Goal: Feedback & Contribution: Submit feedback/report problem

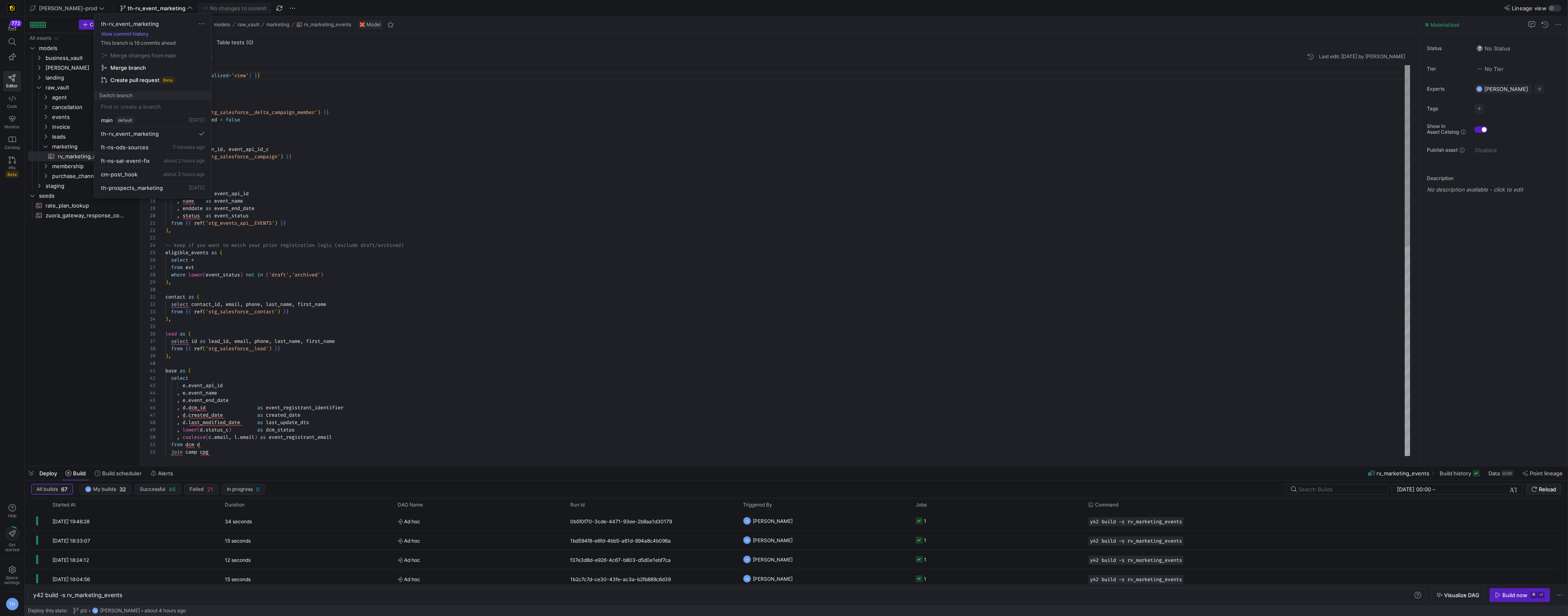
scroll to position [0, 89]
click at [497, 268] on div at bounding box center [784, 308] width 1568 height 616
click at [450, 174] on div "{ { config ( materialized = 'view' ) } } with dcm as ( select * from { { ref ( …" at bounding box center [788, 486] width 1245 height 841
click at [446, 147] on div "{ { config ( materialized = 'view' ) } } with dcm as ( select * from { { ref ( …" at bounding box center [788, 486] width 1245 height 841
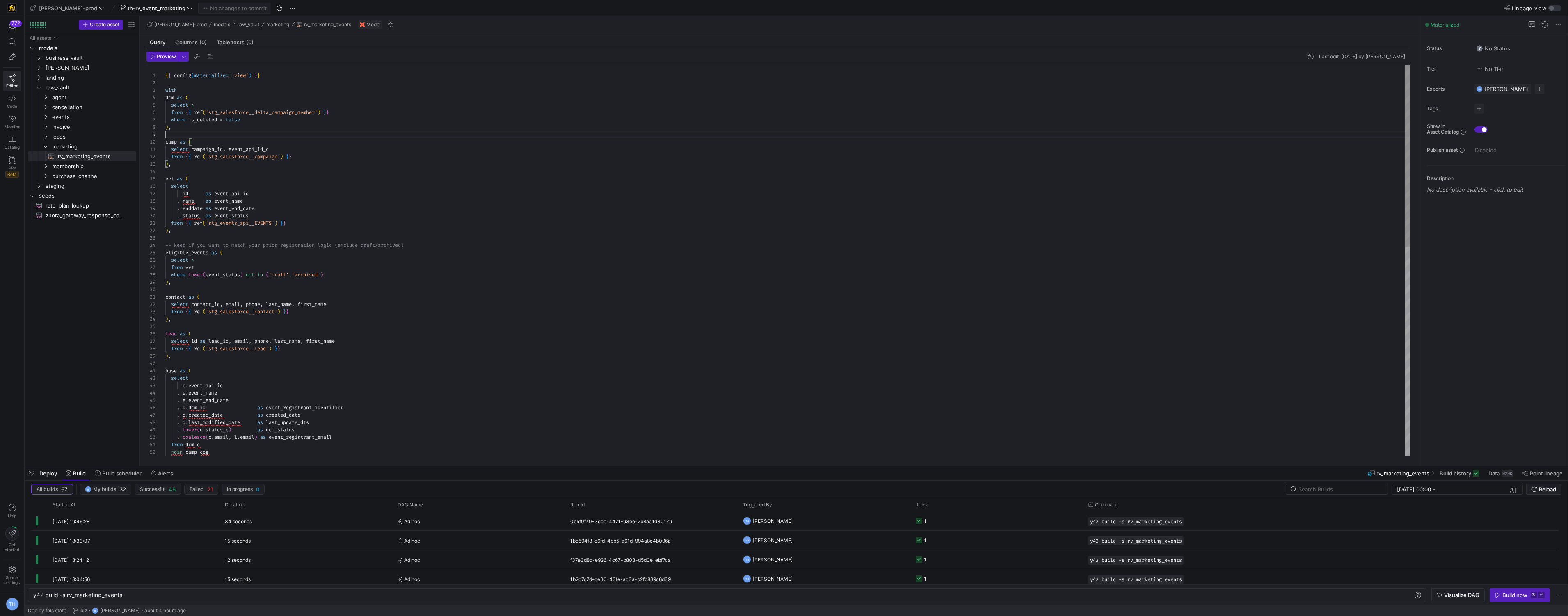
click at [438, 132] on div "{ { config ( materialized = 'view' ) } } with dcm as ( select * from { { ref ( …" at bounding box center [788, 486] width 1245 height 841
click at [430, 85] on div "{ { config ( materialized = 'view' ) } } with dcm as ( select * from { { ref ( …" at bounding box center [788, 486] width 1245 height 841
click at [451, 194] on div "{ { config ( materialized = 'view' ) } } with dcm as ( select * from { { ref ( …" at bounding box center [788, 486] width 1245 height 841
click at [447, 183] on div "{ { config ( materialized = 'view' ) } } with dcm as ( select * from { { ref ( …" at bounding box center [788, 486] width 1245 height 841
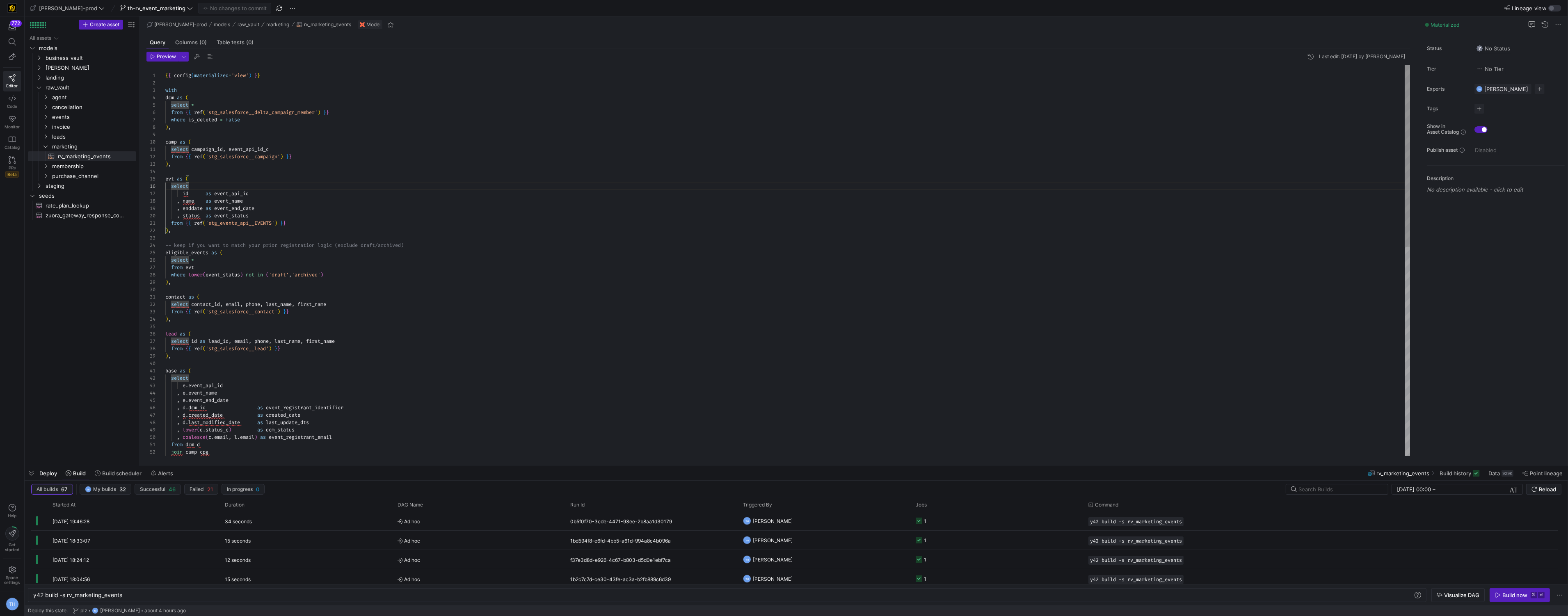
scroll to position [30, 23]
click at [446, 177] on div "{ { config ( materialized = 'view' ) } } with dcm as ( select * from { { ref ( …" at bounding box center [788, 486] width 1245 height 841
click at [446, 174] on div "{ { config ( materialized = 'view' ) } } with dcm as ( select * from { { ref ( …" at bounding box center [788, 486] width 1245 height 841
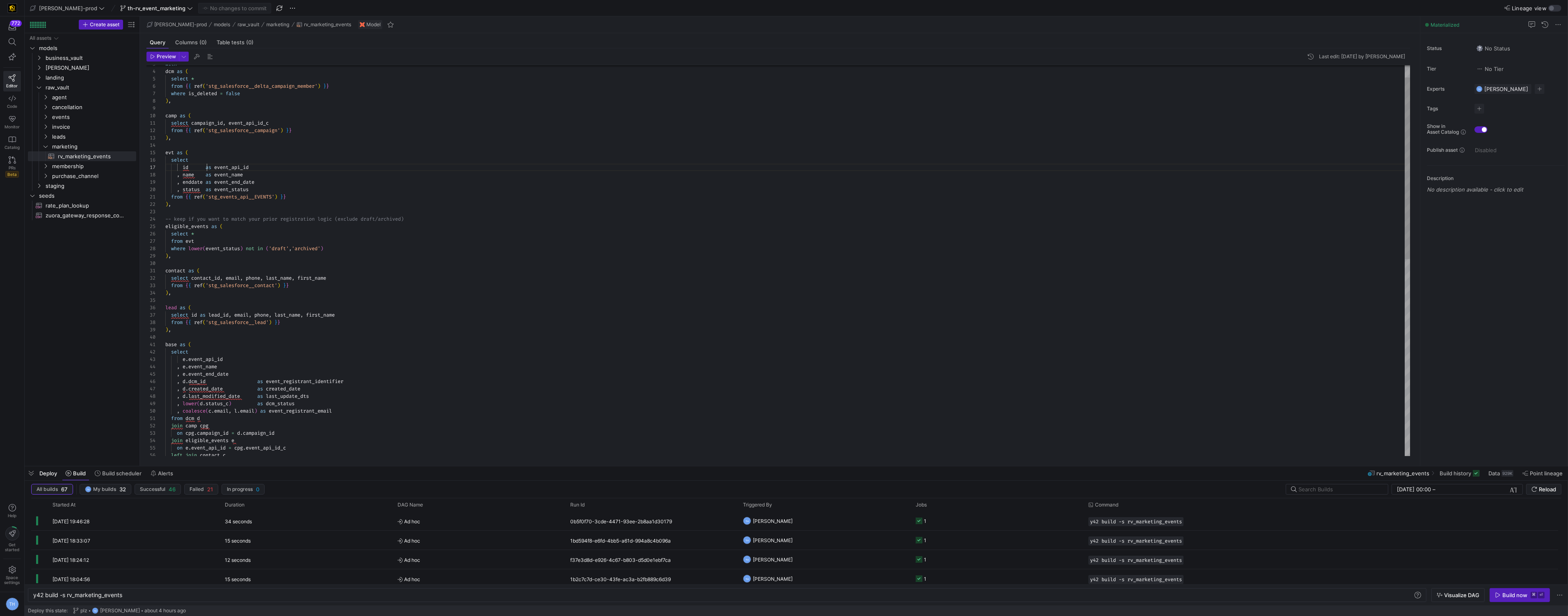
click at [206, 169] on div "dcm as ( select * from { { ref ( 'stg_salesforce__delta_campaign_member' ) } } …" at bounding box center [788, 460] width 1245 height 841
click at [207, 174] on div "dcm as ( select * from { { ref ( 'stg_salesforce__delta_campaign_member' ) } } …" at bounding box center [788, 460] width 1245 height 841
click at [206, 187] on div "dcm as ( select * from { { ref ( 'stg_salesforce__delta_campaign_member' ) } } …" at bounding box center [788, 460] width 1245 height 841
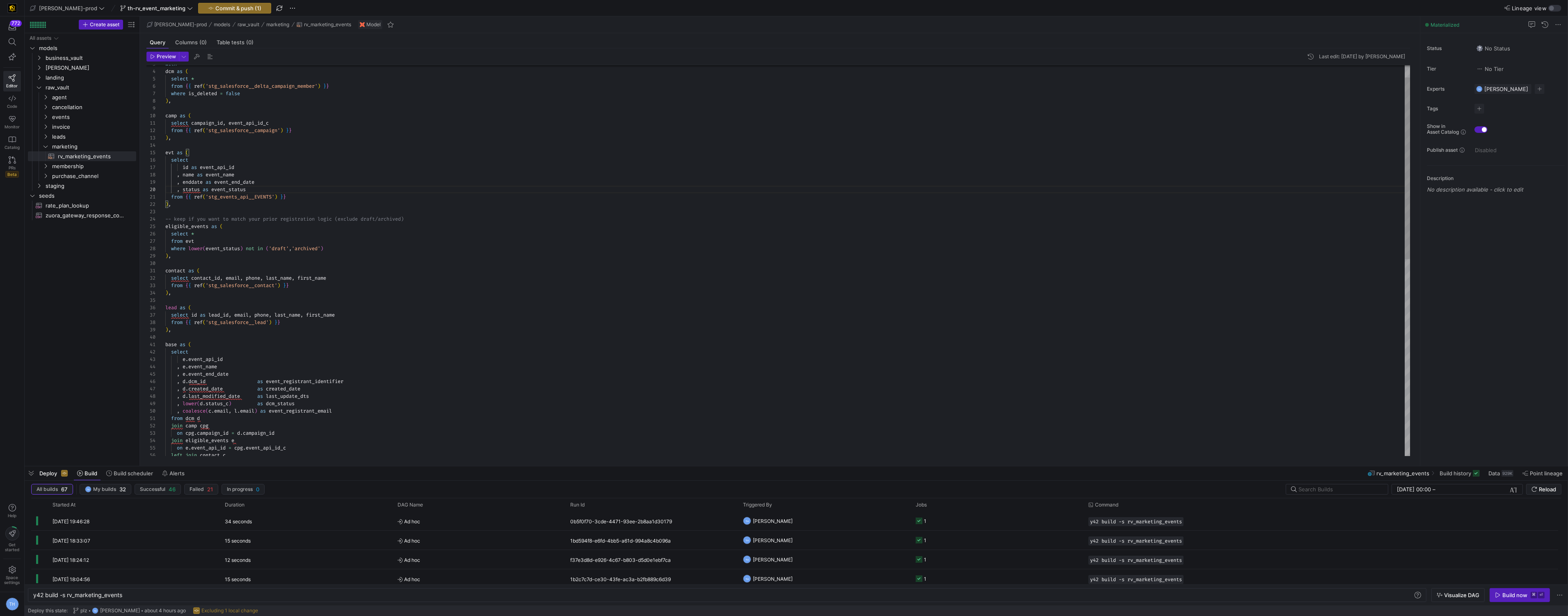
scroll to position [59, 62]
click at [227, 183] on div "dcm as ( select * from { { ref ( 'stg_salesforce__delta_campaign_member' ) } } …" at bounding box center [788, 460] width 1245 height 841
click at [201, 280] on div at bounding box center [784, 308] width 1568 height 616
click at [193, 279] on div "dcm as ( select * from { { ref ( 'stg_salesforce__delta_campaign_member' ) } } …" at bounding box center [788, 459] width 1245 height 841
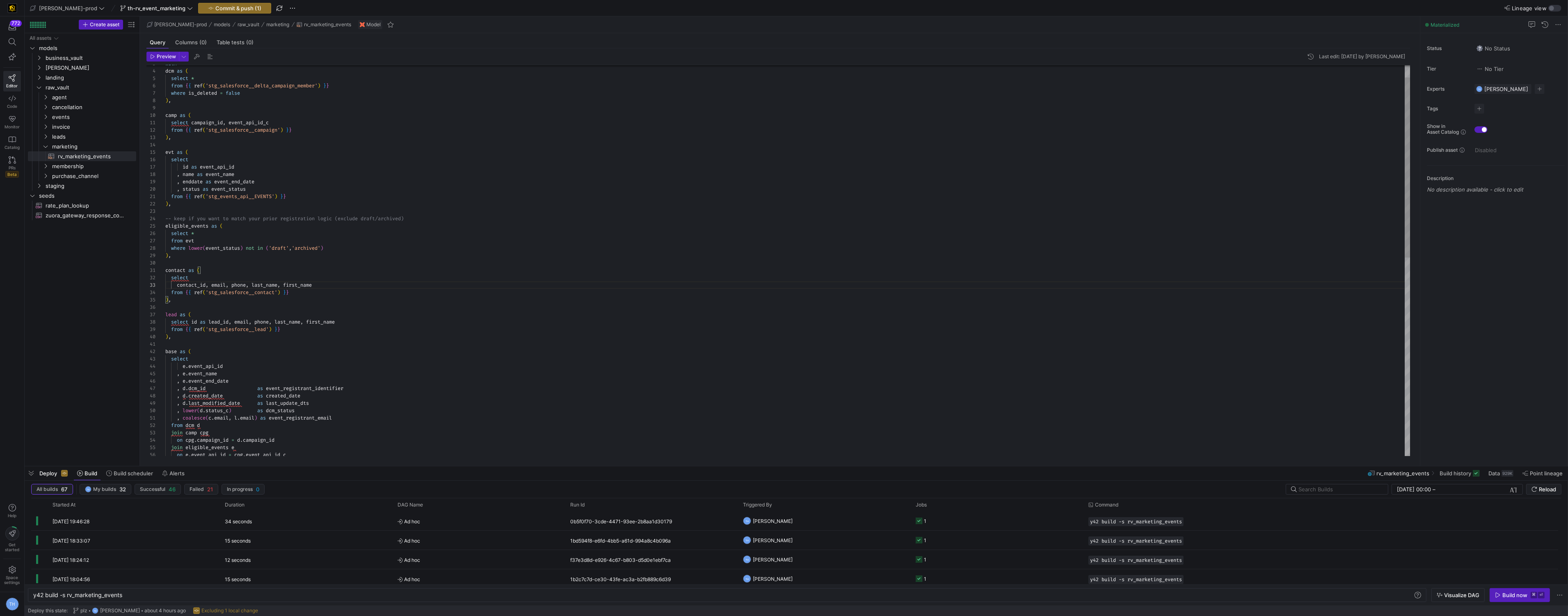
click at [207, 287] on div "dcm as ( select * from { { ref ( 'stg_salesforce__delta_campaign_member' ) } } …" at bounding box center [788, 463] width 1245 height 849
click at [178, 285] on div "dcm as ( select * from { { ref ( 'stg_salesforce__delta_campaign_member' ) } } …" at bounding box center [788, 466] width 1245 height 856
click at [173, 293] on div "dcm as ( select * from { { ref ( 'stg_salesforce__delta_campaign_member' ) } } …" at bounding box center [788, 466] width 1245 height 856
click at [170, 294] on div "dcm as ( select * from { { ref ( 'stg_salesforce__delta_campaign_member' ) } } …" at bounding box center [788, 466] width 1245 height 856
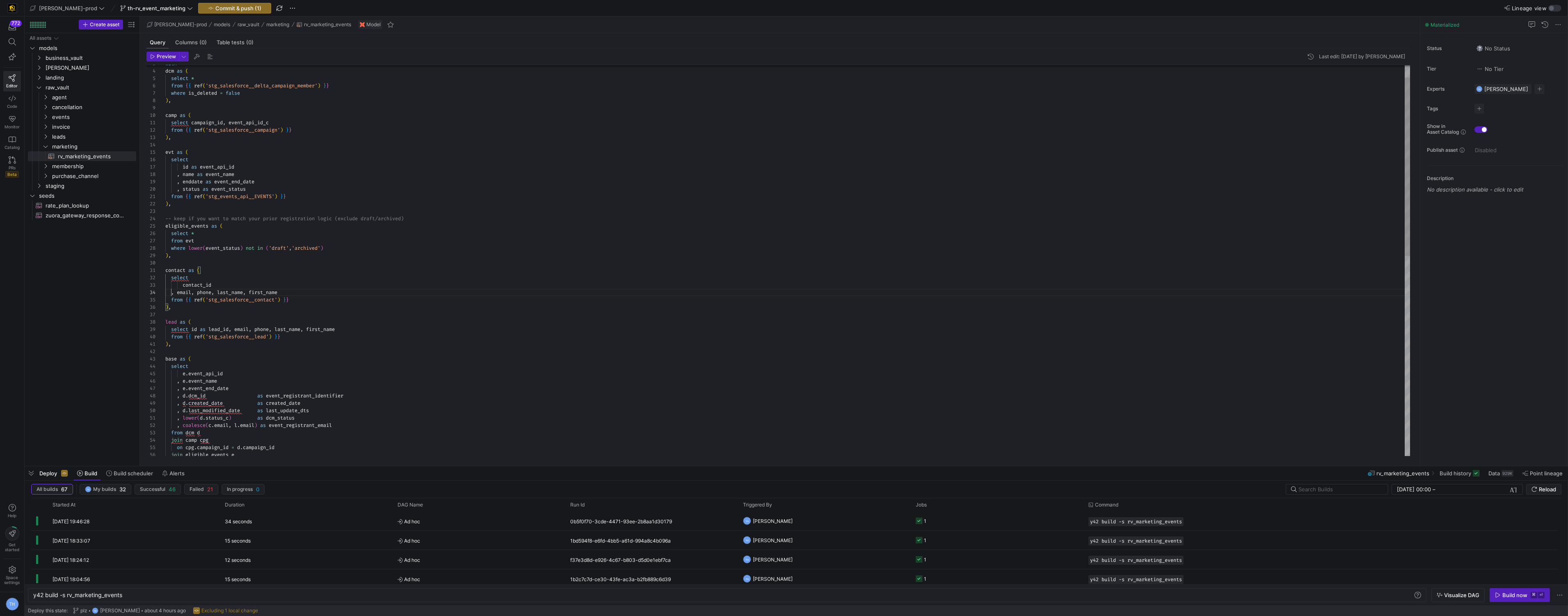
scroll to position [22, 12]
click at [198, 295] on div "dcm as ( select * from { { ref ( 'stg_salesforce__delta_campaign_member' ) } } …" at bounding box center [788, 466] width 1245 height 856
click at [200, 302] on div "dcm as ( select * from { { ref ( 'stg_salesforce__delta_campaign_member' ) } } …" at bounding box center [788, 470] width 1245 height 863
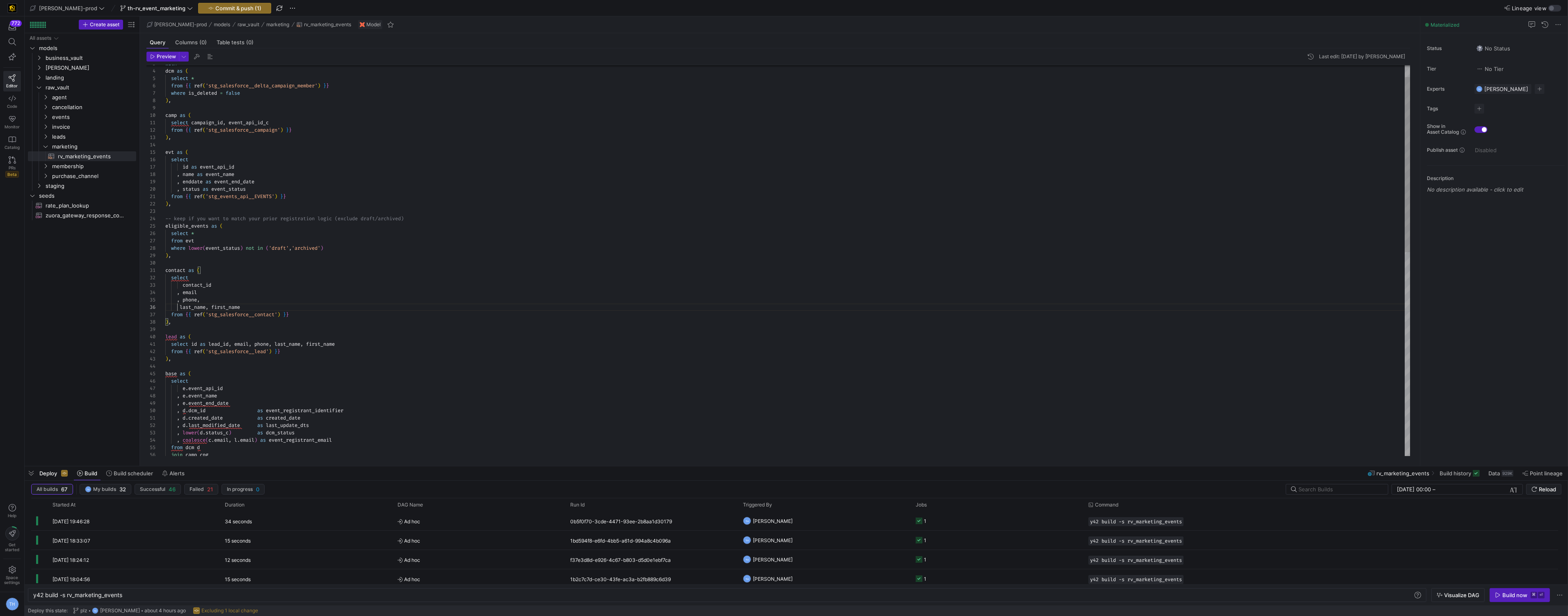
click at [198, 303] on div "dcm as ( select * from { { ref ( 'stg_salesforce__delta_campaign_member' ) } } …" at bounding box center [788, 474] width 1245 height 870
click at [181, 315] on div "dcm as ( select * from { { ref ( 'stg_salesforce__delta_campaign_member' ) } } …" at bounding box center [788, 477] width 1245 height 878
click at [211, 310] on div "dcm as ( select * from { { ref ( 'stg_salesforce__delta_campaign_member' ) } } …" at bounding box center [788, 474] width 1245 height 870
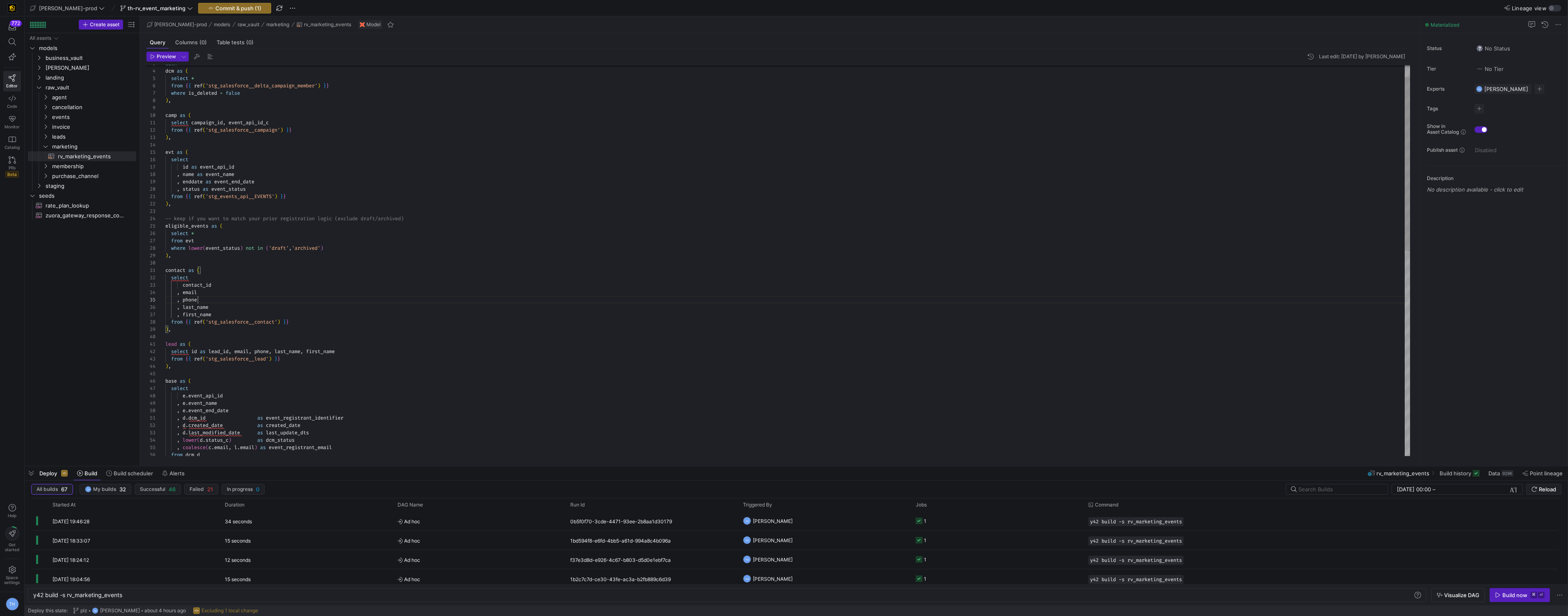
click at [257, 300] on div "dcm as ( select * from { { ref ( 'stg_salesforce__delta_campaign_member' ) } } …" at bounding box center [788, 477] width 1245 height 878
click at [281, 315] on div "dcm as ( select * from { { ref ( 'stg_salesforce__delta_campaign_member' ) } } …" at bounding box center [788, 477] width 1245 height 878
click at [191, 351] on div "dcm as ( select * from { { ref ( 'stg_salesforce__delta_campaign_member' ) } } …" at bounding box center [788, 477] width 1245 height 878
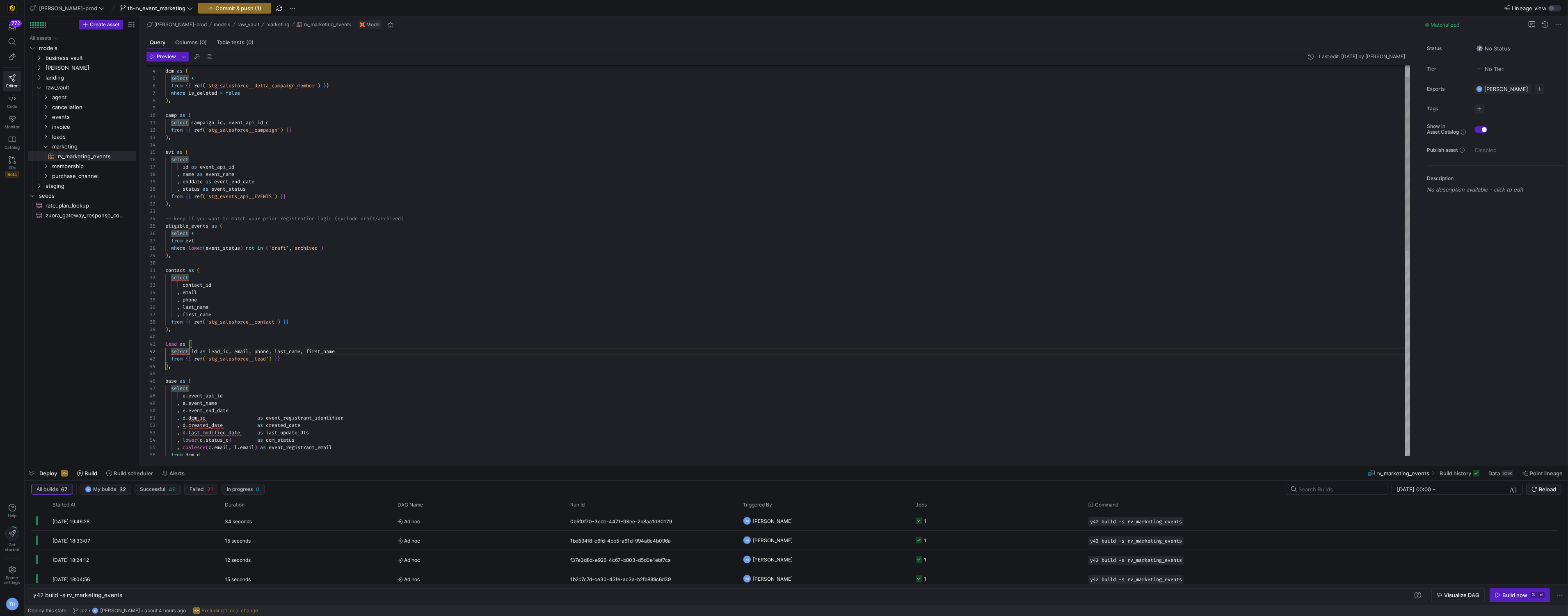
type textarea "lead as ( select id as lead_id, email, phone, last_name, first_name from {{ ref…"
click at [207, 373] on button "Metadata" at bounding box center [254, 380] width 94 height 13
click at [207, 357] on div at bounding box center [784, 308] width 1568 height 616
click at [192, 352] on div "dcm as ( select * from { { ref ( 'stg_salesforce__delta_campaign_member' ) } } …" at bounding box center [788, 477] width 1245 height 878
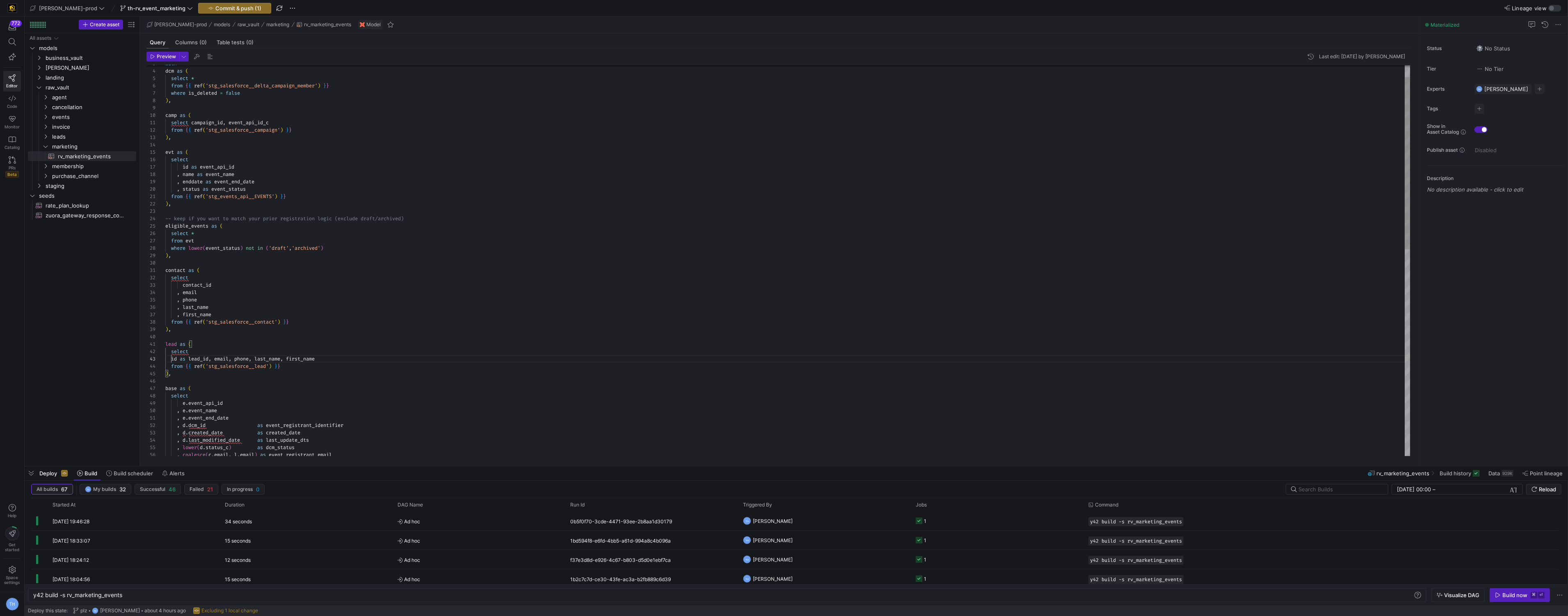
click at [211, 362] on div "dcm as ( select * from { { ref ( 'stg_salesforce__delta_campaign_member' ) } } …" at bounding box center [788, 481] width 1245 height 885
click at [192, 368] on div "dcm as ( select * from { { ref ( 'stg_salesforce__delta_campaign_member' ) } } …" at bounding box center [788, 485] width 1245 height 893
click at [192, 376] on div "dcm as ( select * from { { ref ( 'stg_salesforce__delta_campaign_member' ) } } …" at bounding box center [788, 488] width 1245 height 900
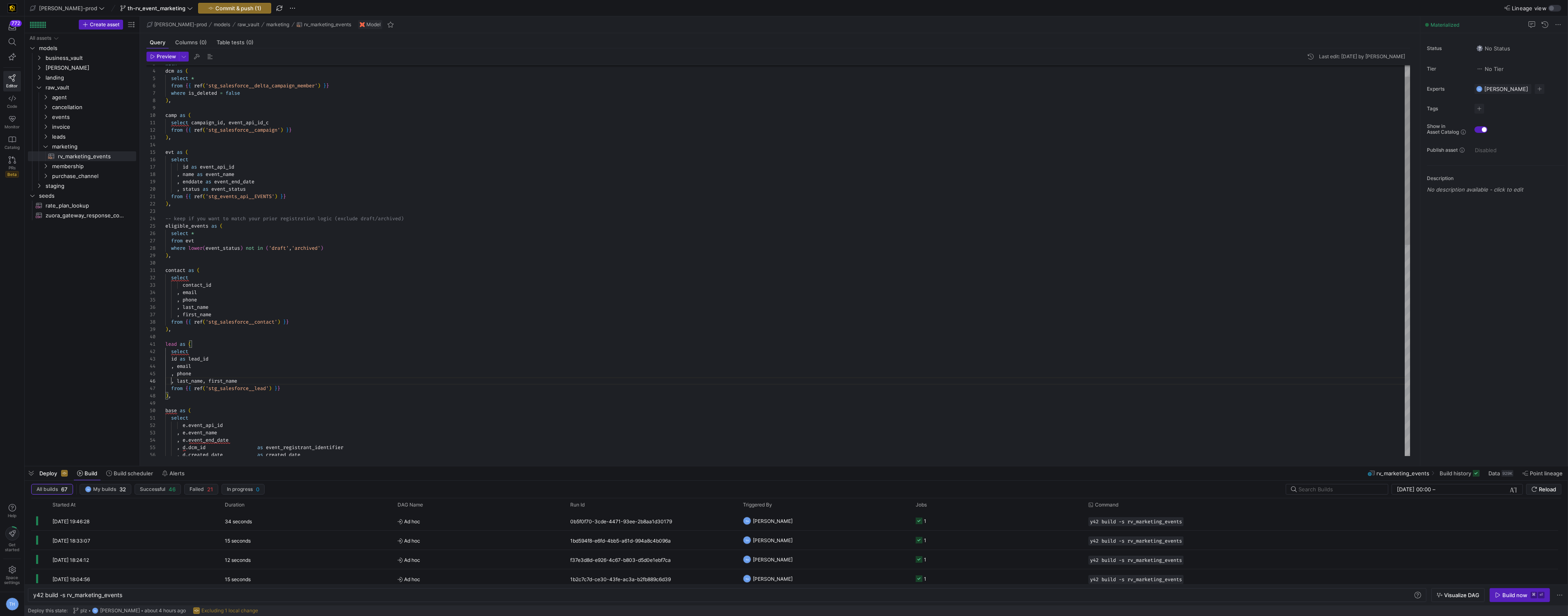
scroll to position [37, 5]
click at [205, 382] on div "dcm as ( select * from { { ref ( 'stg_salesforce__delta_campaign_member' ) } } …" at bounding box center [788, 492] width 1245 height 908
click at [205, 382] on div "dcm as ( select * from { { ref ( 'stg_salesforce__delta_campaign_member' ) } } …" at bounding box center [788, 492] width 1245 height 908
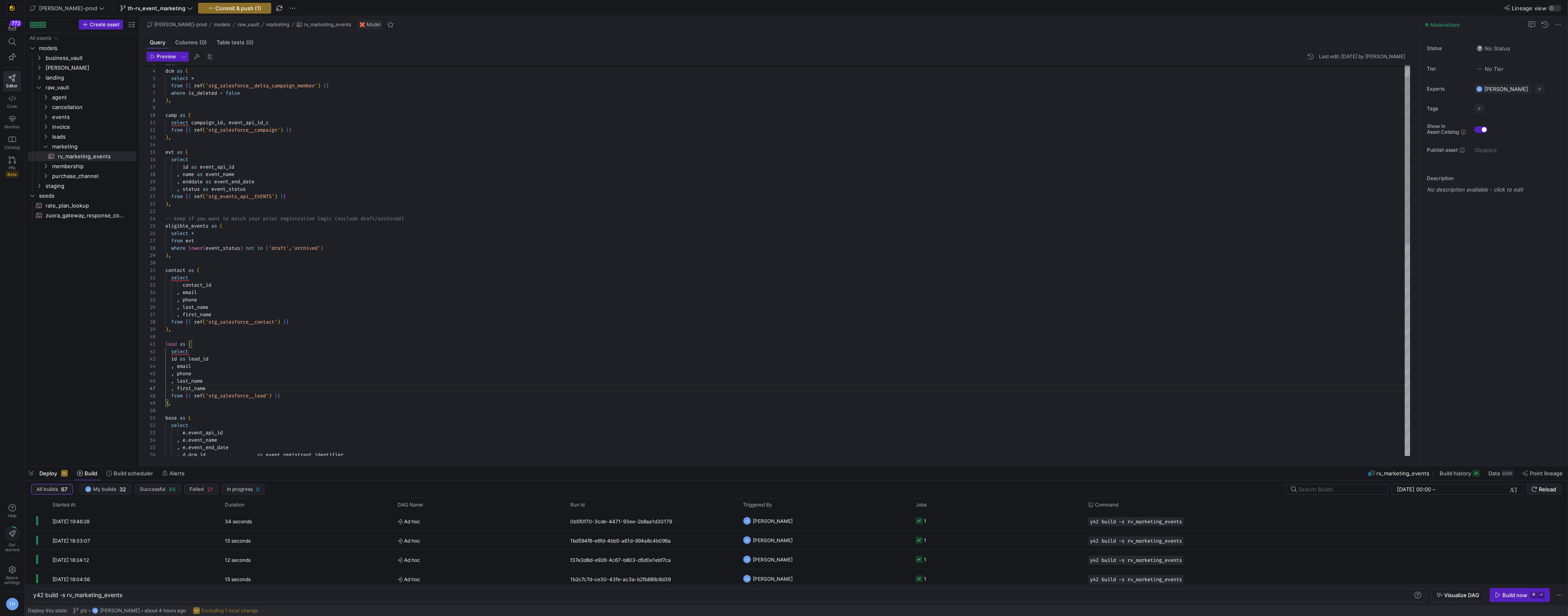
click at [172, 359] on div "dcm as ( select * from { { ref ( 'stg_salesforce__delta_campaign_member' ) } } …" at bounding box center [788, 495] width 1245 height 915
drag, startPoint x: 170, startPoint y: 363, endPoint x: 209, endPoint y: 391, distance: 48.0
click at [209, 391] on div "dcm as ( select * from { { ref ( 'stg_salesforce__delta_campaign_member' ) } } …" at bounding box center [788, 495] width 1245 height 915
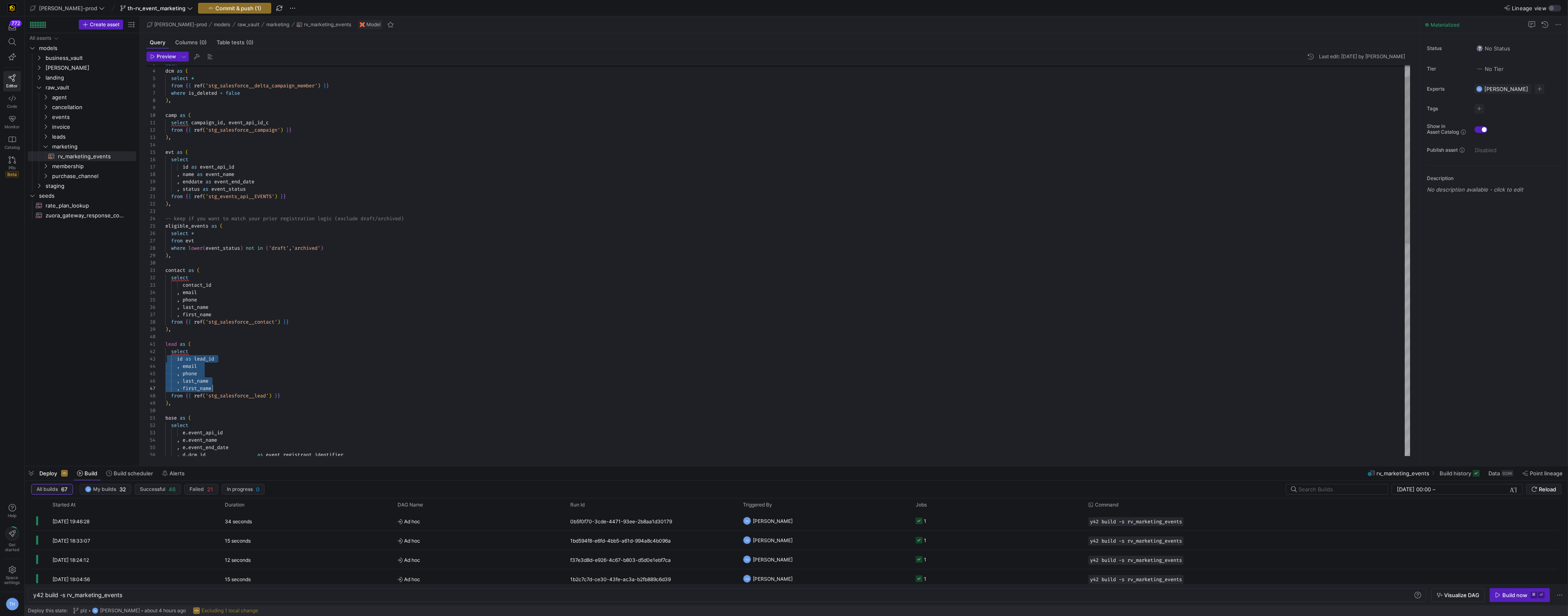
click at [178, 360] on div "dcm as ( select * from { { ref ( 'stg_salesforce__delta_campaign_member' ) } } …" at bounding box center [788, 495] width 1245 height 915
click at [227, 368] on div "dcm as ( select * from { { ref ( 'stg_salesforce__delta_campaign_member' ) } } …" at bounding box center [788, 495] width 1245 height 915
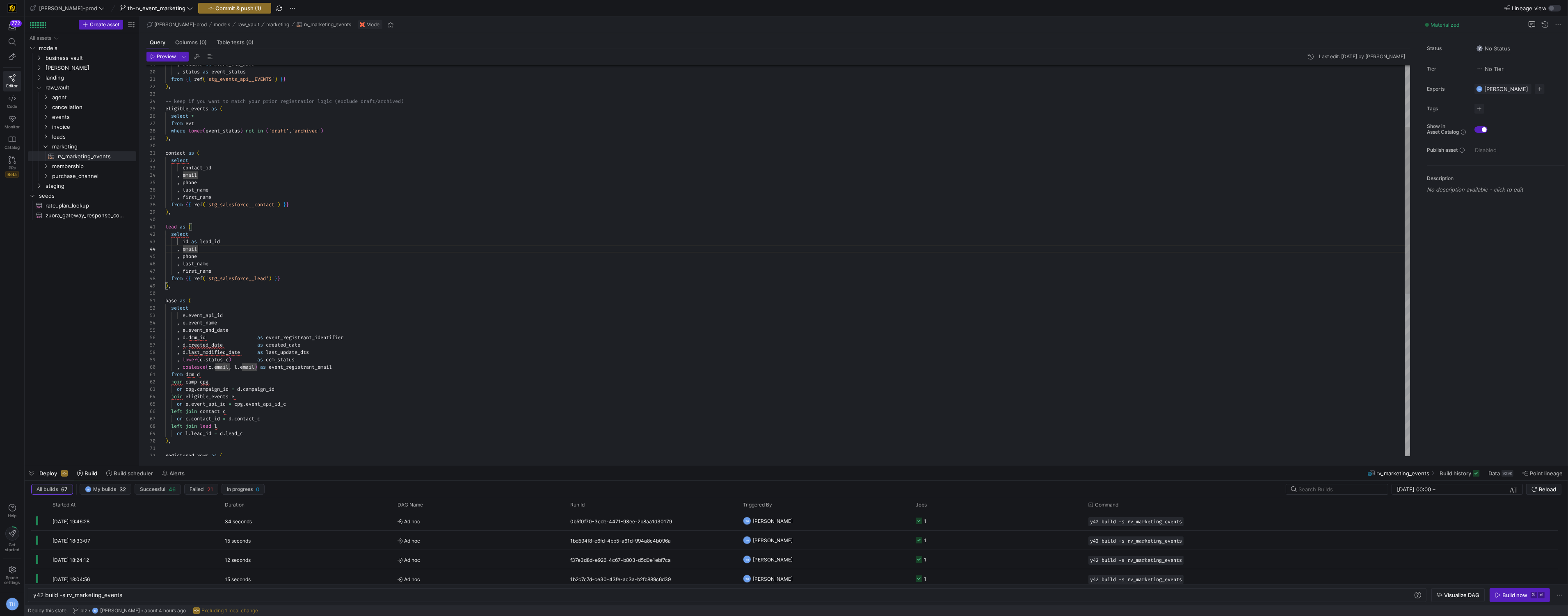
click at [254, 248] on div ", enddate as event_end_date , status as event_status from { { ref ( 'stg_events…" at bounding box center [788, 379] width 1245 height 915
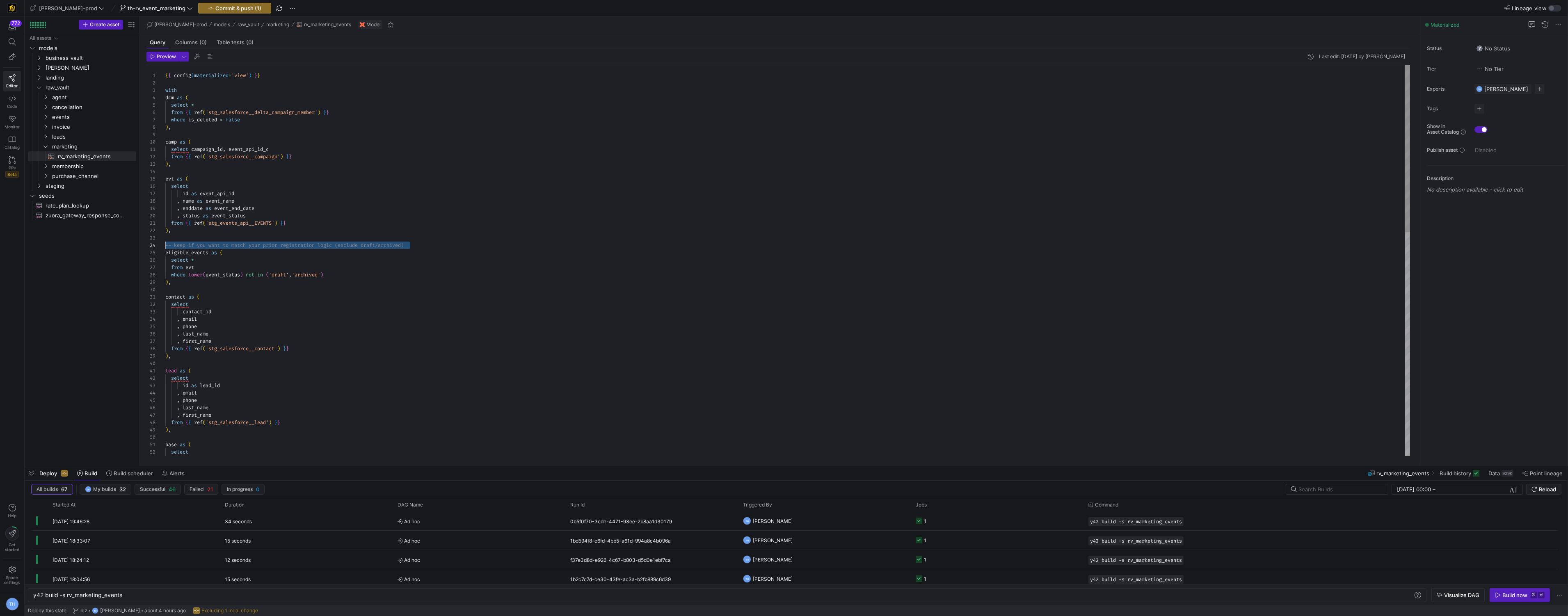
drag, startPoint x: 424, startPoint y: 242, endPoint x: 85, endPoint y: 242, distance: 339.0
click at [166, 242] on div ", enddate as event_end_date , status as event_status from { { ref ( 'stg_events…" at bounding box center [788, 522] width 1245 height 915
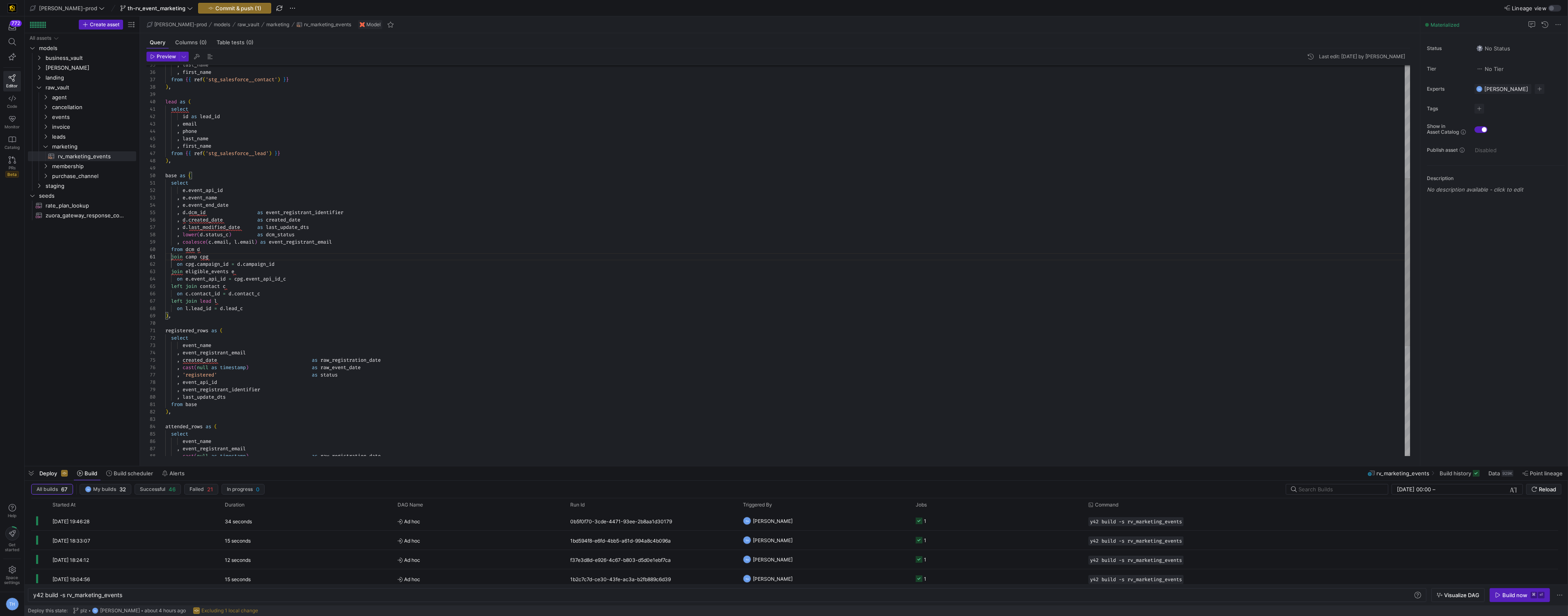
click at [171, 256] on div "from { { ref ( 'stg_salesforce__contact' ) } } ) , lead as ( select from { { re…" at bounding box center [788, 257] width 1245 height 908
click at [170, 271] on div "from { { ref ( 'stg_salesforce__contact' ) } } ) , lead as ( select from { { re…" at bounding box center [788, 257] width 1245 height 908
click at [275, 262] on div "from { { ref ( 'stg_salesforce__contact' ) } } ) , lead as ( select from { { re…" at bounding box center [788, 257] width 1245 height 908
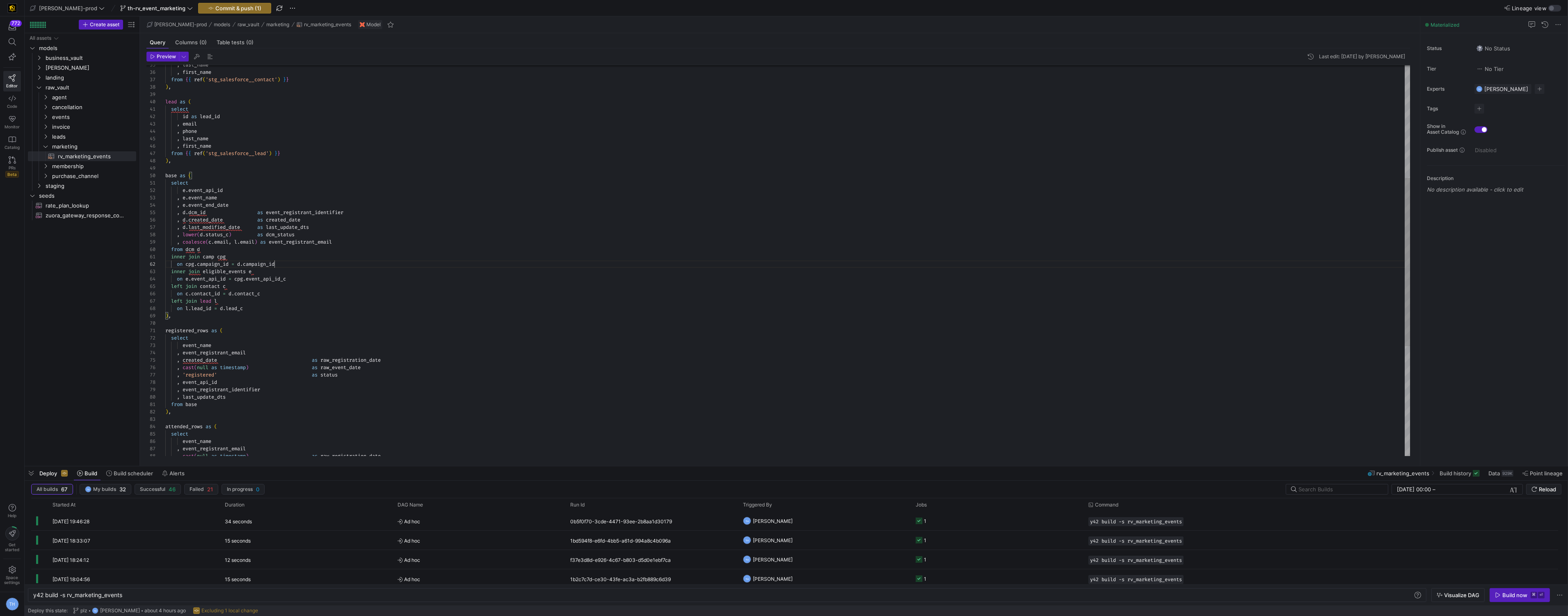
scroll to position [7, 109]
click at [243, 235] on div "from { { ref ( 'stg_salesforce__contact' ) } } ) , lead as ( select from { { re…" at bounding box center [788, 257] width 1245 height 908
click at [234, 235] on div "from { { ref ( 'stg_salesforce__contact' ) } } ) , lead as ( select from { { re…" at bounding box center [788, 257] width 1245 height 908
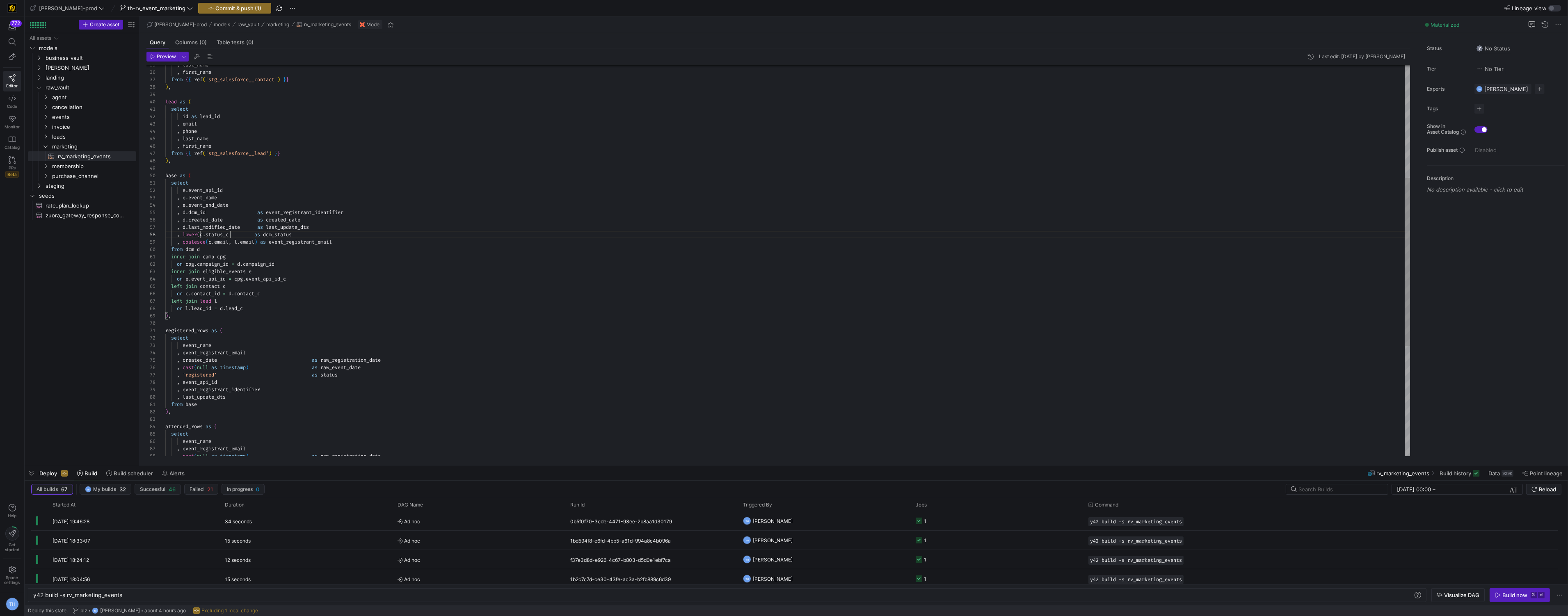
click at [200, 235] on div "from { { ref ( 'stg_salesforce__contact' ) } } ) , lead as ( select from { { re…" at bounding box center [788, 257] width 1245 height 908
click at [235, 229] on div "from { { ref ( 'stg_salesforce__contact' ) } } ) , lead as ( select from { { re…" at bounding box center [788, 257] width 1245 height 908
click at [239, 234] on div "from { { ref ( 'stg_salesforce__contact' ) } } ) , lead as ( select from { { re…" at bounding box center [788, 257] width 1245 height 908
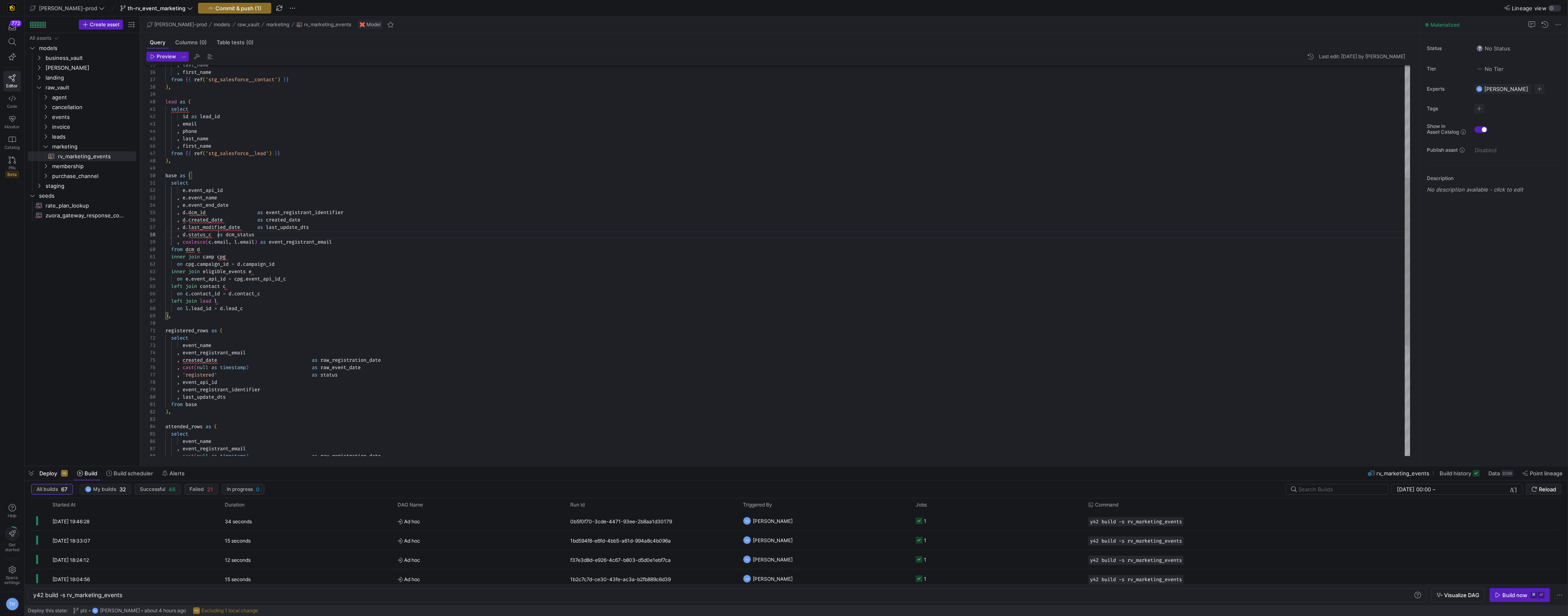
scroll to position [51, 50]
click at [260, 226] on div "from { { ref ( 'stg_salesforce__contact' ) } } ) , lead as ( select from { { re…" at bounding box center [788, 257] width 1245 height 908
click at [243, 228] on div "from { { ref ( 'stg_salesforce__contact' ) } } ) , lead as ( select from { { re…" at bounding box center [788, 257] width 1245 height 908
click at [259, 222] on div "from { { ref ( 'stg_salesforce__contact' ) } } ) , lead as ( select from { { re…" at bounding box center [788, 257] width 1245 height 908
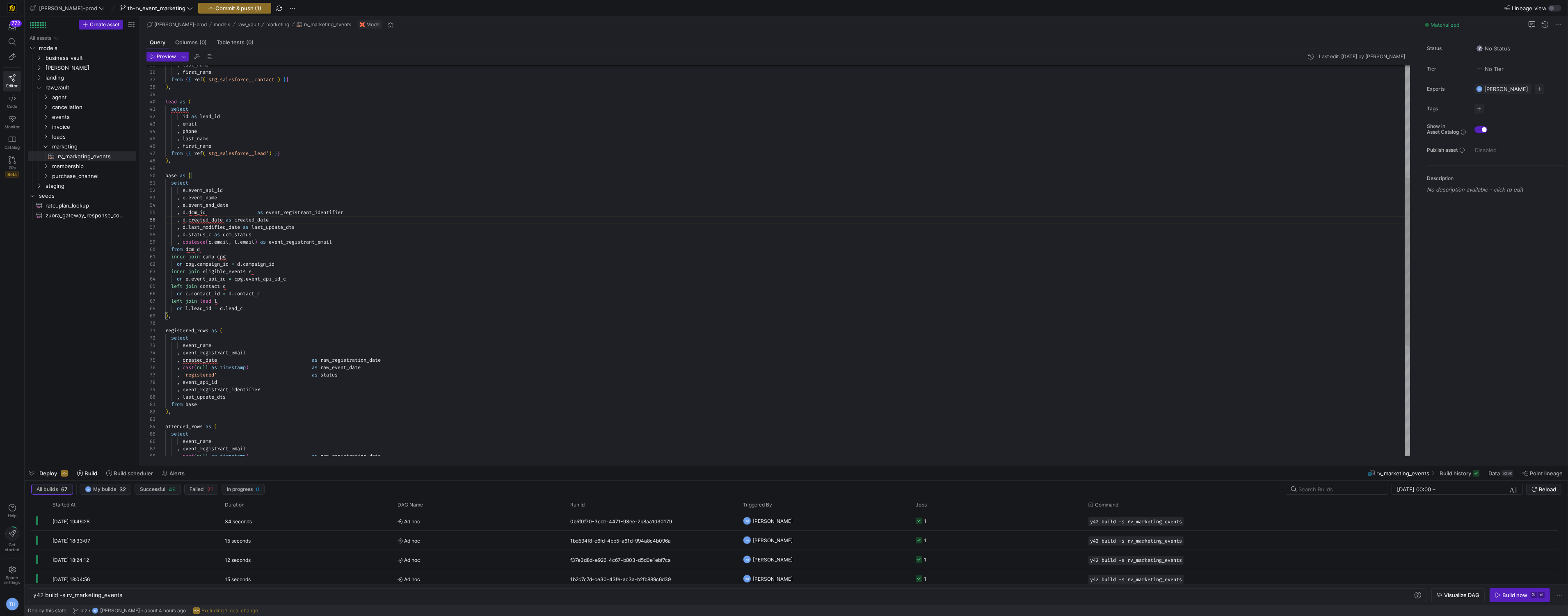
click at [261, 209] on div "from { { ref ( 'stg_salesforce__contact' ) } } ) , lead as ( select from { { re…" at bounding box center [788, 257] width 1245 height 908
click at [260, 211] on div "from { { ref ( 'stg_salesforce__contact' ) } } ) , lead as ( select from { { re…" at bounding box center [788, 257] width 1245 height 908
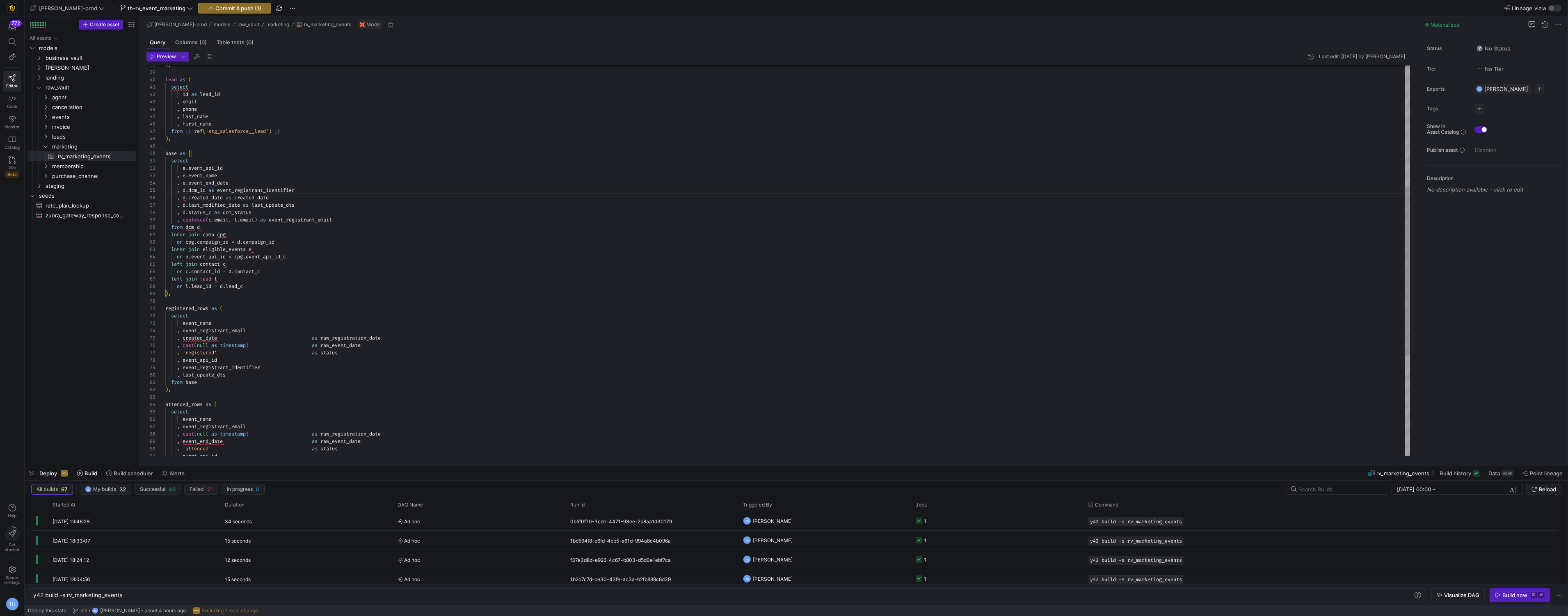
click at [290, 255] on div ") , lead as ( select from { { ref ( 'stg_salesforce__lead' ) } } ) , base as ( …" at bounding box center [788, 235] width 1245 height 908
click at [278, 346] on div ") , lead as ( select from { { ref ( 'stg_salesforce__lead' ) } } ) , base as ( …" at bounding box center [788, 235] width 1245 height 908
click at [278, 348] on div ") , lead as ( select from { { ref ( 'stg_salesforce__lead' ) } } ) , base as ( …" at bounding box center [788, 235] width 1245 height 908
click at [278, 345] on div ") , lead as ( select from { { ref ( 'stg_salesforce__lead' ) } } ) , base as ( …" at bounding box center [788, 235] width 1245 height 908
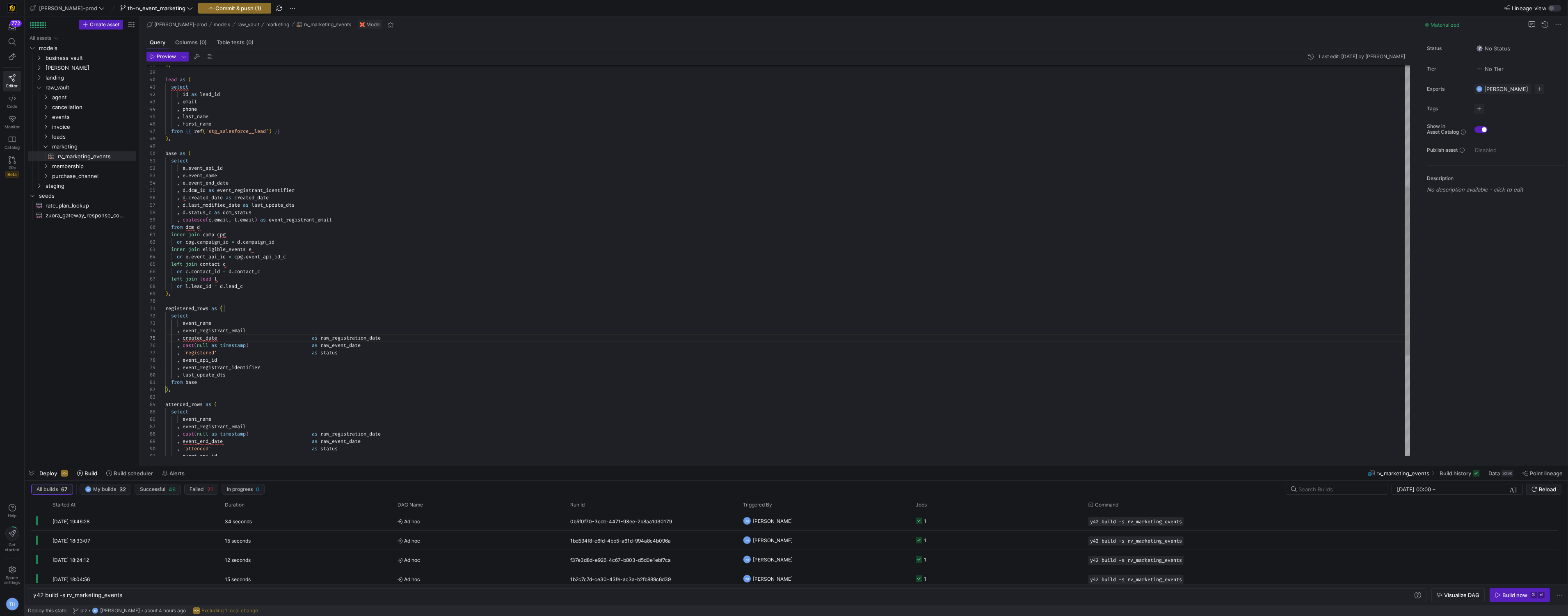
click at [315, 339] on div ") , lead as ( select from { { ref ( 'stg_salesforce__lead' ) } } ) , base as ( …" at bounding box center [788, 235] width 1245 height 908
click at [316, 346] on div ") , lead as ( select from { { ref ( 'stg_salesforce__lead' ) } } ) , base as ( …" at bounding box center [788, 235] width 1245 height 908
click at [317, 354] on div ") , lead as ( select from { { ref ( 'stg_salesforce__lead' ) } } ) , base as ( …" at bounding box center [788, 235] width 1245 height 908
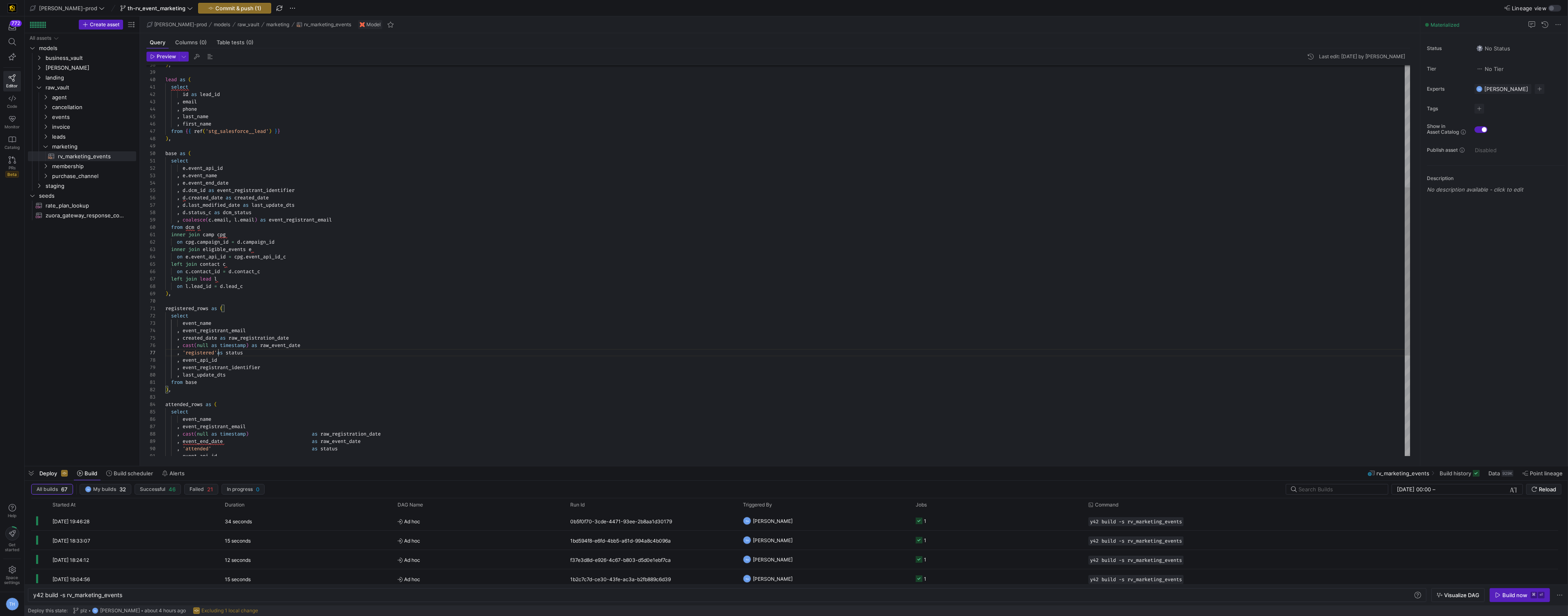
scroll to position [44, 56]
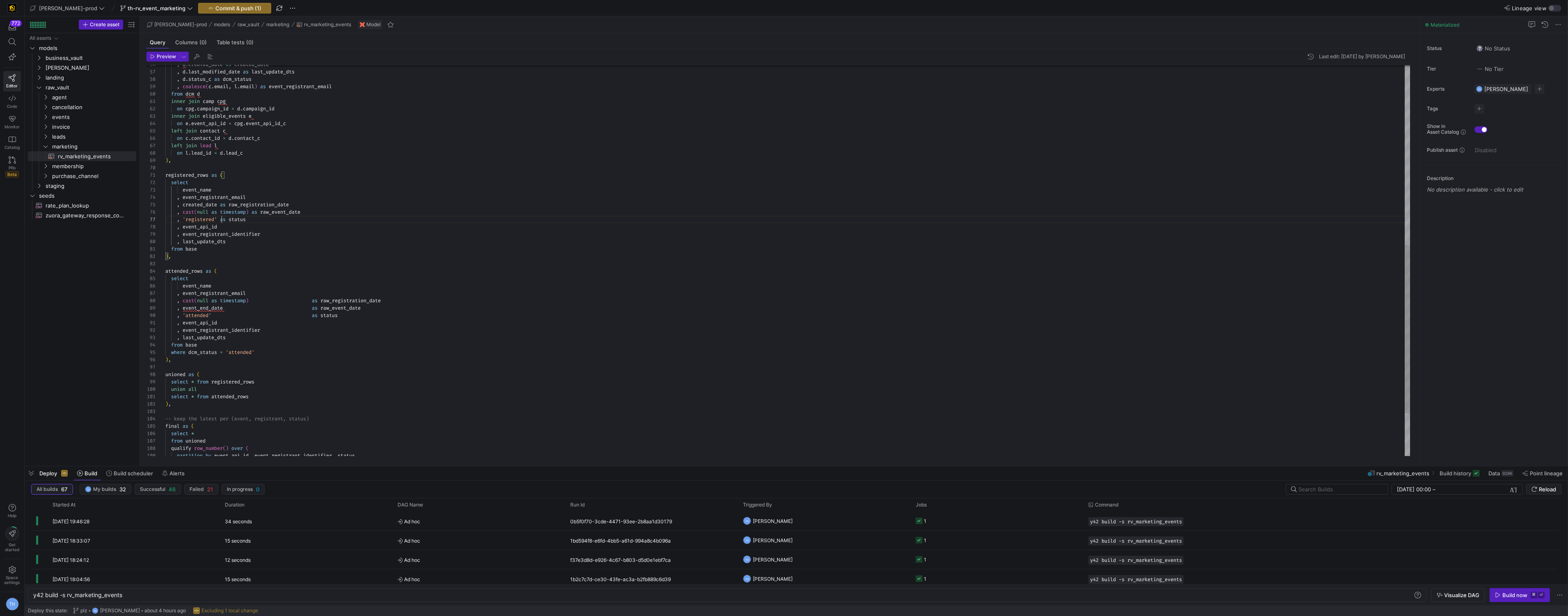
click at [316, 299] on div ", d . created_date as created_date , d . last_modified_date as last_update_dts …" at bounding box center [788, 102] width 1245 height 908
click at [315, 306] on div ", d . created_date as created_date , d . last_modified_date as last_update_dts …" at bounding box center [788, 102] width 1245 height 908
click at [315, 316] on div ", d . created_date as created_date , d . last_modified_date as last_update_dts …" at bounding box center [788, 102] width 1245 height 908
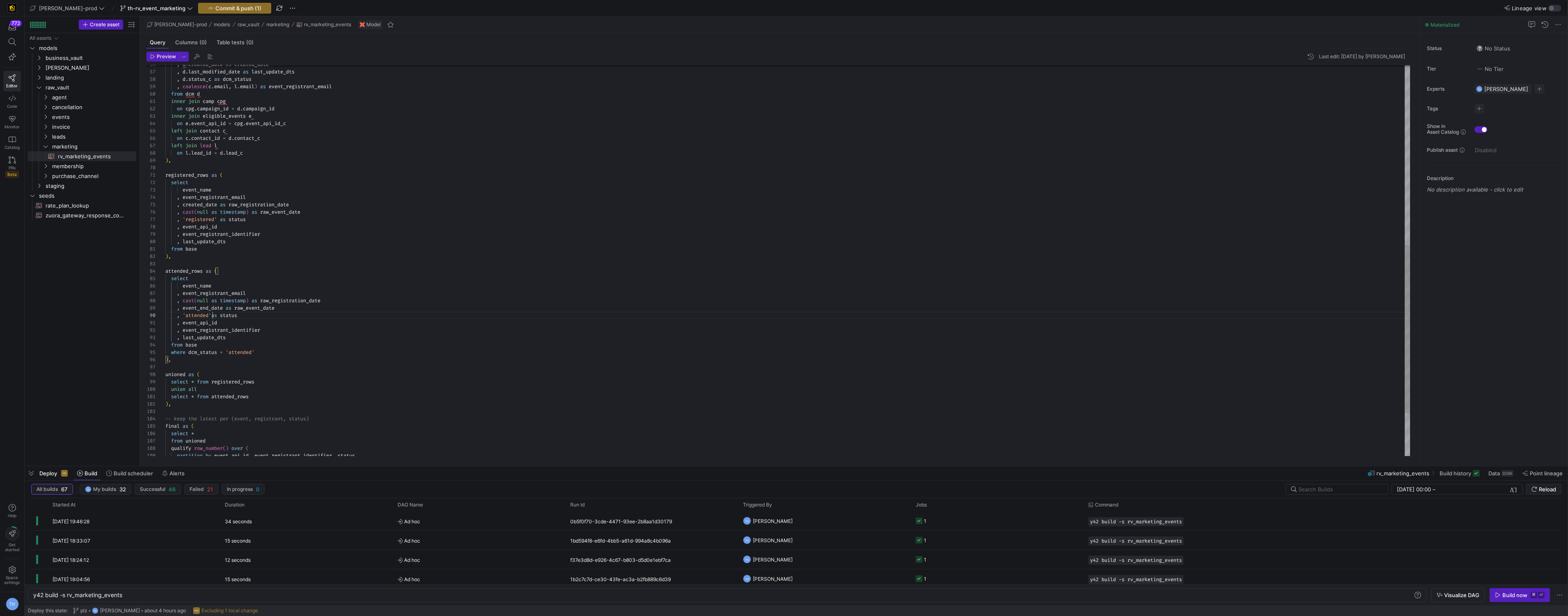
scroll to position [66, 50]
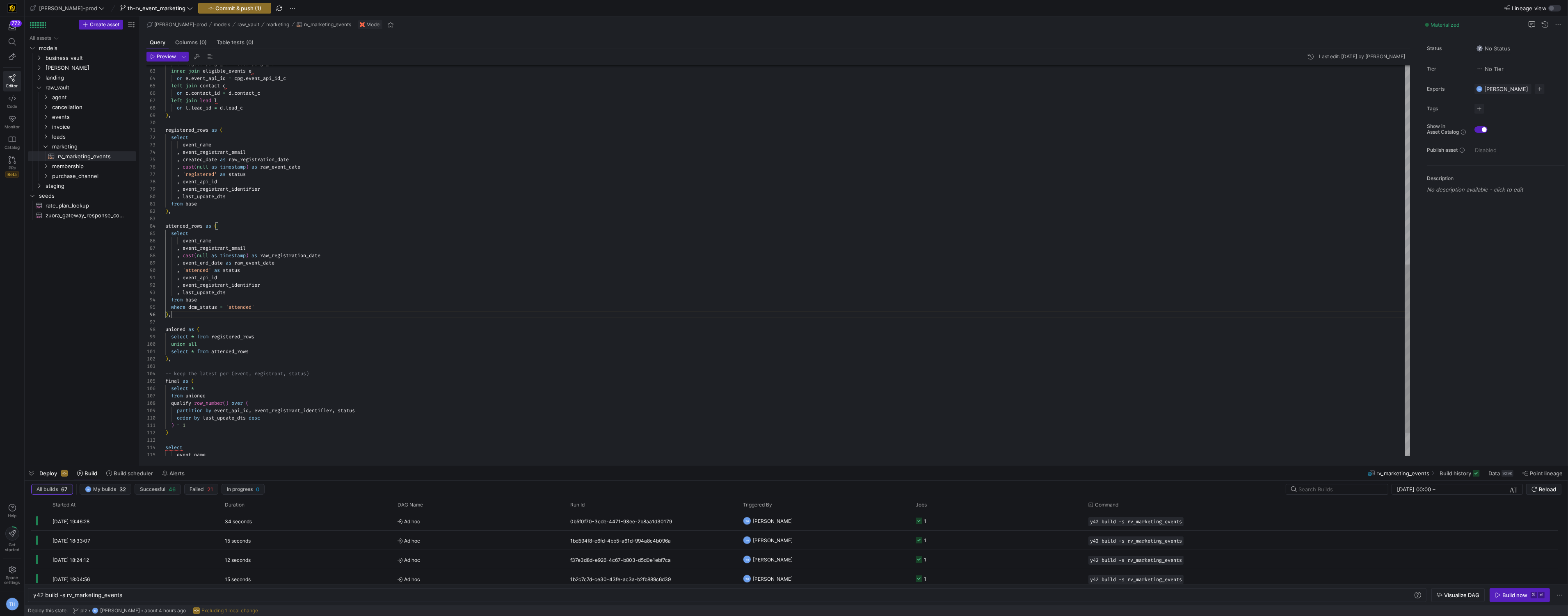
click at [281, 314] on div "on cpg . campaign_id = d . campaign_id inner join eligible_events e on e . even…" at bounding box center [788, 57] width 1245 height 908
click at [261, 320] on div "on cpg . campaign_id = d . campaign_id inner join eligible_events e on e . even…" at bounding box center [788, 57] width 1245 height 908
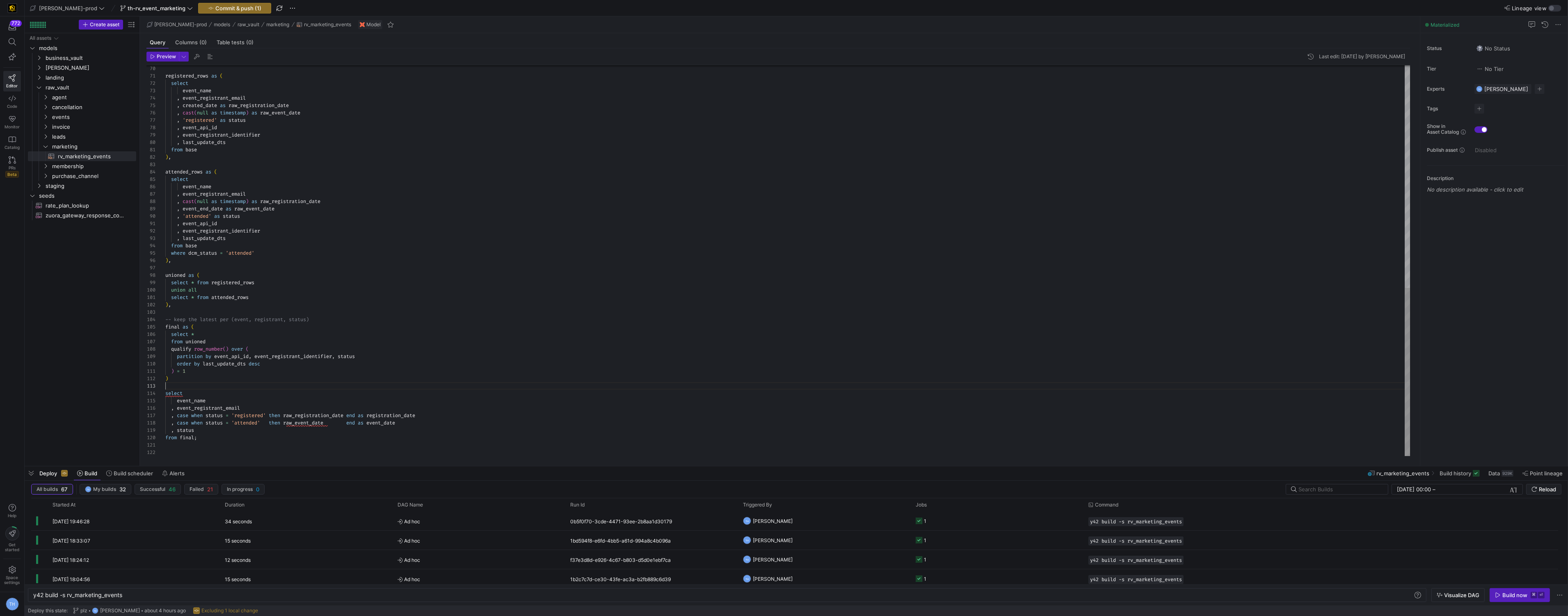
click at [228, 383] on div "registered_rows as ( select event_name , event_registrant_email , created_date …" at bounding box center [788, 2] width 1245 height 908
click at [219, 441] on div "registered_rows as ( select event_name , event_registrant_email , created_date …" at bounding box center [788, 2] width 1245 height 908
click at [216, 436] on div "registered_rows as ( select event_name , event_registrant_email , created_date …" at bounding box center [788, 2] width 1245 height 908
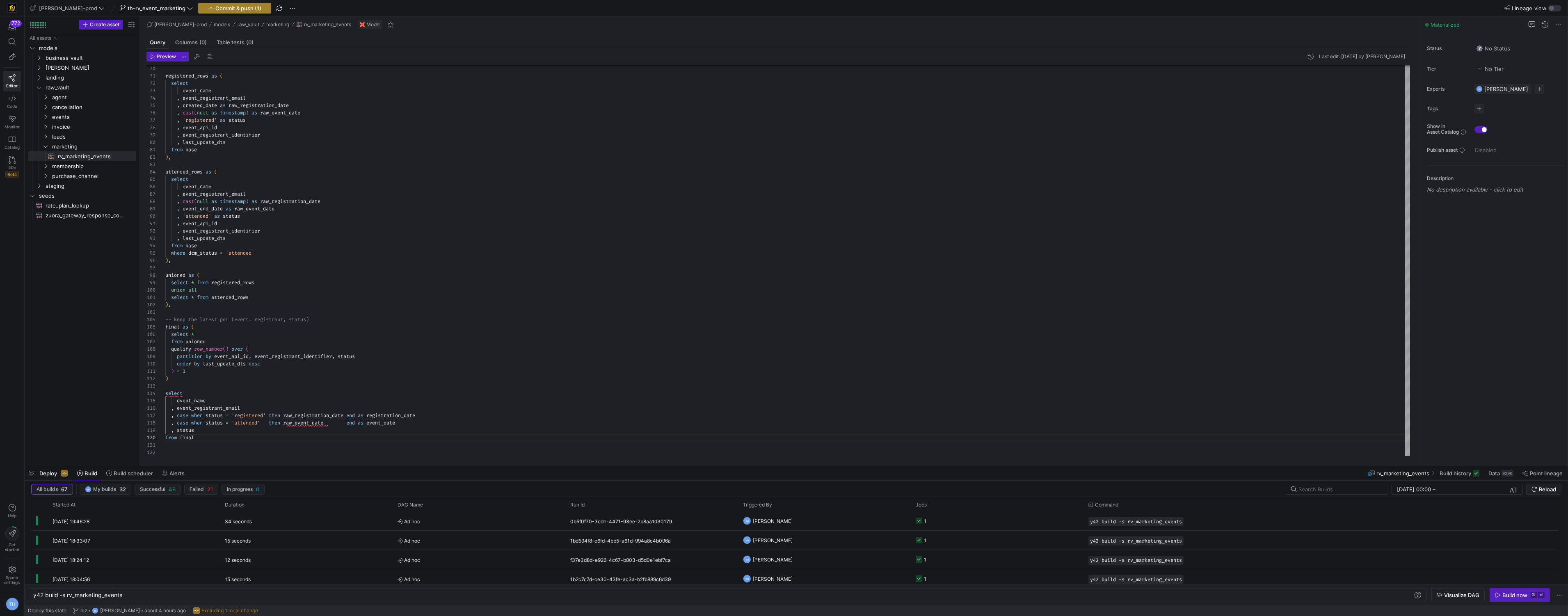
type textarea ") = 1 ) select event_name , event_registrant_email , case when status = 'regist…"
click at [215, 7] on span "Commit & push (1)" at bounding box center [238, 8] width 46 height 7
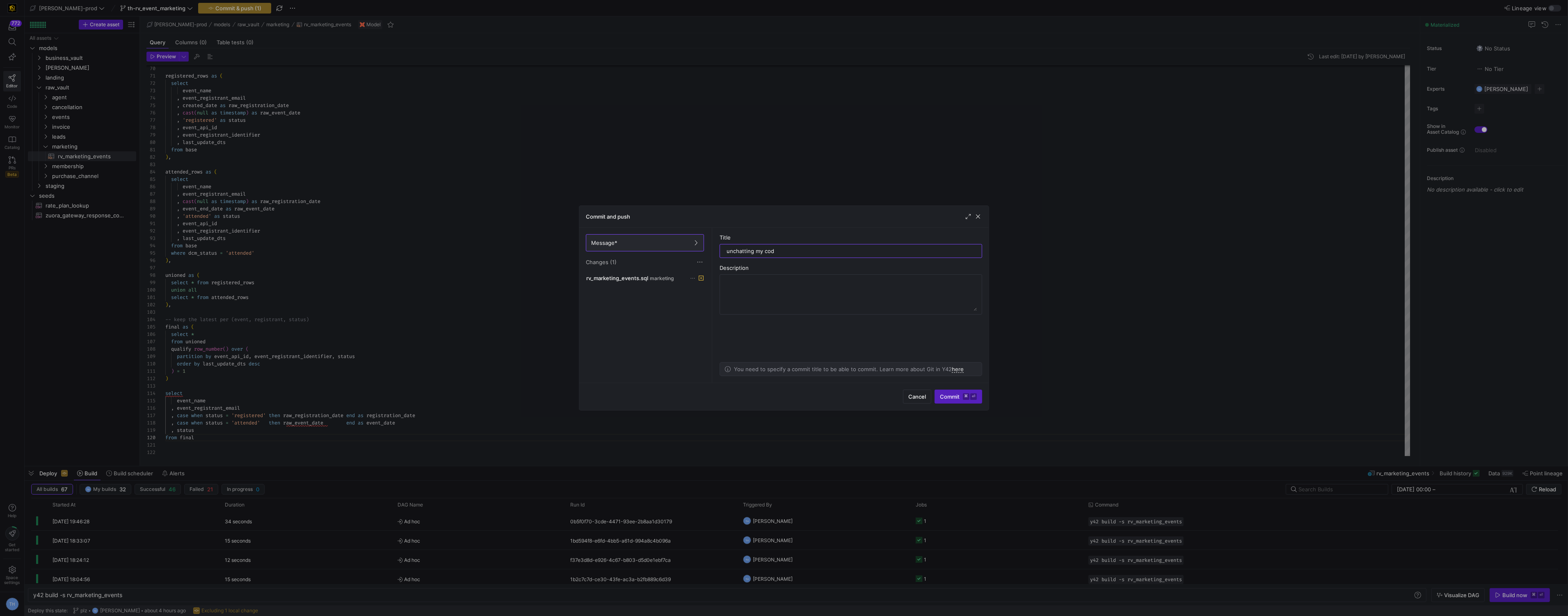
type input "unchatting my code"
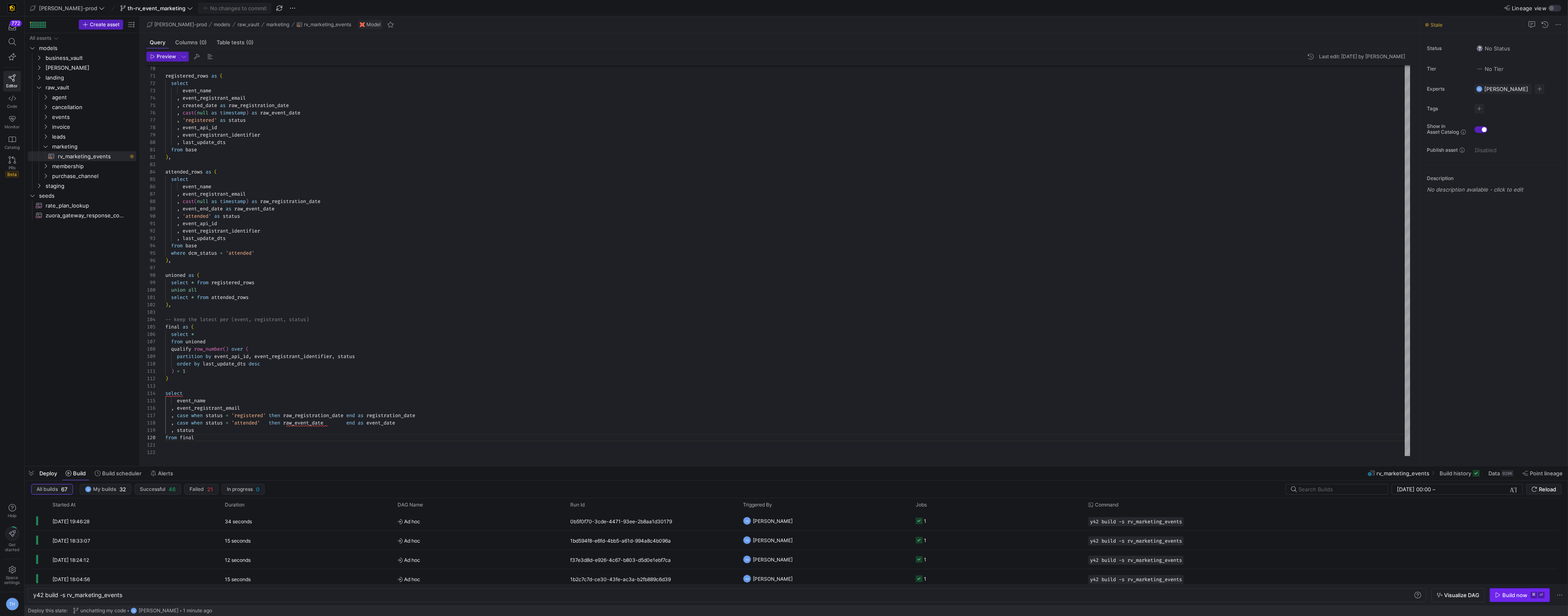
click at [1536, 596] on kbd "⌘" at bounding box center [1534, 595] width 7 height 7
click at [847, 509] on div "Triggered By" at bounding box center [822, 505] width 157 height 9
click at [826, 506] on div "Triggered By 1" at bounding box center [822, 505] width 157 height 9
click at [828, 519] on y42-orchestration-triggered-by "TH Tommy Huelhorst" at bounding box center [825, 521] width 163 height 18
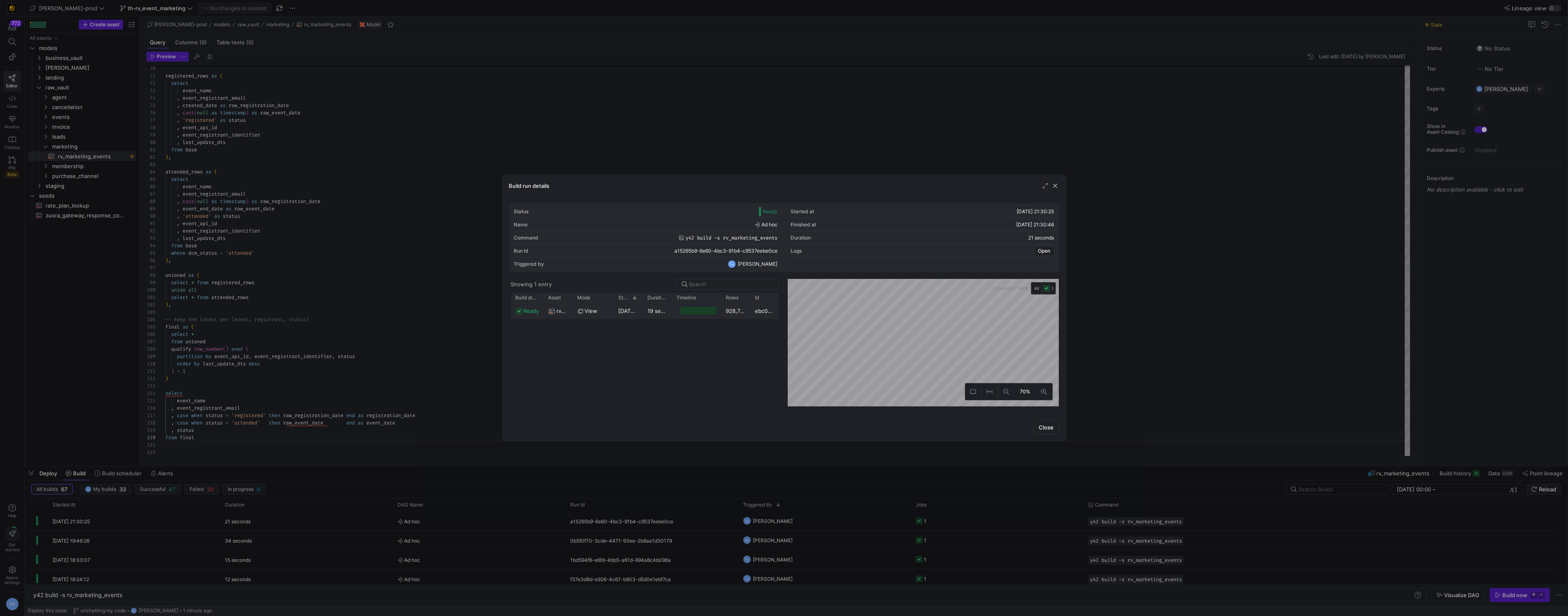
click at [710, 310] on div at bounding box center [698, 310] width 36 height 8
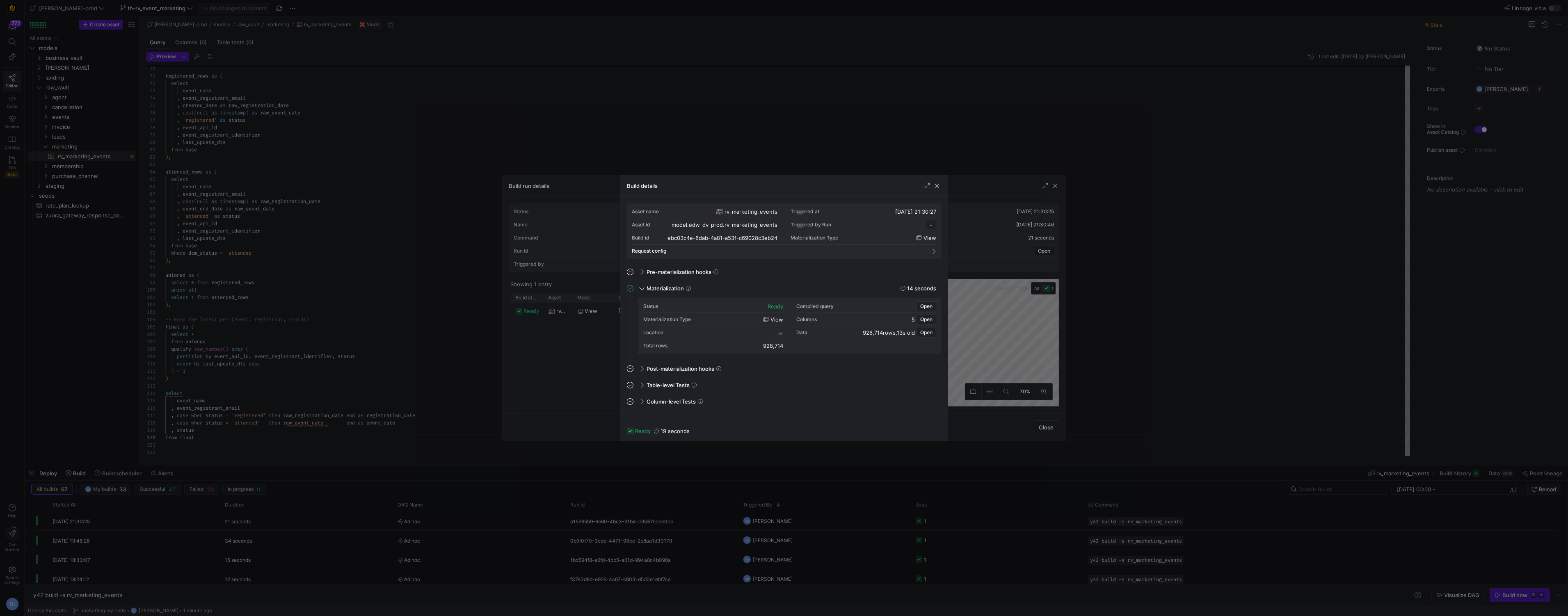
scroll to position [74, 0]
click at [741, 332] on span "ebc03c4e_8dab_4a81_a53f_c69028c3eb24" at bounding box center [726, 332] width 101 height 5
click at [712, 332] on span "ebc03c4e_8dab_4a81_a53f_c69028c3eb24" at bounding box center [726, 332] width 101 height 5
click at [313, 82] on div at bounding box center [784, 308] width 1568 height 616
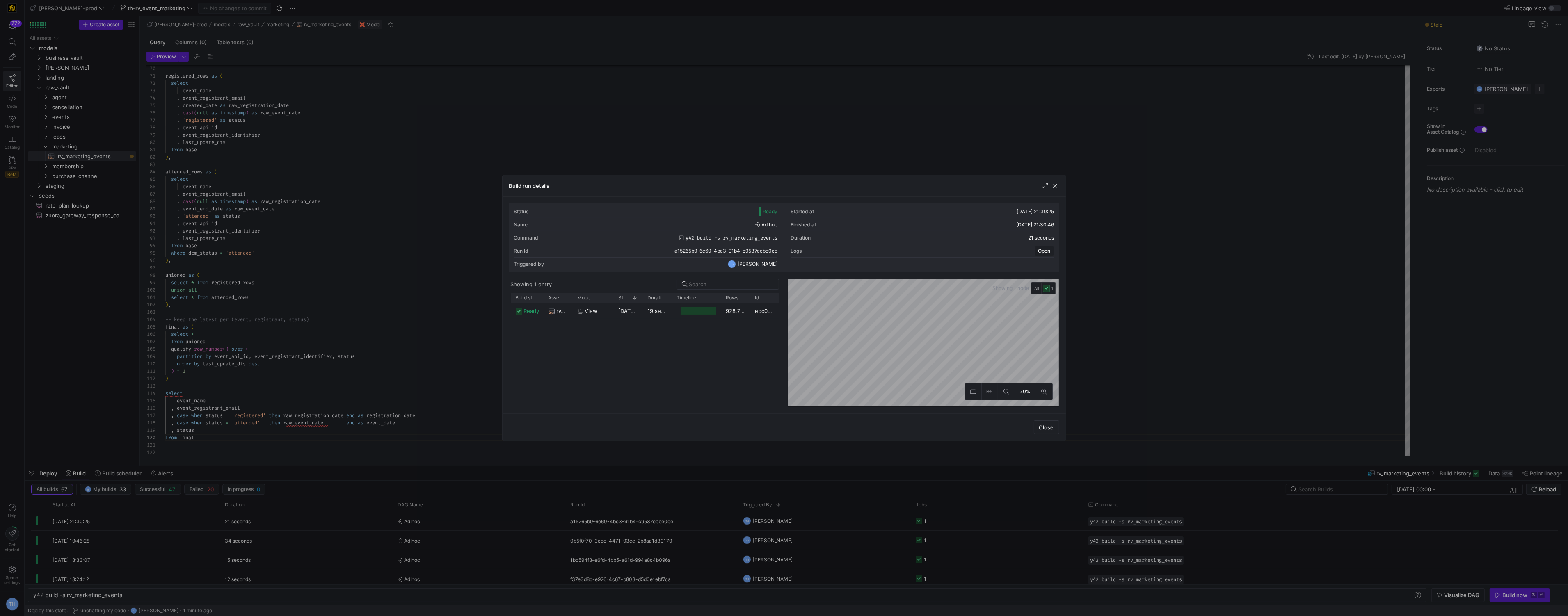
click at [353, 113] on div at bounding box center [784, 308] width 1568 height 616
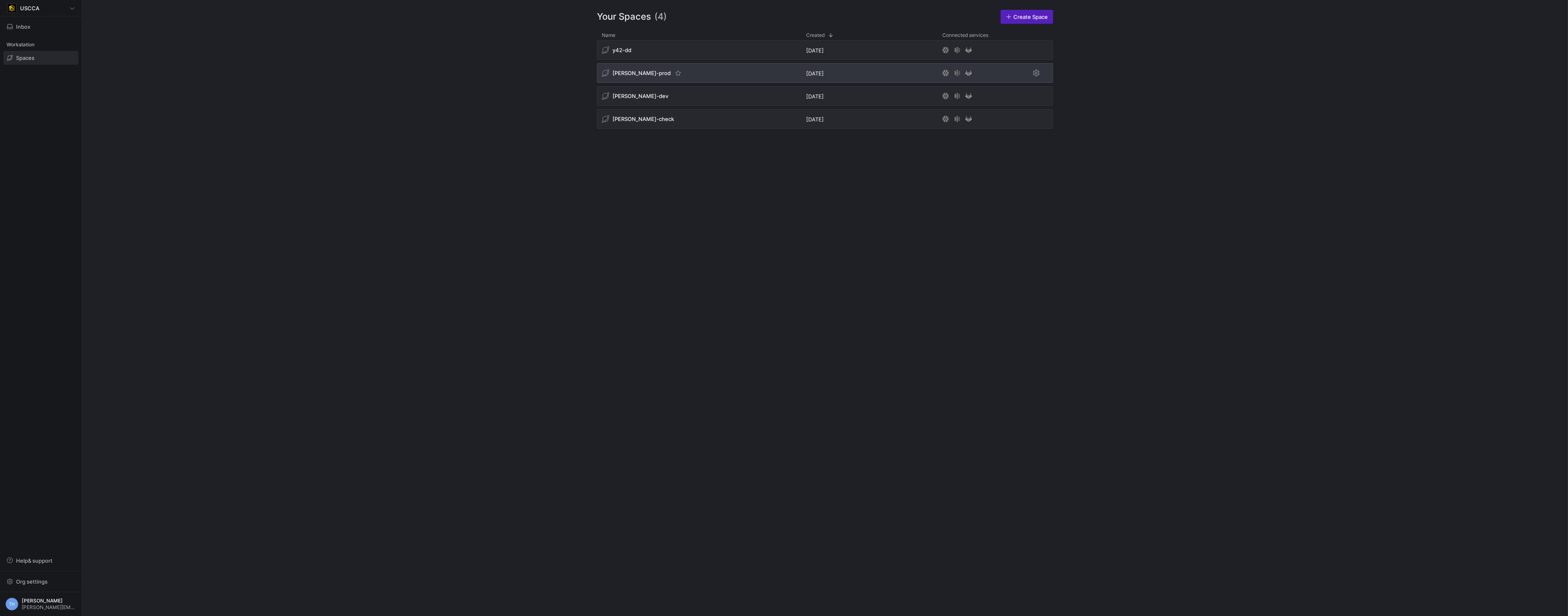
click at [690, 77] on div "[PERSON_NAME]-prod" at bounding box center [699, 73] width 205 height 19
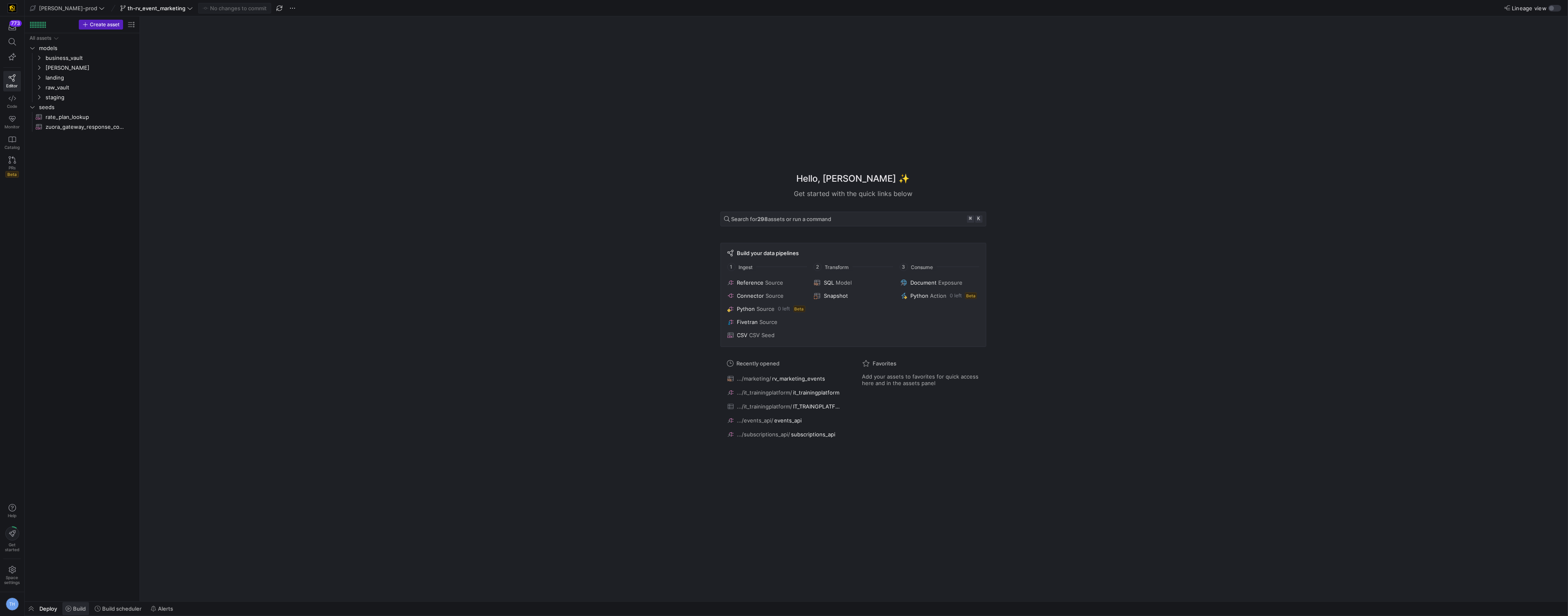
click at [69, 608] on icon at bounding box center [68, 608] width 5 height 5
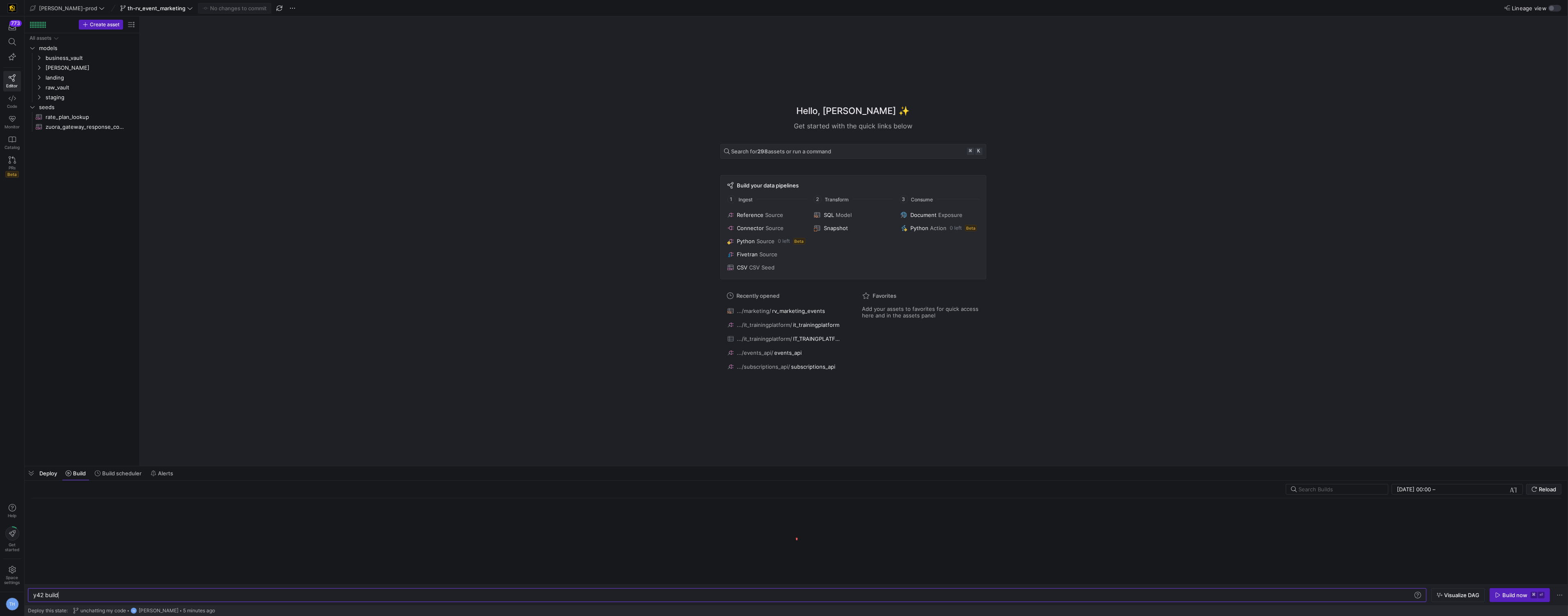
scroll to position [0, 24]
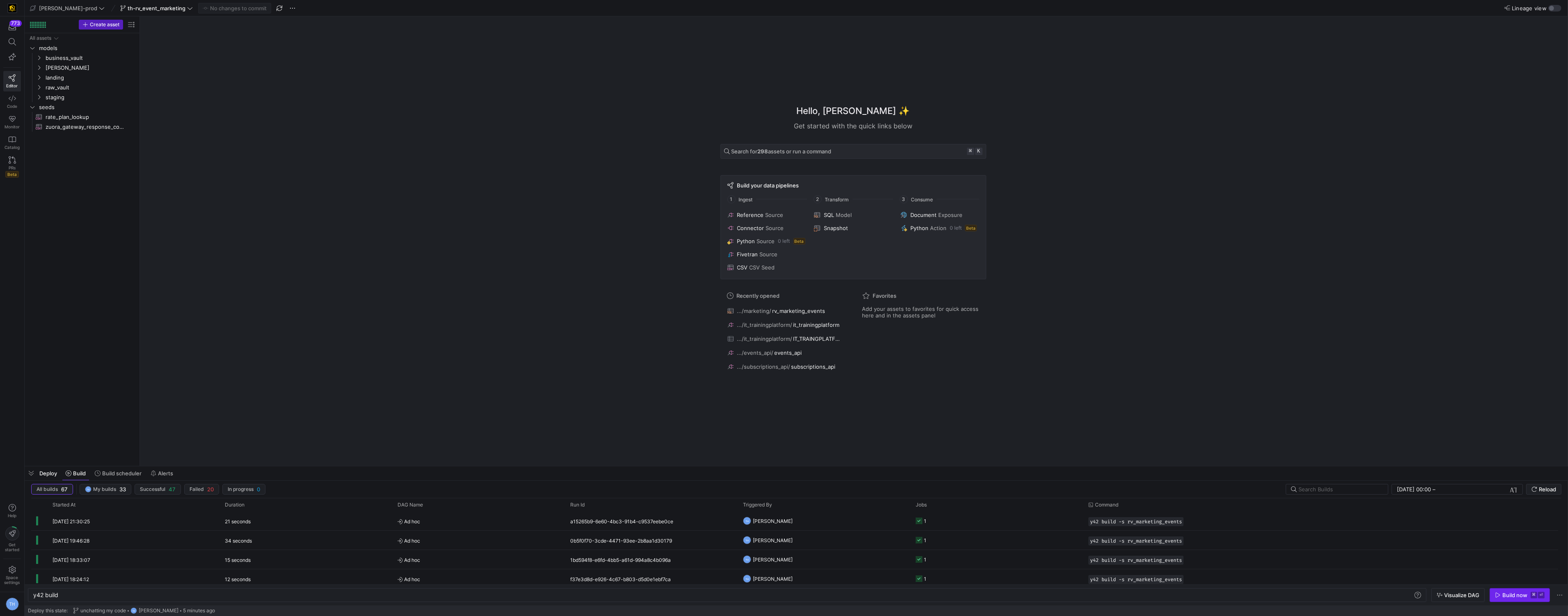
click at [1511, 593] on div "Build now" at bounding box center [1514, 595] width 25 height 7
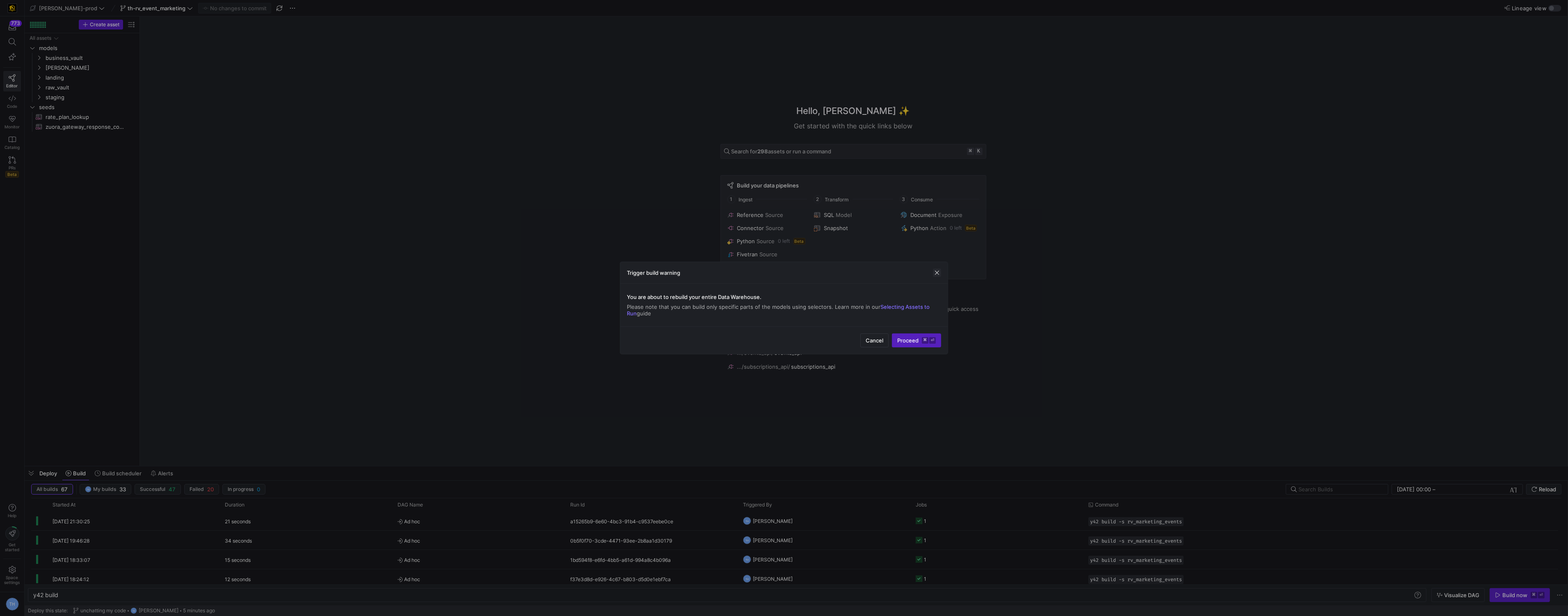
click at [939, 276] on span "button" at bounding box center [937, 272] width 8 height 8
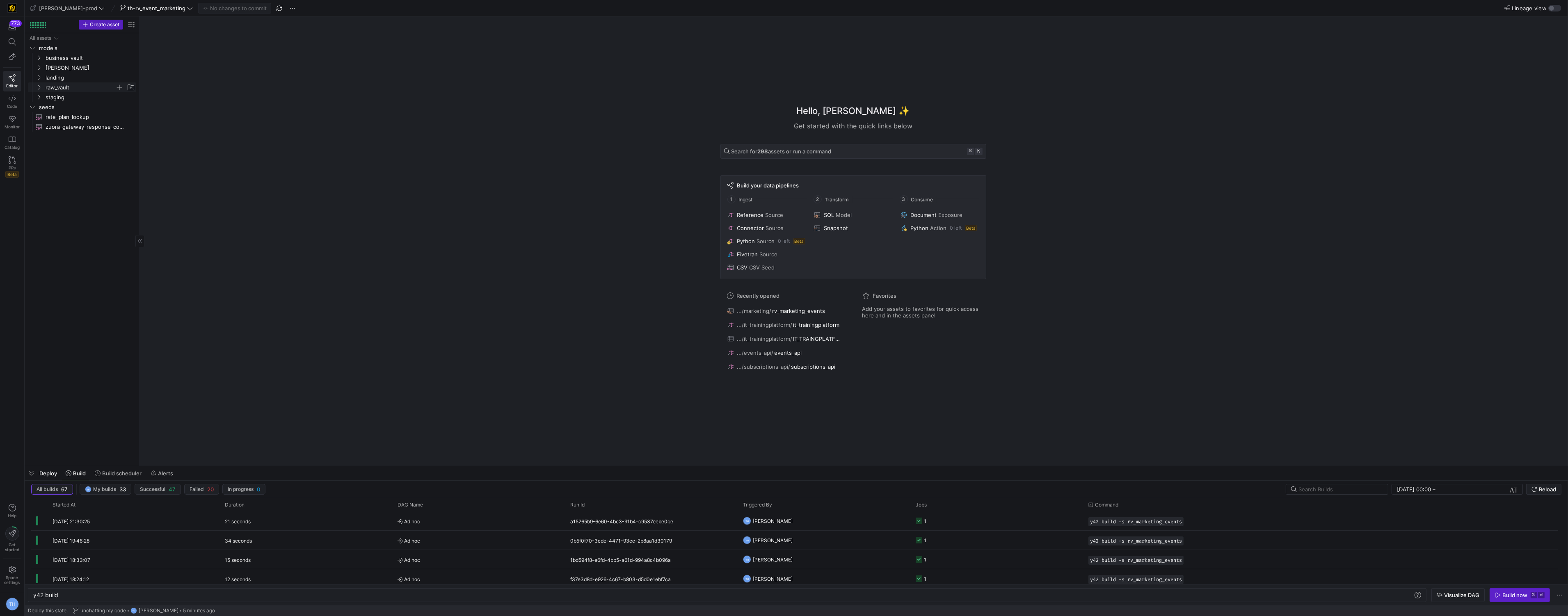
click at [82, 90] on span "raw_vault" at bounding box center [80, 88] width 70 height 10
click at [86, 150] on span "marketing" at bounding box center [84, 147] width 63 height 10
click at [88, 159] on span "rv_marketing_events​​​​​​​​​​" at bounding box center [92, 156] width 69 height 10
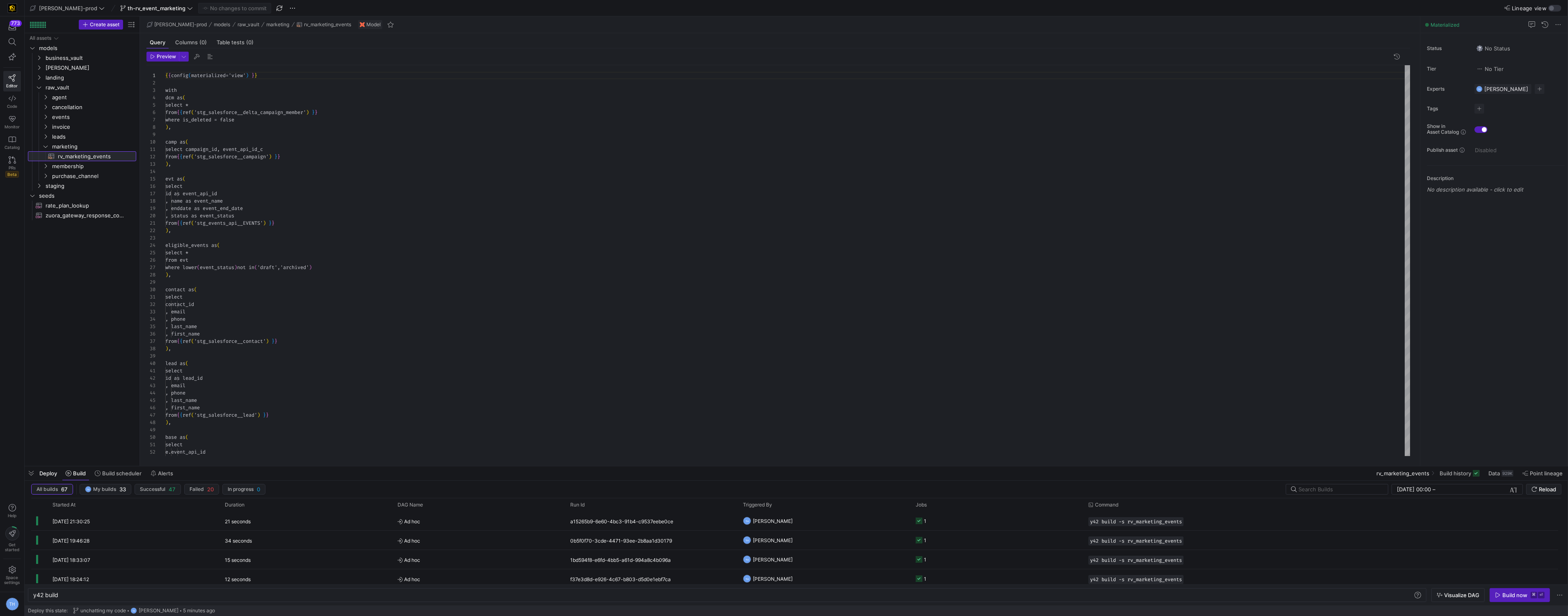
type textarea "y42 build -s rv_marketing_events"
click at [1524, 598] on span "button" at bounding box center [1520, 595] width 60 height 13
click at [954, 523] on y42-job-status-cell-renderer "1" at bounding box center [997, 521] width 163 height 18
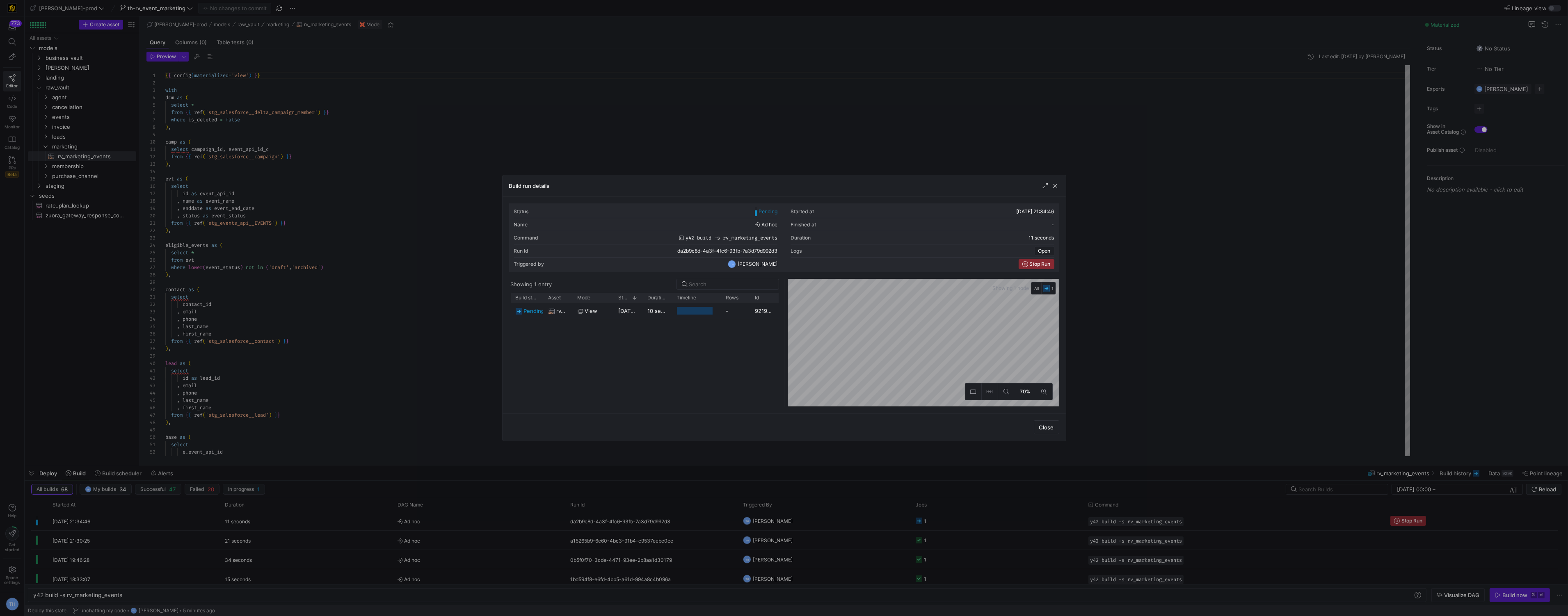
click at [834, 168] on div at bounding box center [784, 308] width 1568 height 616
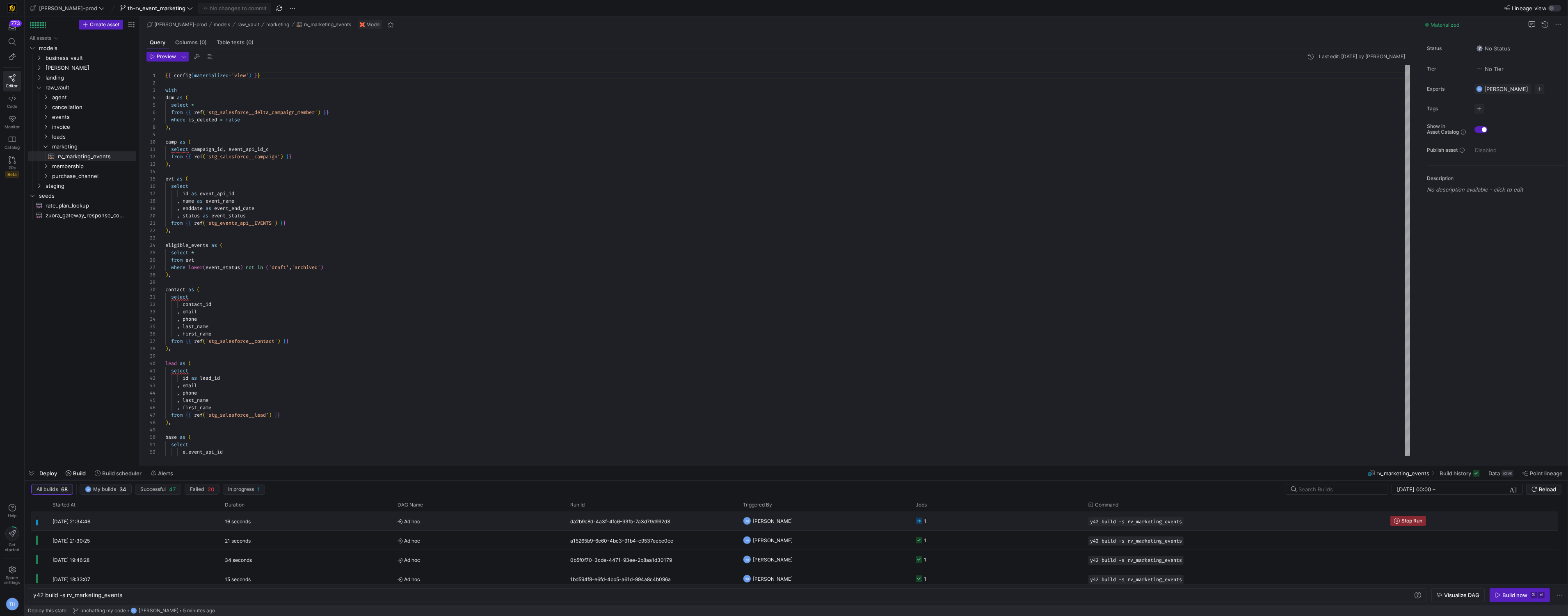
click at [701, 519] on div "da2b9c8d-4a3f-4fc6-93fb-7a3d79d992d3" at bounding box center [652, 520] width 173 height 19
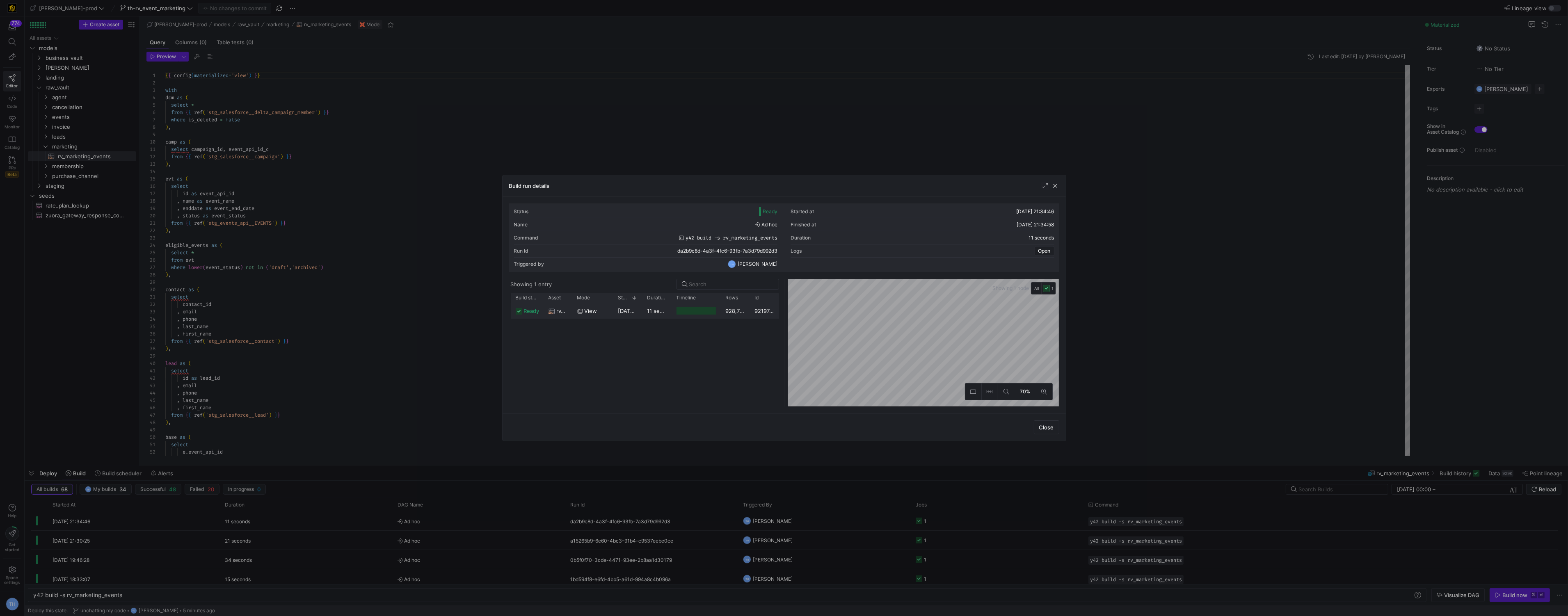
click at [745, 317] on div "928,714" at bounding box center [735, 310] width 29 height 16
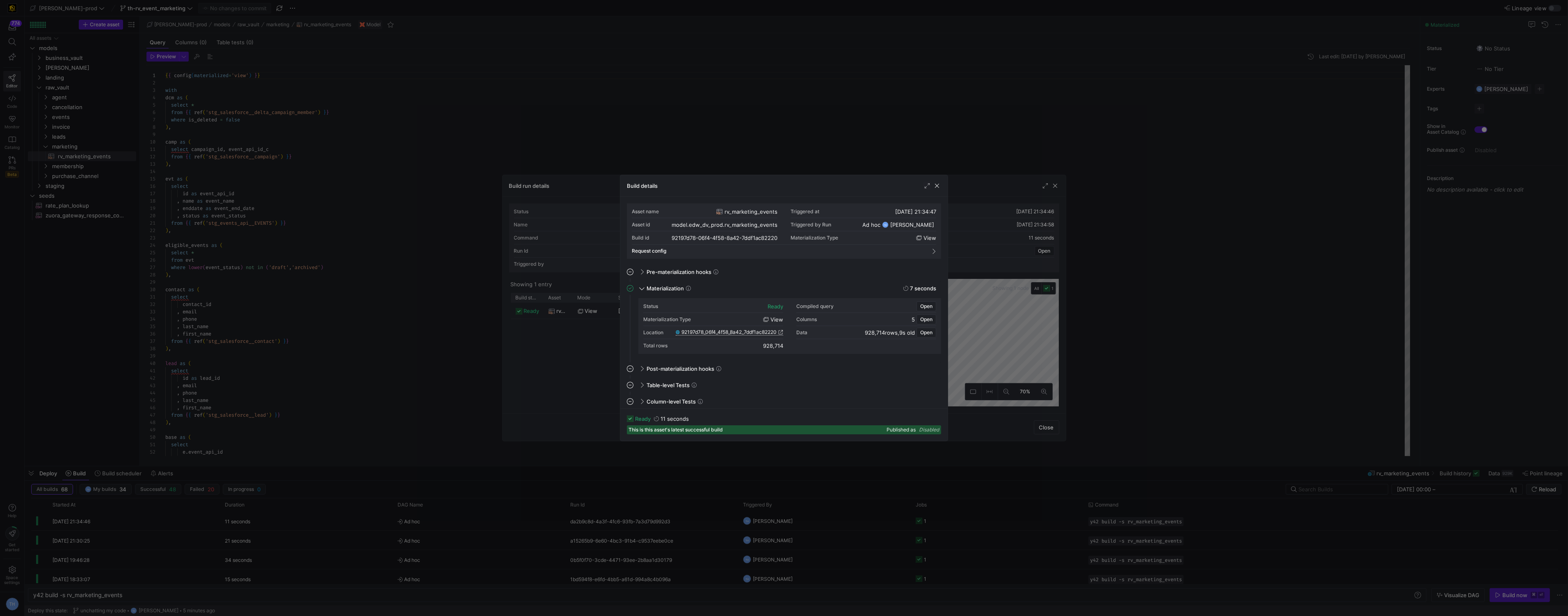
click at [722, 332] on span "92197d78_06f4_4f58_8a42_7ddf1ac82220" at bounding box center [729, 332] width 95 height 5
click at [518, 120] on div at bounding box center [784, 308] width 1568 height 616
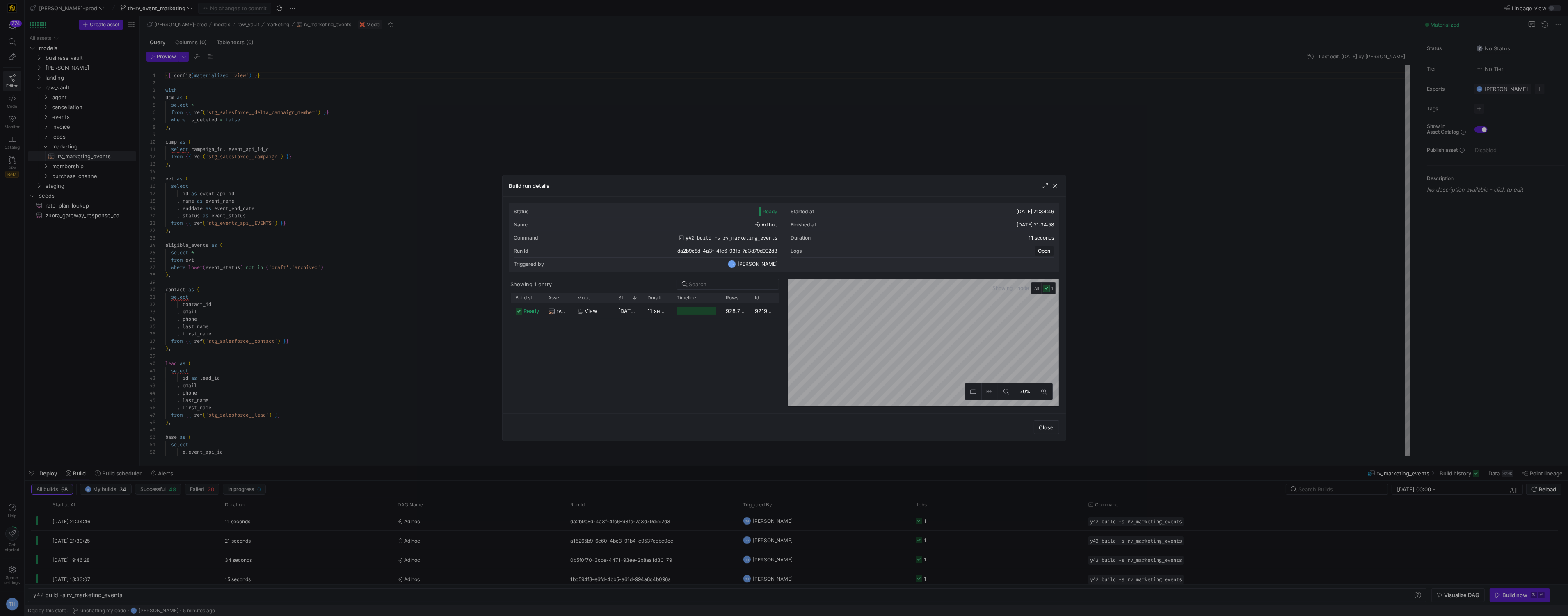
click at [488, 112] on div at bounding box center [784, 308] width 1568 height 616
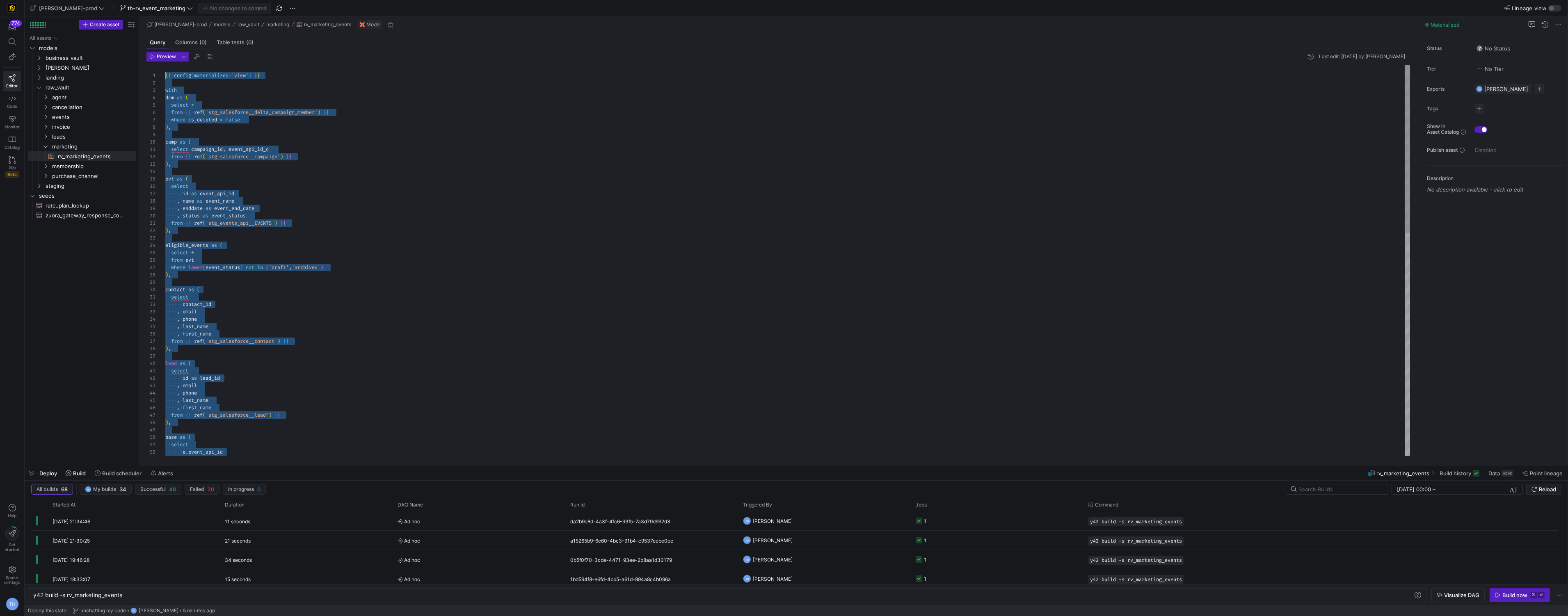
scroll to position [0, 0]
drag, startPoint x: 225, startPoint y: 438, endPoint x: 195, endPoint y: -40, distance: 478.9
click at [212, 93] on div "e . event_api_id , e . event_name , email , phone , last_name , first_name from…" at bounding box center [788, 519] width 1245 height 908
type textarea "{{ config(materialized='view') }} with dcm as ( select * from {{ ref('stg_sales…"
click at [212, 93] on div "e . event_api_id , e . event_name , email , phone , last_name , first_name from…" at bounding box center [788, 519] width 1245 height 908
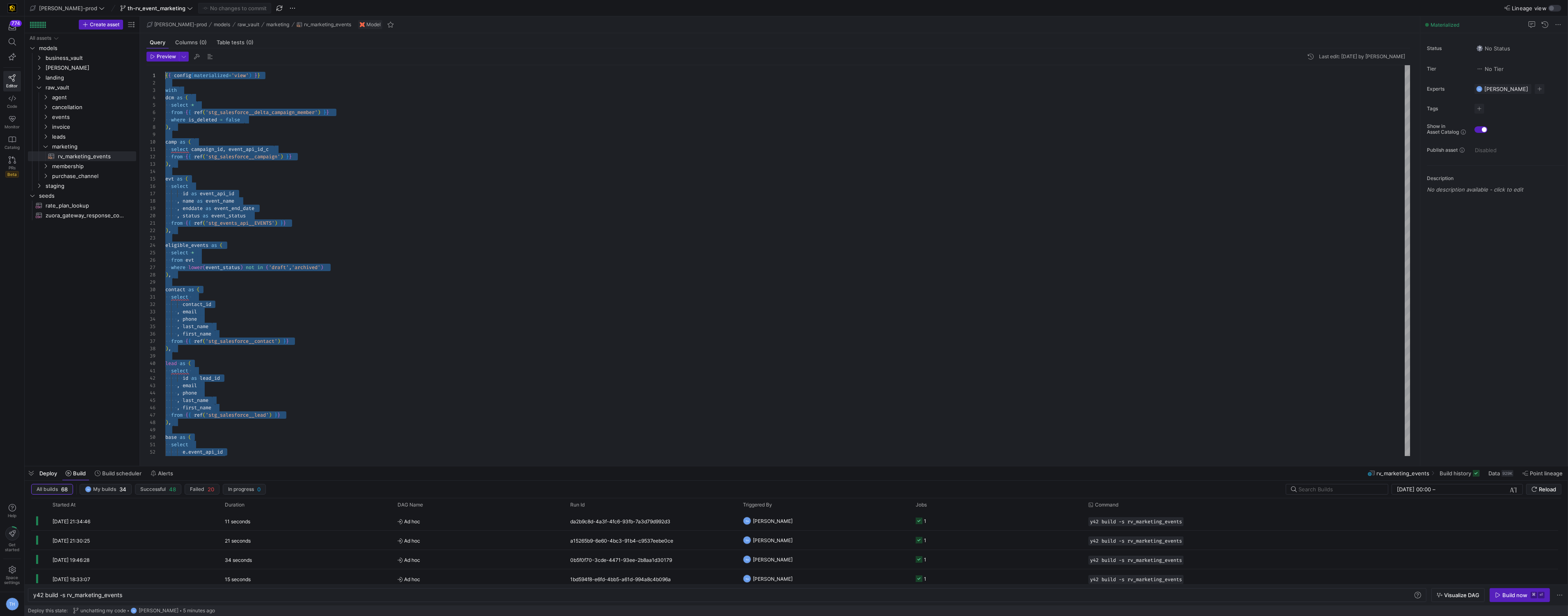
scroll to position [15, 12]
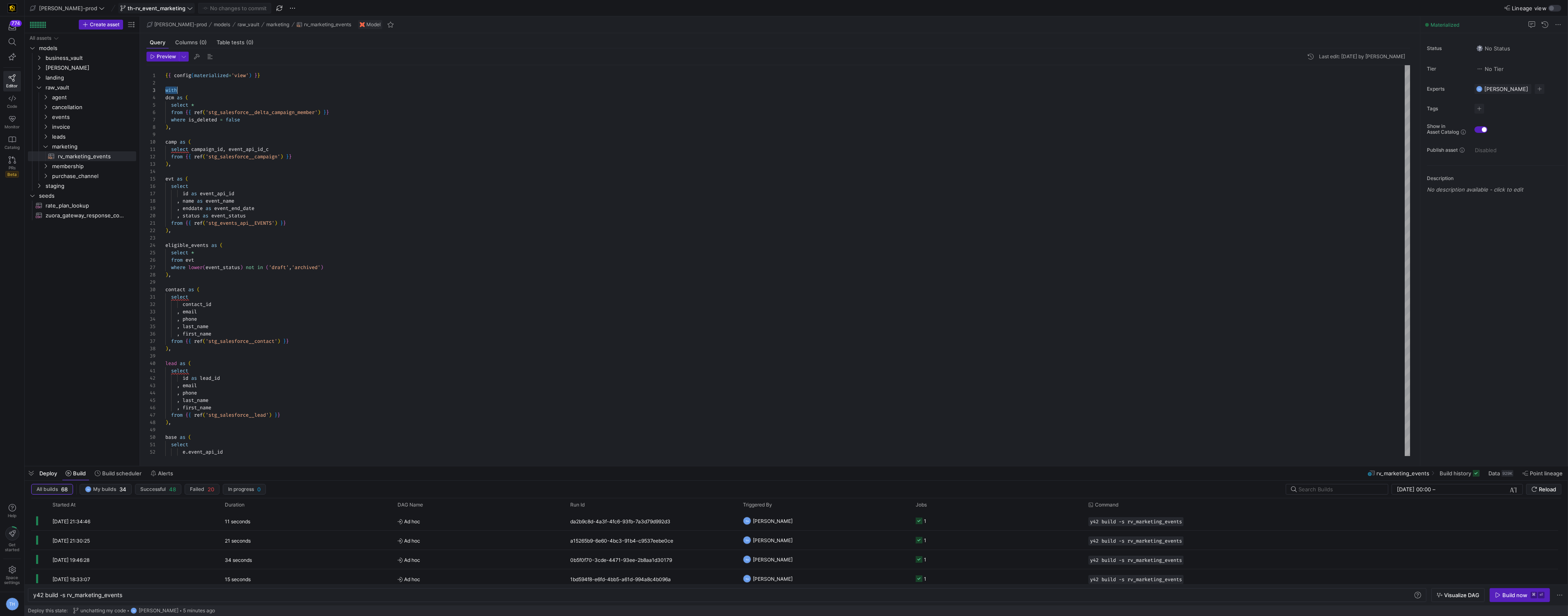
click at [141, 3] on button "th-rv_event_marketing" at bounding box center [156, 9] width 77 height 11
click at [177, 155] on span "Delete" at bounding box center [193, 156] width 57 height 7
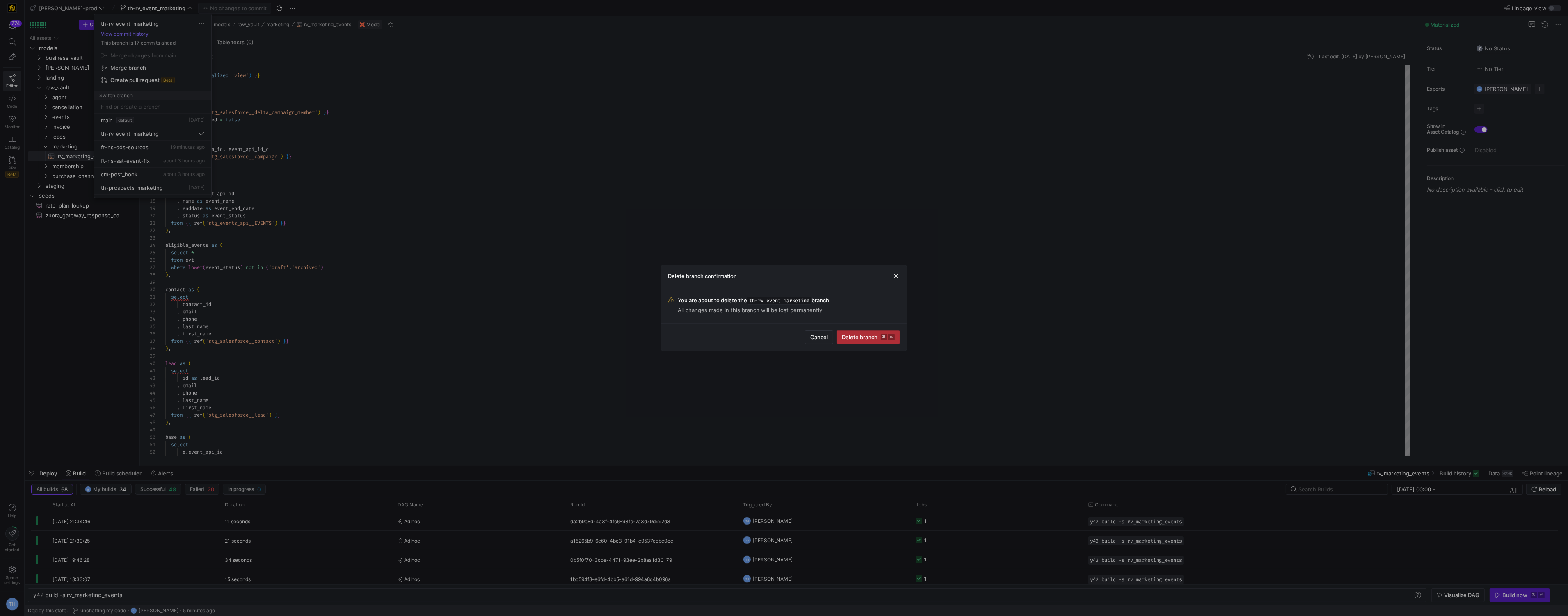
click at [861, 339] on span "Delete branch ⌘ ⏎" at bounding box center [868, 337] width 53 height 7
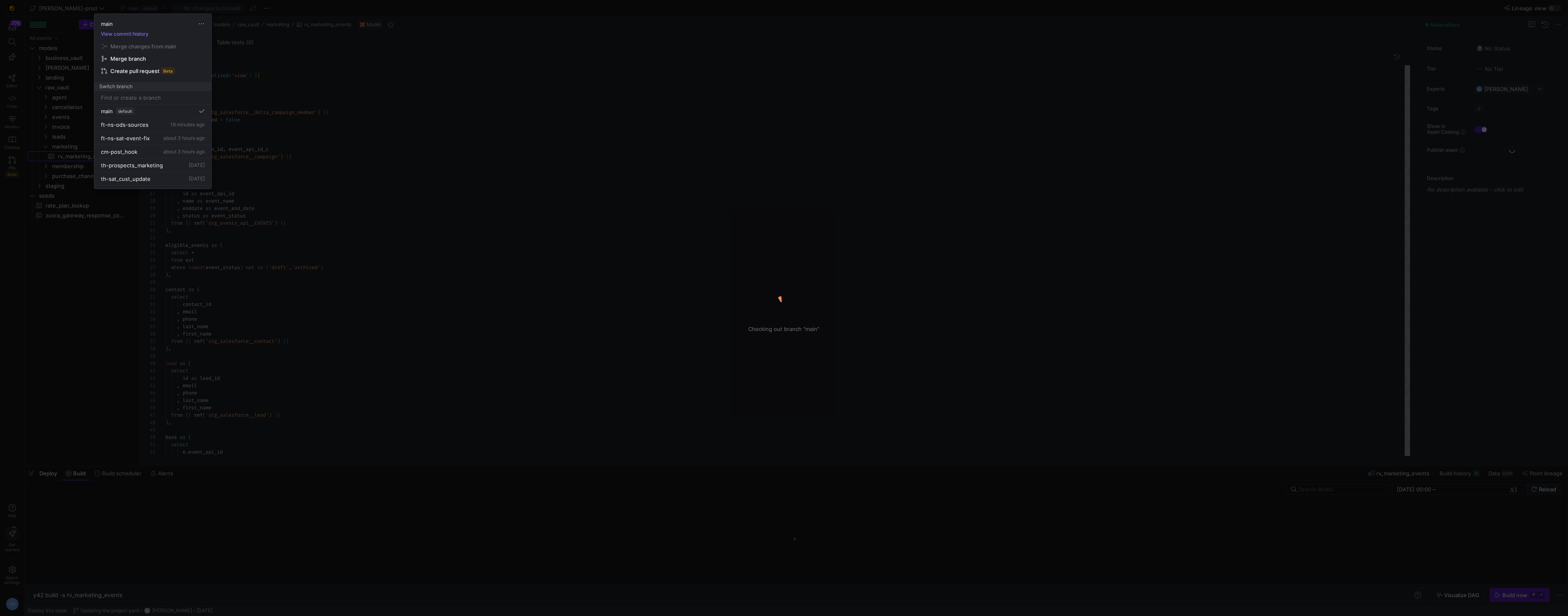
scroll to position [74, 0]
click at [163, 97] on input at bounding box center [153, 97] width 104 height 7
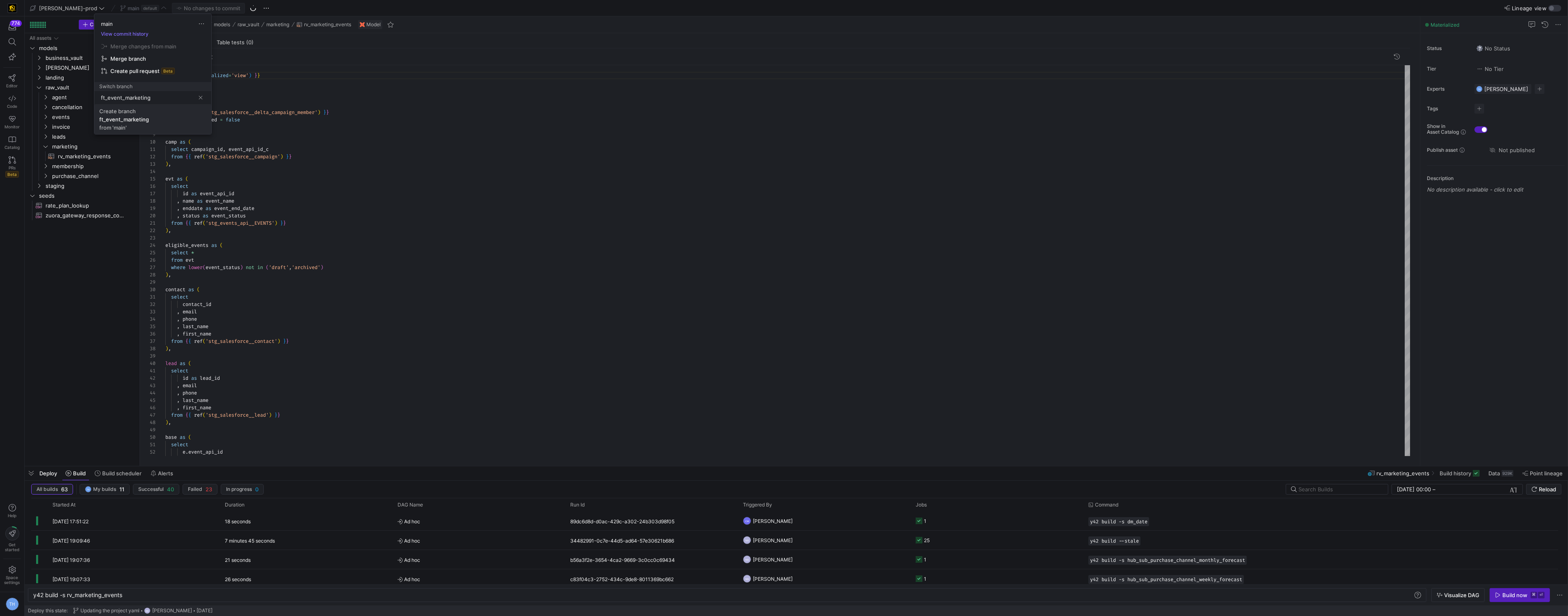
type input "ft_event_marketing"
click at [140, 126] on span "Create branch ft_event_marketing from 'main'" at bounding box center [153, 119] width 107 height 23
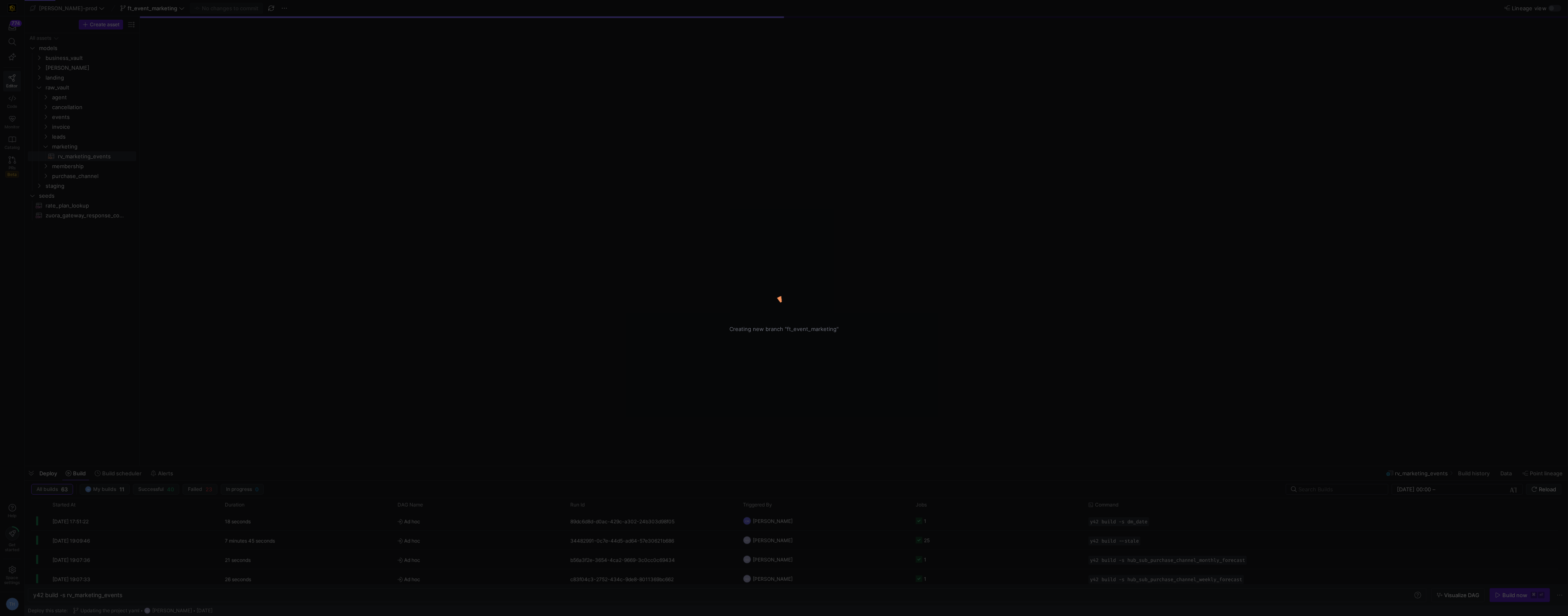
type textarea "y42 build"
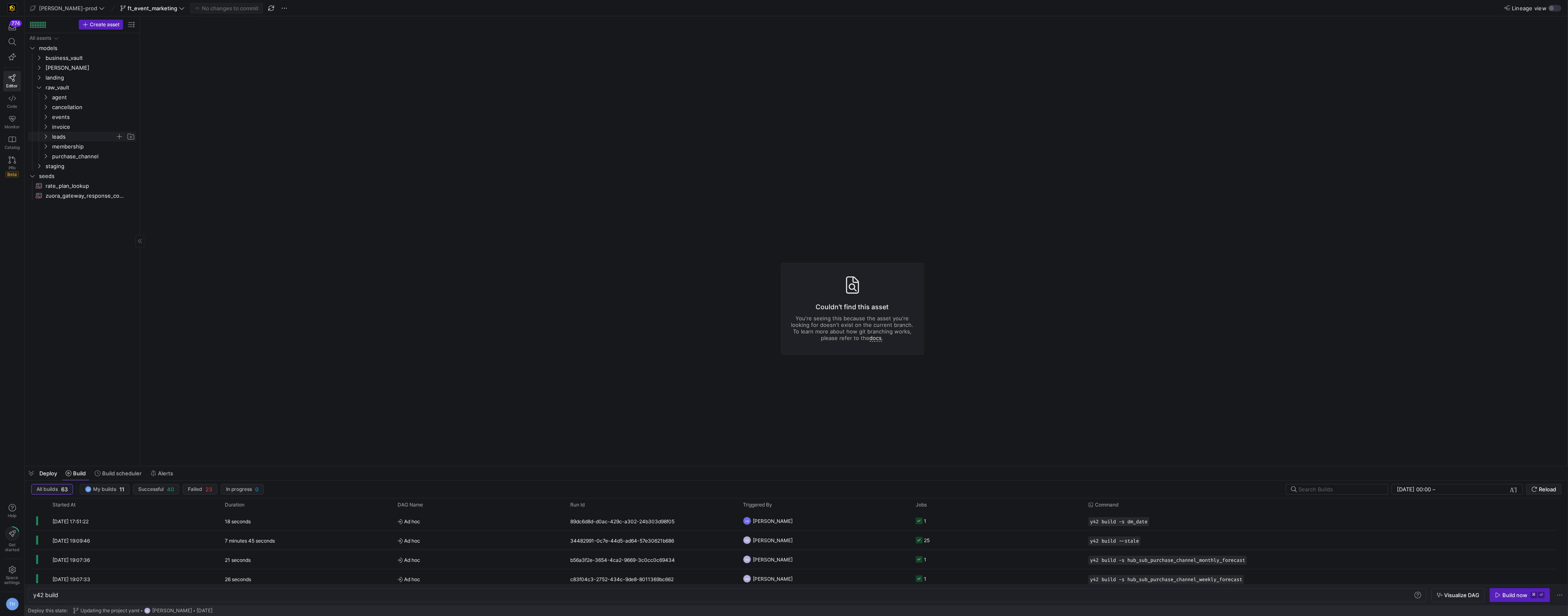
click at [83, 139] on span "leads" at bounding box center [84, 137] width 63 height 10
click at [119, 88] on span "Press SPACE to select this row." at bounding box center [119, 87] width 8 height 8
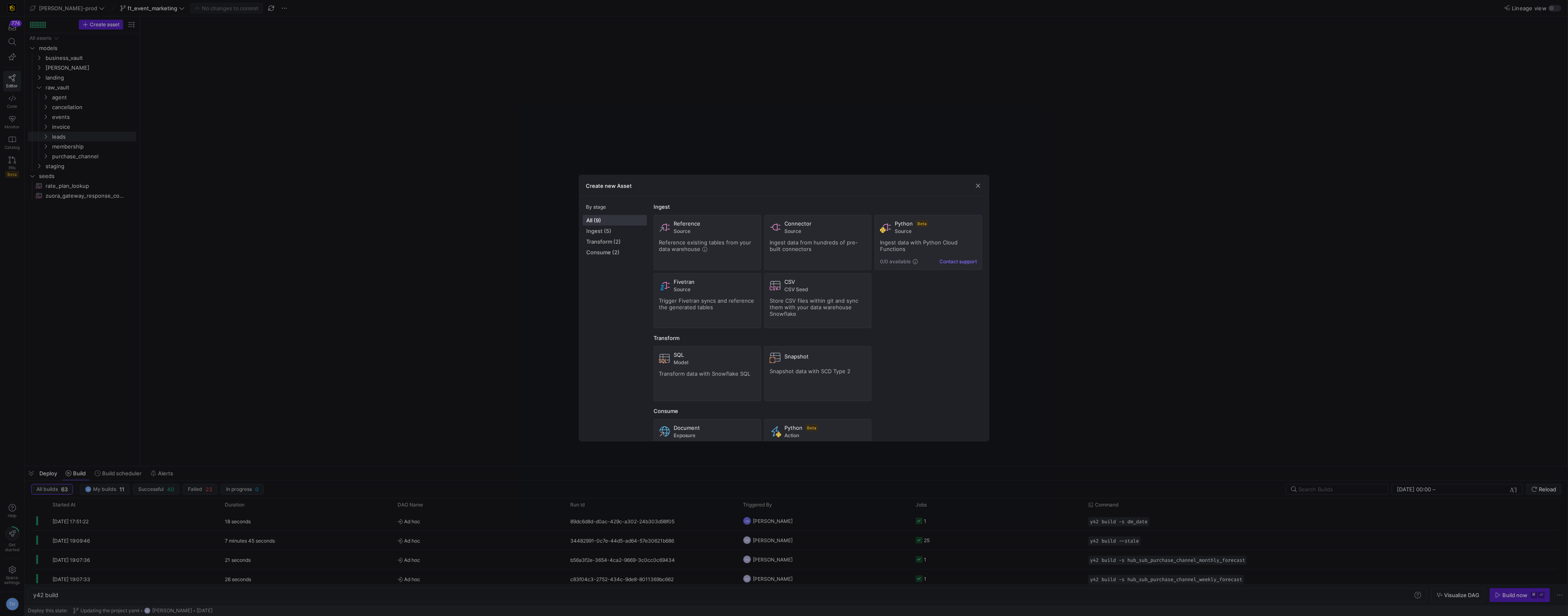
click at [564, 136] on div at bounding box center [784, 308] width 1568 height 616
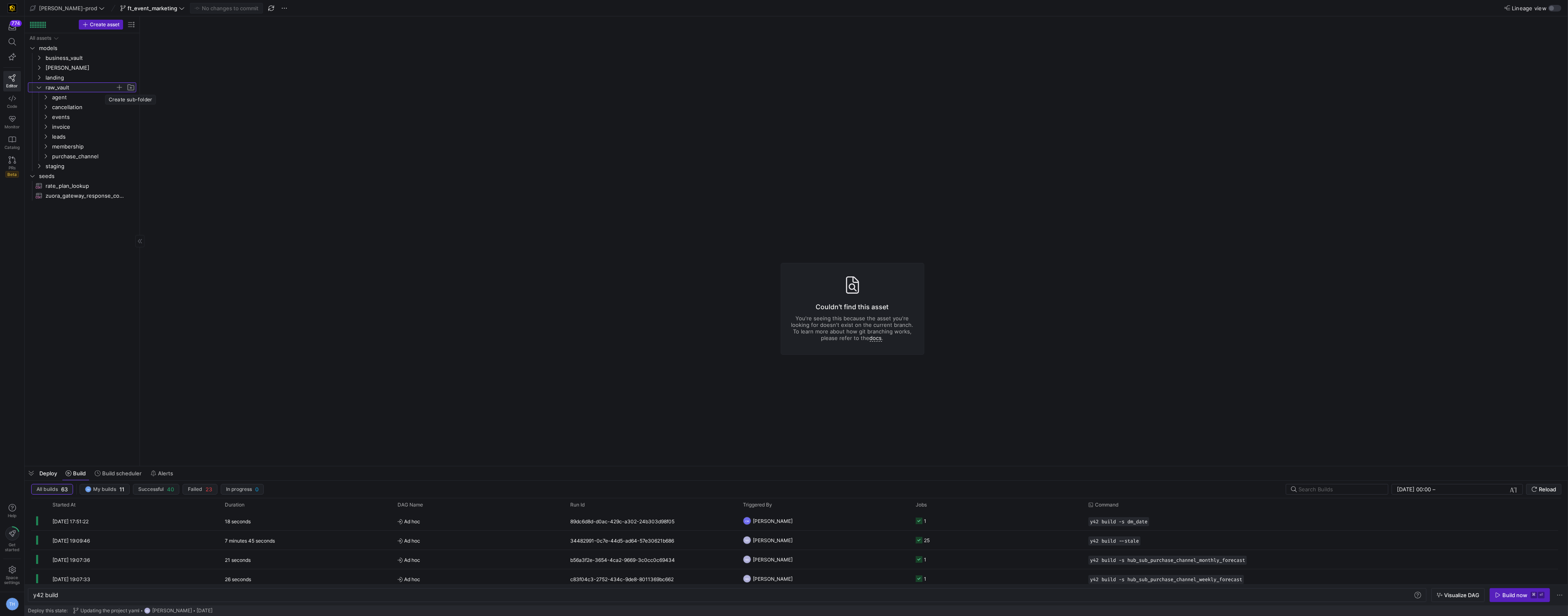
click at [133, 86] on span "Press SPACE to select this row." at bounding box center [130, 87] width 8 height 8
type input "M"
type input "marketing"
click at [82, 145] on span "marketing" at bounding box center [84, 147] width 63 height 10
click at [77, 147] on span "marketing" at bounding box center [84, 147] width 63 height 10
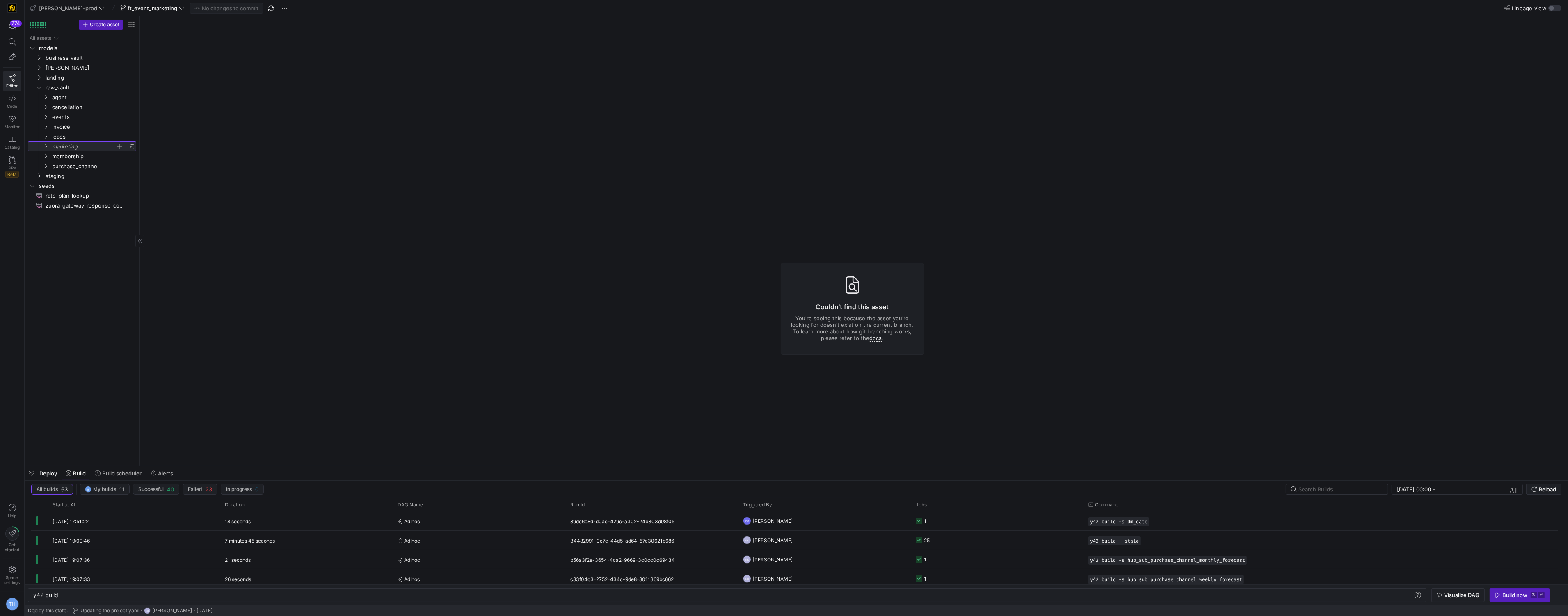
click at [77, 147] on span "marketing" at bounding box center [84, 147] width 63 height 10
click at [120, 145] on span "button" at bounding box center [119, 146] width 8 height 8
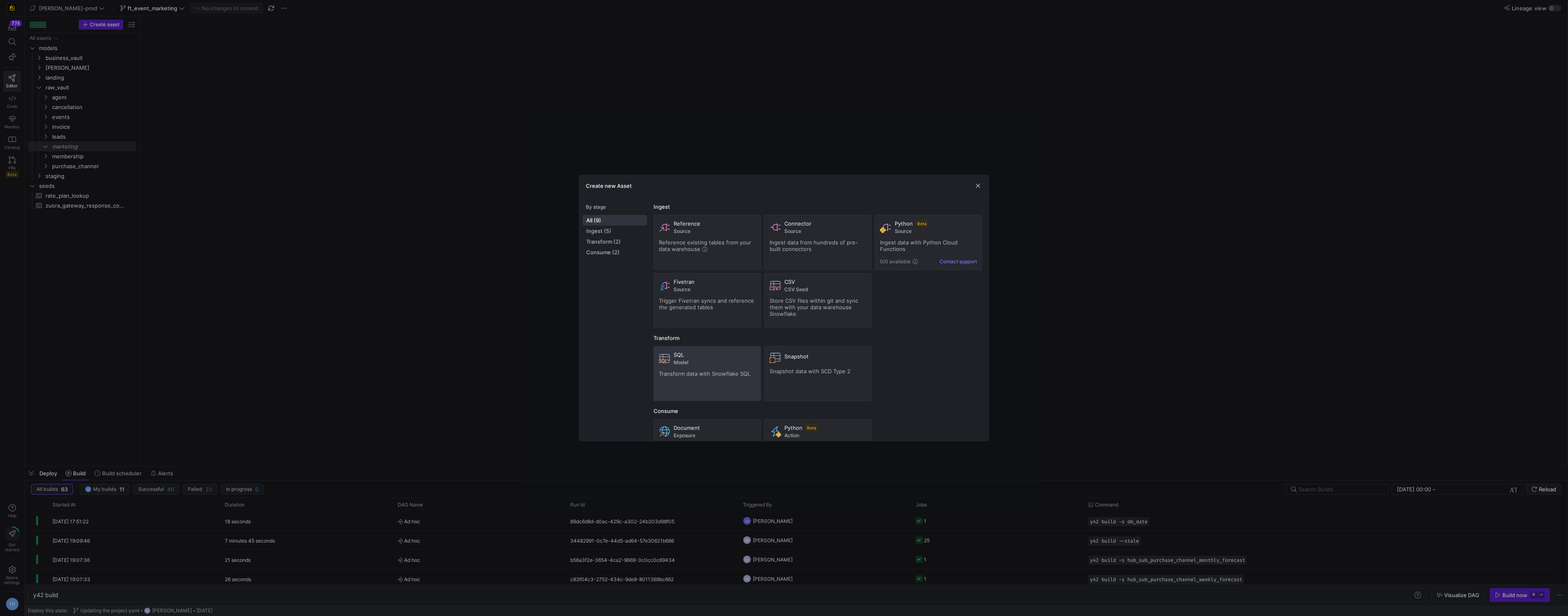
click at [685, 368] on div "SQL Model Transform data with Snowflake SQL" at bounding box center [707, 374] width 97 height 44
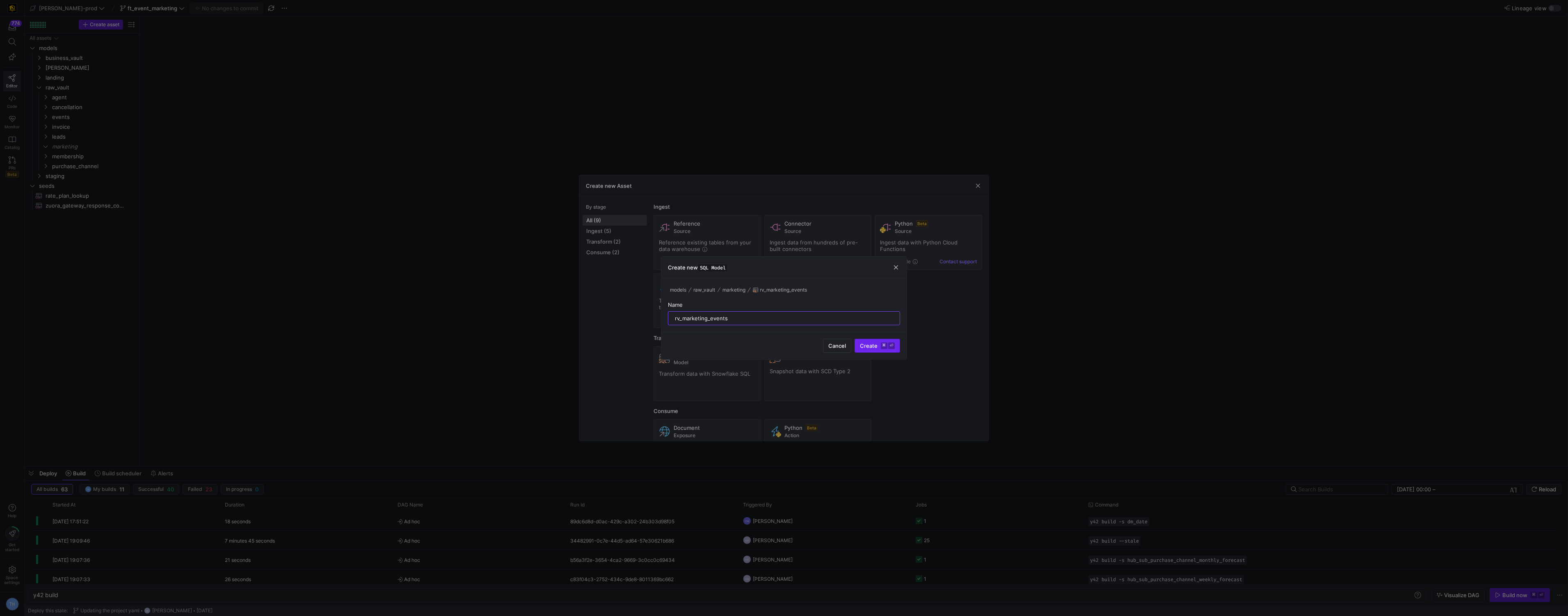
type input "rv_marketing_events"
click at [874, 341] on span "submit" at bounding box center [877, 346] width 44 height 13
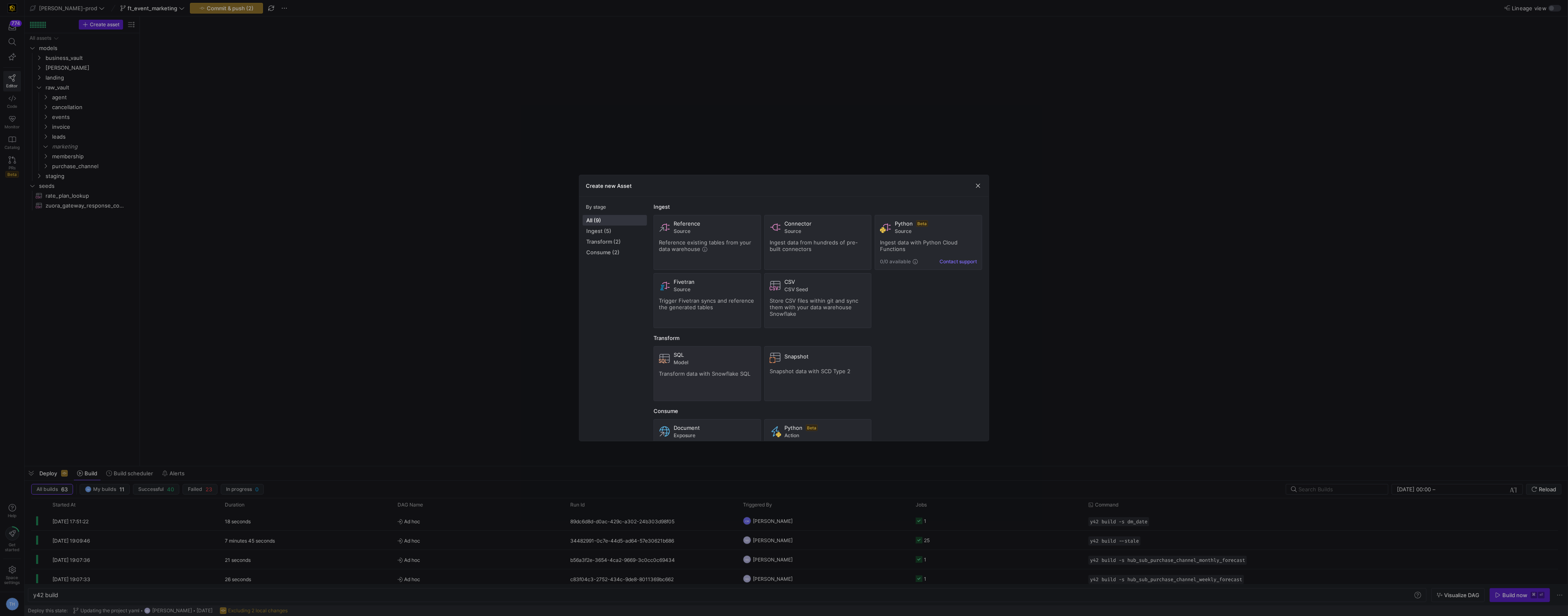
type textarea "y42 build -s rv_marketing_events"
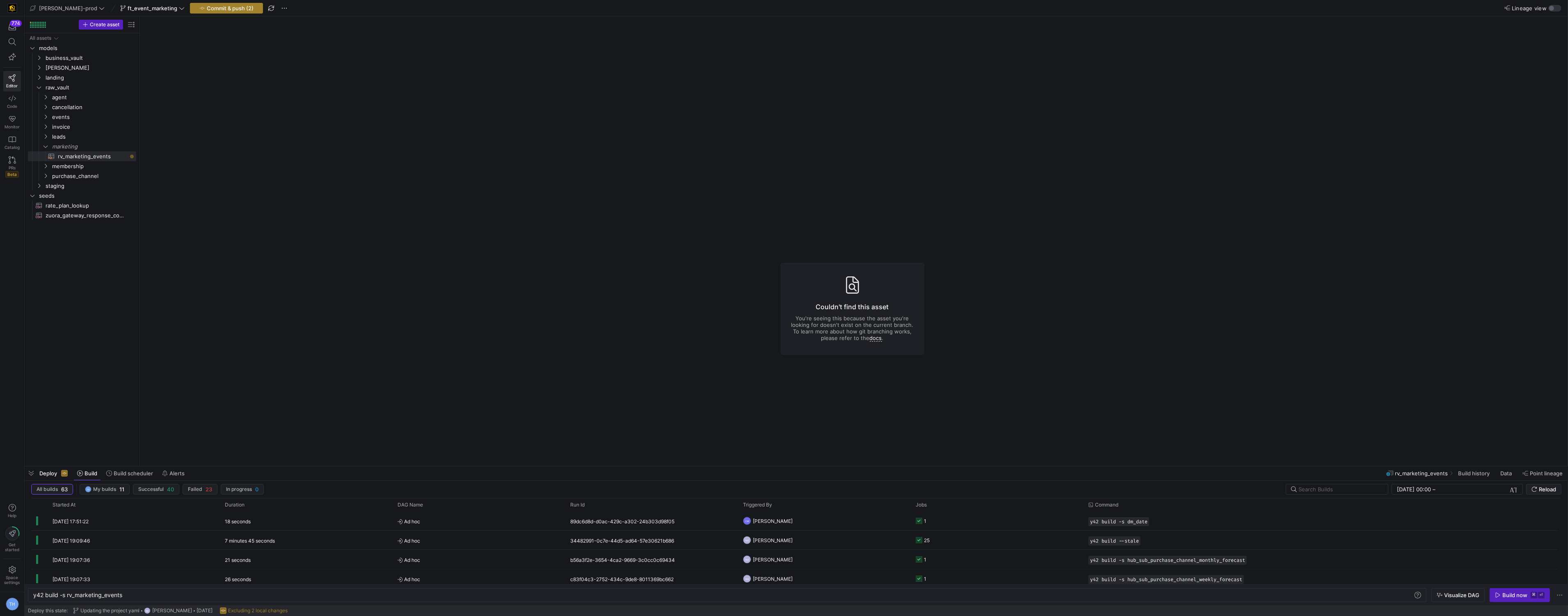
click at [191, 4] on span "button" at bounding box center [226, 8] width 72 height 10
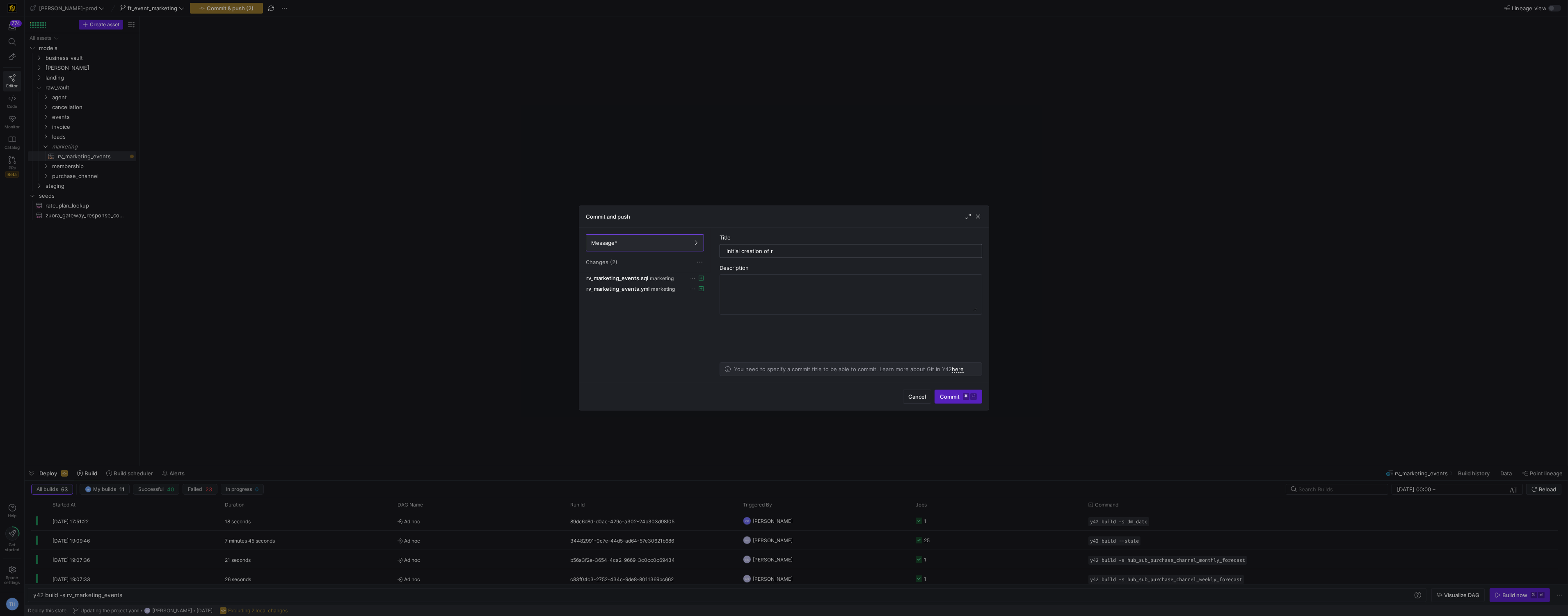
type input "initial creation of rv"
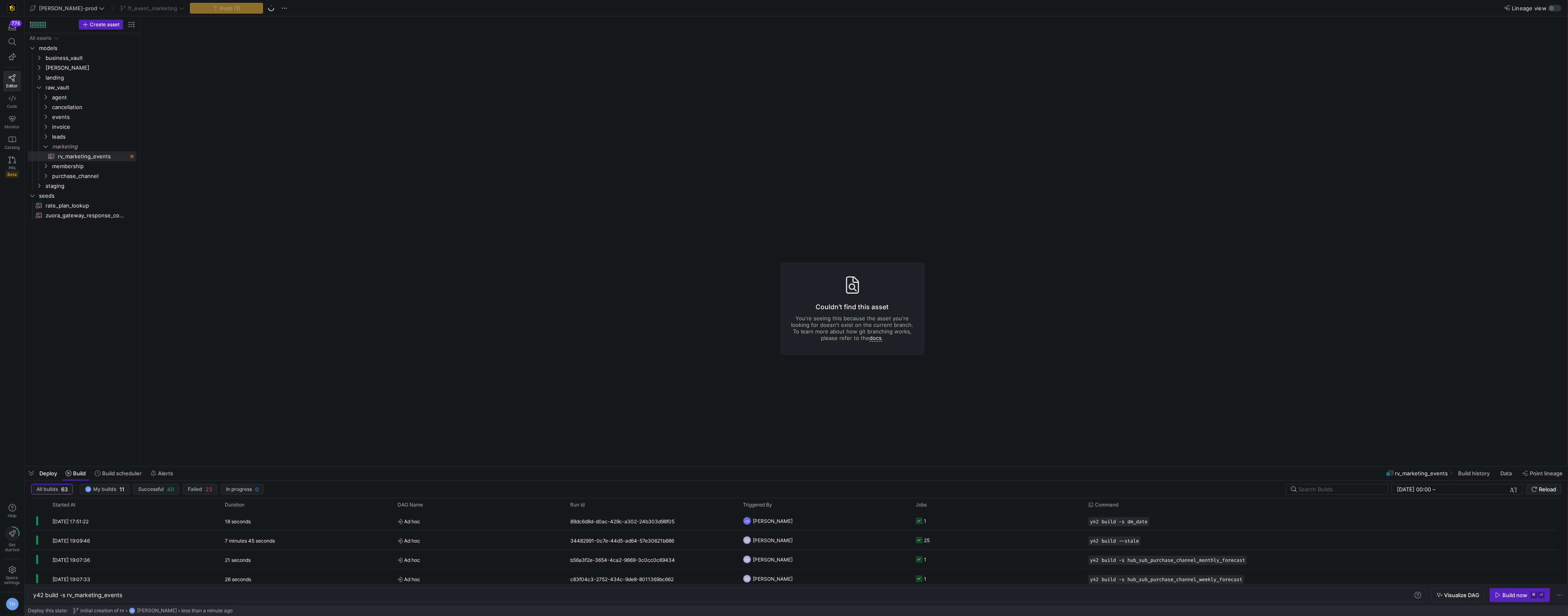
drag, startPoint x: 309, startPoint y: 136, endPoint x: 283, endPoint y: 127, distance: 27.5
click at [283, 127] on y42-asset-editor-not-found "Couldn't find this asset You're seeing this because the asset you're looking fo…" at bounding box center [852, 309] width 1425 height 585
click at [101, 158] on span "rv_marketing_events​​​​​​​​​​" at bounding box center [92, 156] width 69 height 10
click at [98, 130] on span "invoice" at bounding box center [84, 127] width 63 height 10
click at [96, 136] on span "rv_invoice_auto_cancel_reason​​​​​​​​​​" at bounding box center [92, 137] width 69 height 10
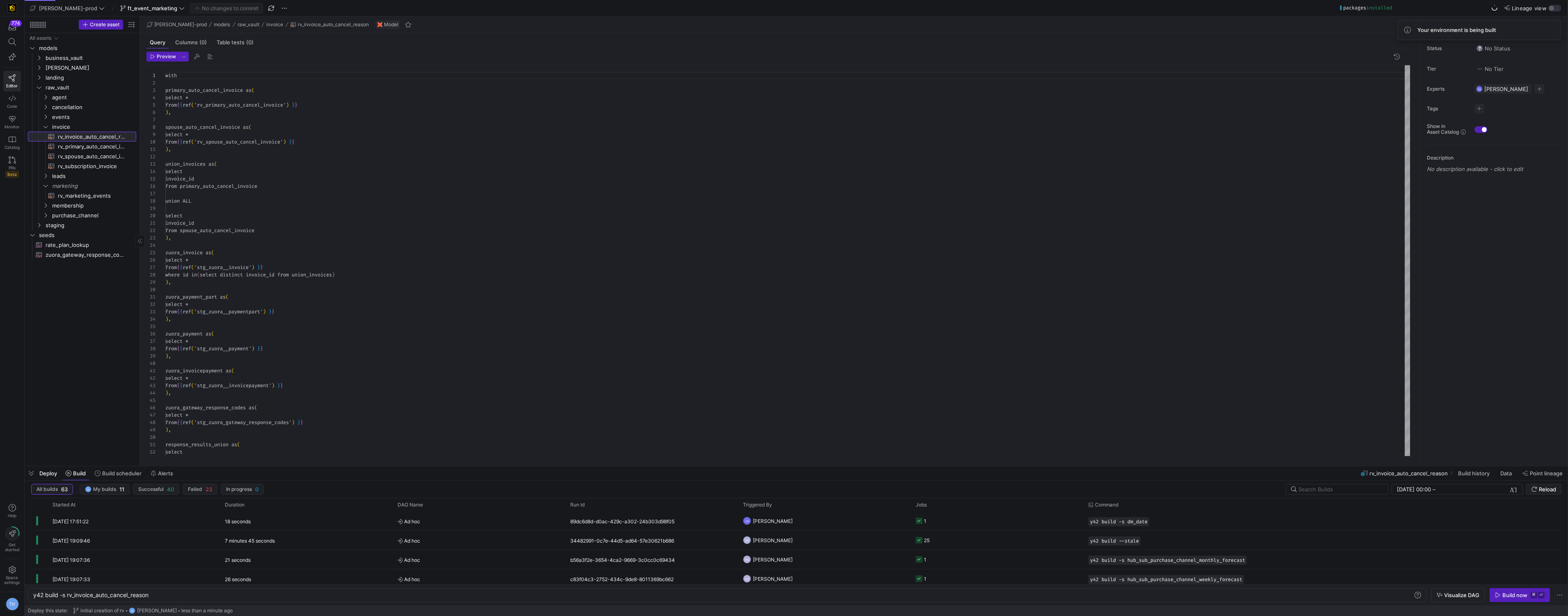
scroll to position [74, 0]
click at [89, 197] on span "rv_marketing_events​​​​​​​​​​" at bounding box center [92, 196] width 69 height 10
type textarea "y42 build -s rv_marketing_events"
click at [217, 93] on div at bounding box center [788, 261] width 1245 height 391
type textarea ") = 1 ) select event_name , event_registrant_email , case when status = 'regist…"
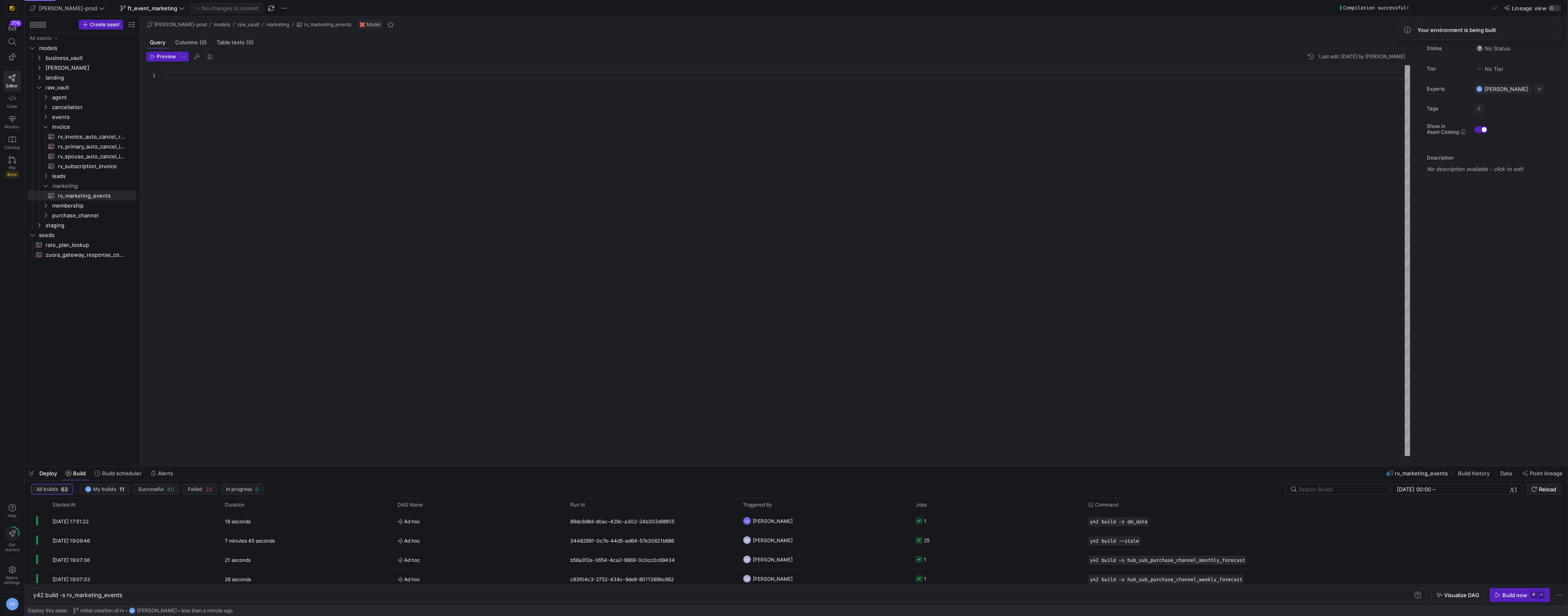
scroll to position [66, 30]
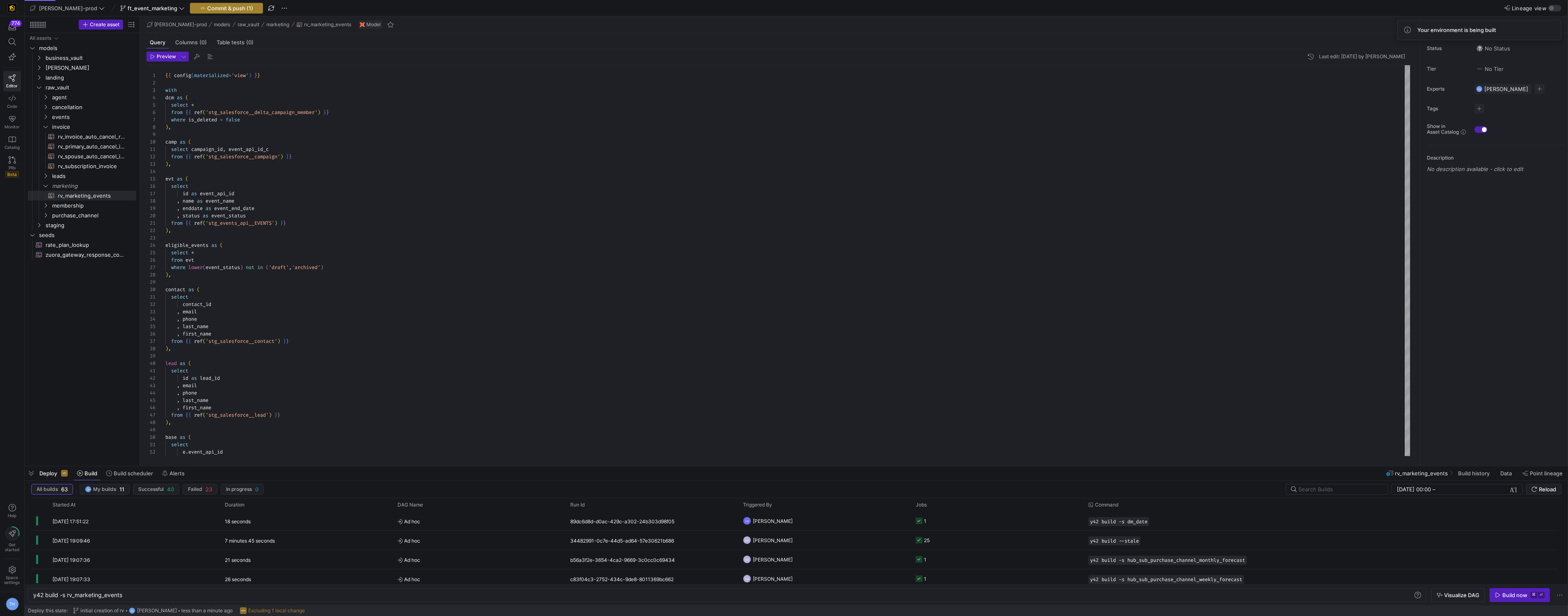
click at [207, 7] on span "Commit & push (1)" at bounding box center [229, 8] width 46 height 7
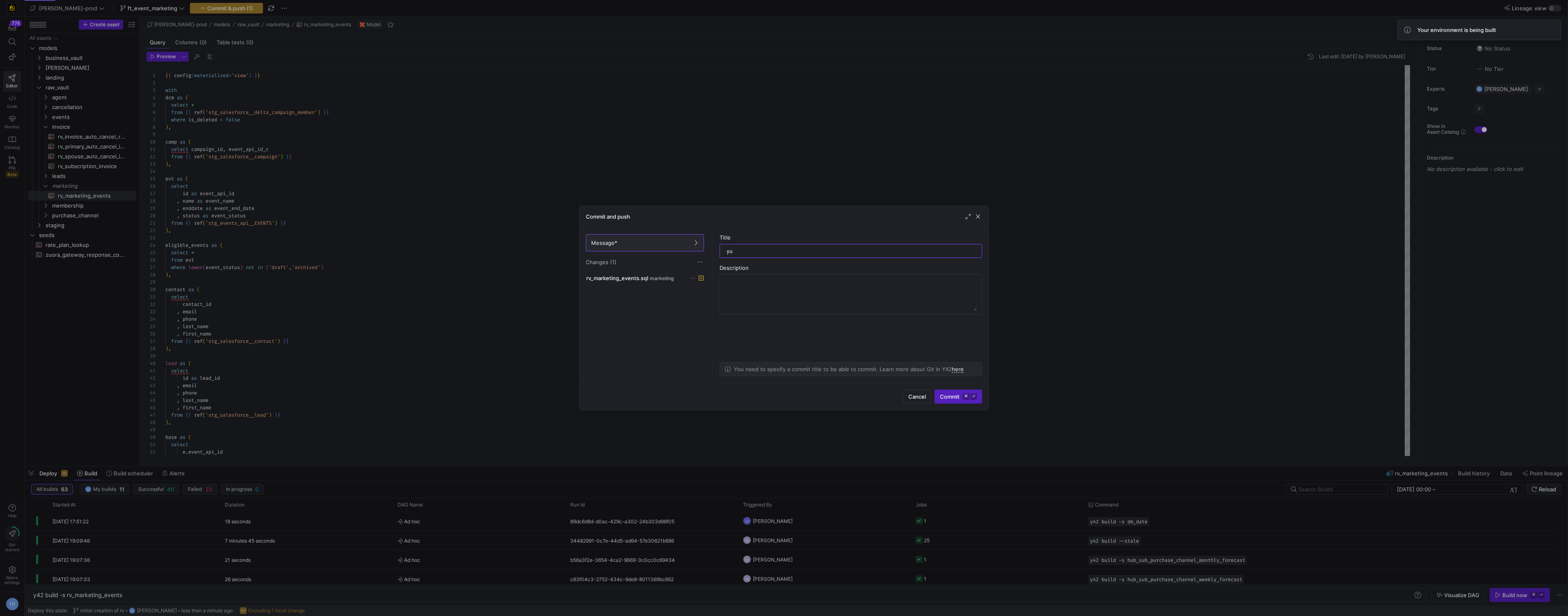
type input "yuh"
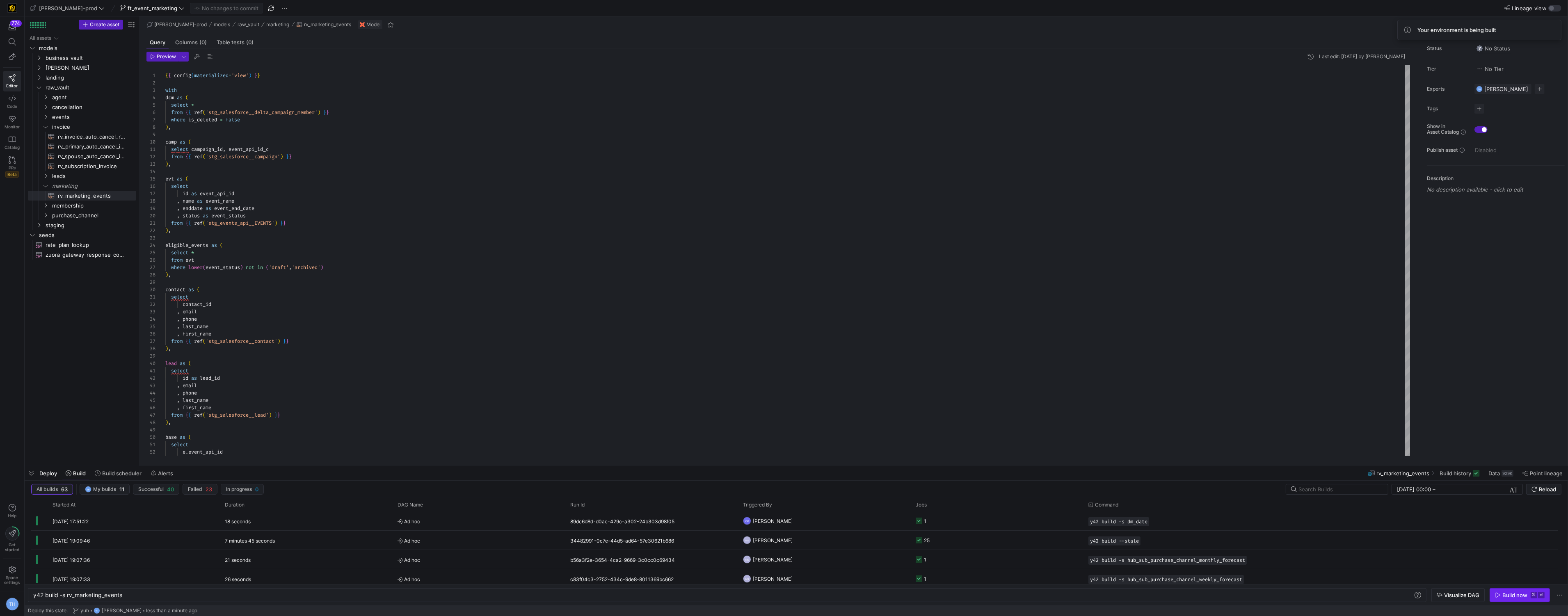
click at [1514, 595] on div "Build now" at bounding box center [1514, 595] width 25 height 7
click at [727, 522] on div "c4dc42e2-01bd-4dea-b10a-b33dd5f5dd27" at bounding box center [652, 520] width 173 height 19
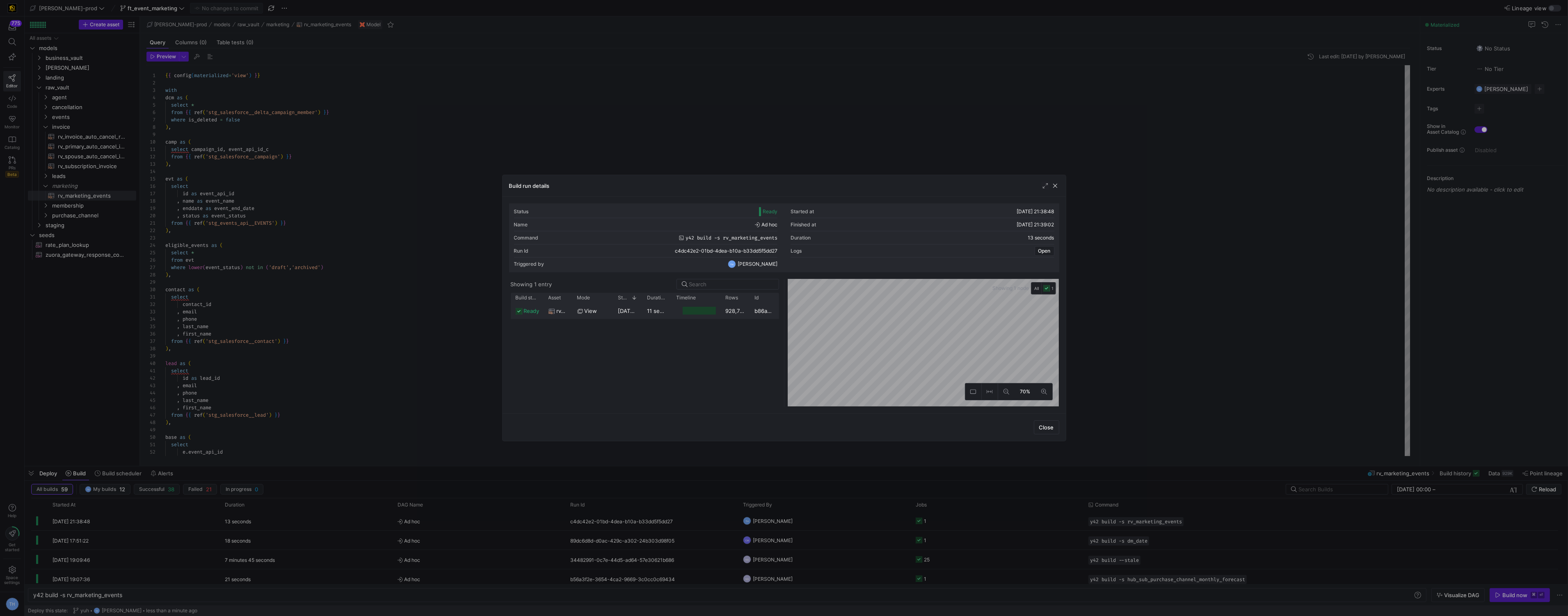
click at [657, 315] on div "11 seconds" at bounding box center [657, 310] width 29 height 16
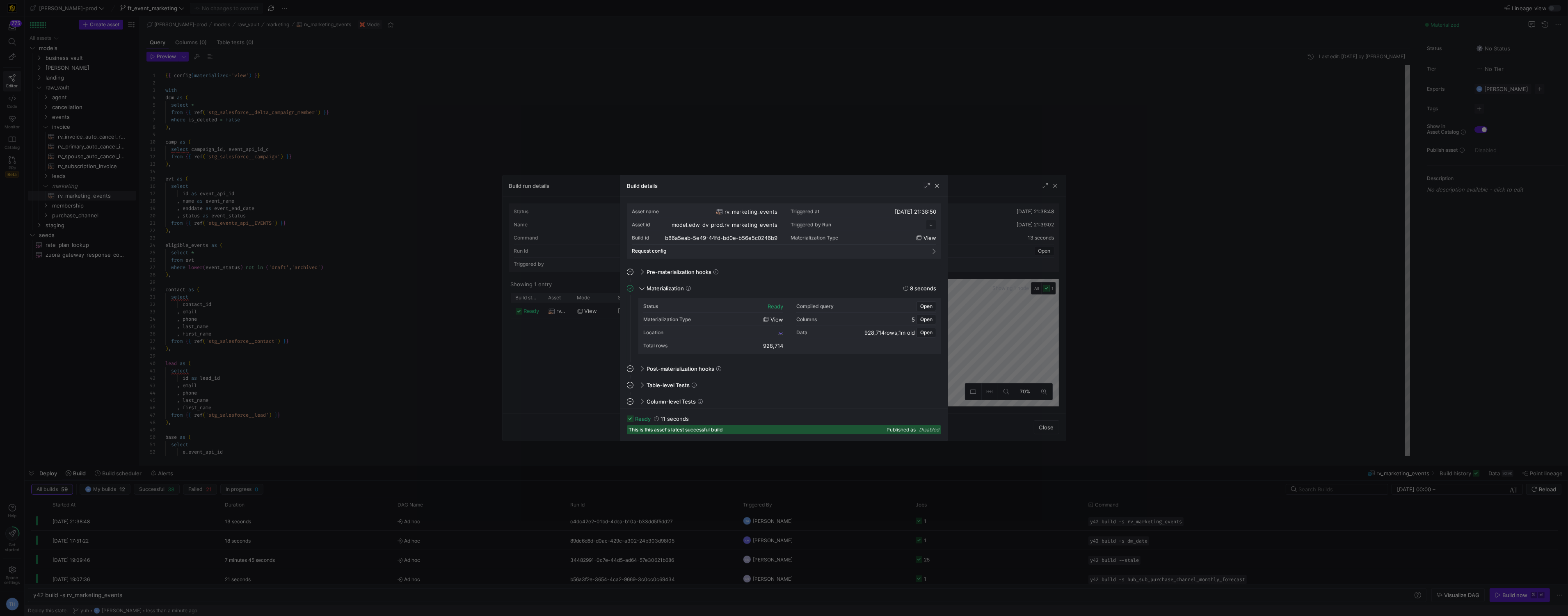
scroll to position [74, 0]
click at [746, 332] on span "b86a5eab_5e49_44fd_bd0e_b56e5c0246b9" at bounding box center [726, 332] width 100 height 5
click at [814, 116] on div at bounding box center [784, 308] width 1568 height 616
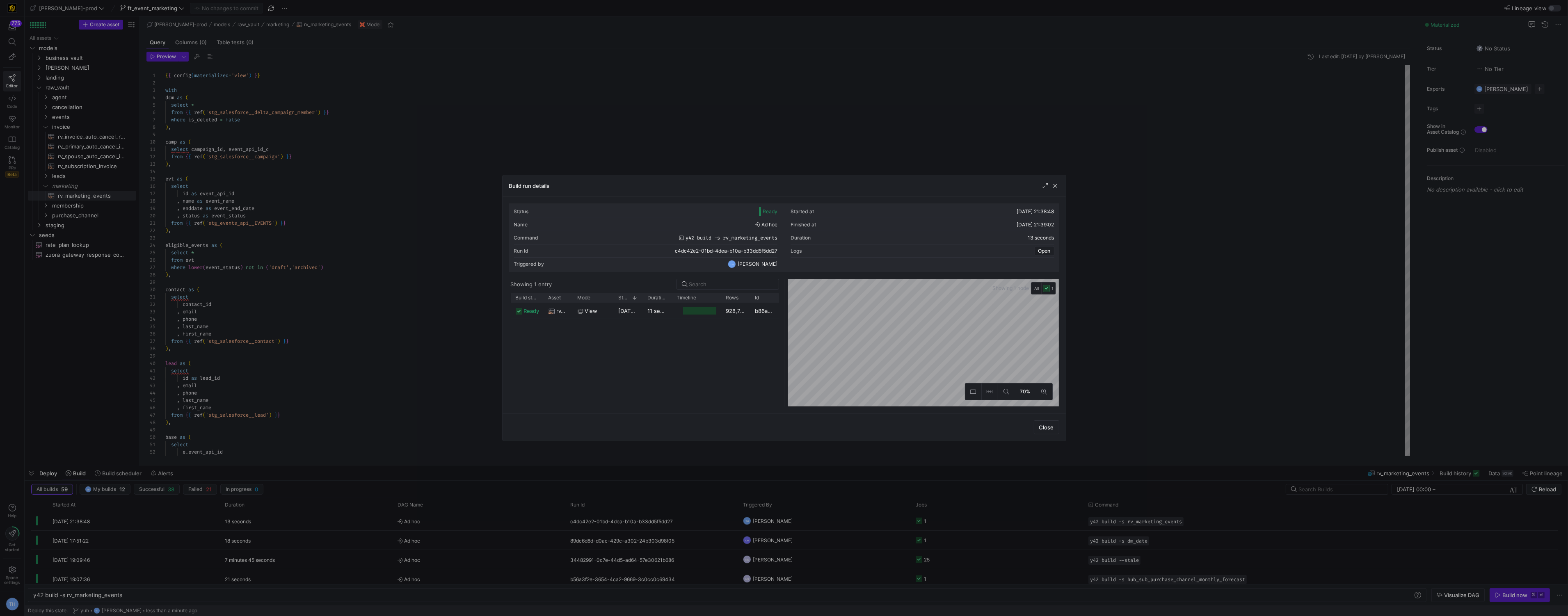
click at [814, 116] on div at bounding box center [784, 308] width 1568 height 616
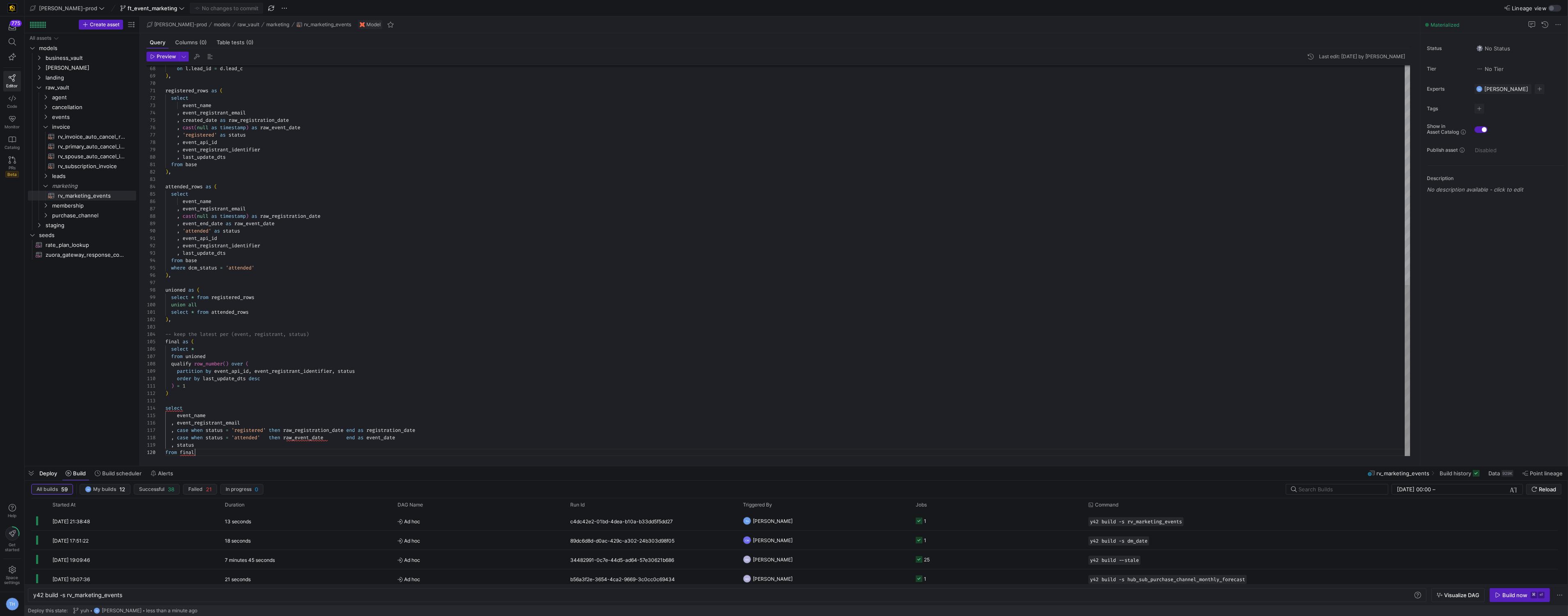
scroll to position [66, 0]
type textarea "{{ config(materialized='view') }} with dcm as ( select * from {{ ref('stg_sales…"
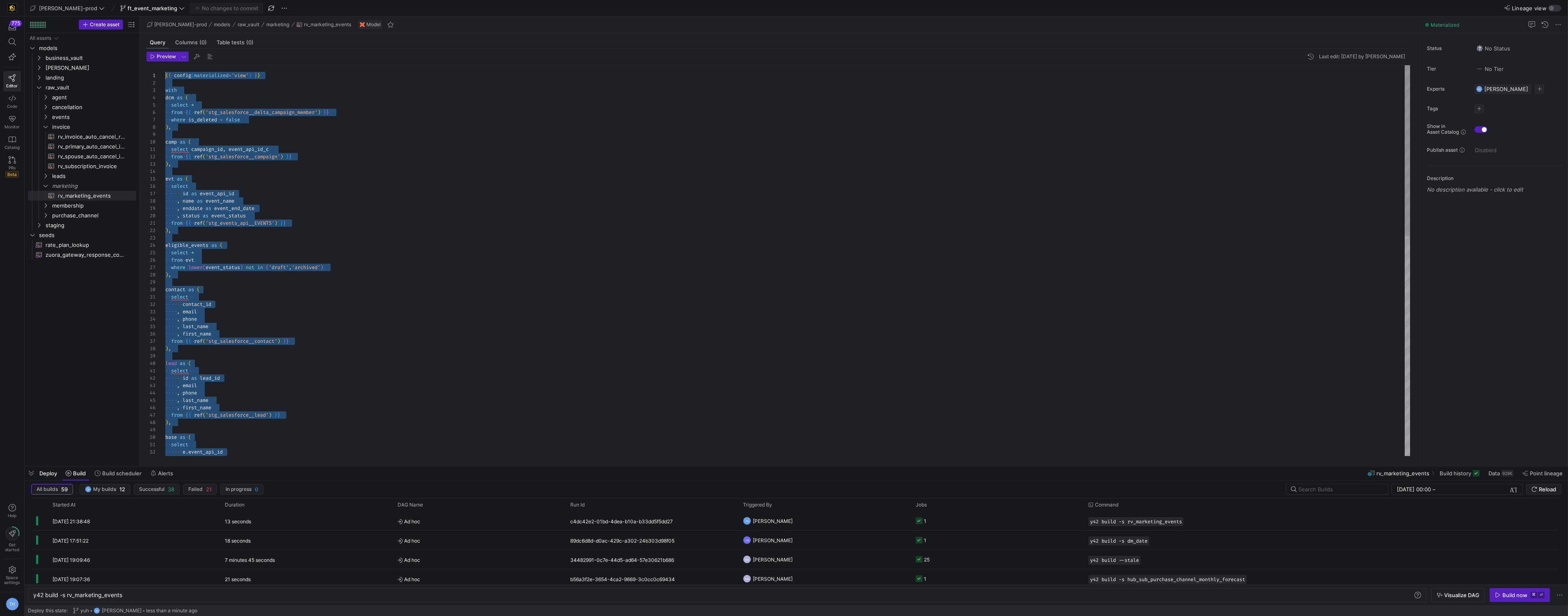
scroll to position [0, 0]
drag, startPoint x: 228, startPoint y: 450, endPoint x: 188, endPoint y: -40, distance: 491.6
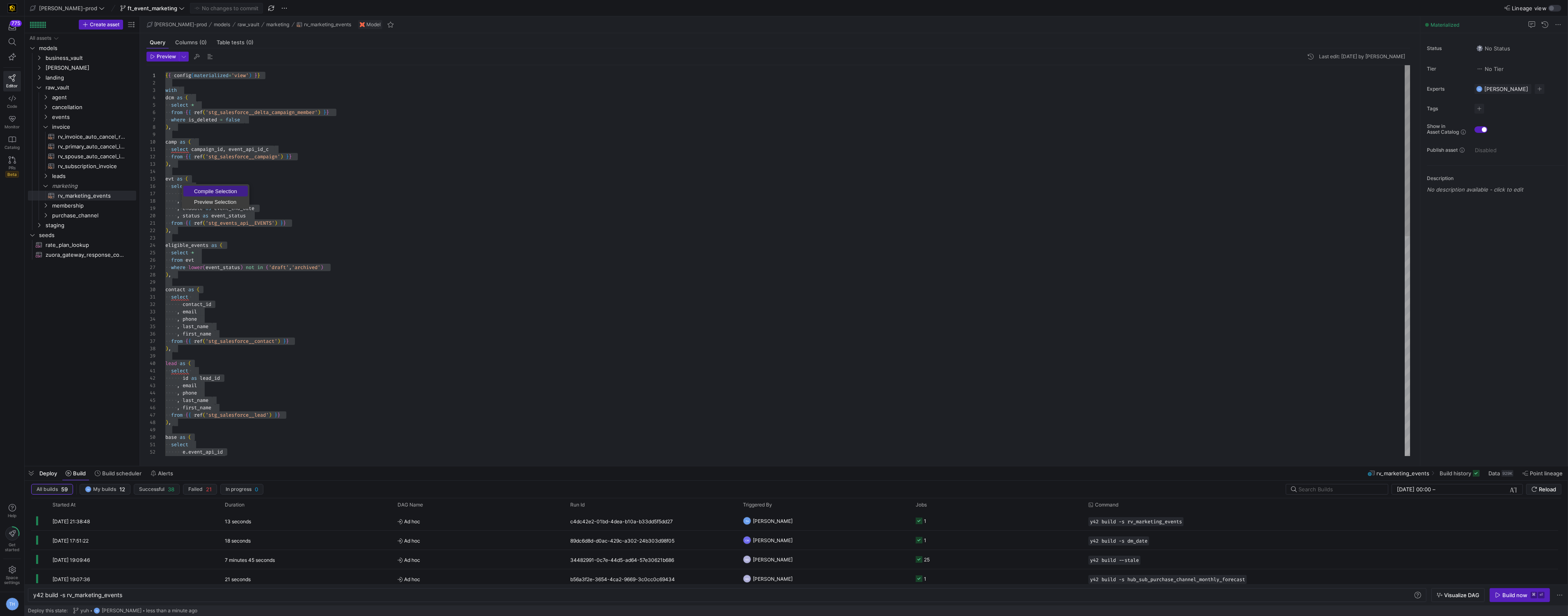
click at [207, 189] on span "Compile Selection" at bounding box center [215, 191] width 65 height 5
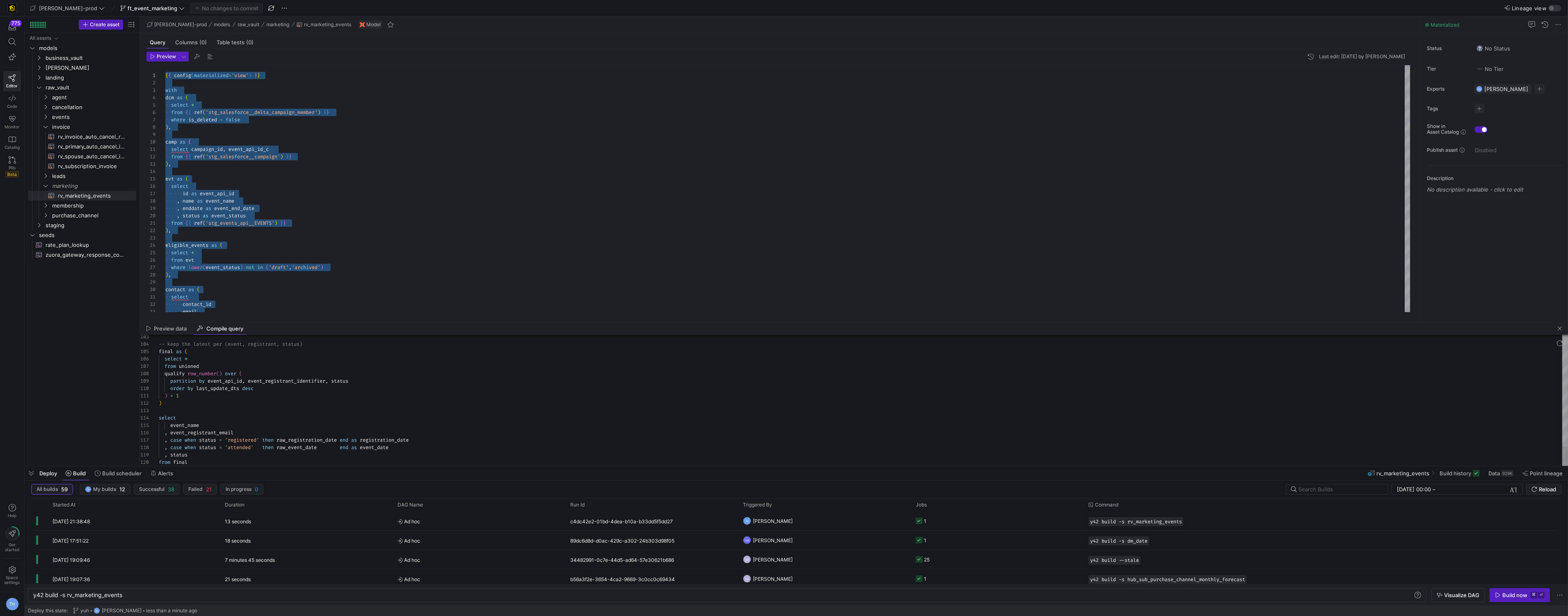
scroll to position [66, 30]
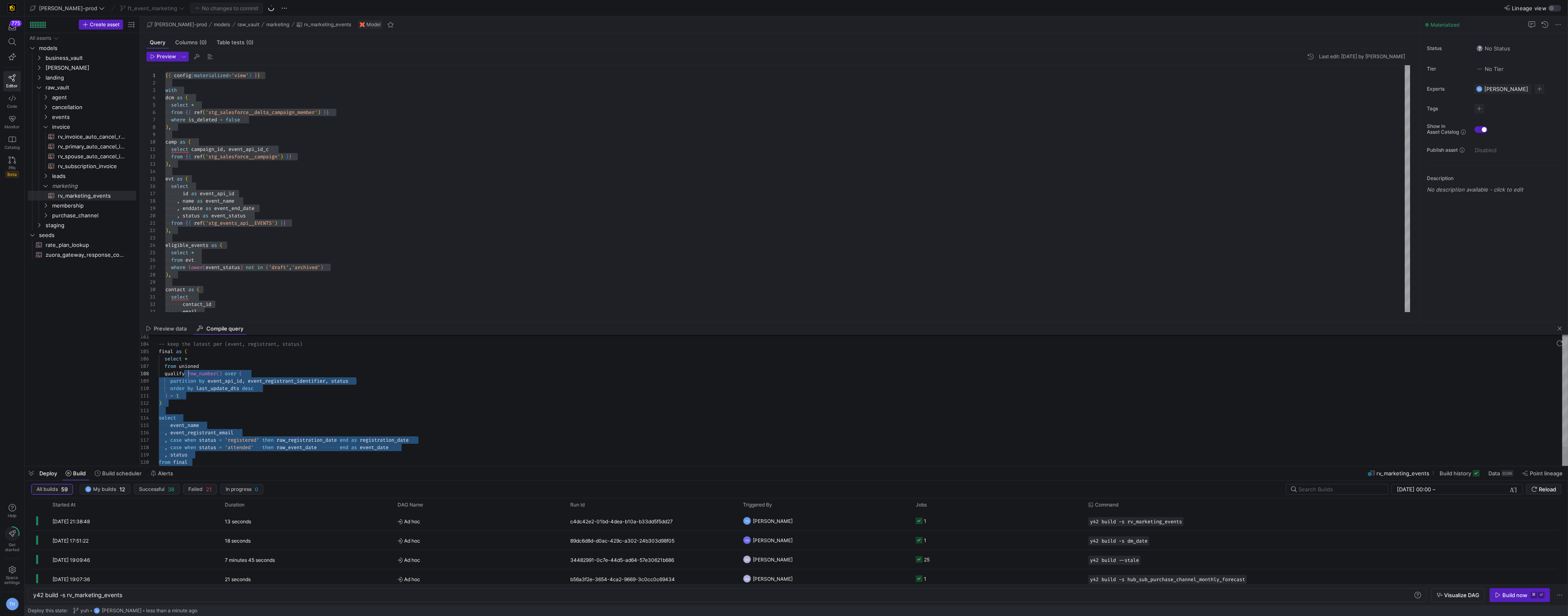
type textarea "with dcm as ( select * from "Y42_EDW_DV"."Y42_EDW_DV_PROD_F73CAE41109B4CDD8891B…"
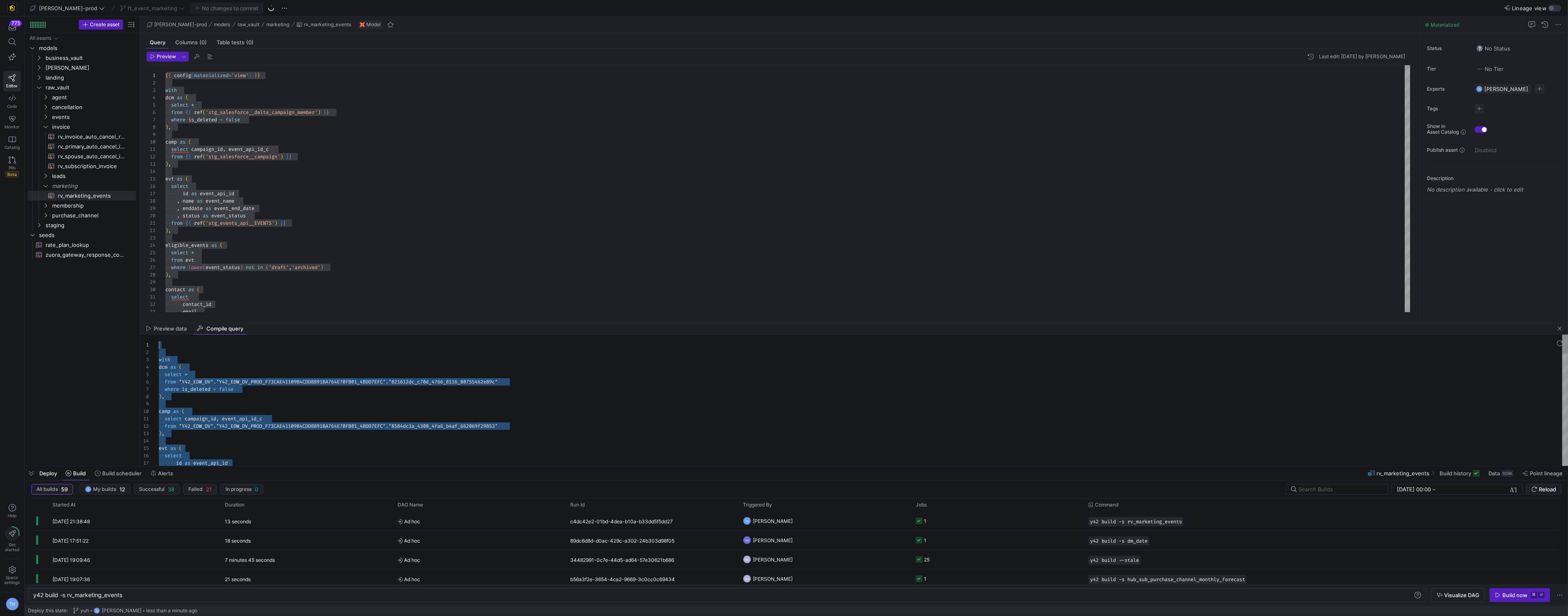
scroll to position [0, 0]
drag, startPoint x: 201, startPoint y: 462, endPoint x: 140, endPoint y: 117, distance: 350.4
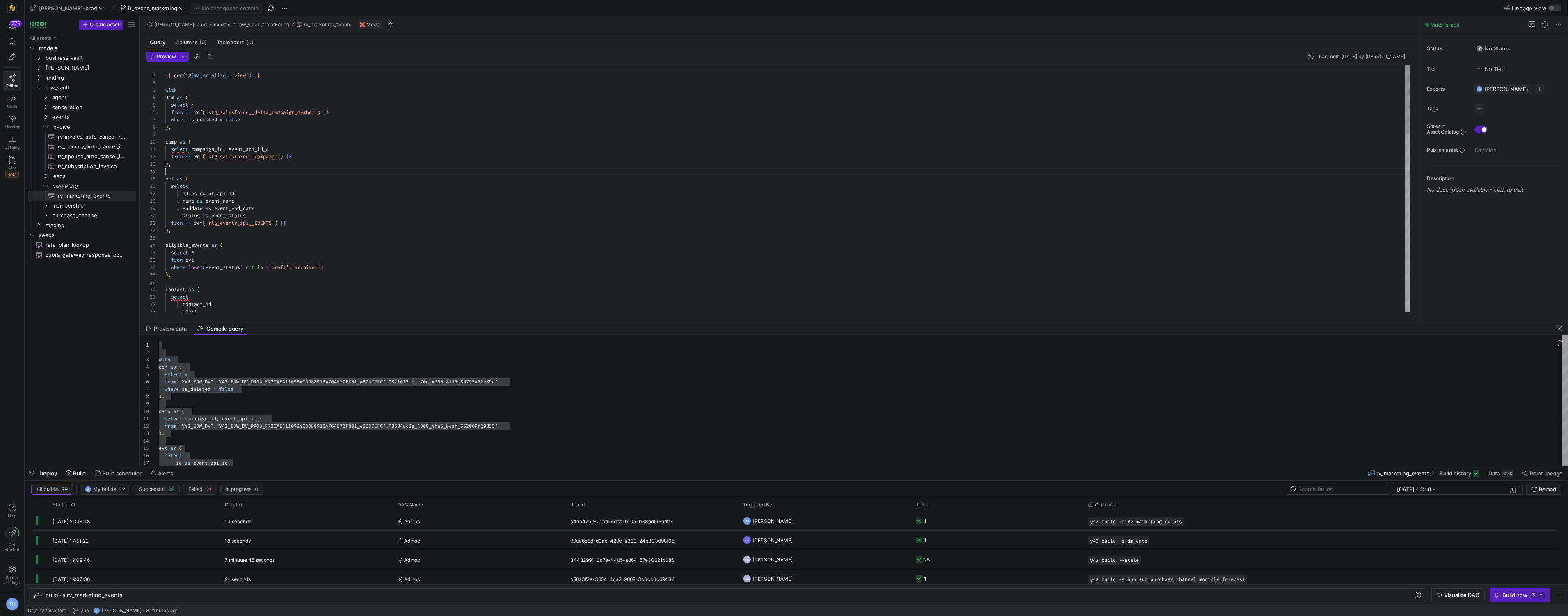
click at [422, 170] on div "contact as ( select contact_id , email from { { ref ( 'stg_salesforce__campaign…" at bounding box center [788, 511] width 1245 height 893
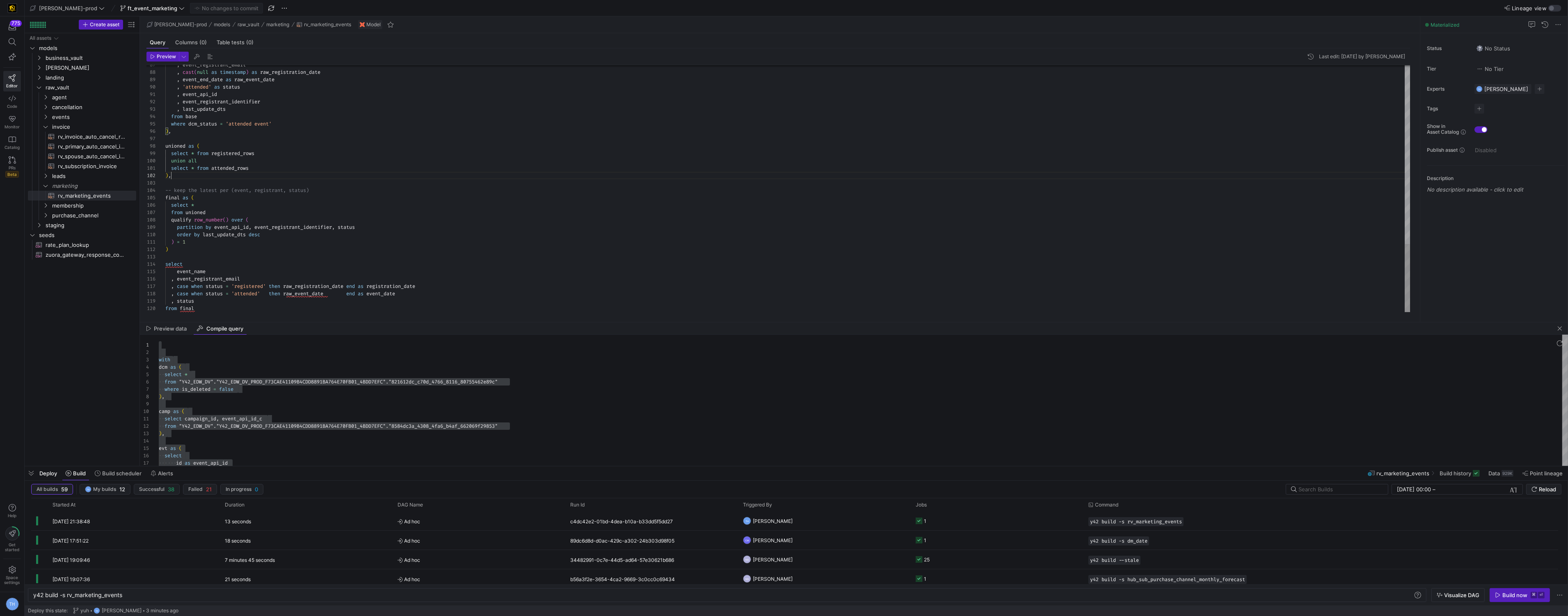
scroll to position [7, 5]
click at [216, 149] on div ", event_registrant_email , cast ( null as timestamp ) as raw_registration_date …" at bounding box center [788, 23] width 1245 height 893
type textarea "registered_rows as ( select event_name , event_registrant_email , created_date …"
click at [218, 7] on span "Commit & push (1)" at bounding box center [229, 8] width 46 height 7
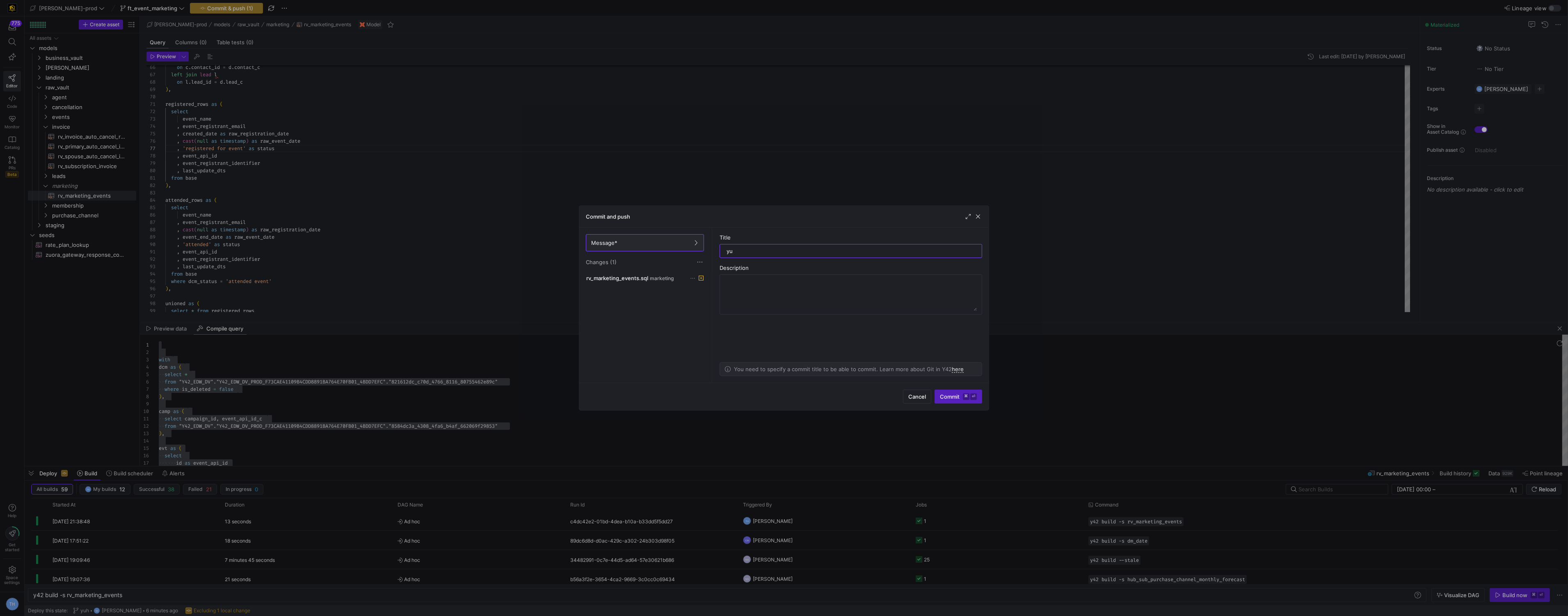
type input "yuh"
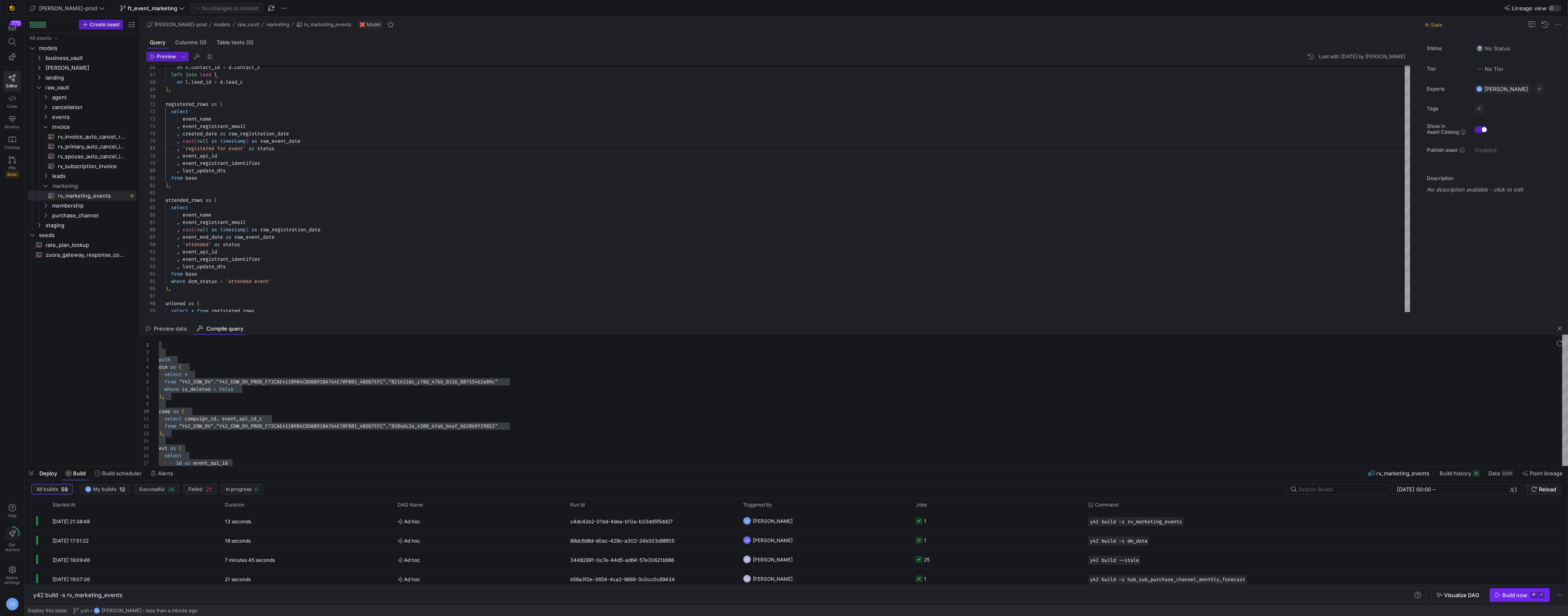
click at [1510, 592] on div "Build now" at bounding box center [1514, 595] width 25 height 7
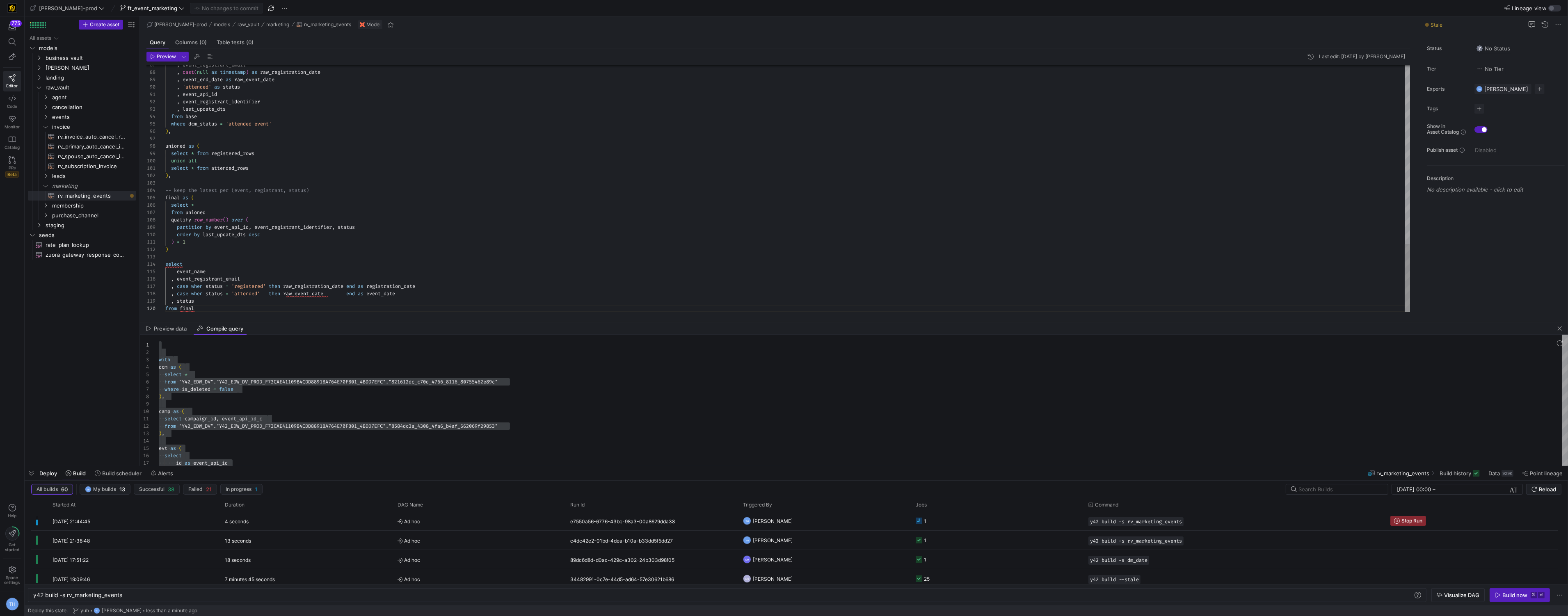
scroll to position [66, 30]
click at [271, 306] on div "from final" at bounding box center [788, 309] width 1245 height 7
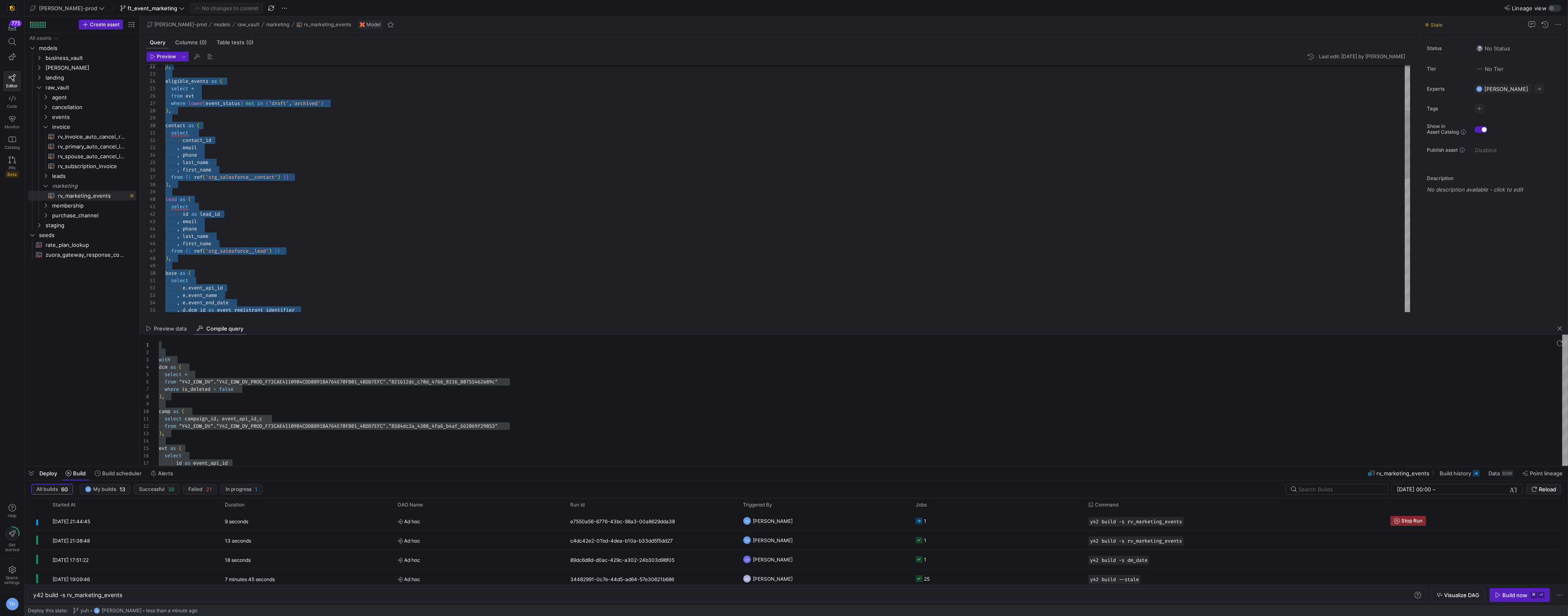
type textarea "{{ config(materialized='view') }} with dcm as ( select * from {{ ref('stg_sales…"
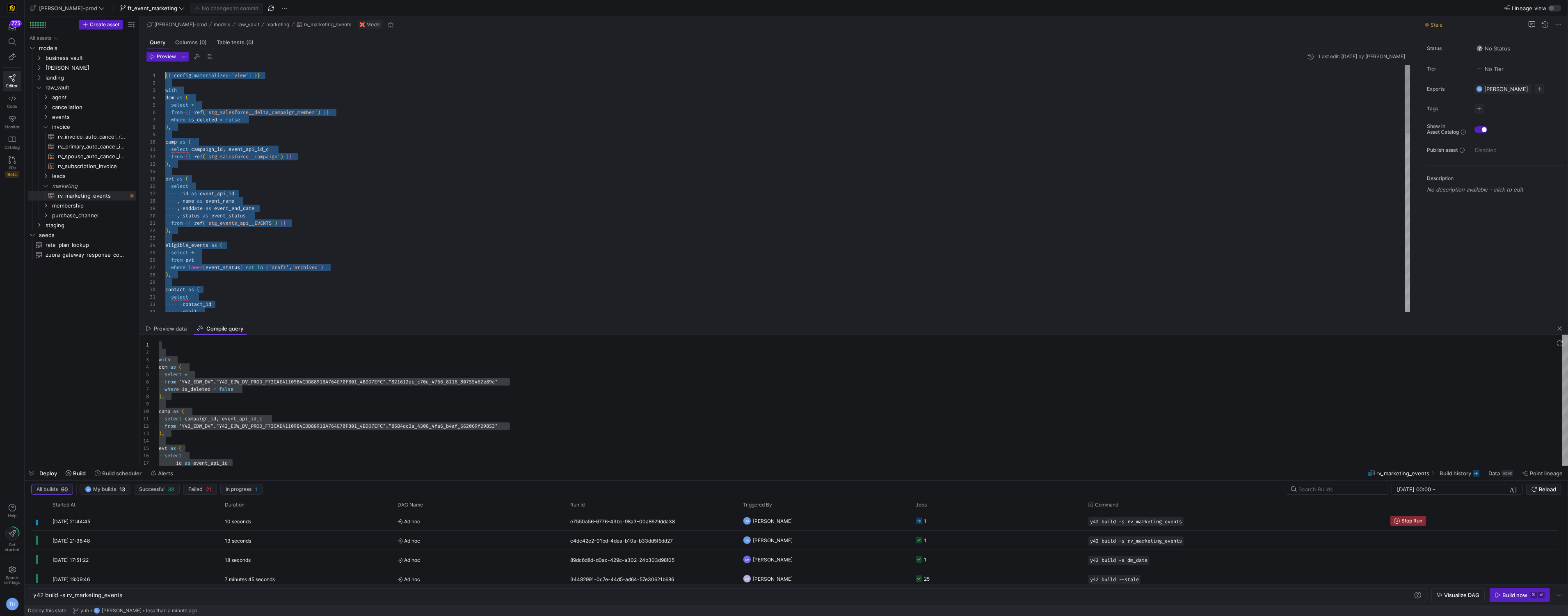
drag, startPoint x: 203, startPoint y: 308, endPoint x: 62, endPoint y: -40, distance: 375.5
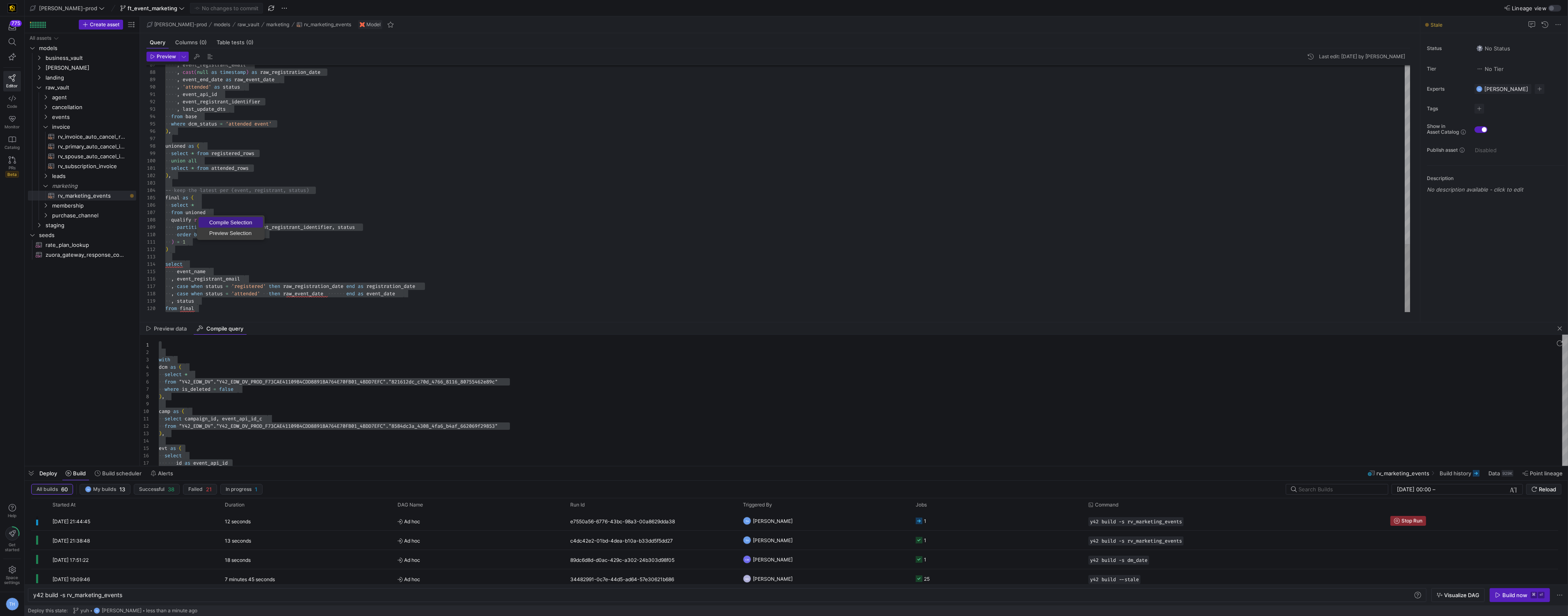
click at [244, 226] on link "Compile Selection" at bounding box center [231, 223] width 65 height 11
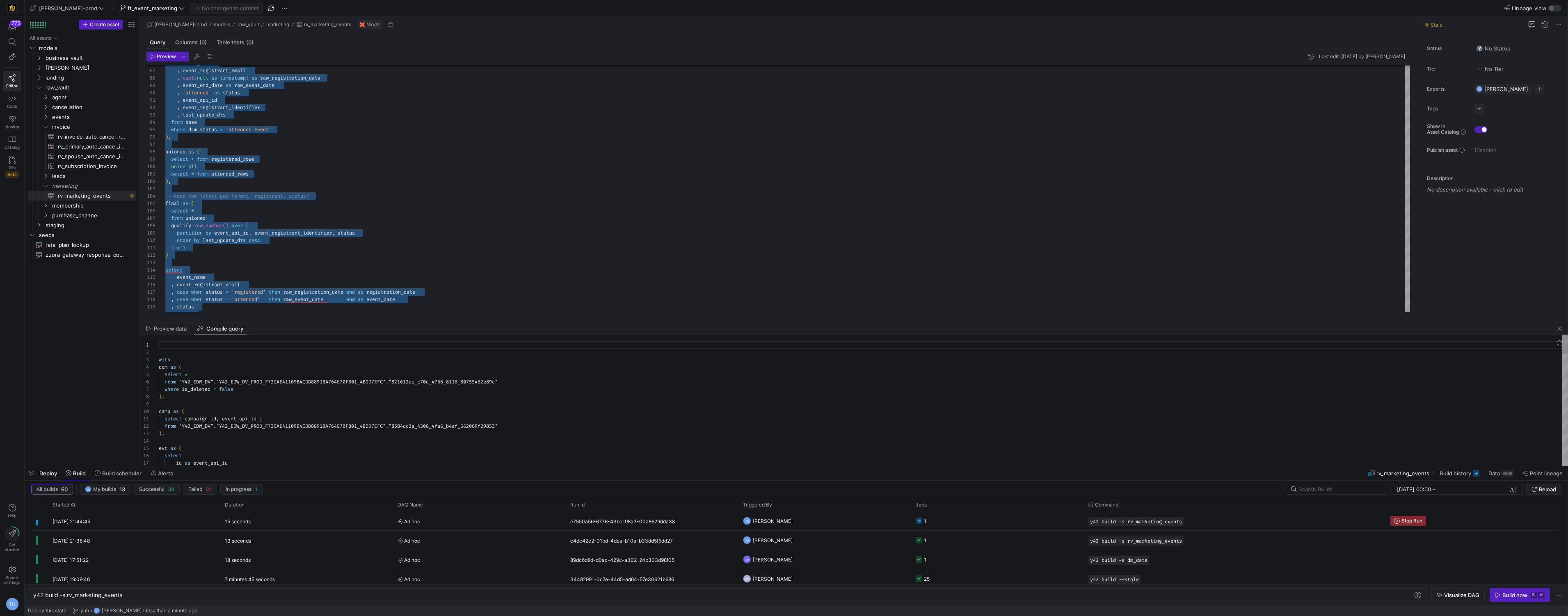
scroll to position [74, 0]
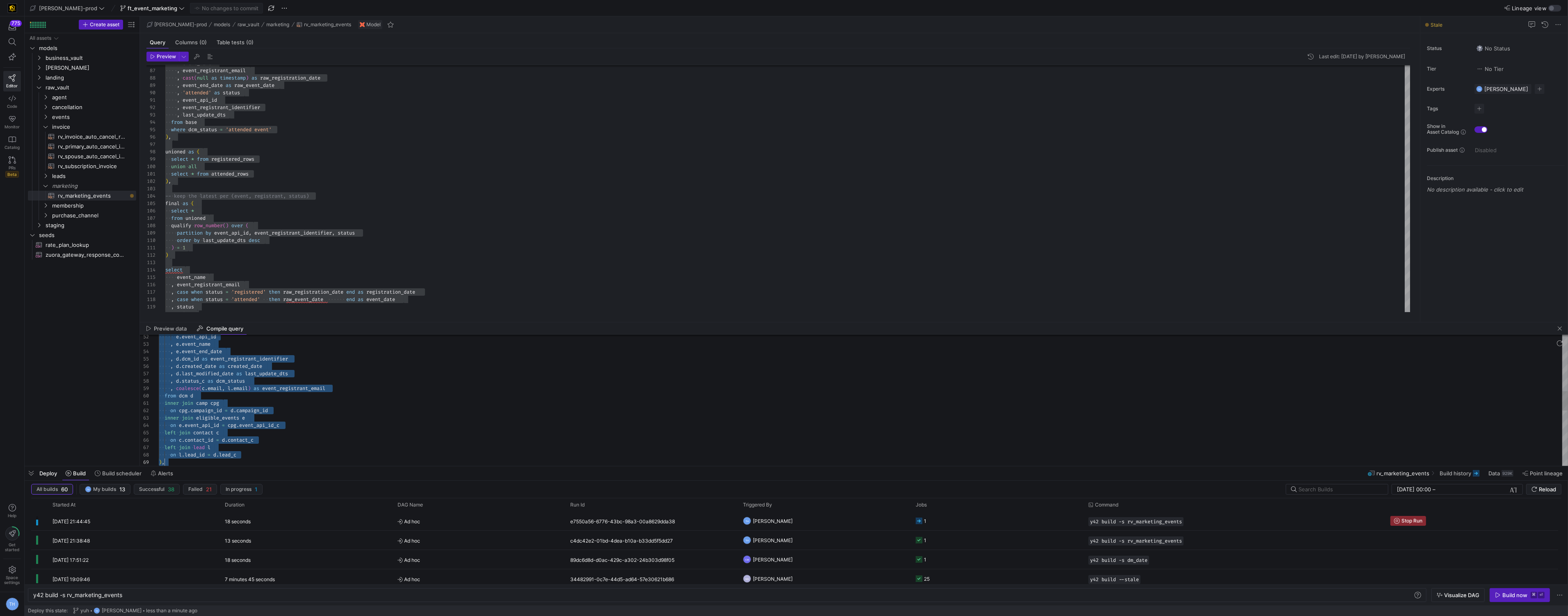
type textarea "with dcm as ( select * from "Y42_EDW_DV"."Y42_EDW_DV_PROD_F73CAE41109B4CDD8891B…"
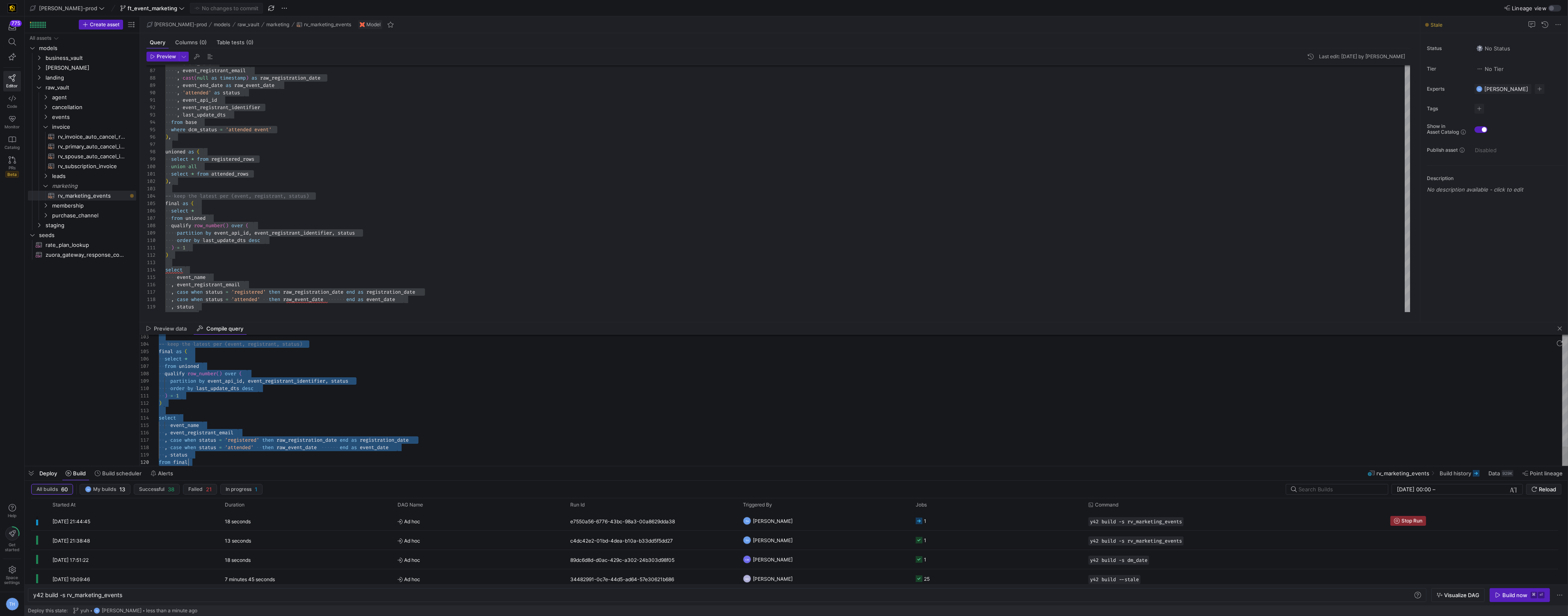
drag, startPoint x: 159, startPoint y: 360, endPoint x: 289, endPoint y: 531, distance: 214.8
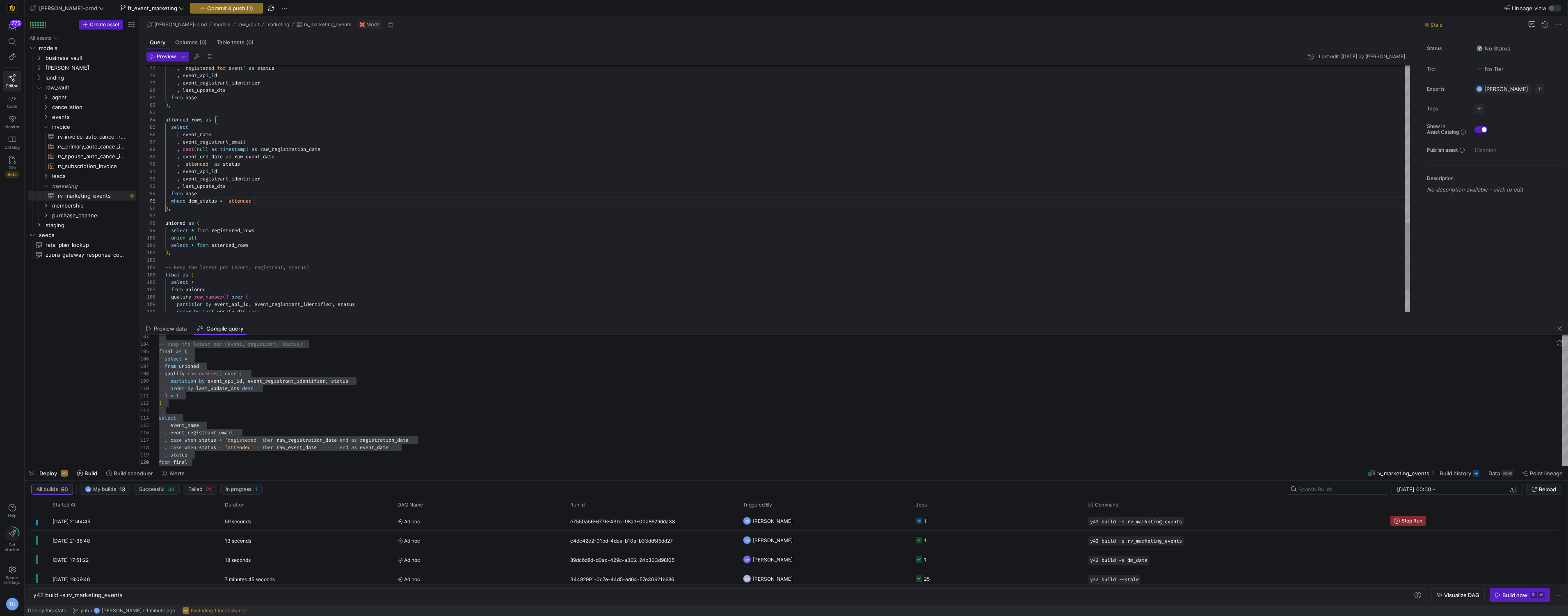
type textarea ", event_api_id , event_registrant_identifier , last_update_dts from base where …"
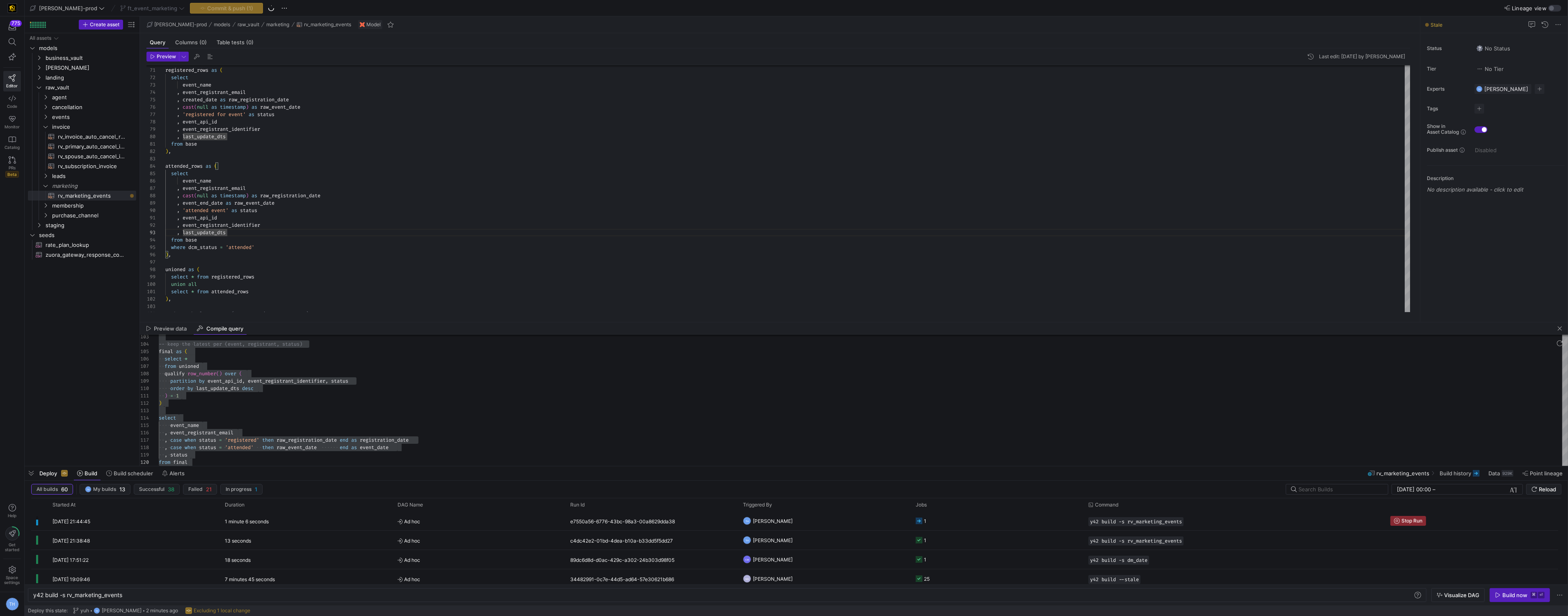
click at [214, 10] on div "Commit & push (1)" at bounding box center [226, 9] width 73 height 11
click at [1402, 520] on span "Stop Run" at bounding box center [1412, 520] width 21 height 5
click at [207, 10] on span "Commit & push (1)" at bounding box center [229, 8] width 46 height 7
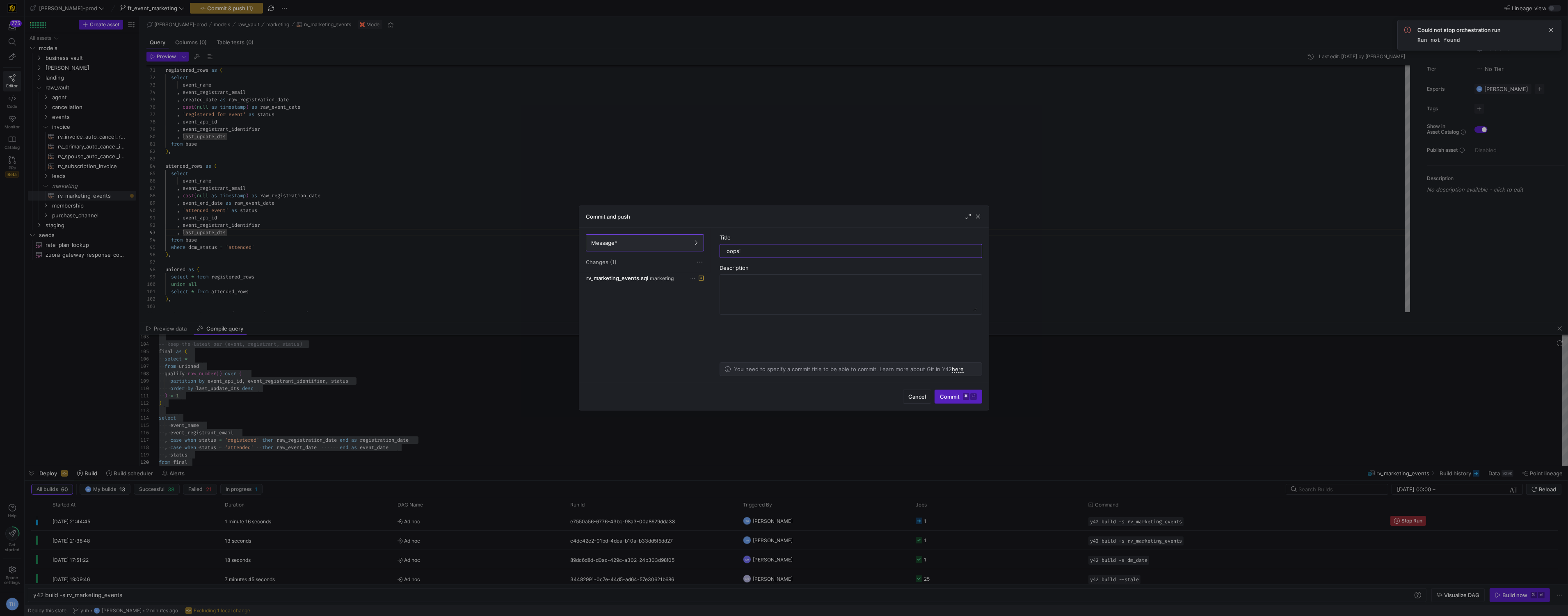
type input "oopsie"
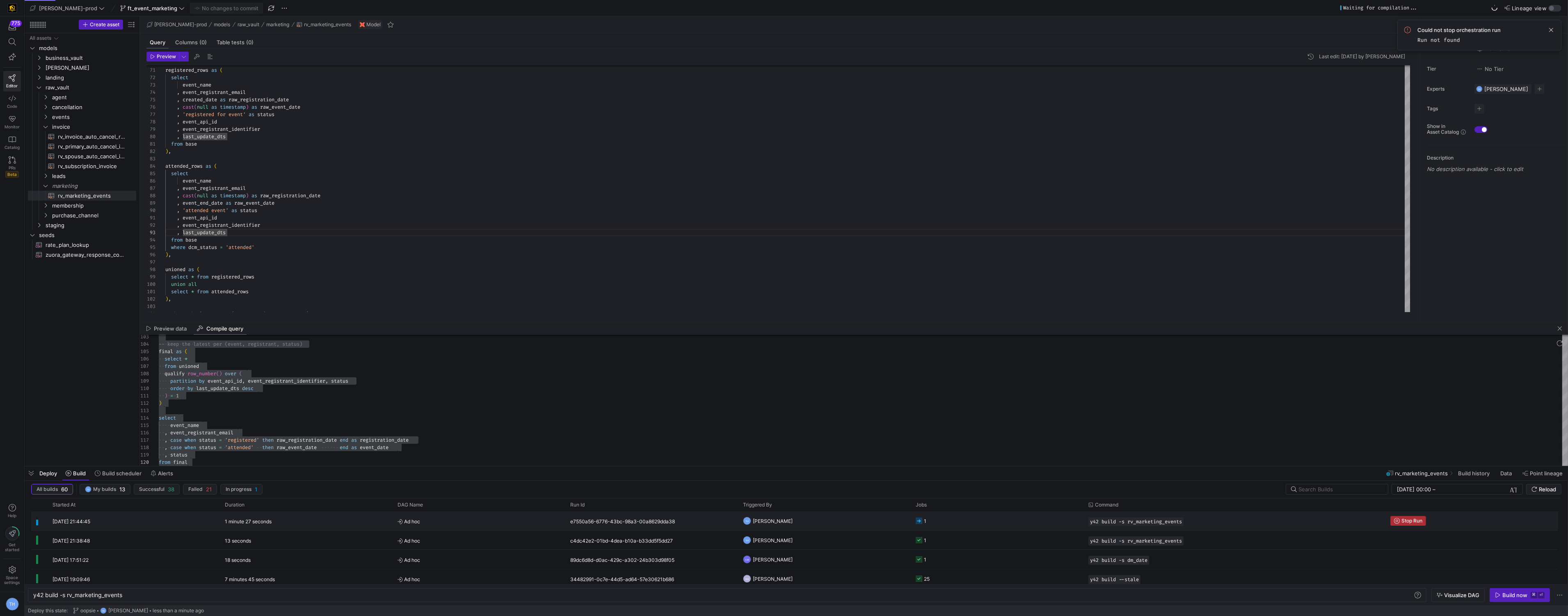
click at [1417, 518] on span "Stop Run" at bounding box center [1412, 520] width 21 height 5
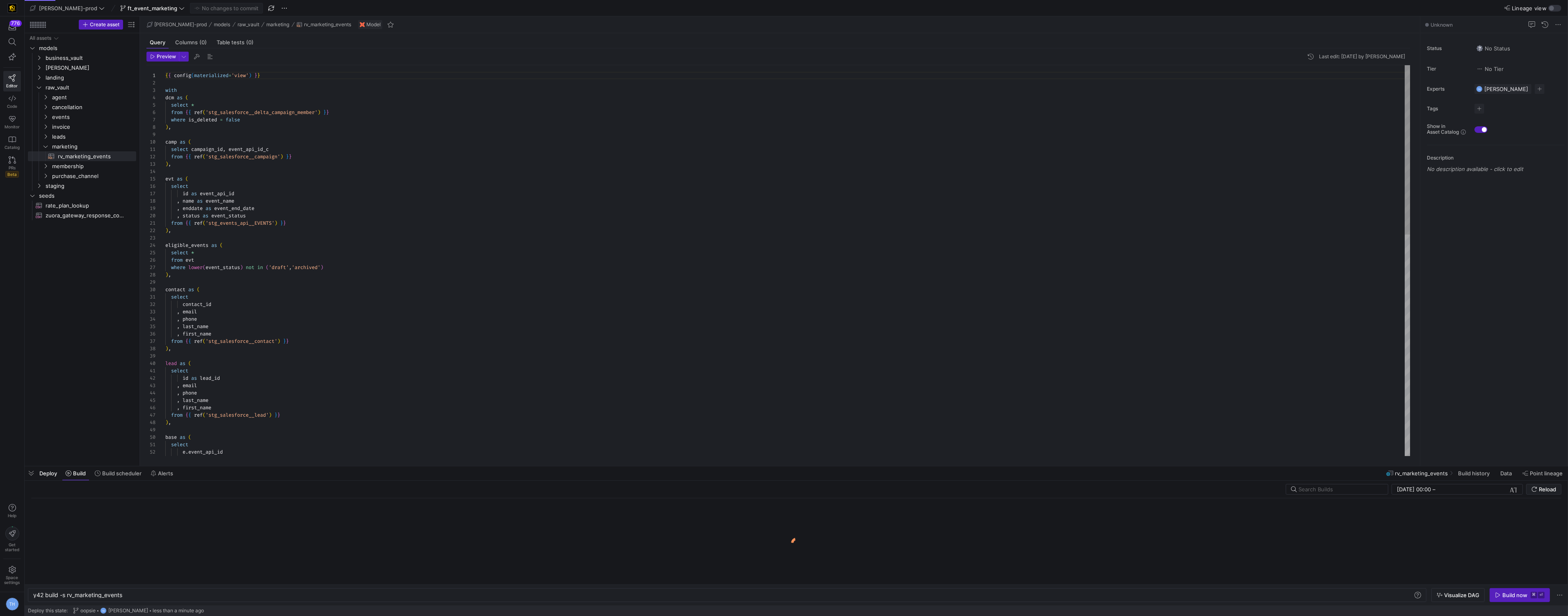
scroll to position [74, 0]
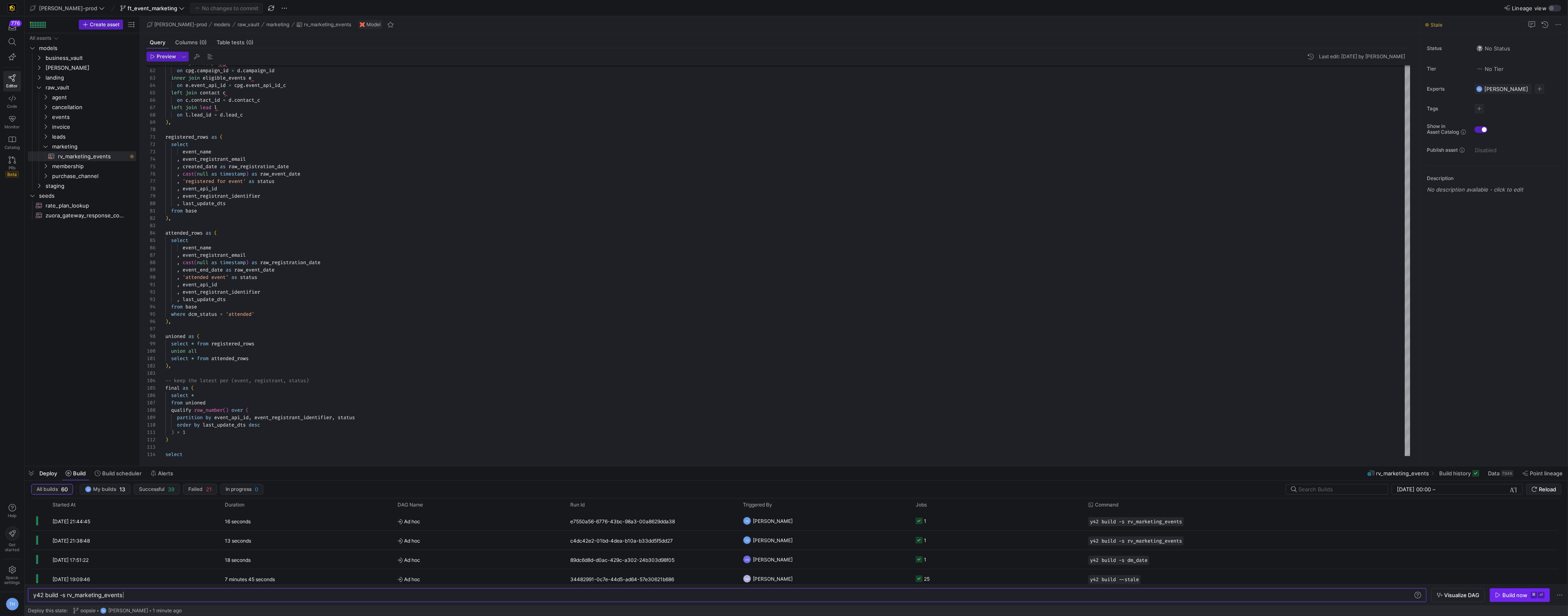
click at [1501, 590] on span "button" at bounding box center [1520, 595] width 60 height 13
click at [947, 520] on y42-job-status-cell-renderer "1" at bounding box center [997, 521] width 163 height 18
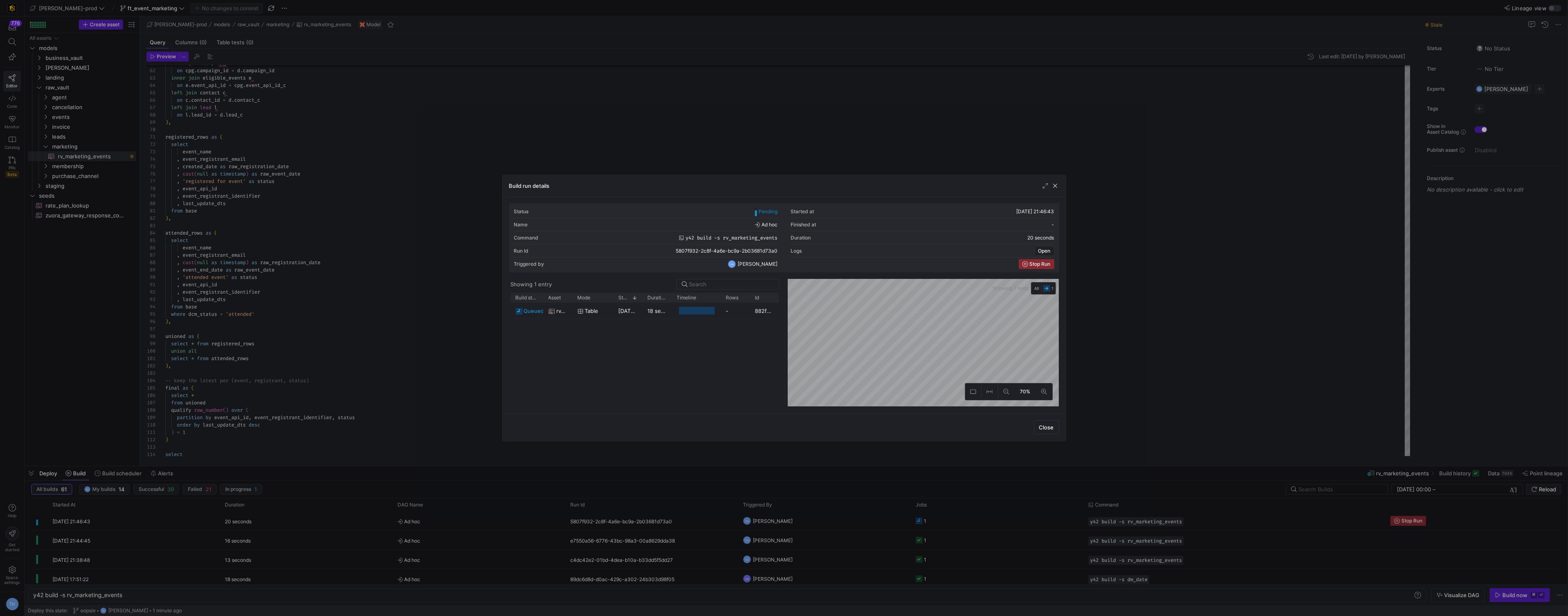
click at [799, 96] on div at bounding box center [784, 308] width 1568 height 616
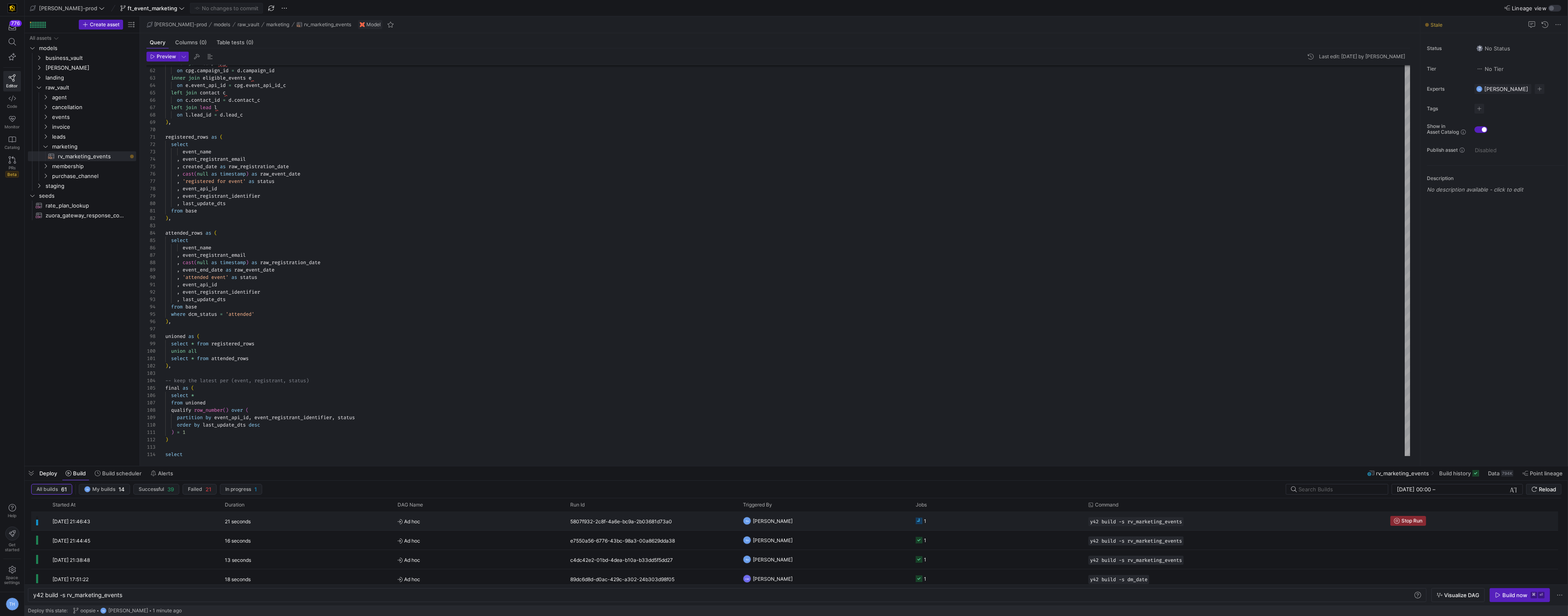
click at [812, 518] on y42-orchestration-triggered-by "TH [PERSON_NAME]" at bounding box center [825, 521] width 163 height 18
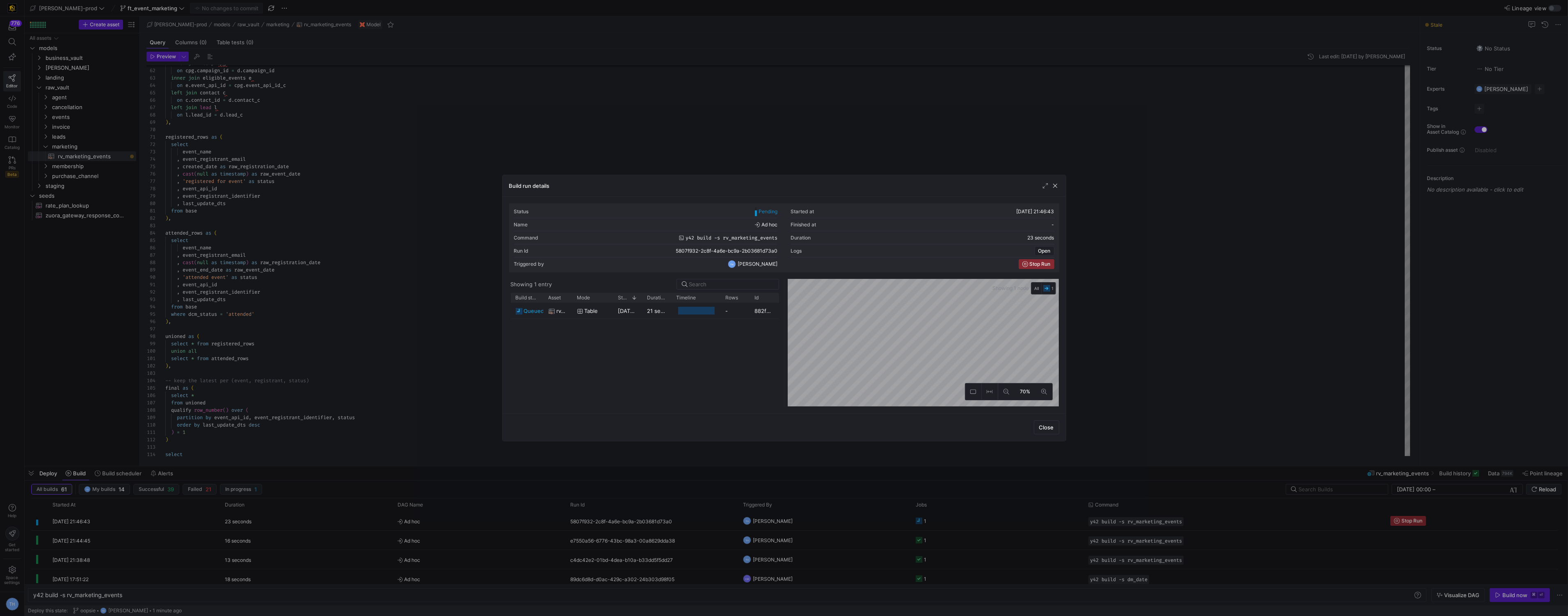
click at [782, 124] on div at bounding box center [784, 308] width 1568 height 616
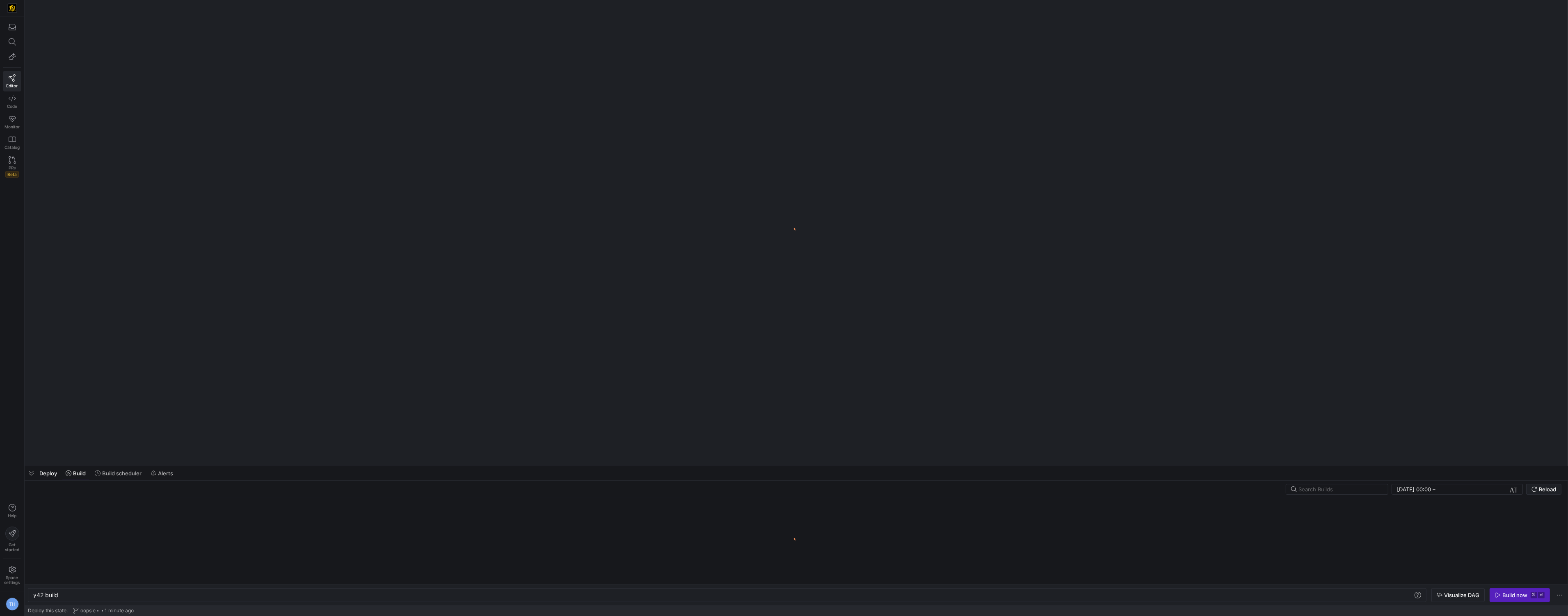
scroll to position [0, 24]
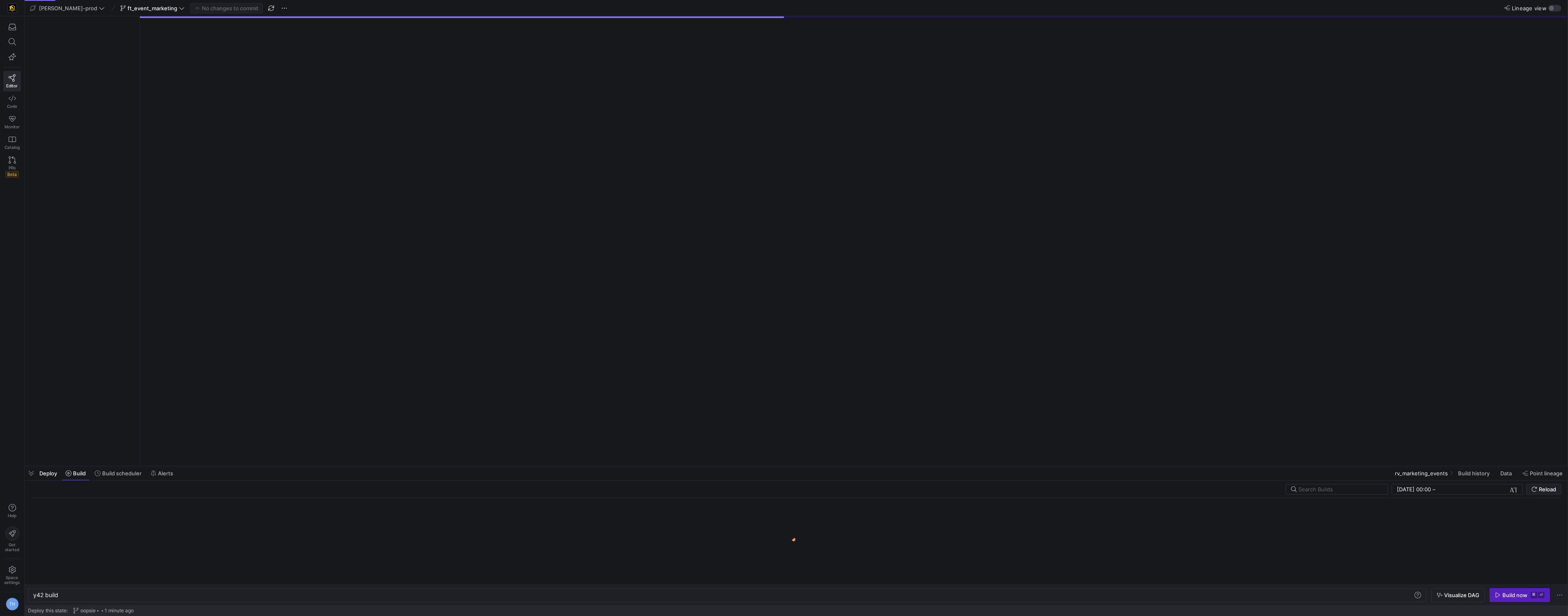
type textarea "y42 build -s rv_marketing_events"
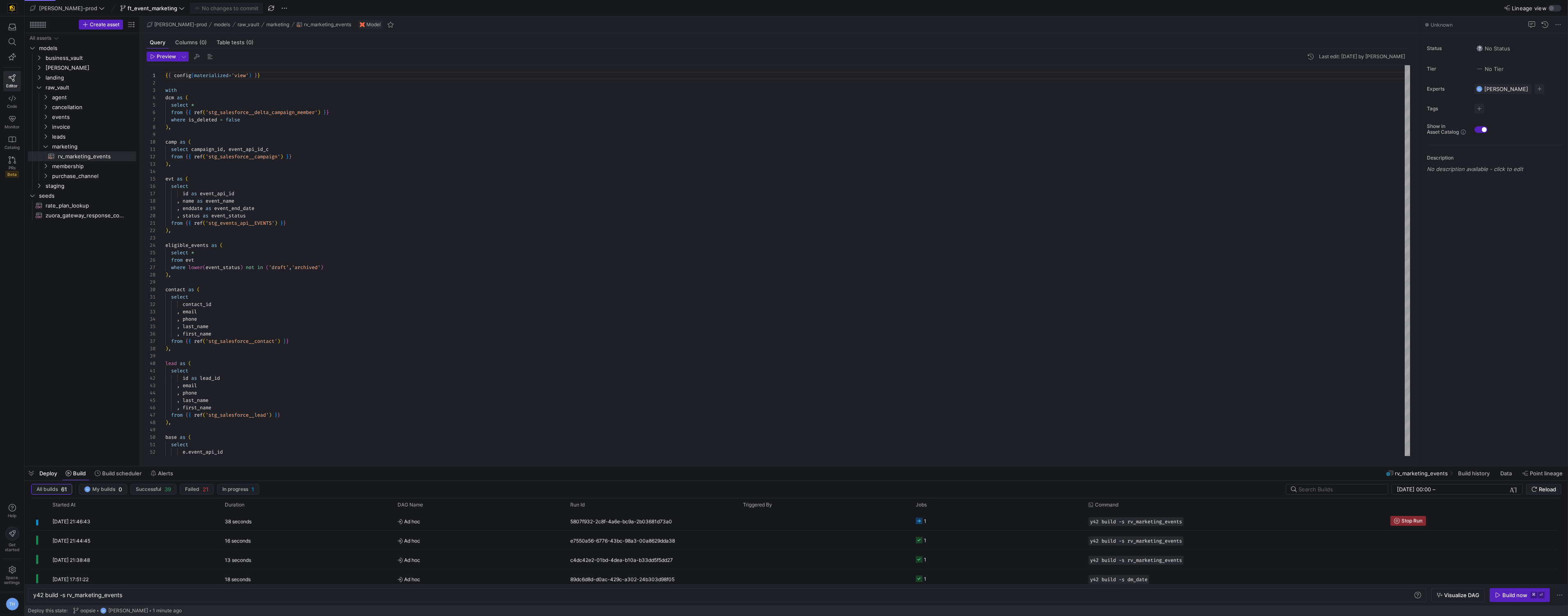
scroll to position [74, 0]
click at [886, 521] on y42-orchestration-triggered-by at bounding box center [825, 521] width 163 height 18
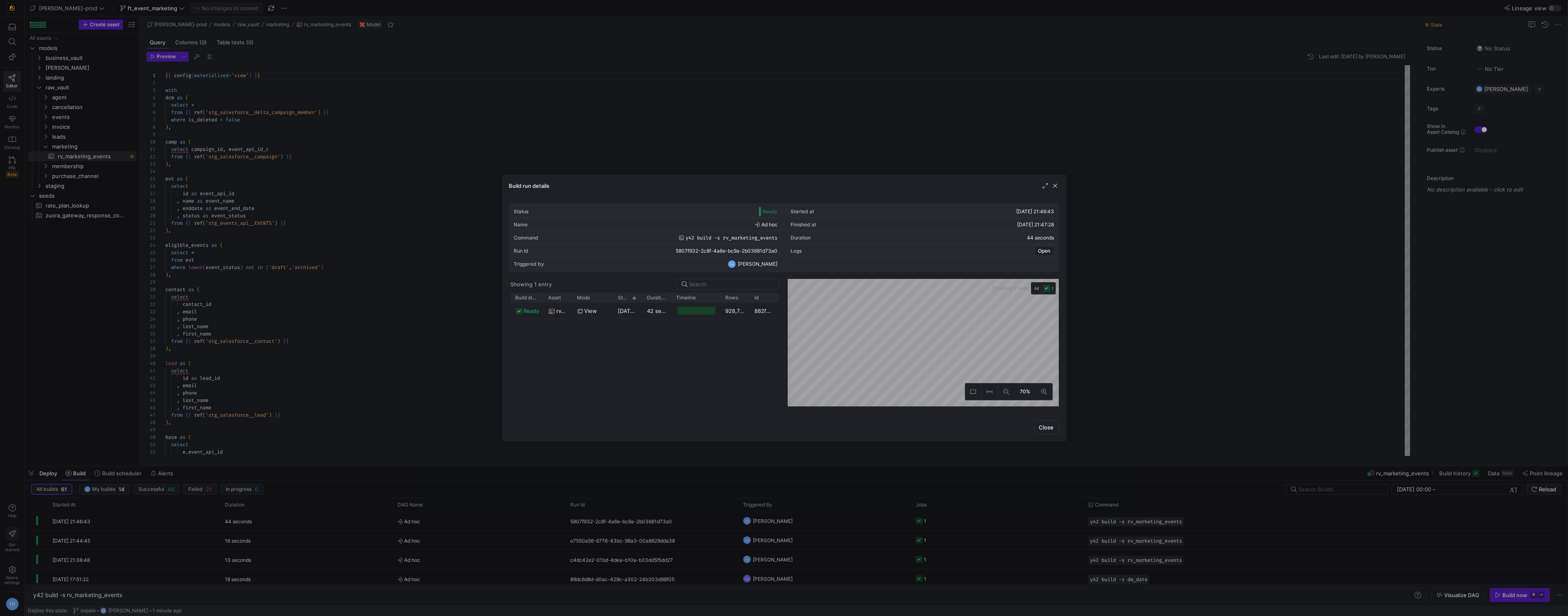
click at [802, 99] on div at bounding box center [784, 308] width 1568 height 616
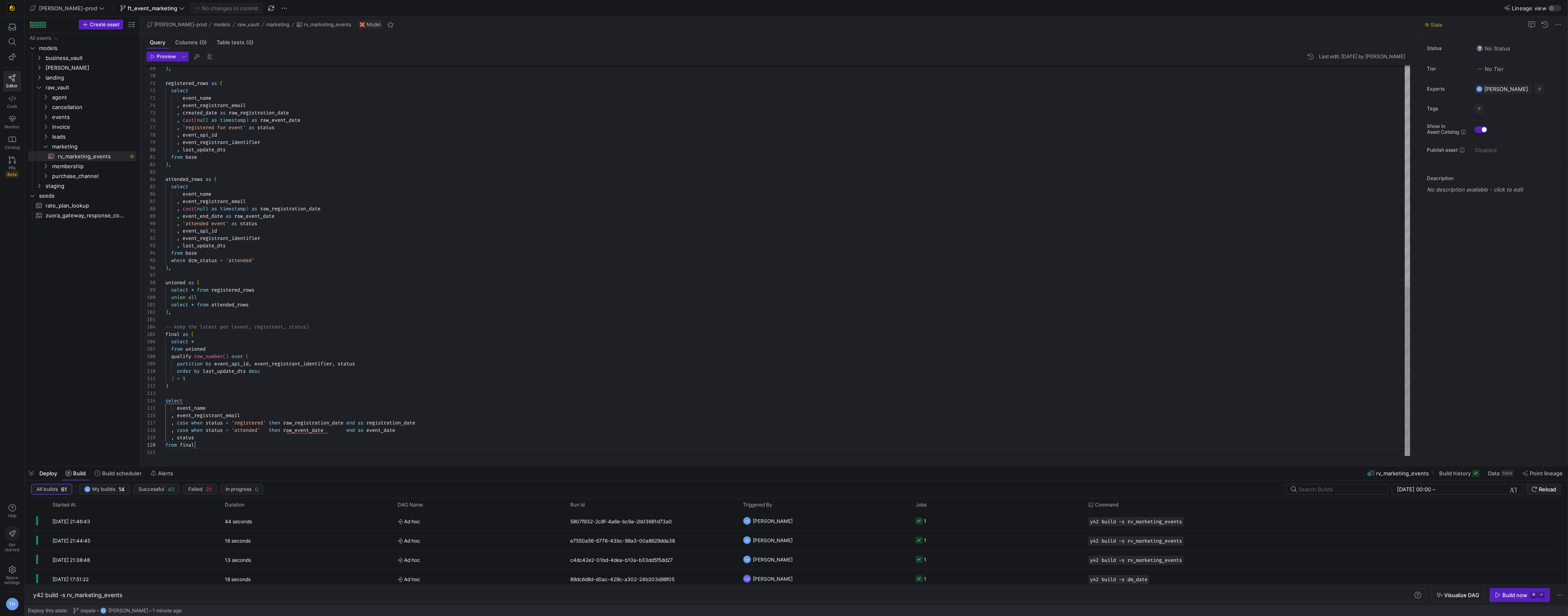
scroll to position [30, 0]
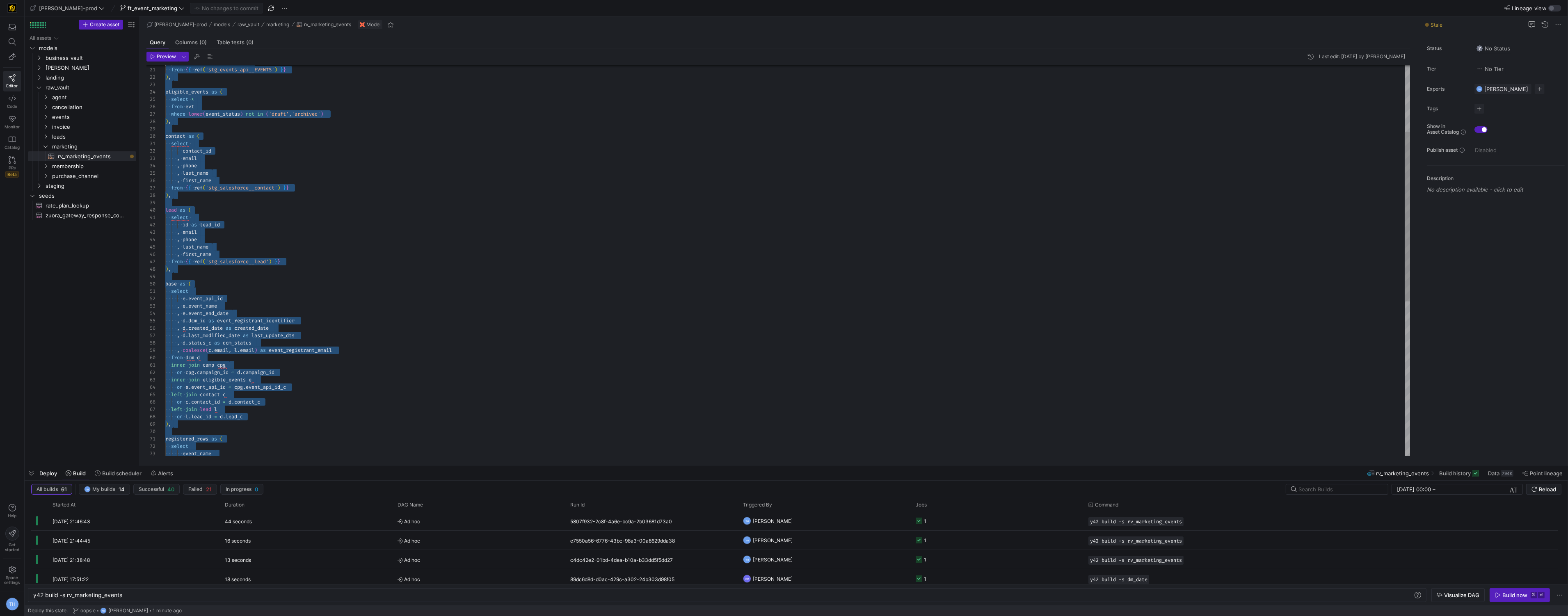
type textarea "{{ config(materialized='view') }} with dcm as ( select * from {{ ref('stg_sales…"
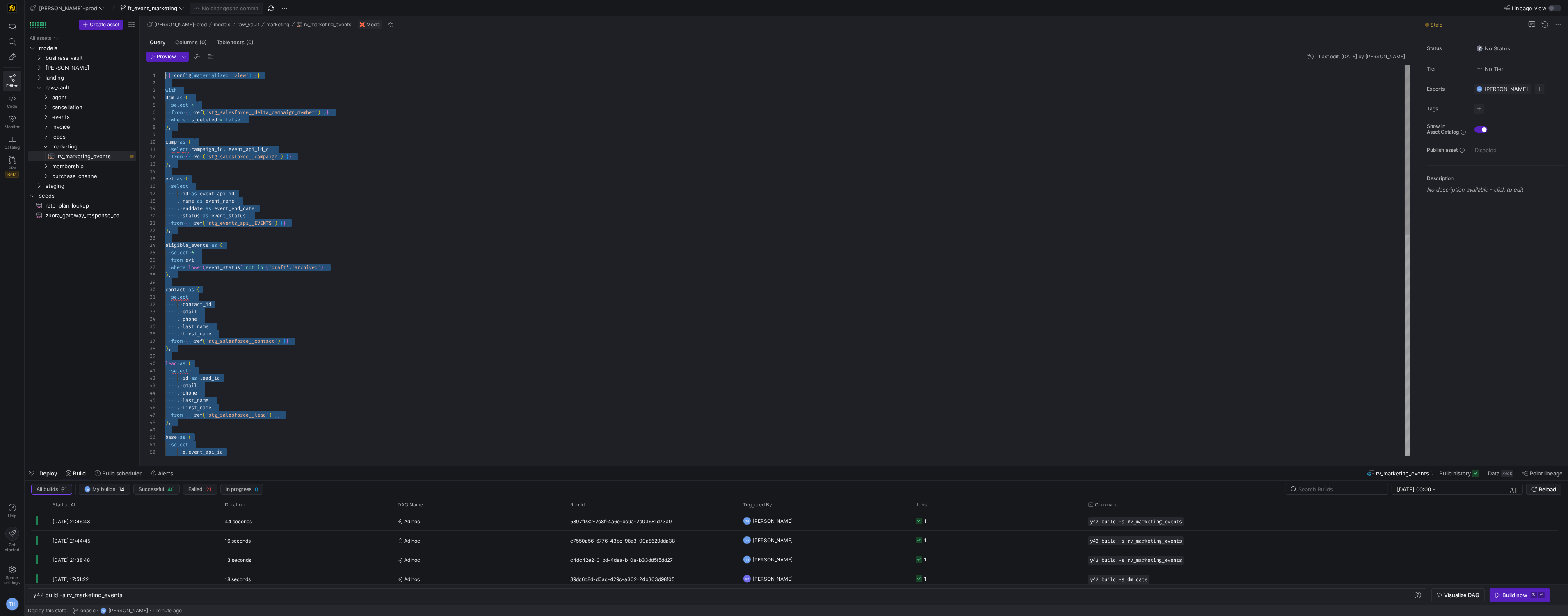
drag, startPoint x: 202, startPoint y: 444, endPoint x: 88, endPoint y: -40, distance: 497.2
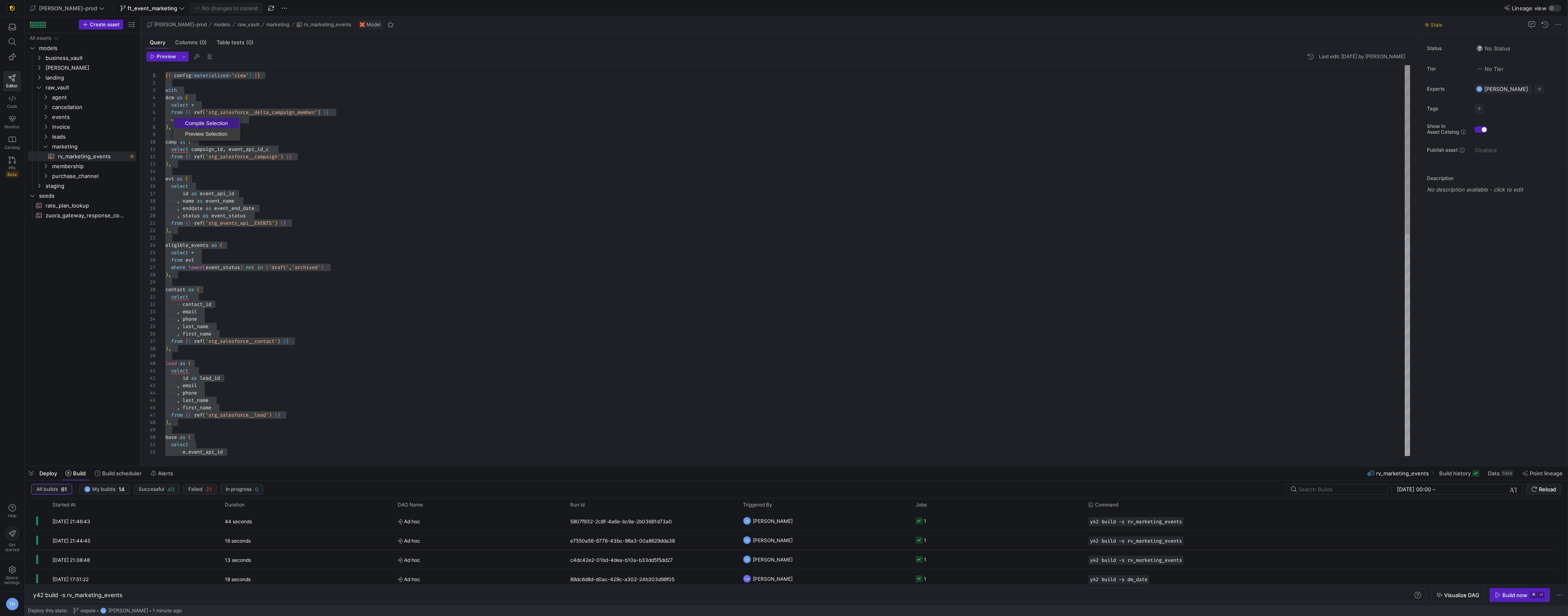
click at [192, 121] on span "Compile Selection" at bounding box center [206, 123] width 65 height 5
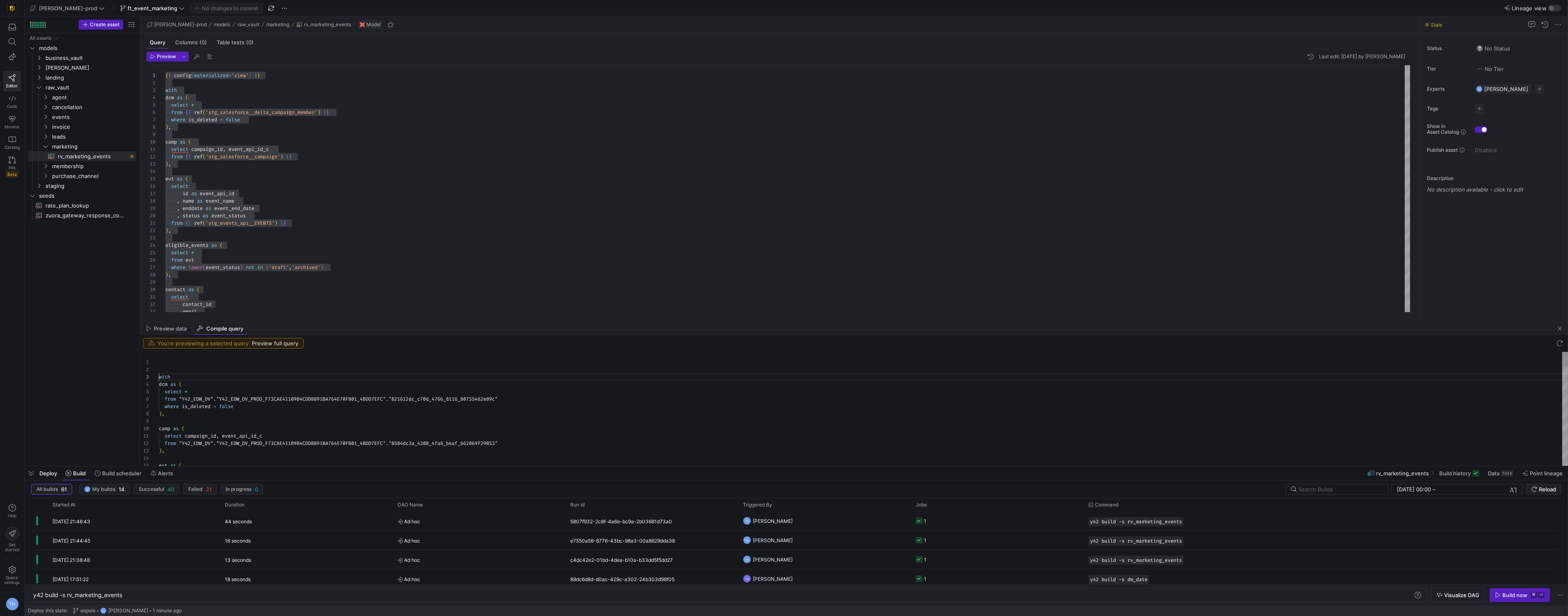
scroll to position [15, 0]
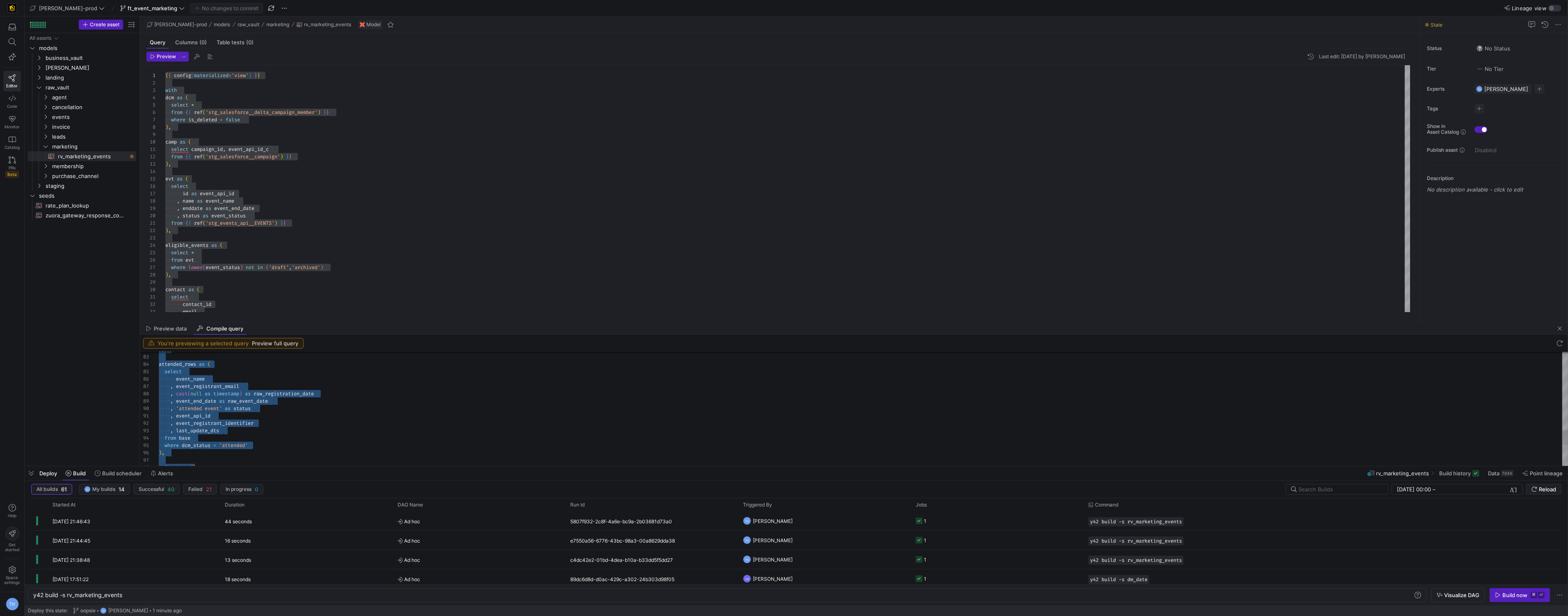
type textarea "with dcm as ( select * from "Y42_EDW_DV"."Y42_EDW_DV_PROD_F73CAE41109B4CDD8891B…"
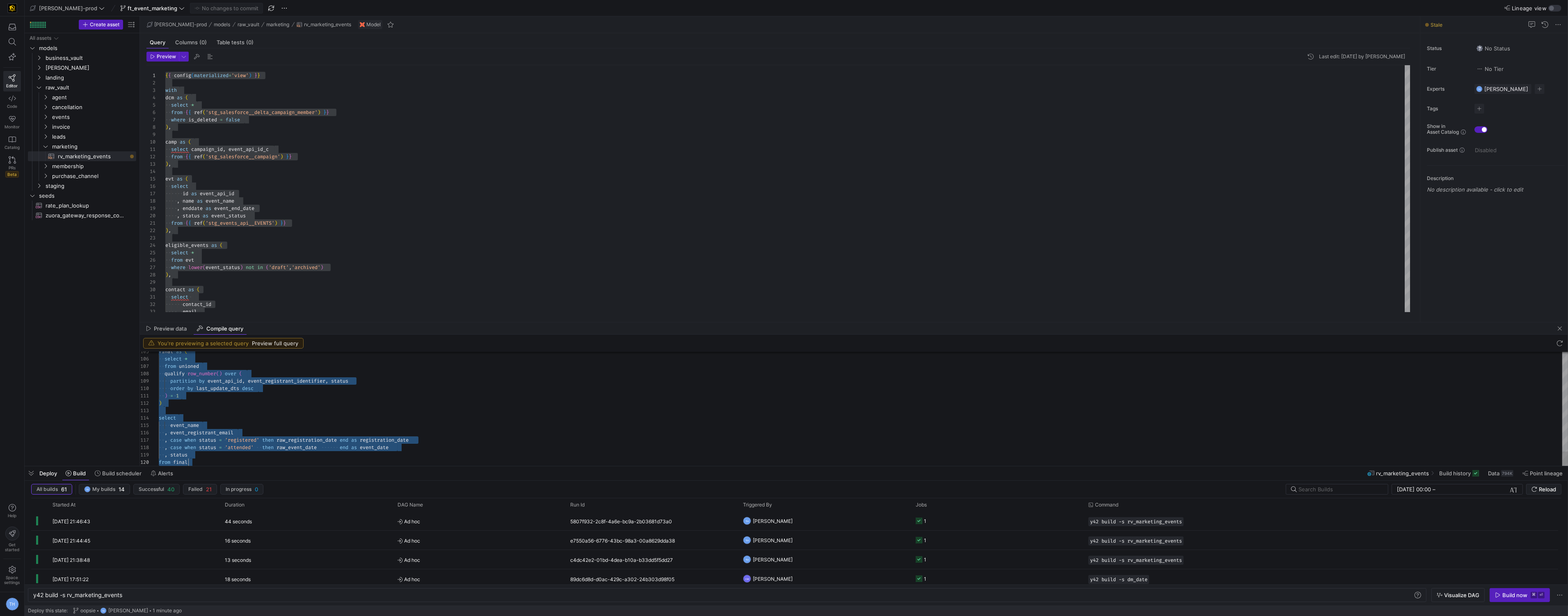
drag, startPoint x: 159, startPoint y: 377, endPoint x: 339, endPoint y: 460, distance: 198.2
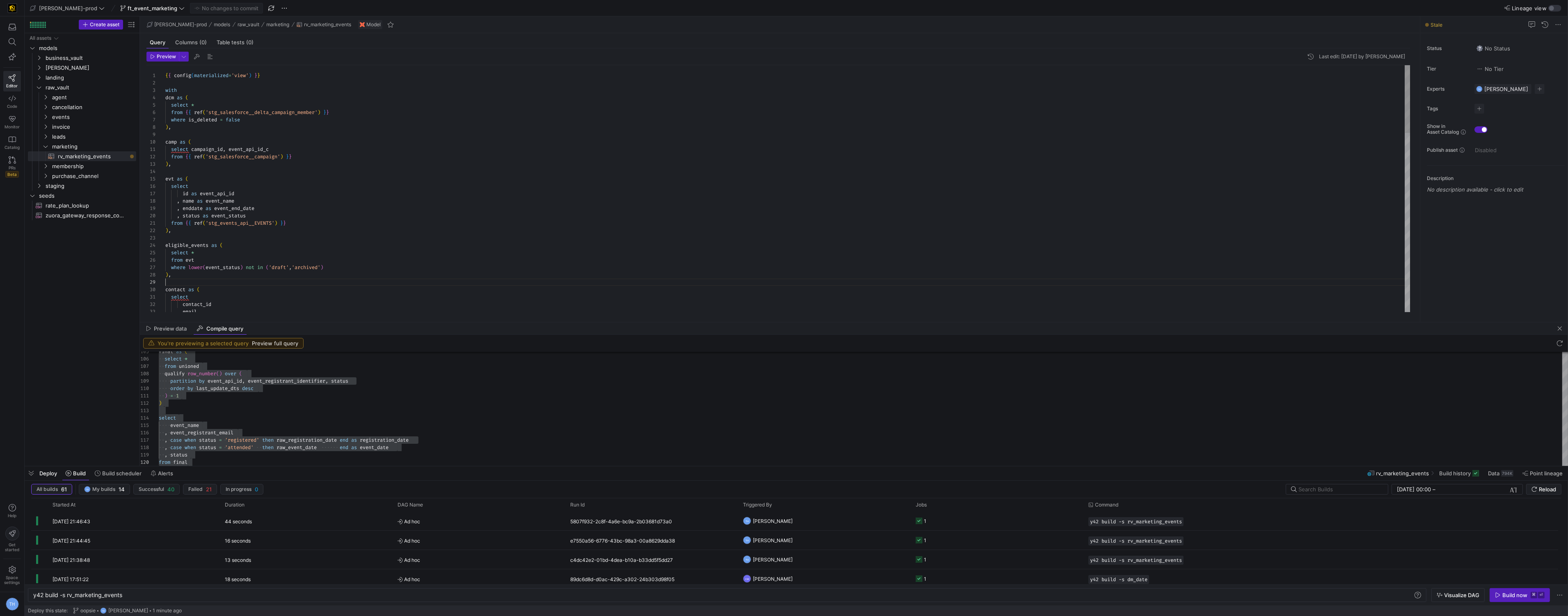
click at [301, 285] on div ", status as event_status from { { ref ( 'stg_events_api__EVENTS' ) } } ) , elig…" at bounding box center [788, 515] width 1245 height 900
type textarea ") = 1 ) select event_name , event_registrant_email , case when status = 'regist…"
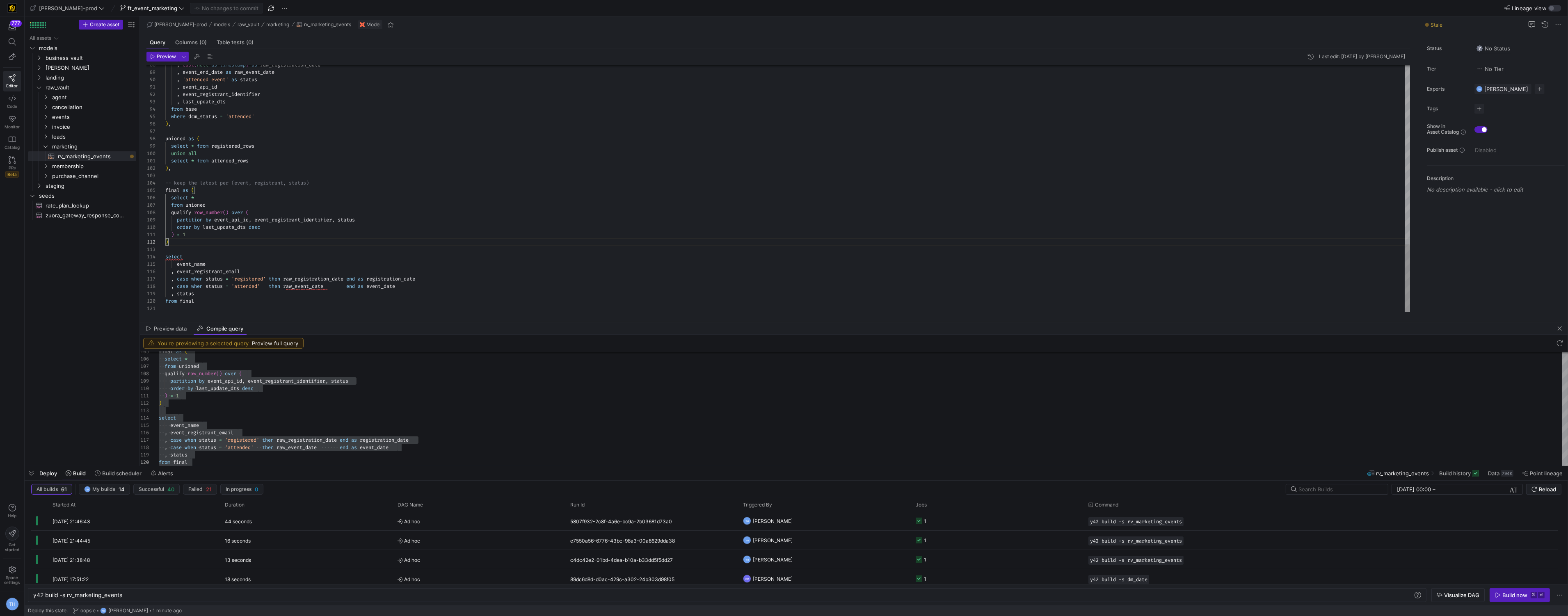
scroll to position [7, 2]
type textarea "select * from attended_rows ), -- keep the latest per (event, registrant, statu…"
click at [307, 392] on div "final as ( select * from unioned qualify row_number ( ) over ( partition by eve…" at bounding box center [863, 19] width 1409 height 893
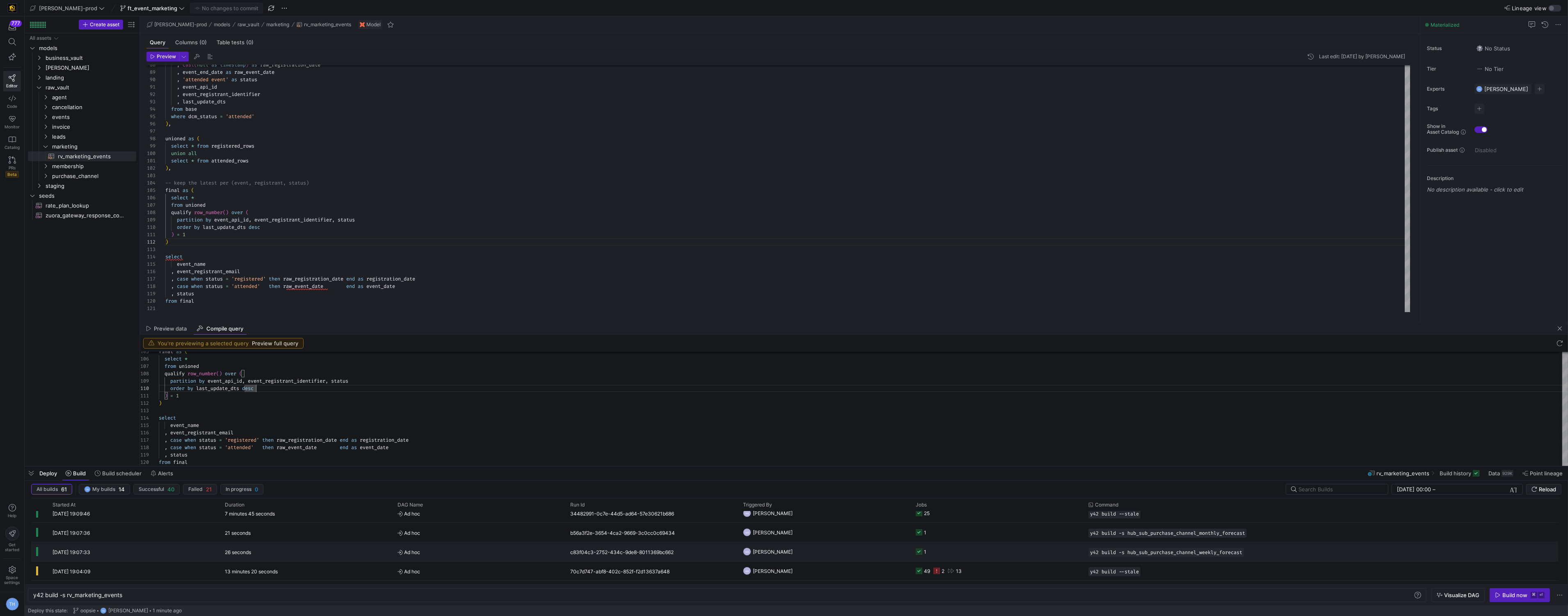
scroll to position [0, 0]
click at [82, 614] on span "oopsie TH Tommy Huelhorst 1 minute ago" at bounding box center [127, 611] width 109 height 7
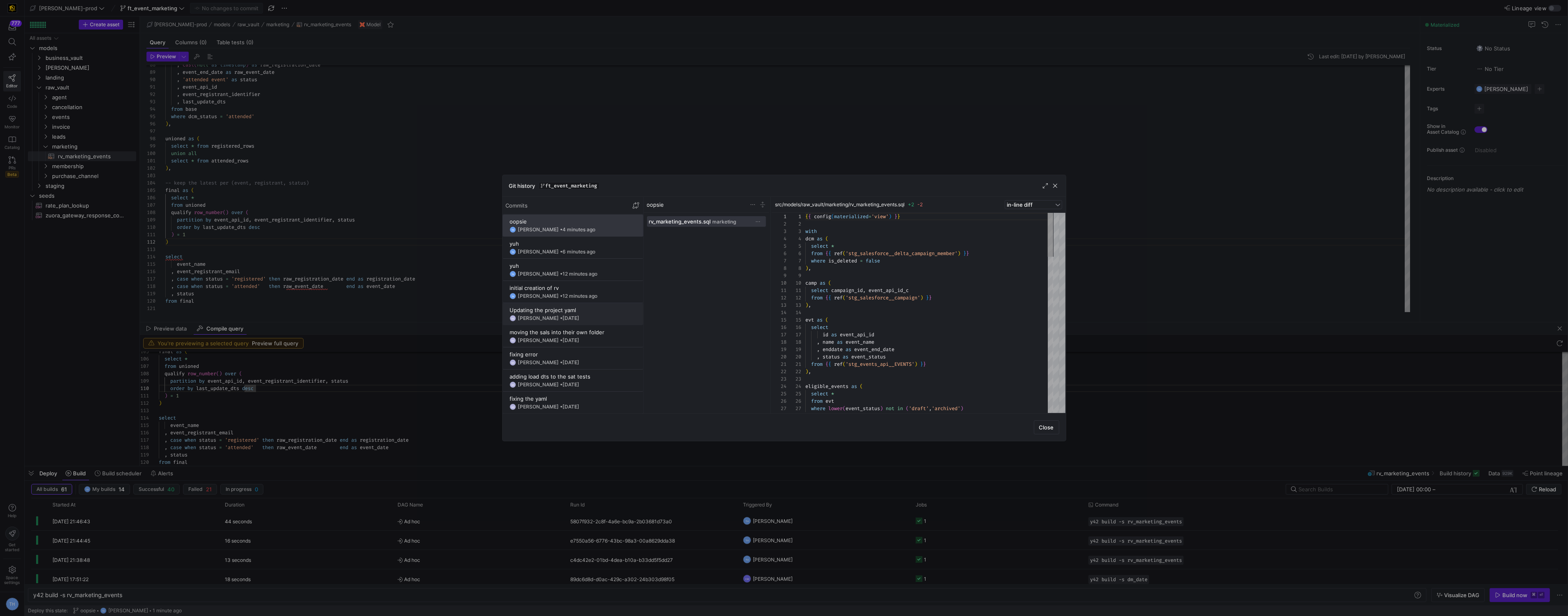
scroll to position [74, 0]
click at [584, 282] on span at bounding box center [573, 292] width 140 height 21
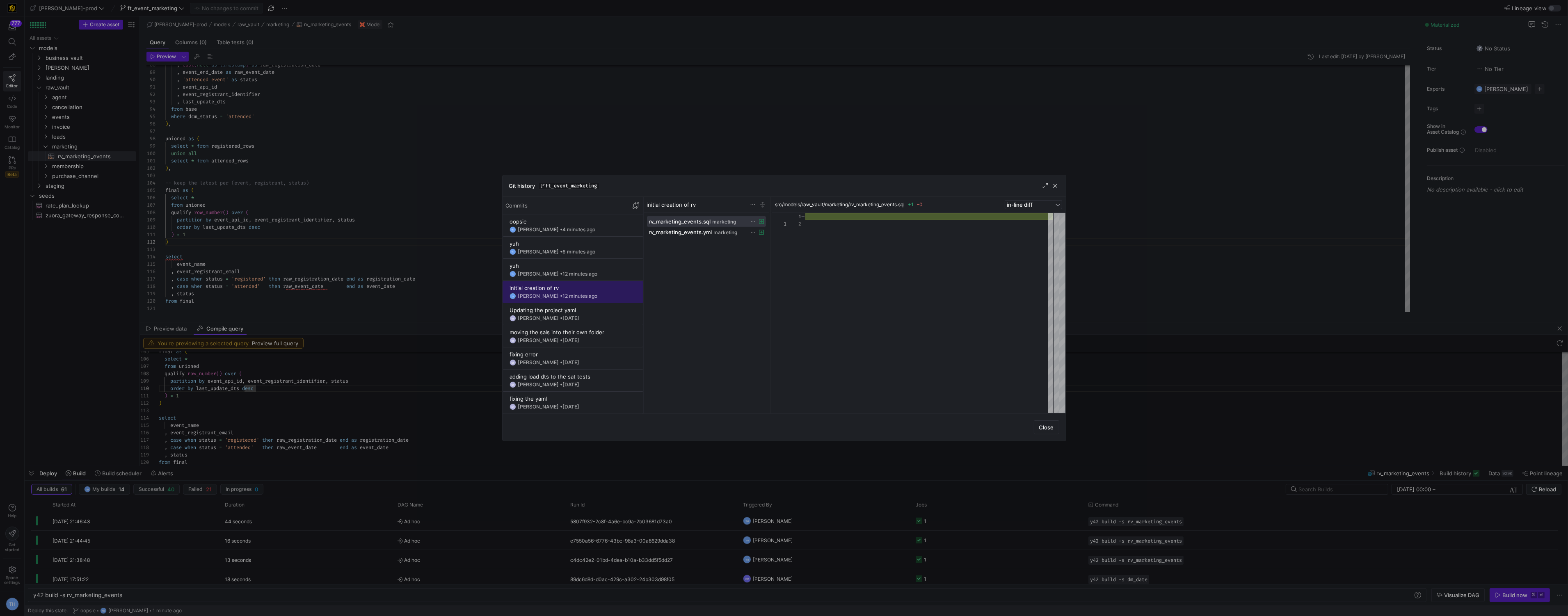
scroll to position [7, 0]
click at [579, 268] on div "yuh" at bounding box center [573, 265] width 127 height 7
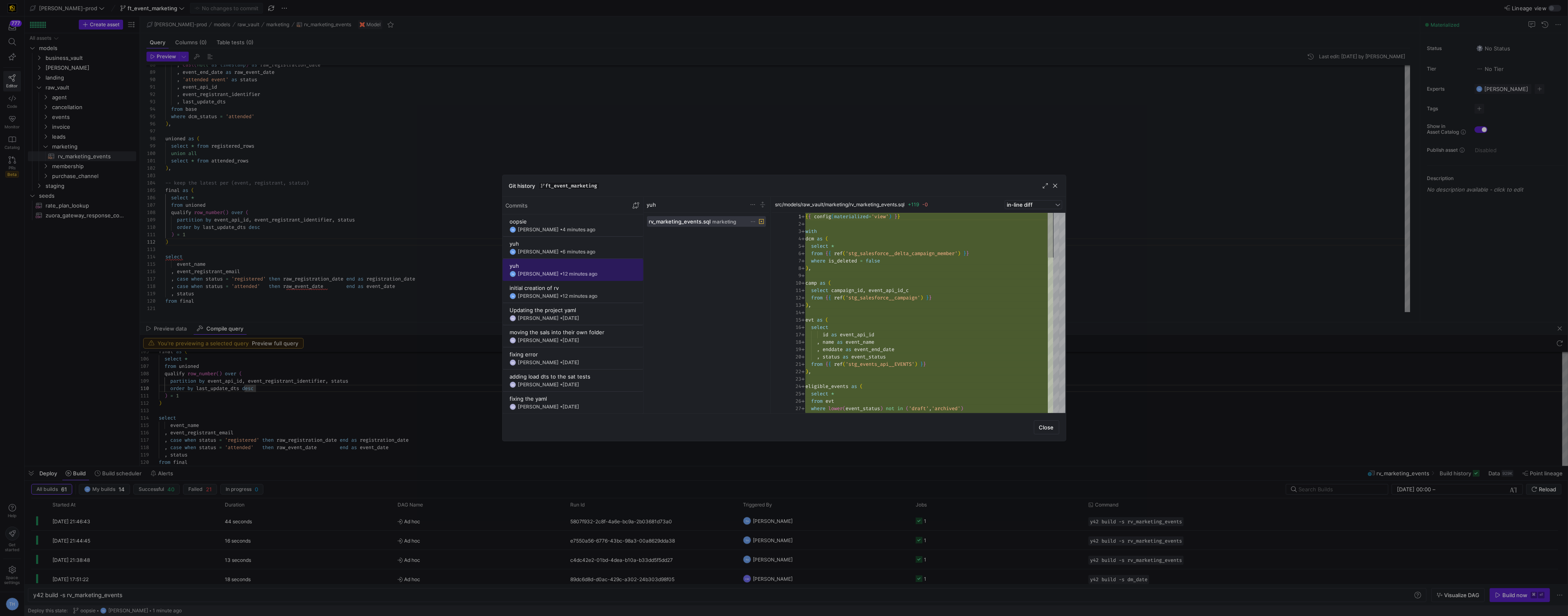
scroll to position [74, 0]
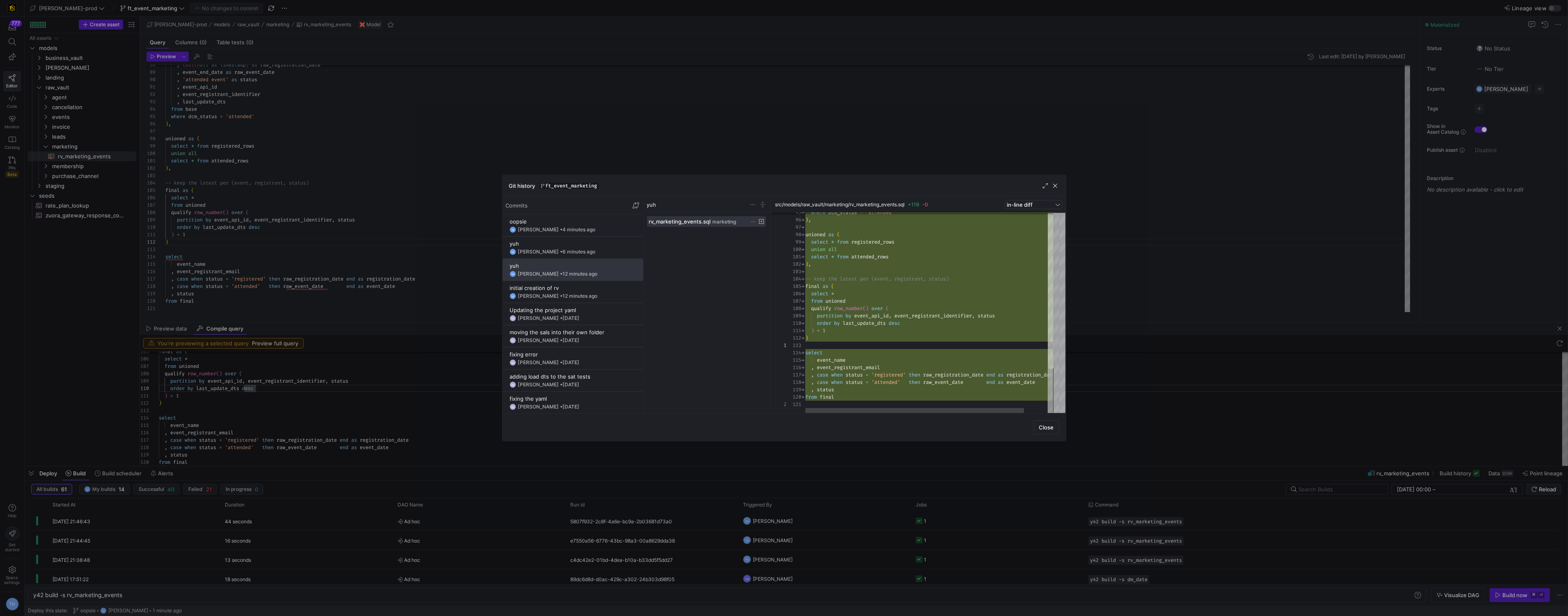
type textarea ") = 1 ) select event_name , event_registrant_email , case when status = 'regist…"
click at [808, 141] on div at bounding box center [784, 308] width 1568 height 616
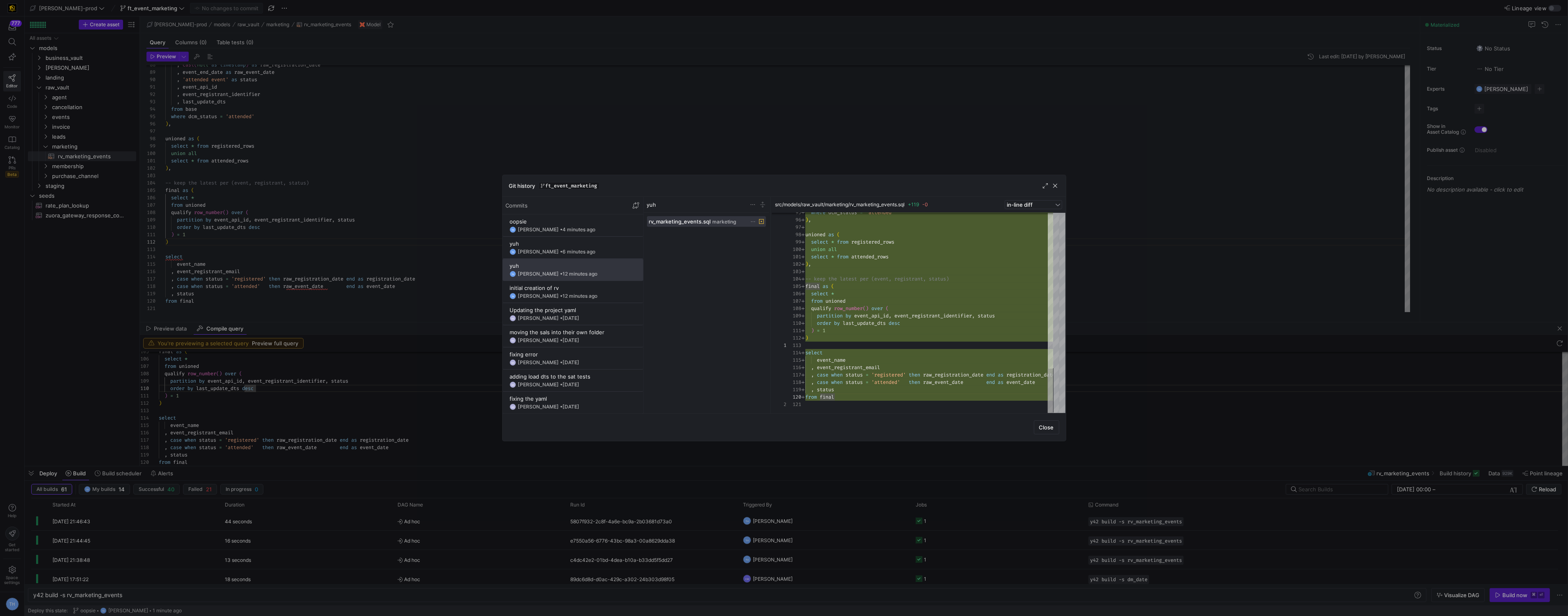
scroll to position [51, 35]
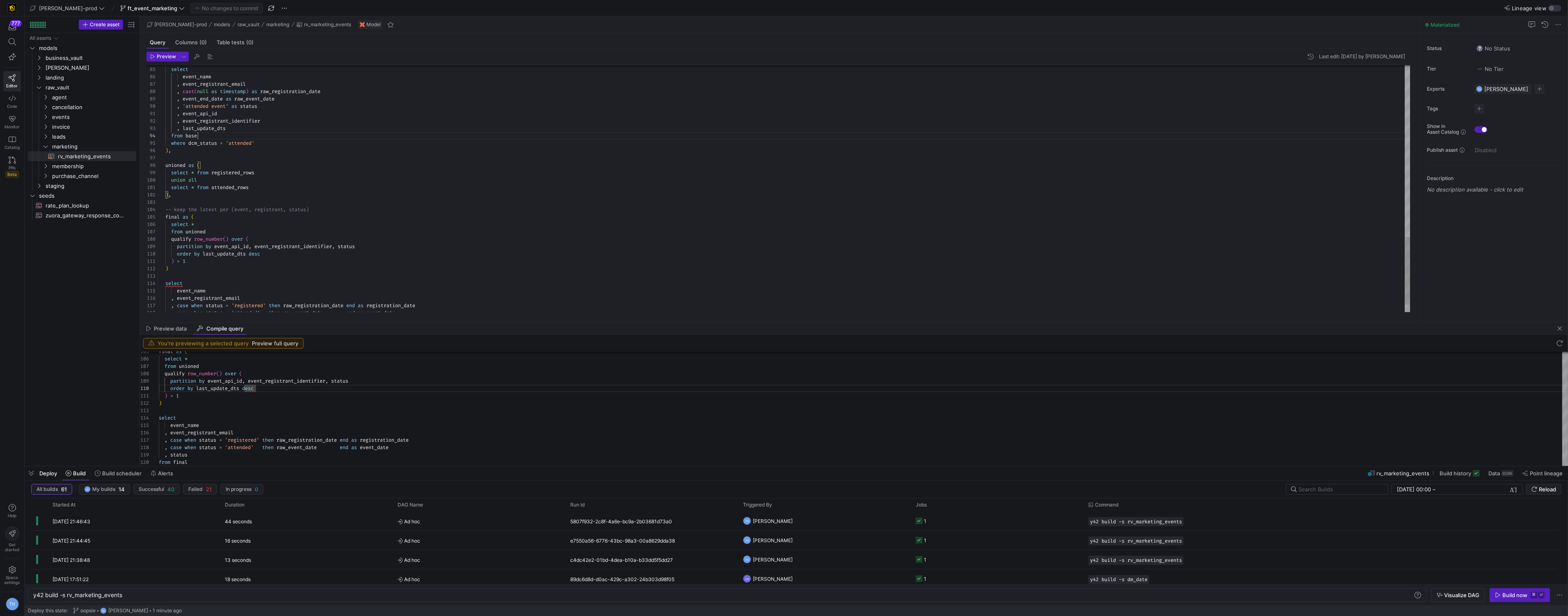
drag, startPoint x: 186, startPoint y: 107, endPoint x: 226, endPoint y: 108, distance: 40.0
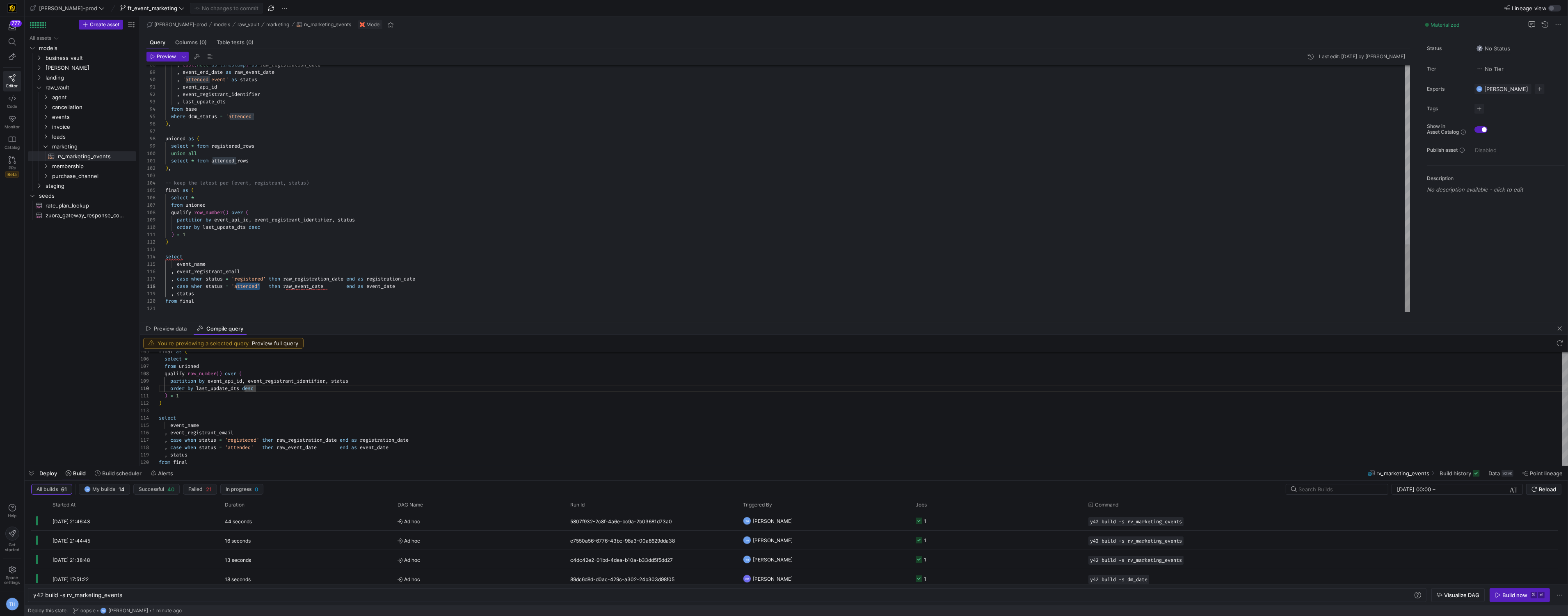
drag, startPoint x: 236, startPoint y: 287, endPoint x: 260, endPoint y: 287, distance: 24.0
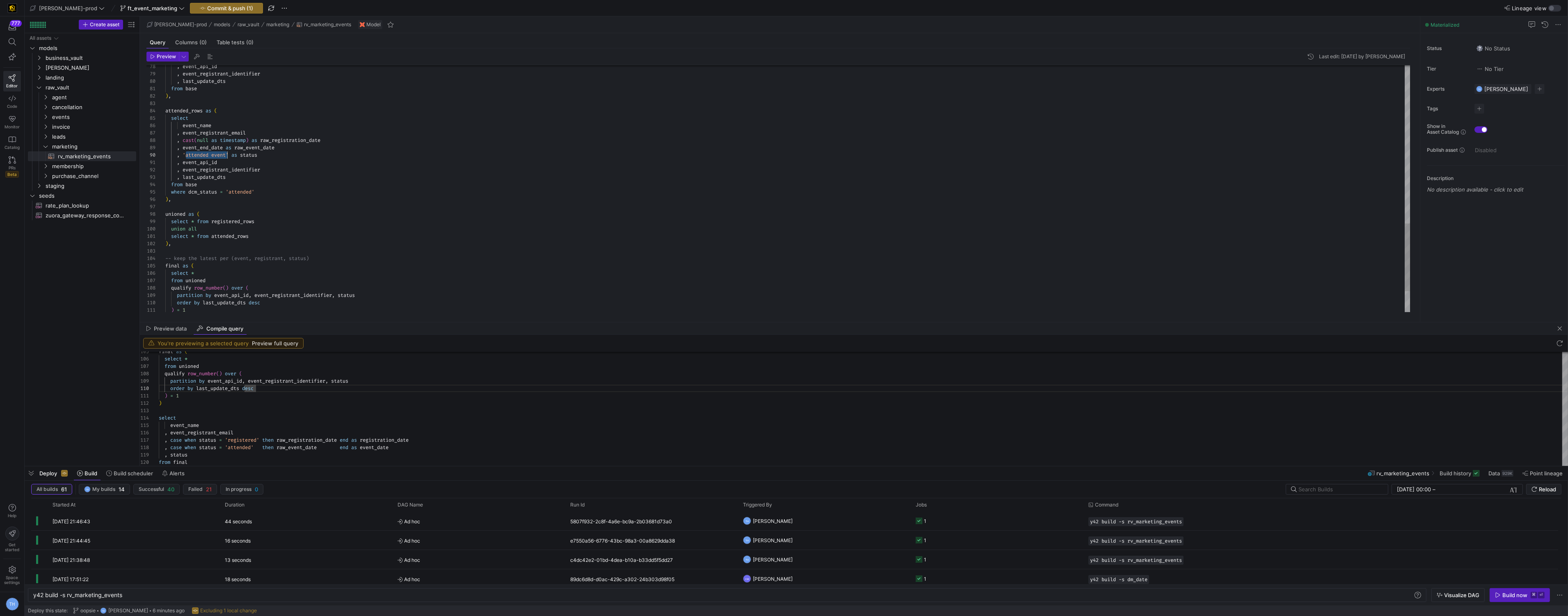
scroll to position [66, 65]
drag, startPoint x: 186, startPoint y: 156, endPoint x: 229, endPoint y: 156, distance: 43.0
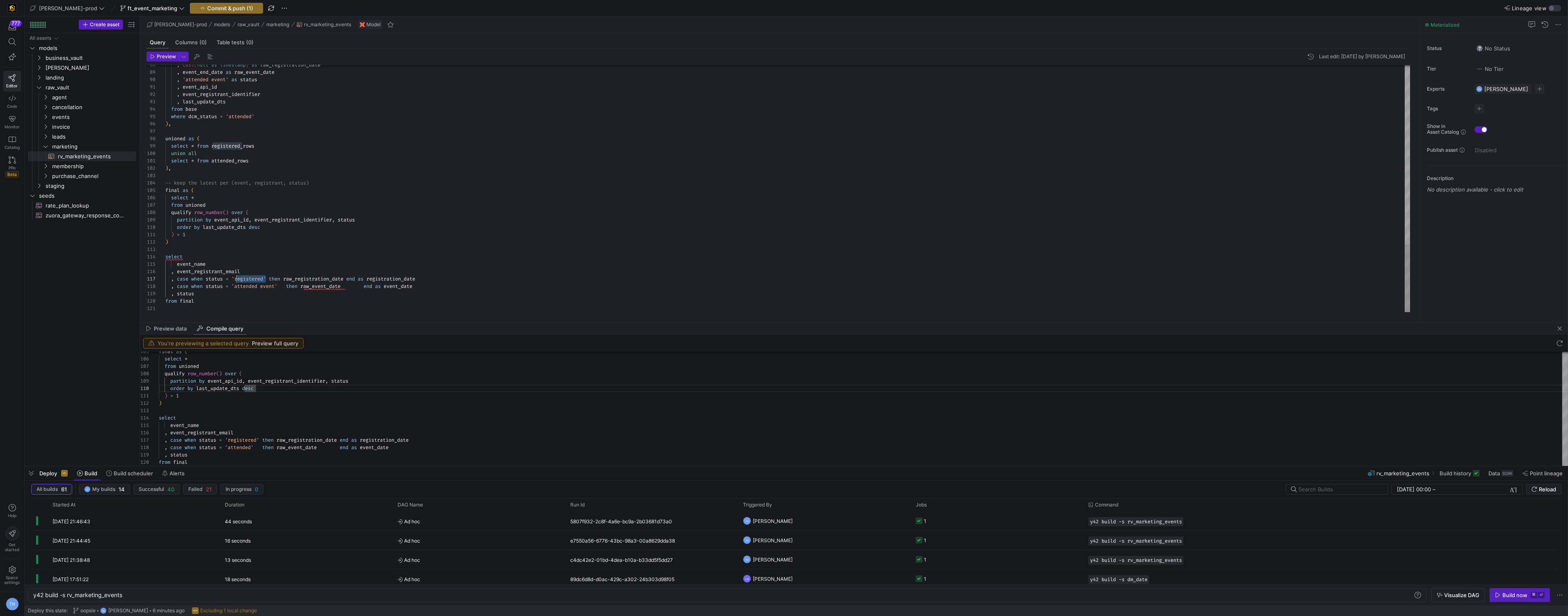
drag, startPoint x: 266, startPoint y: 280, endPoint x: 237, endPoint y: 281, distance: 29.0
click at [237, 281] on span "'registered'" at bounding box center [248, 279] width 35 height 7
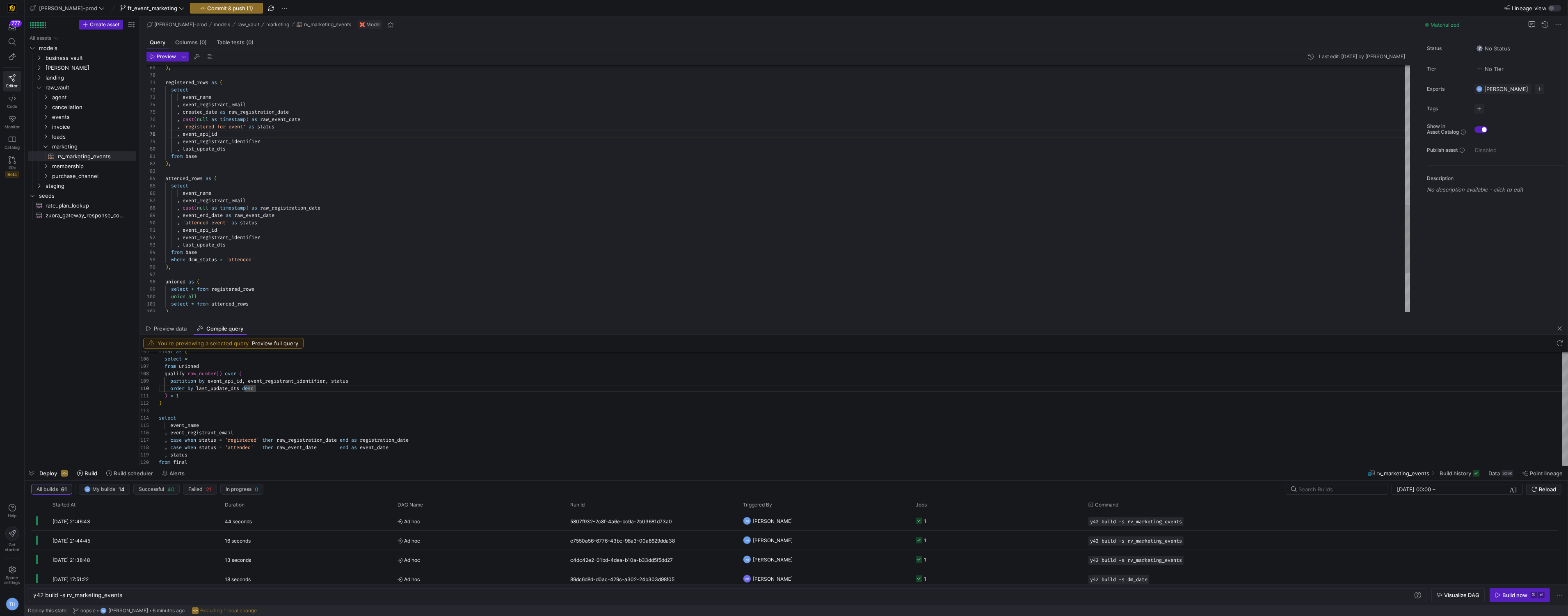
click at [209, 136] on div ", cast ( null as timestamp ) as raw_registration_date , event_end_date as raw_e…" at bounding box center [788, 5] width 1245 height 900
drag, startPoint x: 186, startPoint y: 129, endPoint x: 245, endPoint y: 129, distance: 59.0
click at [245, 129] on div ", cast ( null as timestamp ) as raw_registration_date , event_end_date as raw_e…" at bounding box center [788, 5] width 1245 height 900
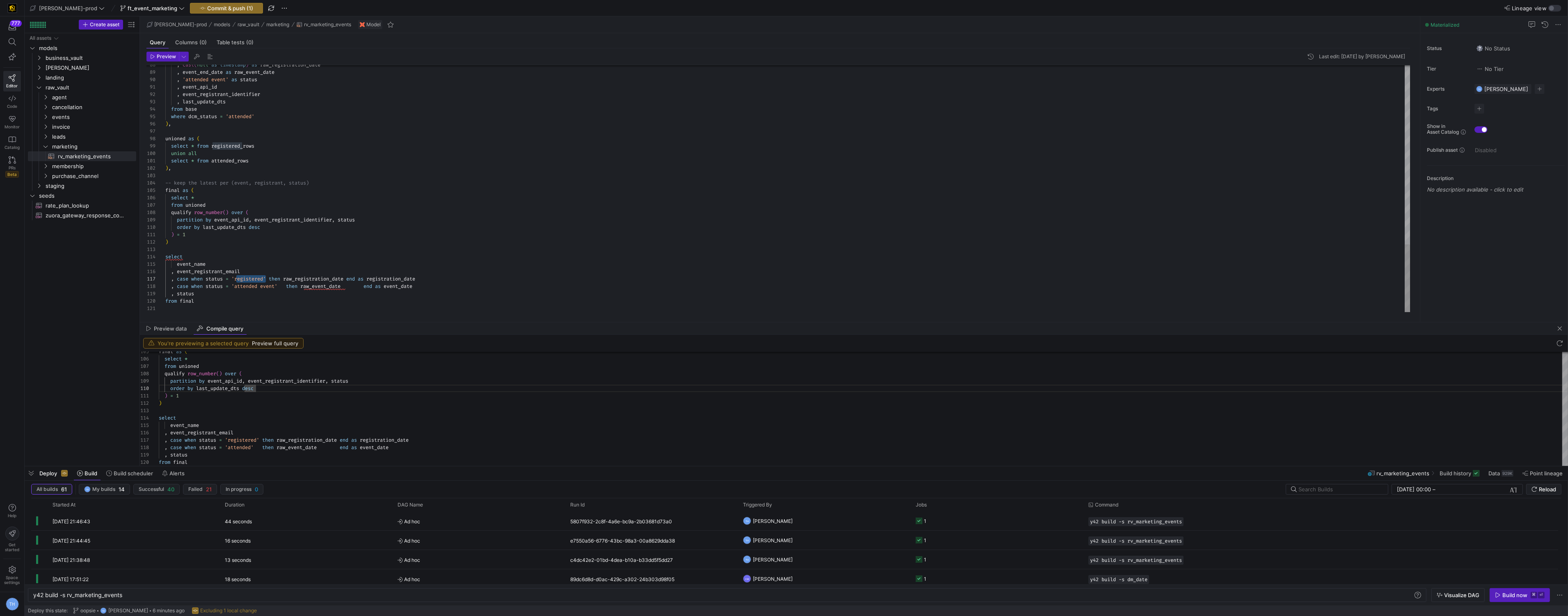
drag, startPoint x: 237, startPoint y: 281, endPoint x: 266, endPoint y: 280, distance: 29.0
type textarea ") = 1 ) select event_name , event_registrant_email , case when status = 'regist…"
click at [214, 3] on span "button" at bounding box center [226, 8] width 72 height 10
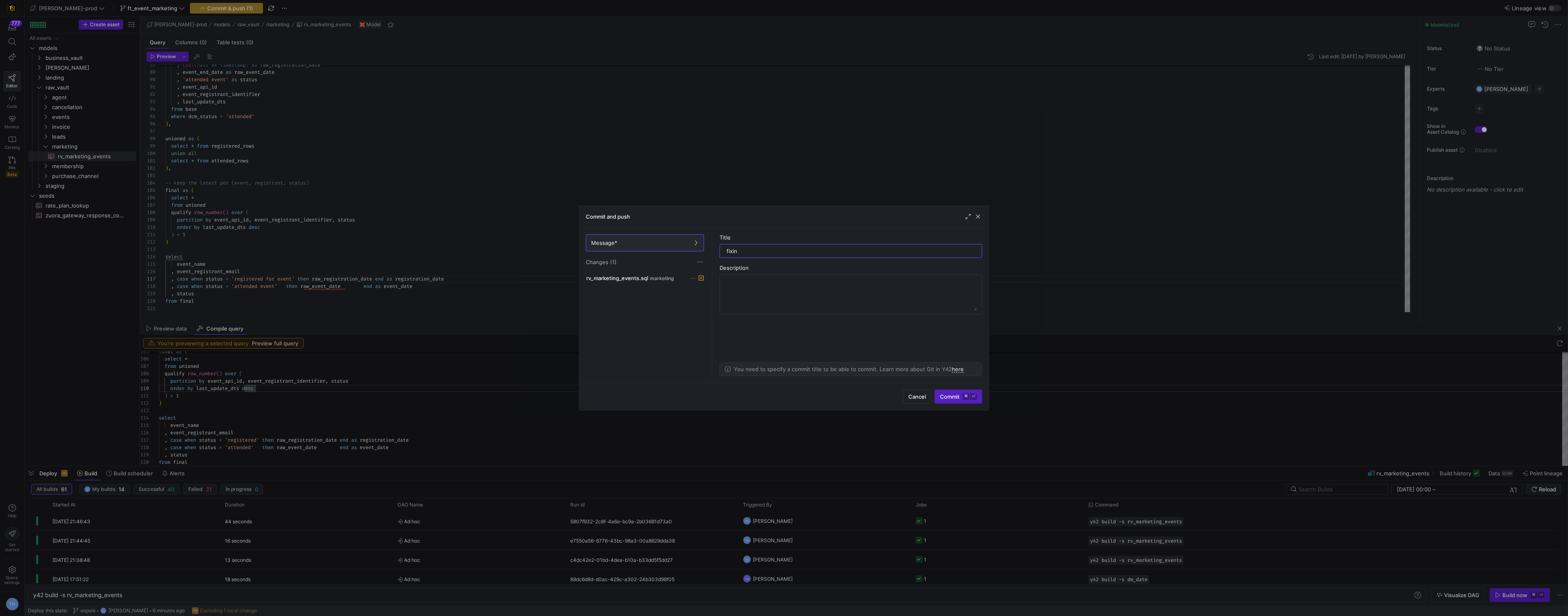
type input "fixing"
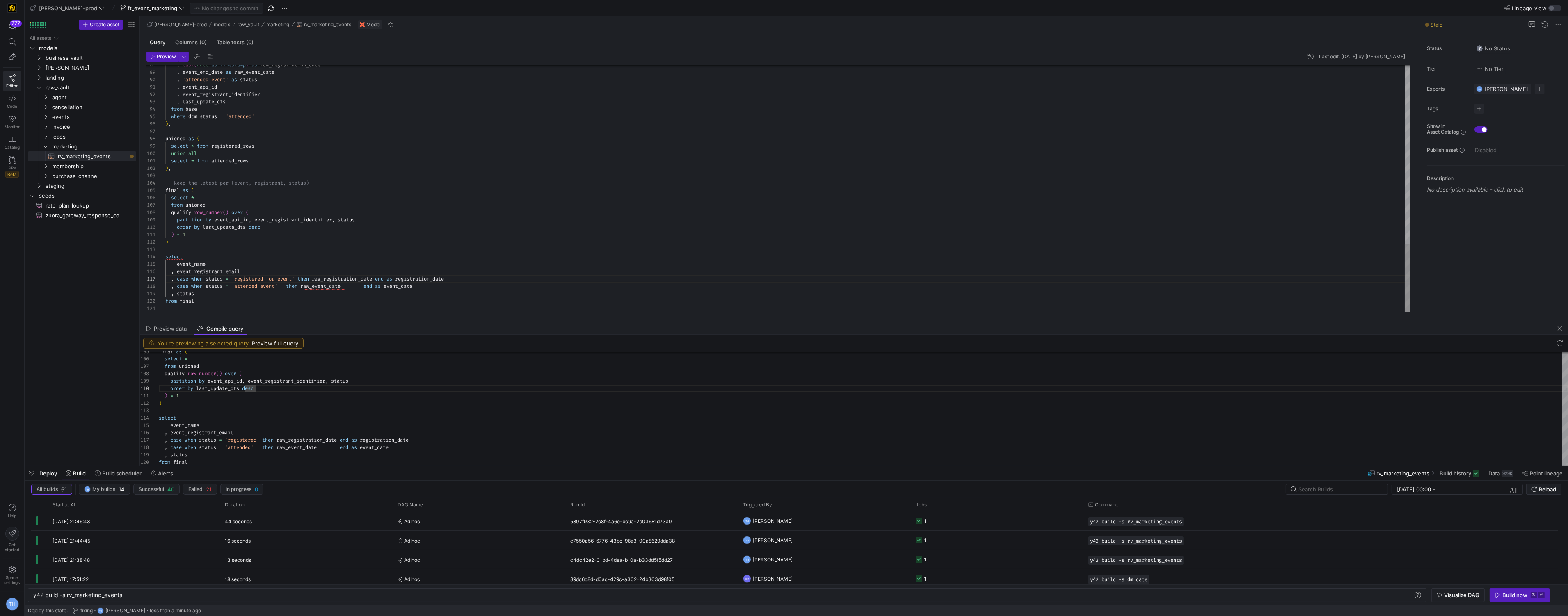
scroll to position [59, 30]
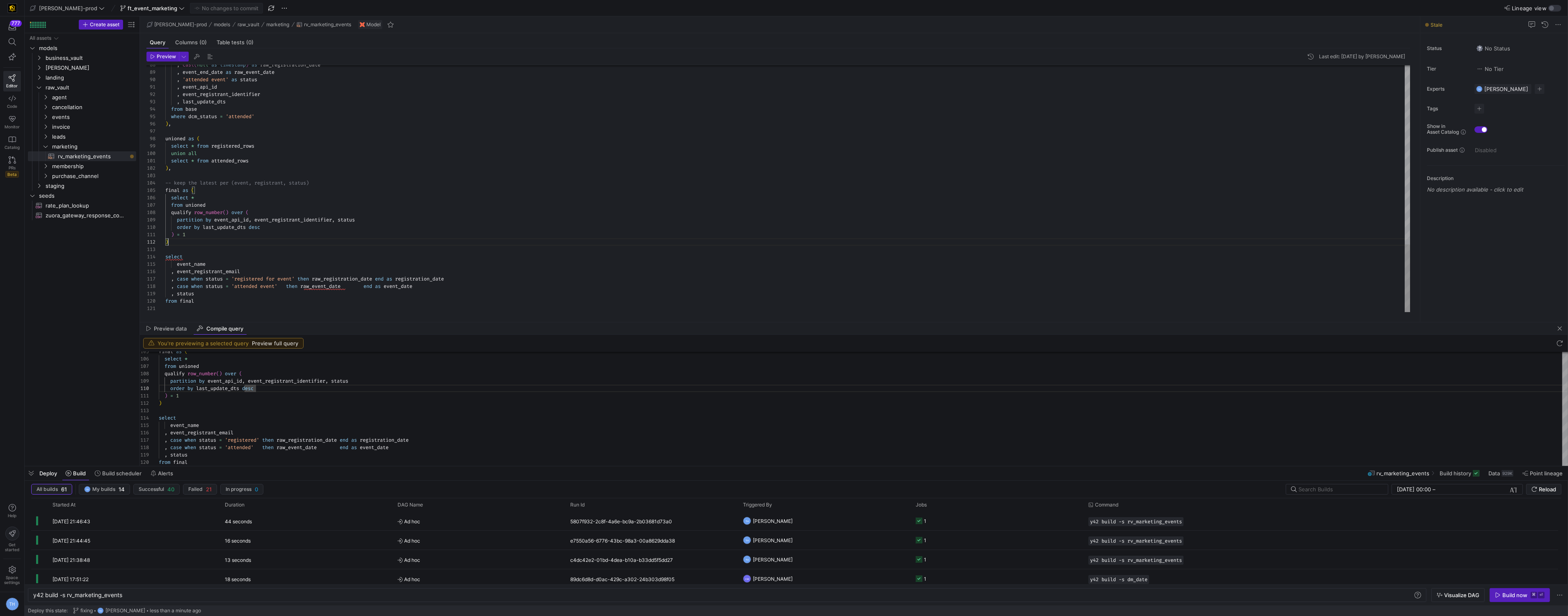
click at [270, 250] on div at bounding box center [788, 250] width 1245 height 7
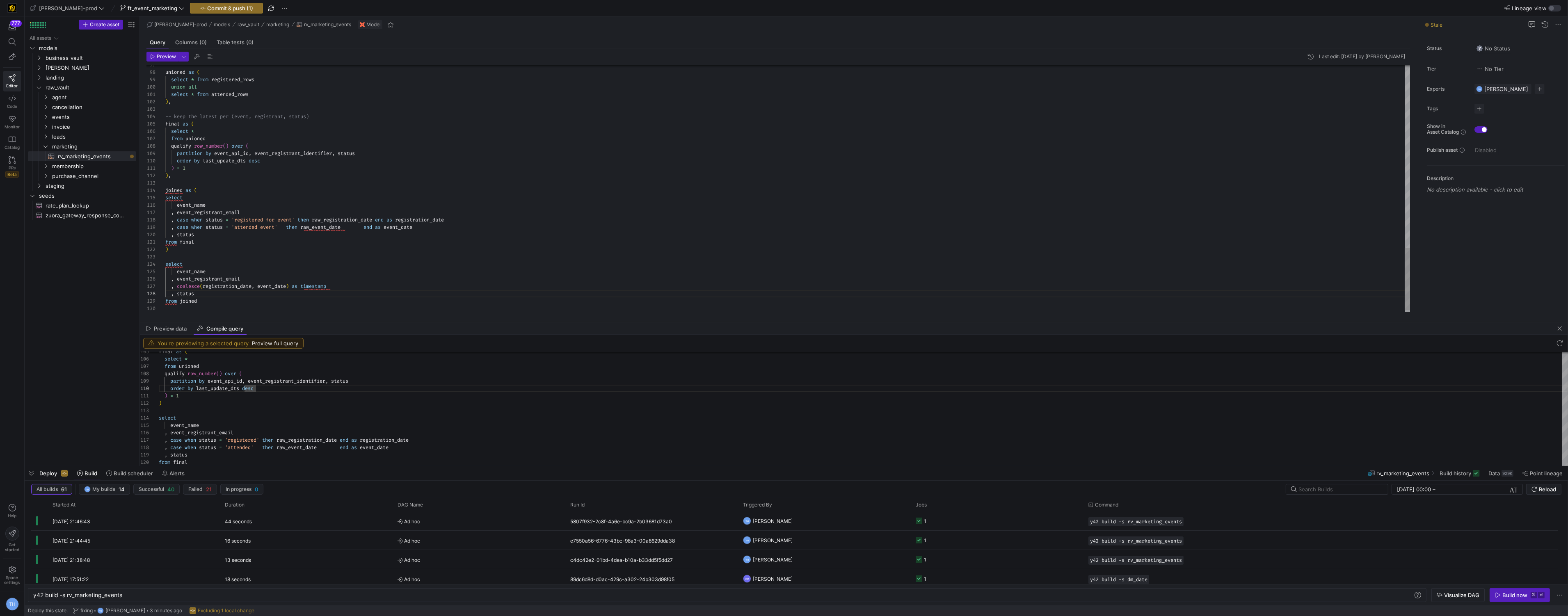
scroll to position [51, 30]
type textarea "from final ) select event_name , event_registrant_email , coalesce(registration…"
click at [207, 8] on span "Commit & push (1)" at bounding box center [229, 8] width 46 height 7
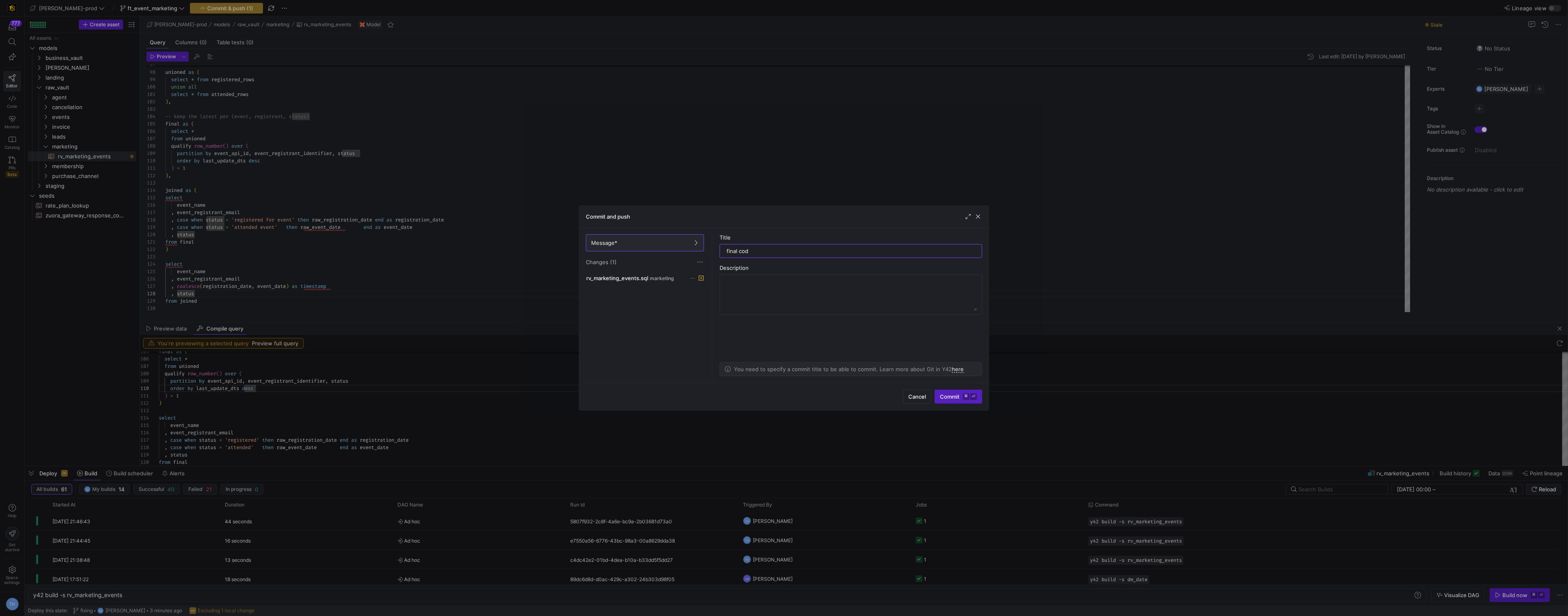
type input "final code"
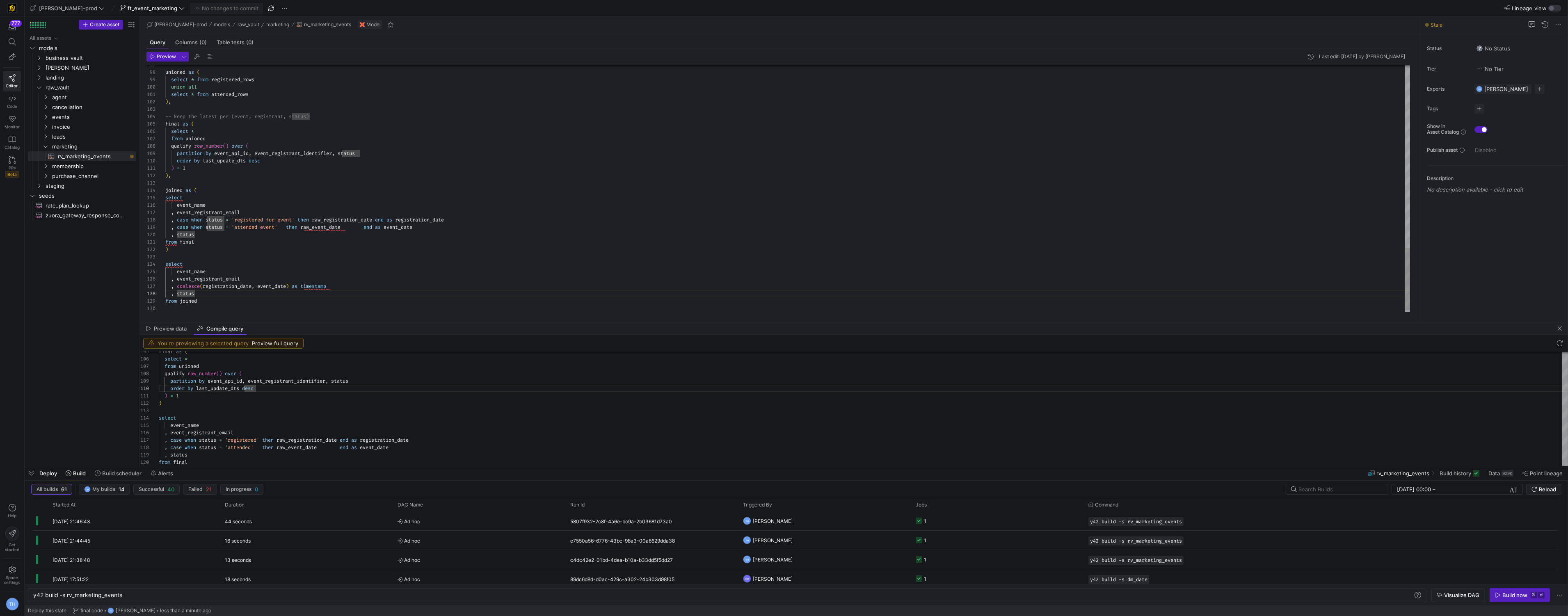
type textarea ") = 1 ), joined as ( select event_name , event_registrant_email , case when sta…"
click at [1511, 592] on div "Build now" at bounding box center [1514, 595] width 25 height 7
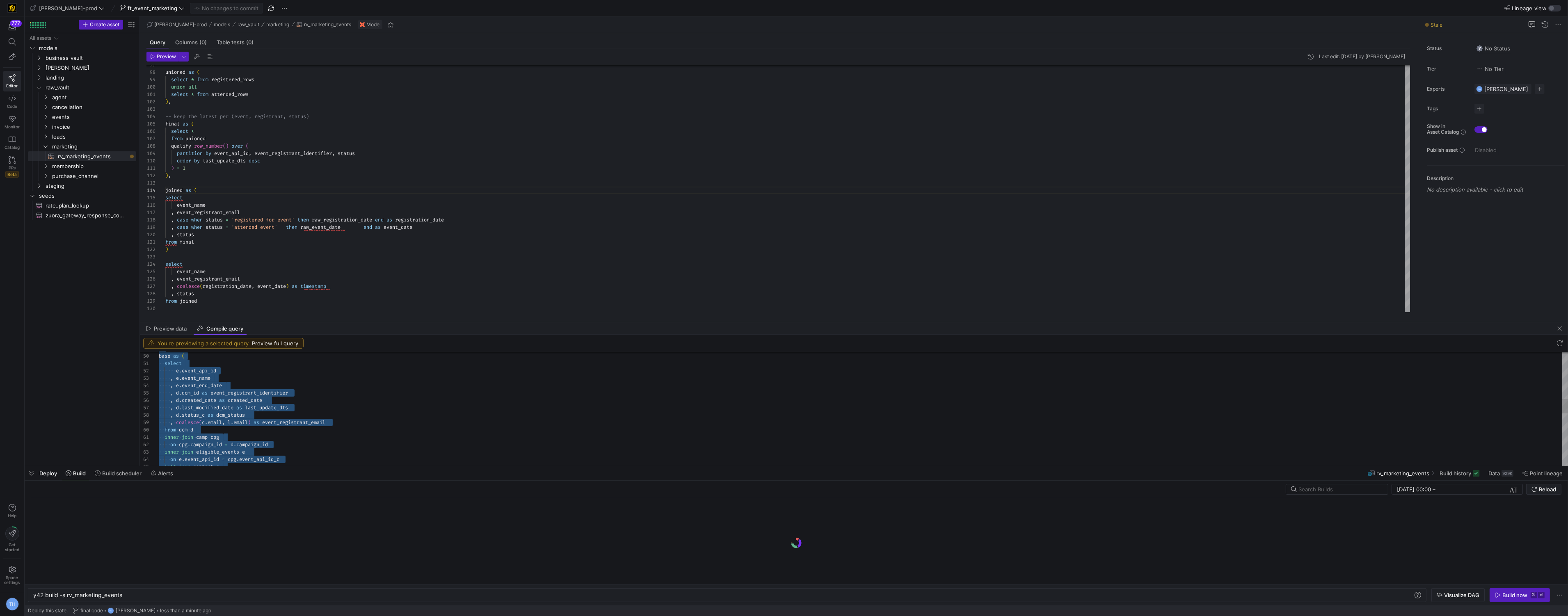
scroll to position [0, 0]
type textarea "with dcm as ( select * from "Y42_EDW_DV"."Y42_EDW_DV_PROD_F73CAE41109B4CDD8891B…"
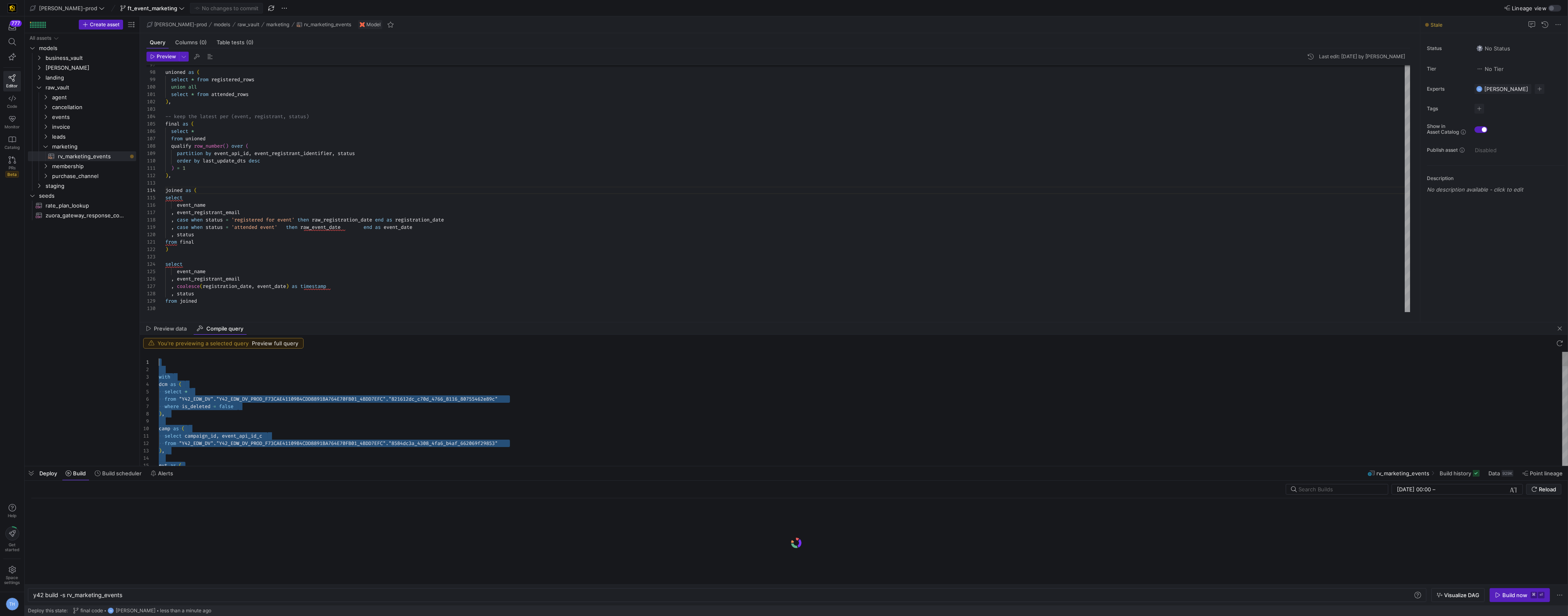
drag, startPoint x: 197, startPoint y: 461, endPoint x: 175, endPoint y: 251, distance: 211.1
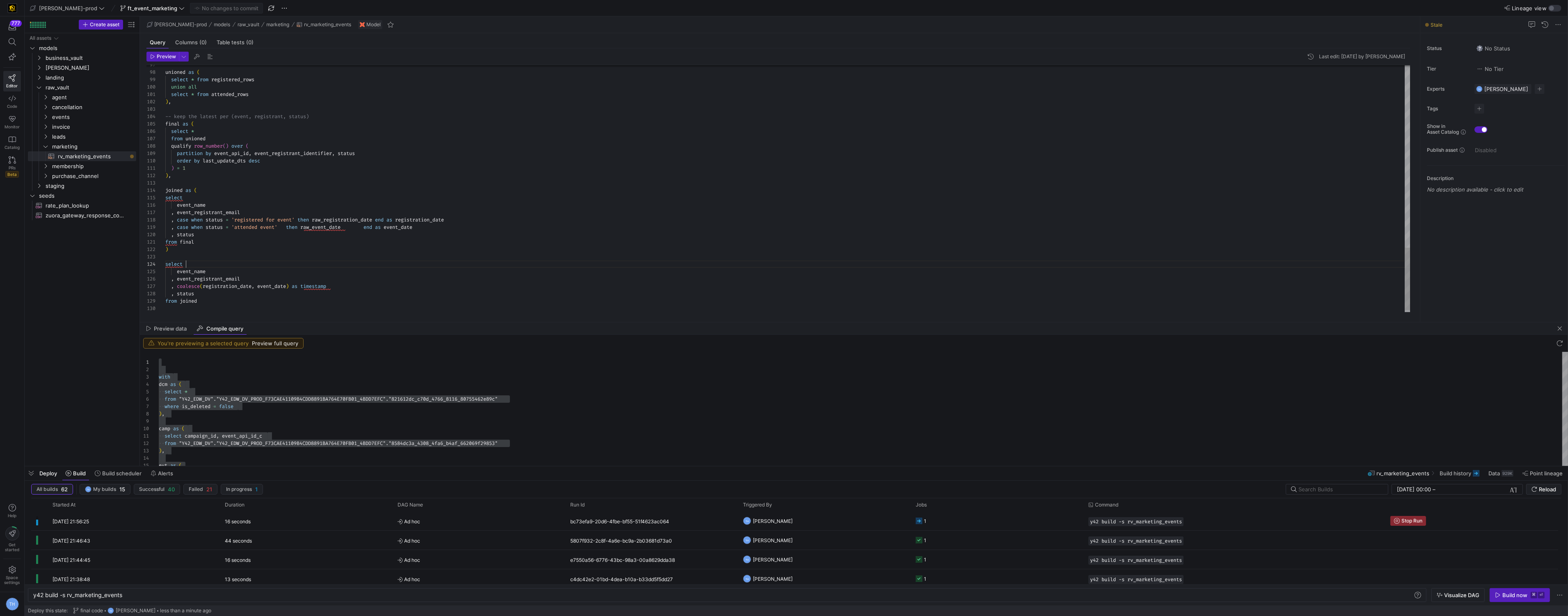
scroll to position [22, 21]
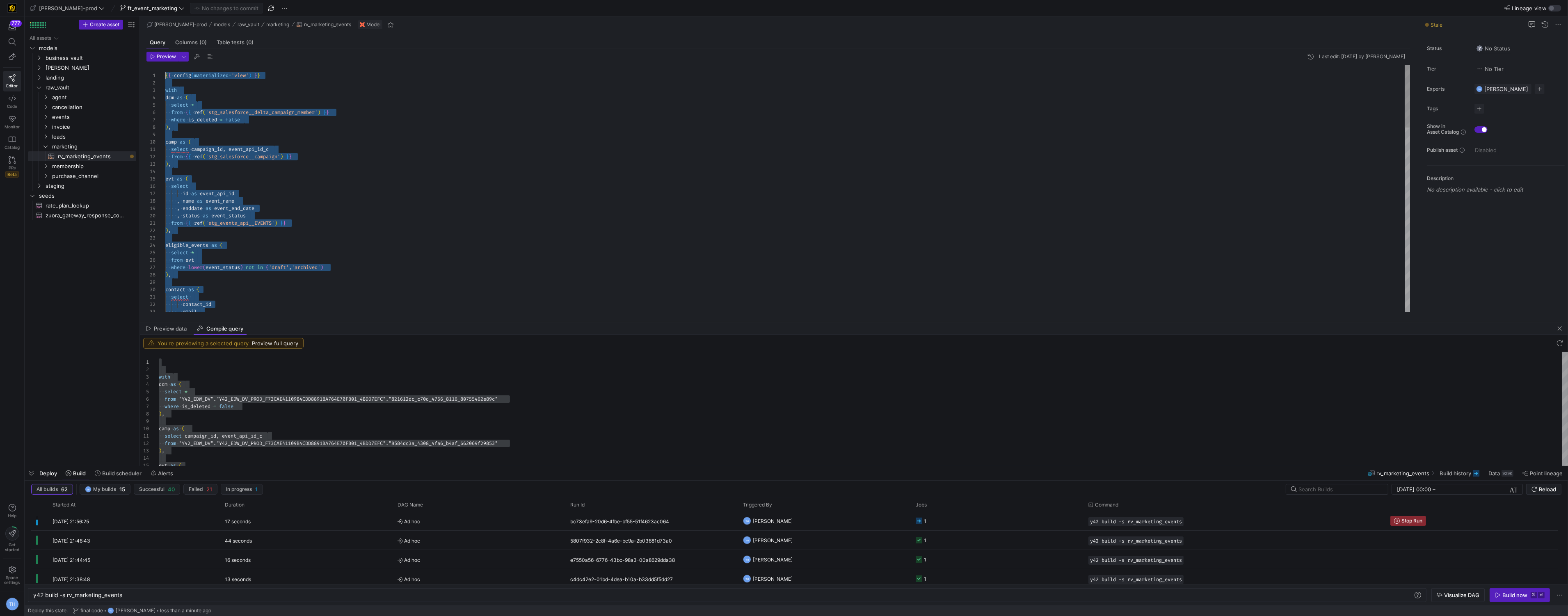
scroll to position [0, 0]
drag, startPoint x: 224, startPoint y: 294, endPoint x: 108, endPoint y: -40, distance: 353.6
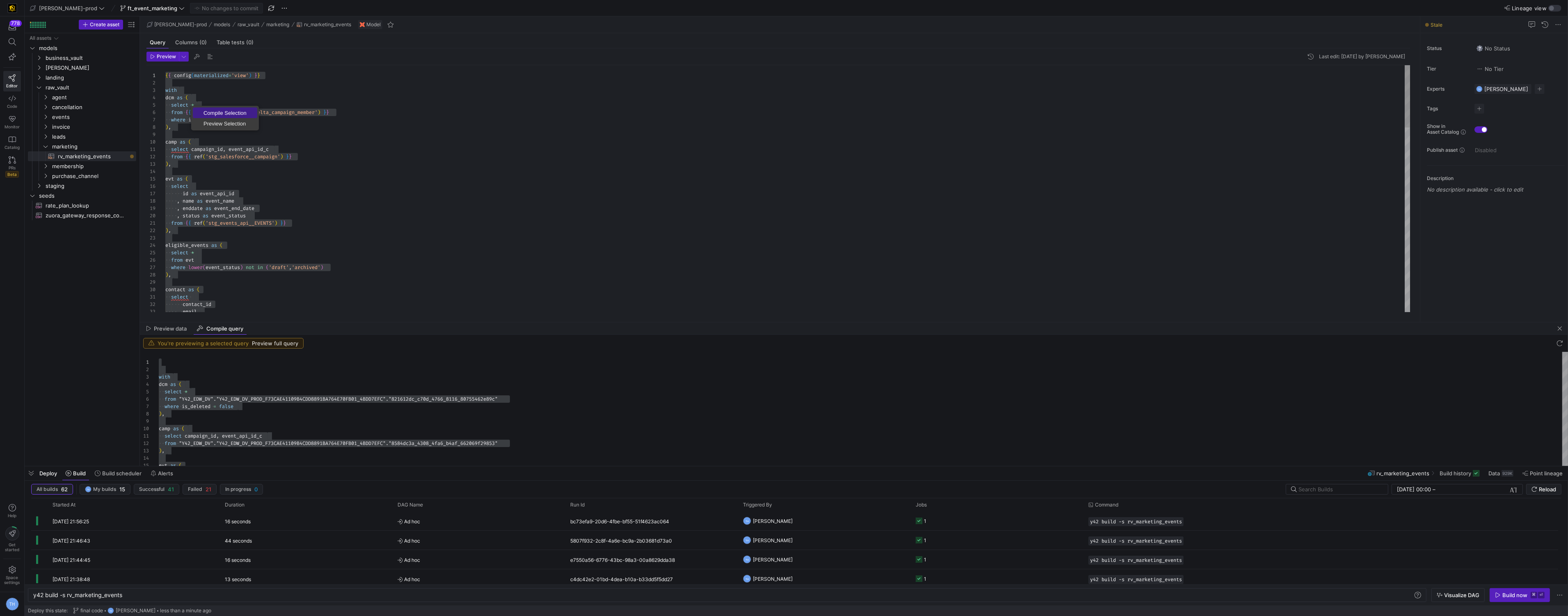
click at [211, 116] on link "Compile Selection" at bounding box center [225, 113] width 65 height 11
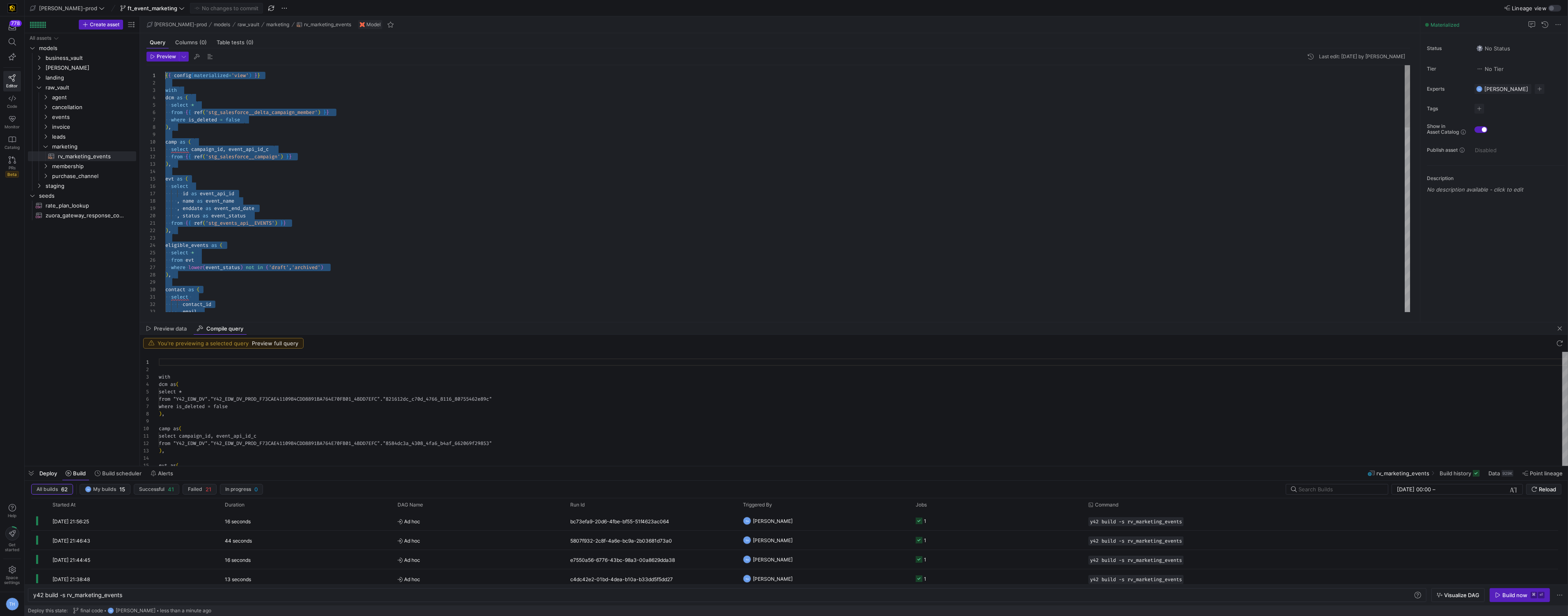
scroll to position [74, 0]
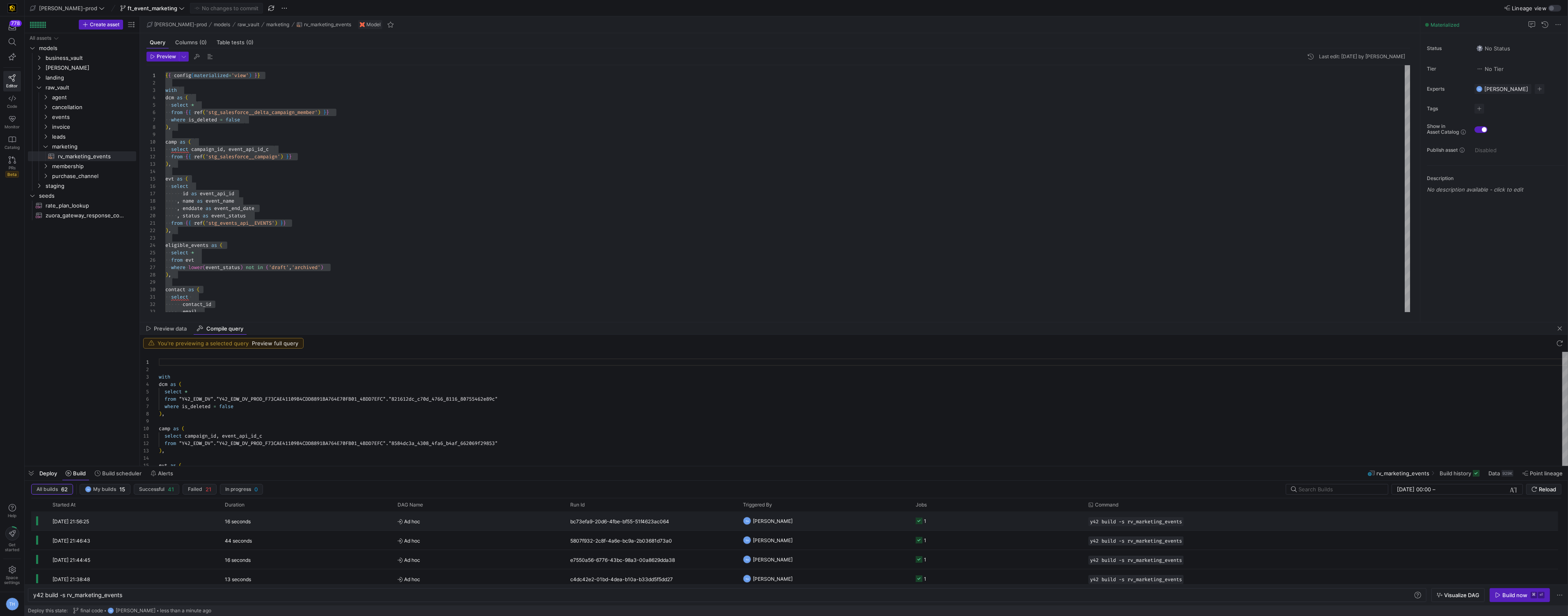
click at [442, 523] on span "Ad hoc" at bounding box center [479, 522] width 163 height 19
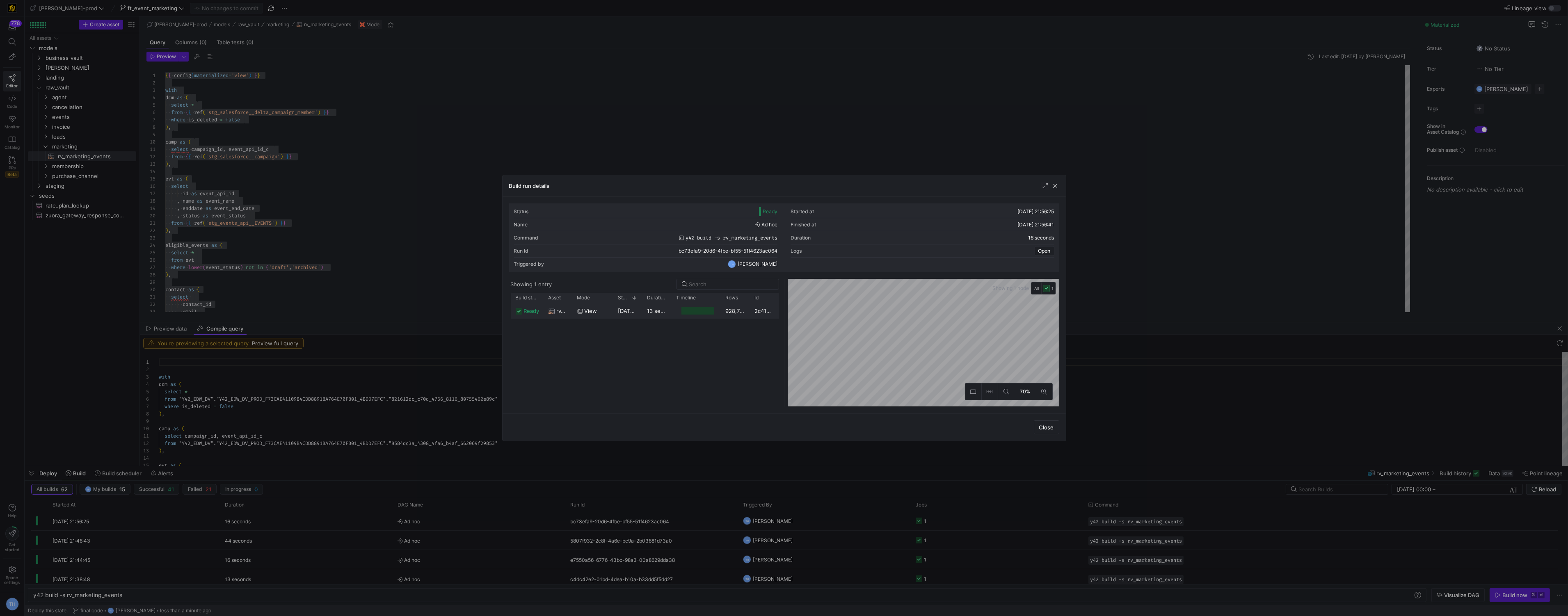
click at [623, 315] on div "[DATE] 21:56:27" at bounding box center [628, 310] width 29 height 16
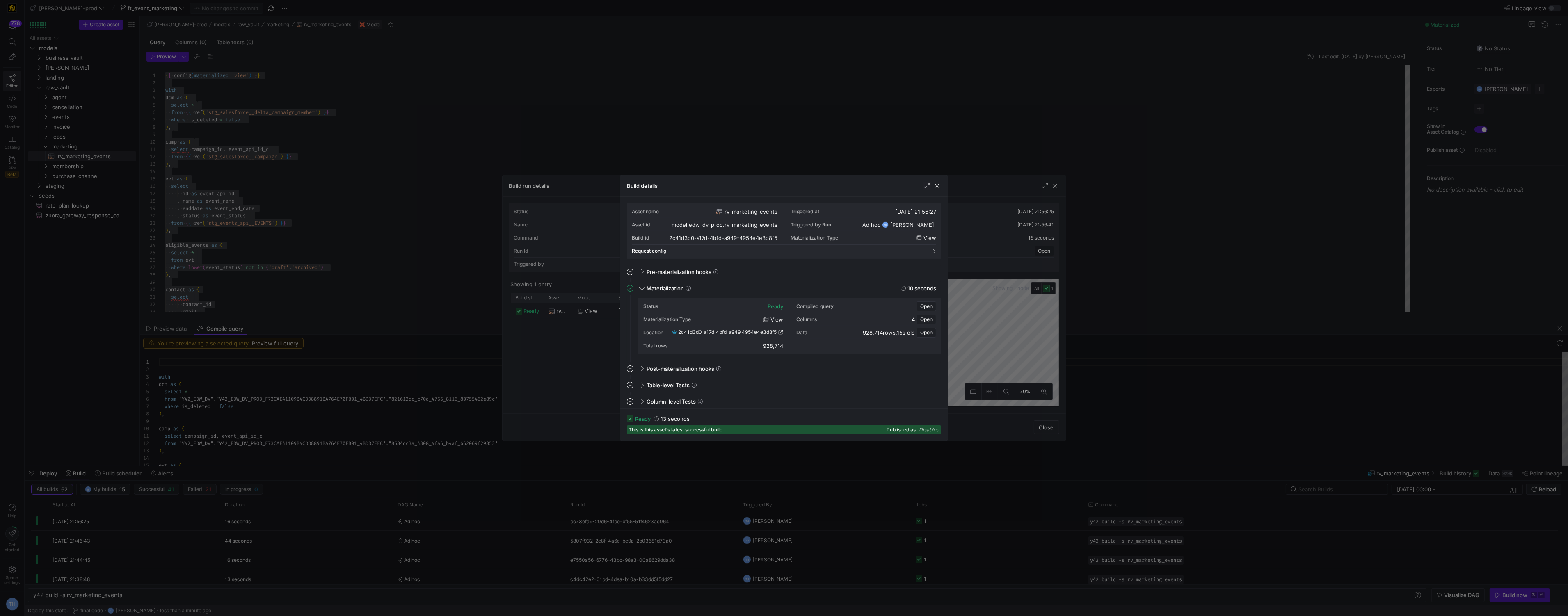
click at [712, 330] on span "2c41d3d0_a17d_4bfd_a949_4954e4e3d8f5" at bounding box center [727, 332] width 99 height 5
click at [554, 138] on div at bounding box center [784, 308] width 1568 height 616
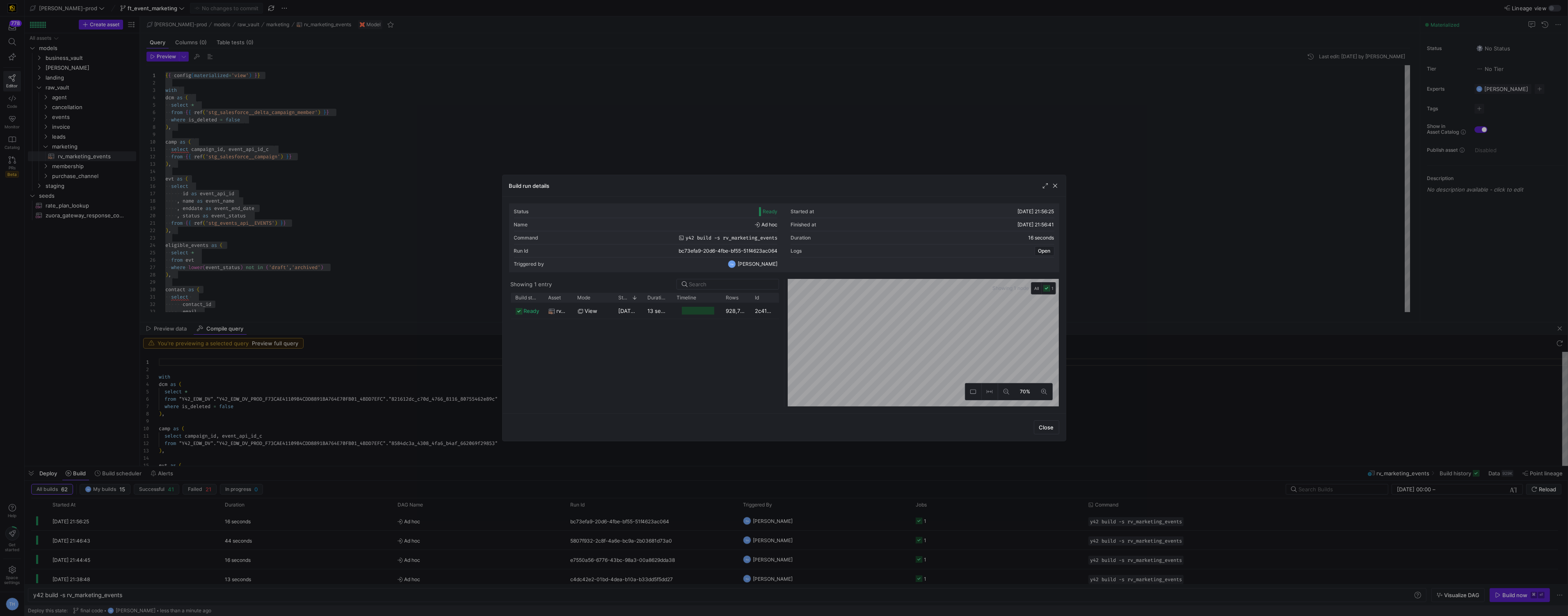
click at [564, 129] on div at bounding box center [784, 308] width 1568 height 616
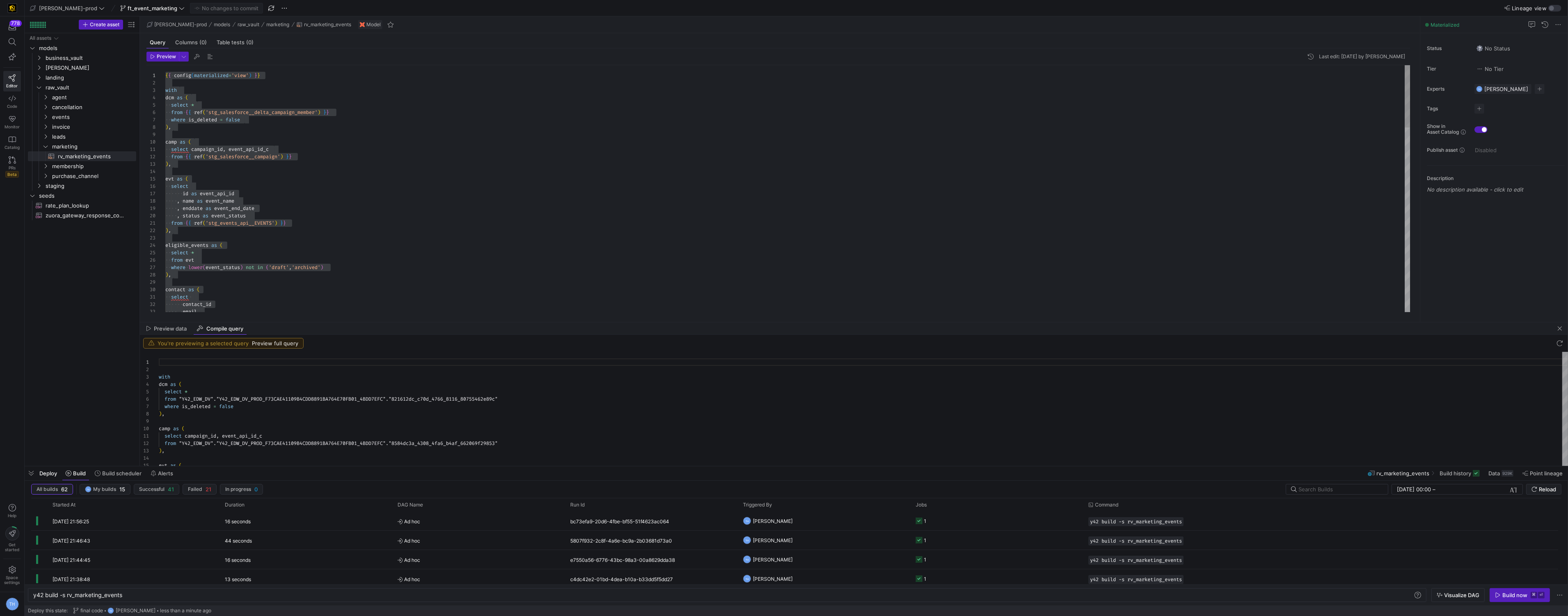
click at [295, 262] on div "where lower ( event_status ) not in ( 'draft' , 'archived' ) ) , contact as ( s…" at bounding box center [788, 552] width 1245 height 974
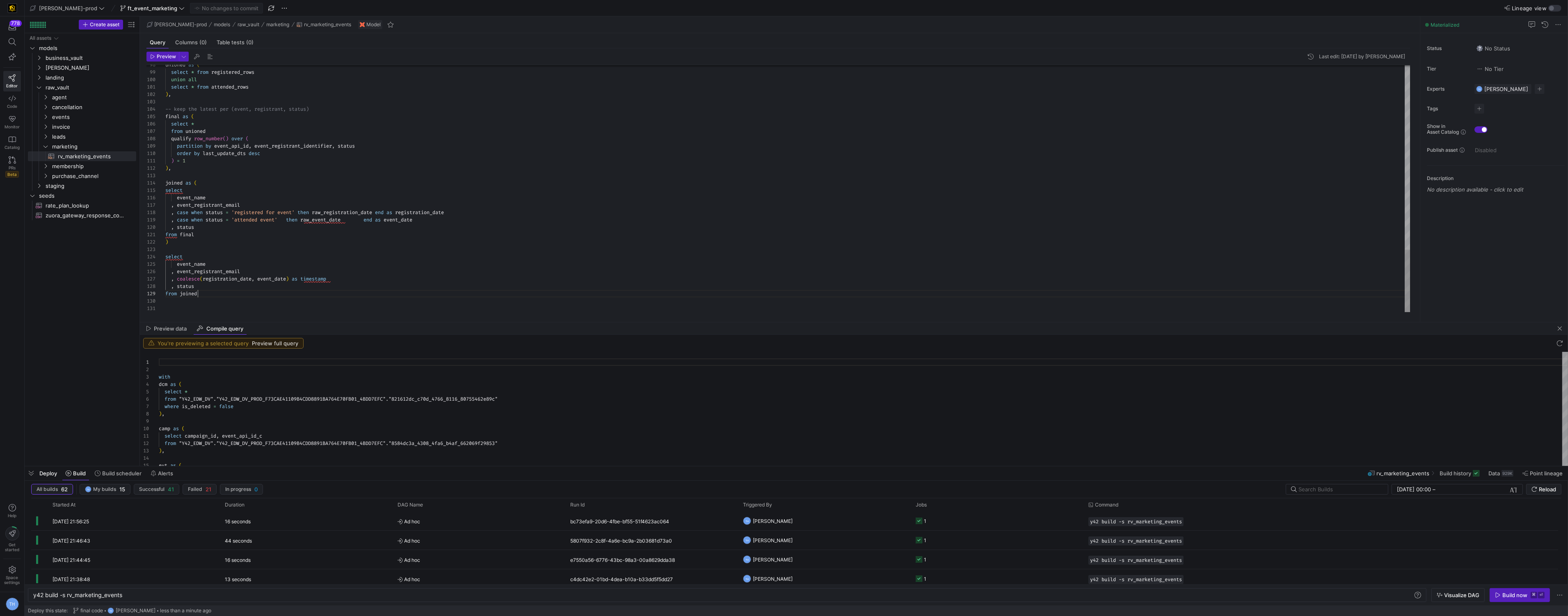
scroll to position [30, 0]
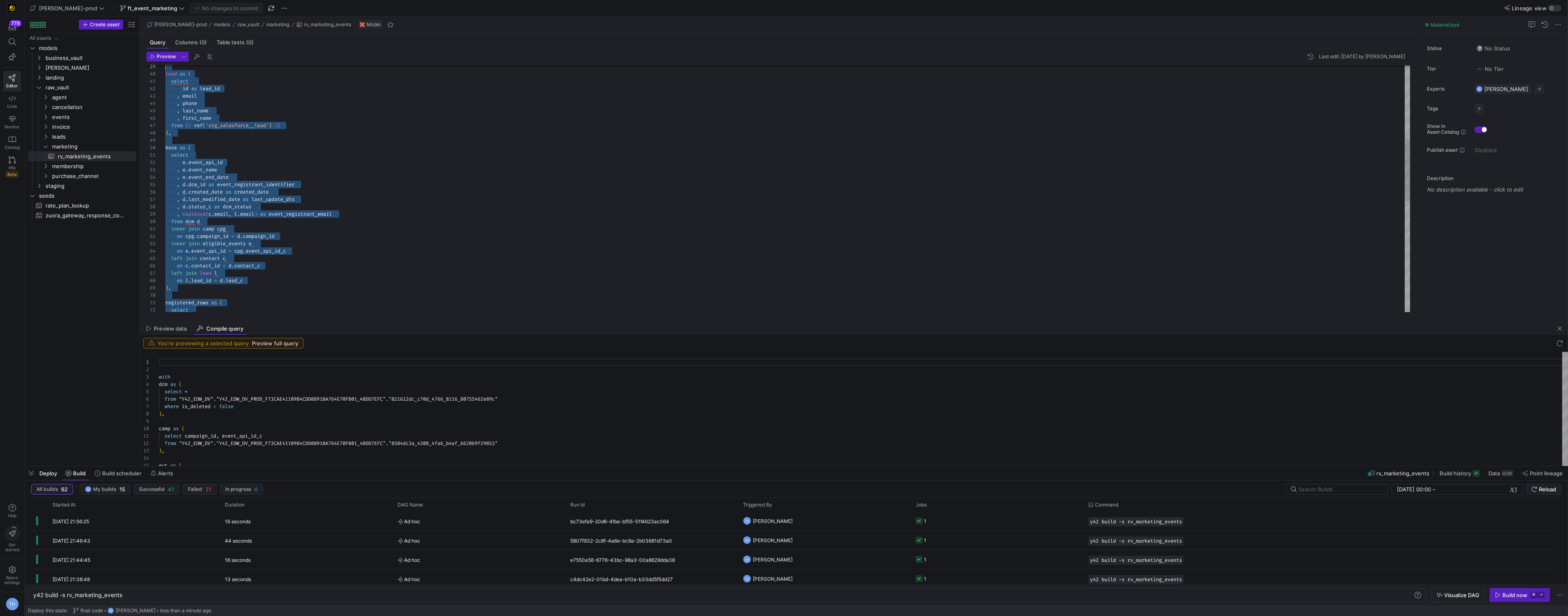
type textarea "{{ config(materialized='view') }} with dcm as ( select * from {{ ref('stg_sales…"
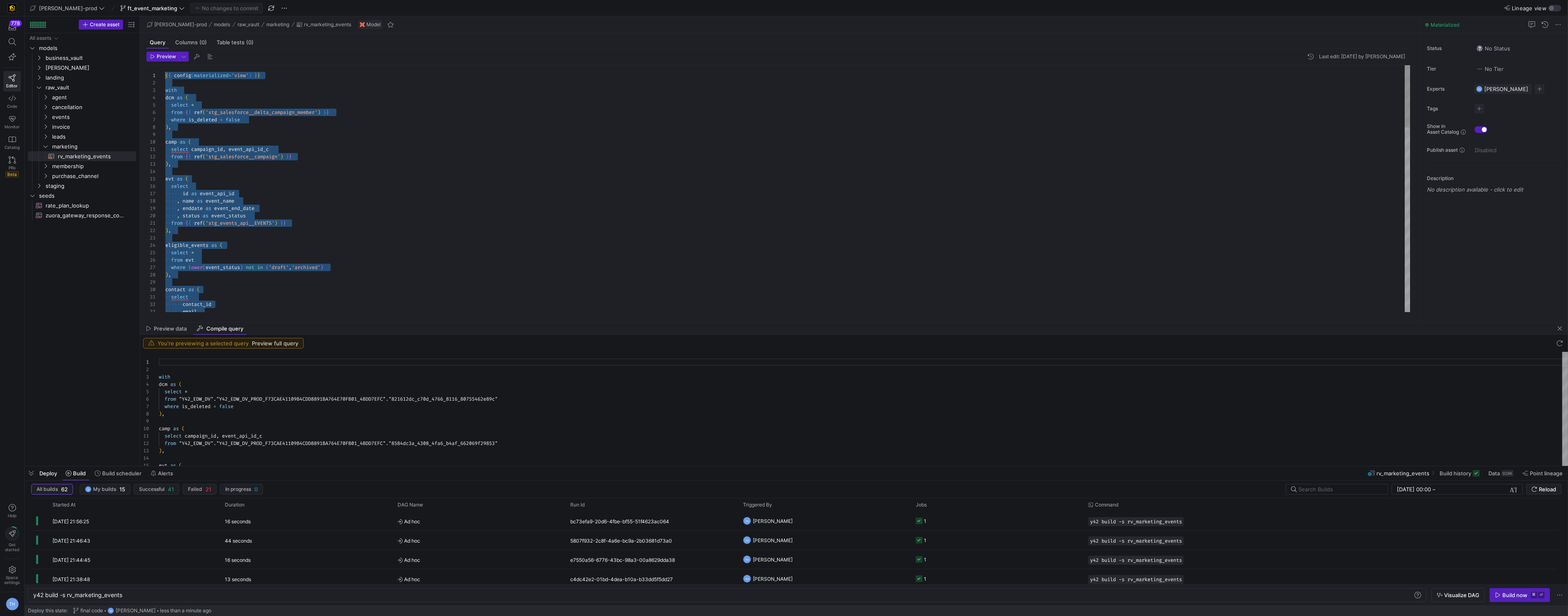
drag, startPoint x: 236, startPoint y: 295, endPoint x: 184, endPoint y: -40, distance: 339.0
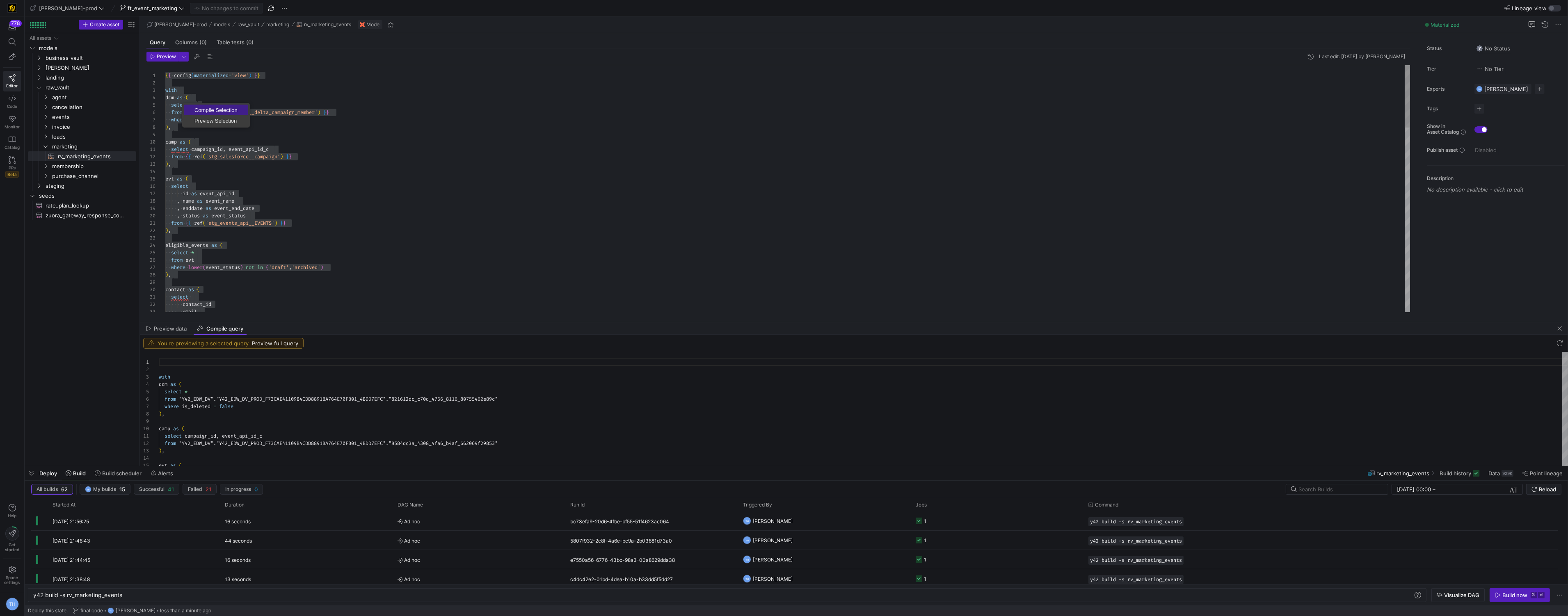
click at [203, 110] on span "Compile Selection" at bounding box center [216, 110] width 65 height 5
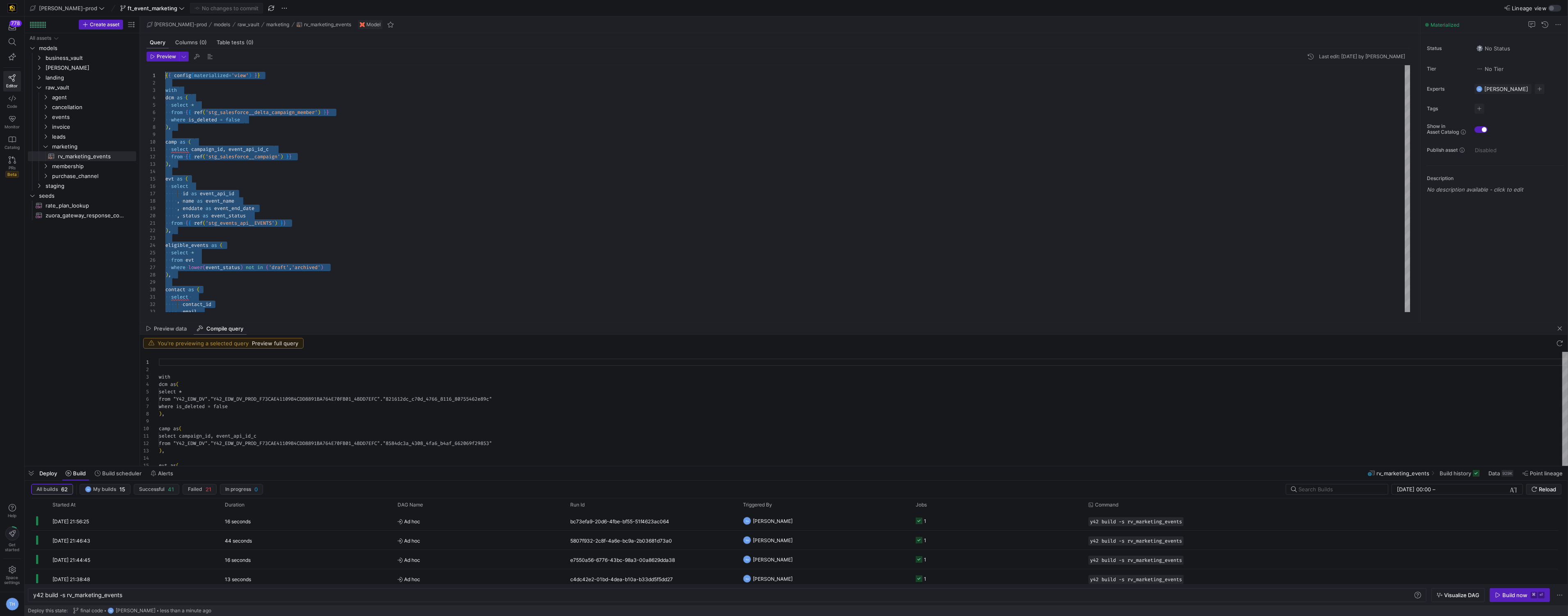
scroll to position [74, 0]
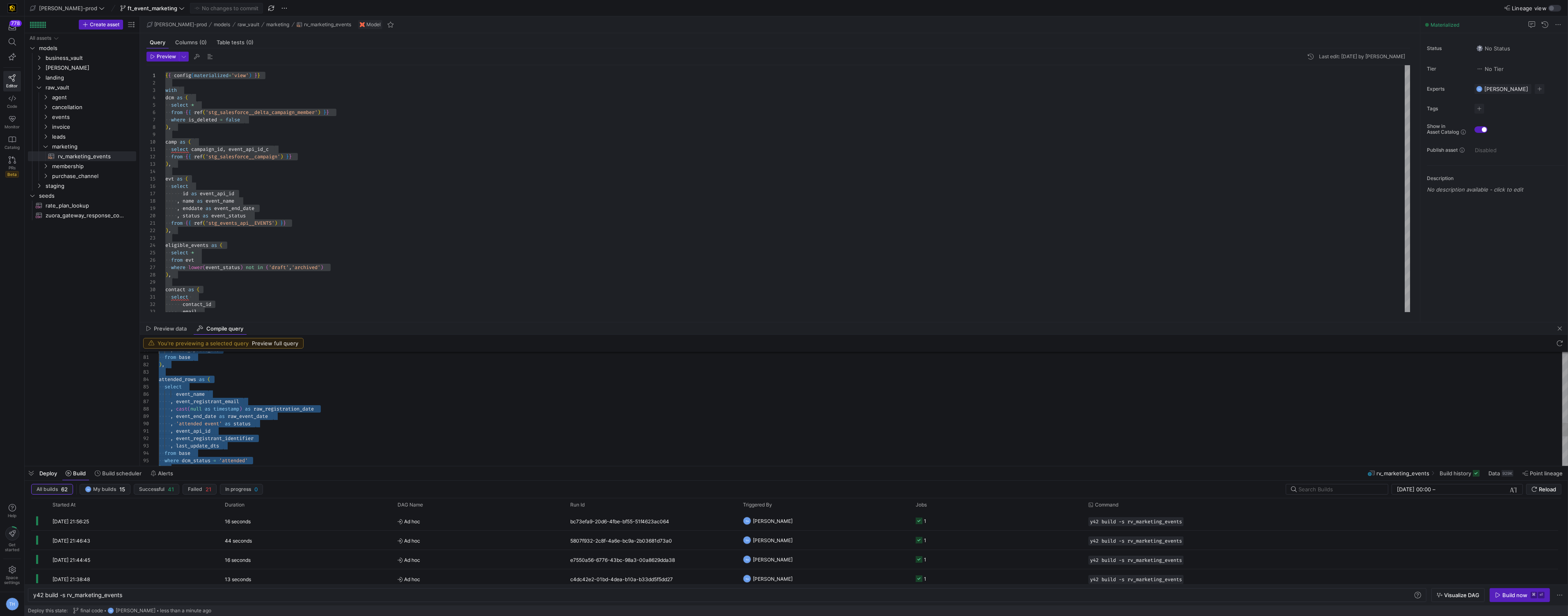
type textarea "with dcm as ( select * from "Y42_EDW_DV"."Y42_EDW_DV_PROD_F73CAE41109B4CDD8891B…"
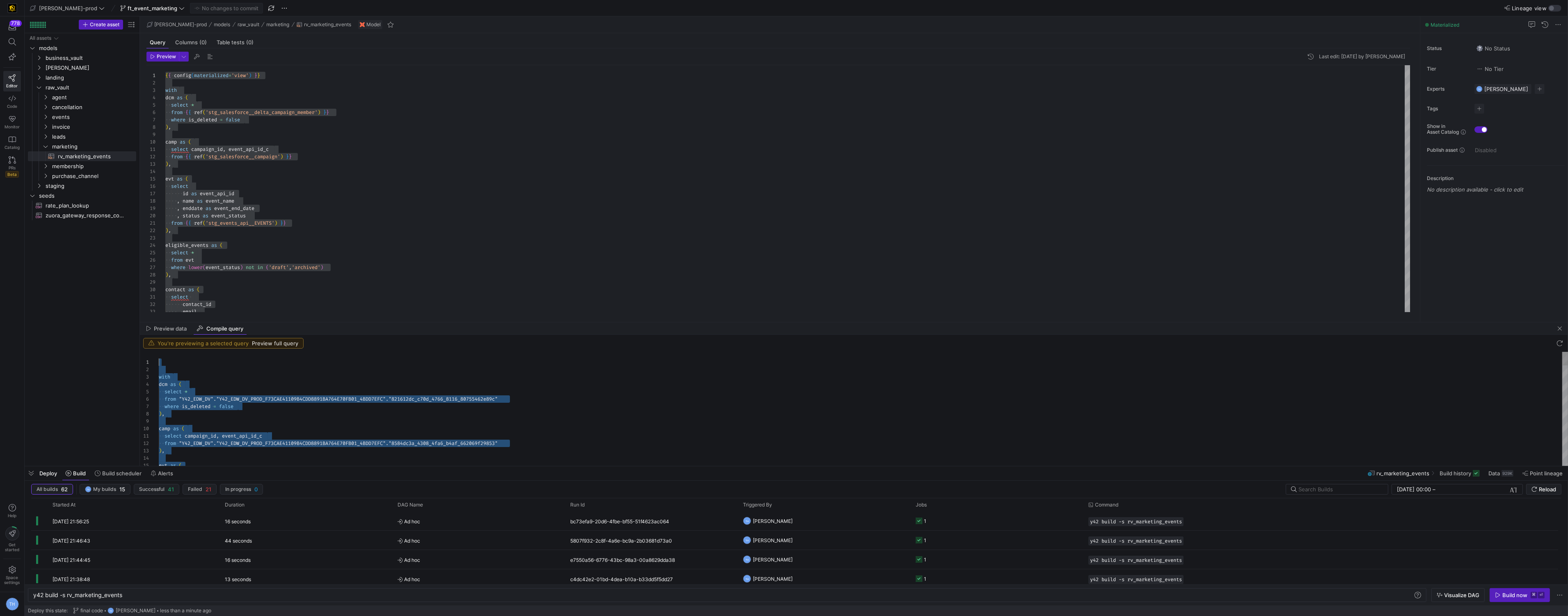
scroll to position [0, 0]
drag, startPoint x: 198, startPoint y: 461, endPoint x: 159, endPoint y: 206, distance: 258.0
click at [81, 54] on span "business_vault" at bounding box center [80, 58] width 70 height 10
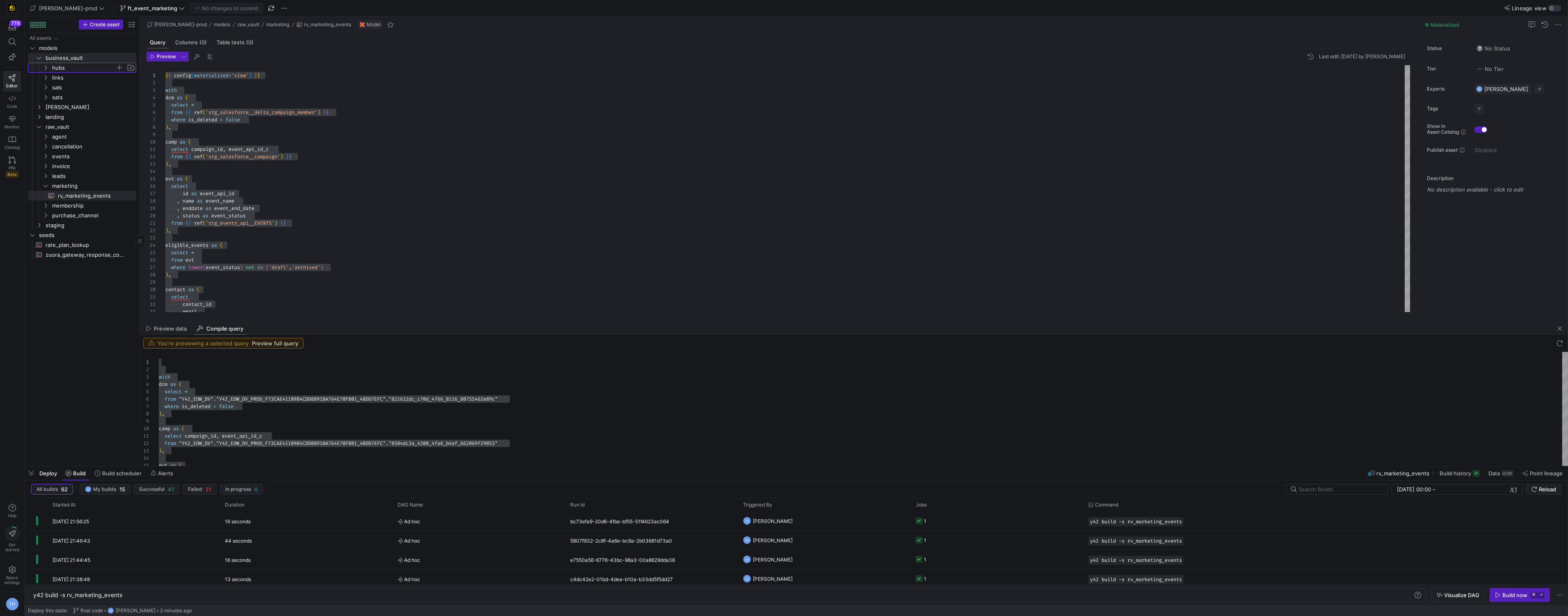
click at [77, 70] on span "hubs" at bounding box center [84, 68] width 63 height 10
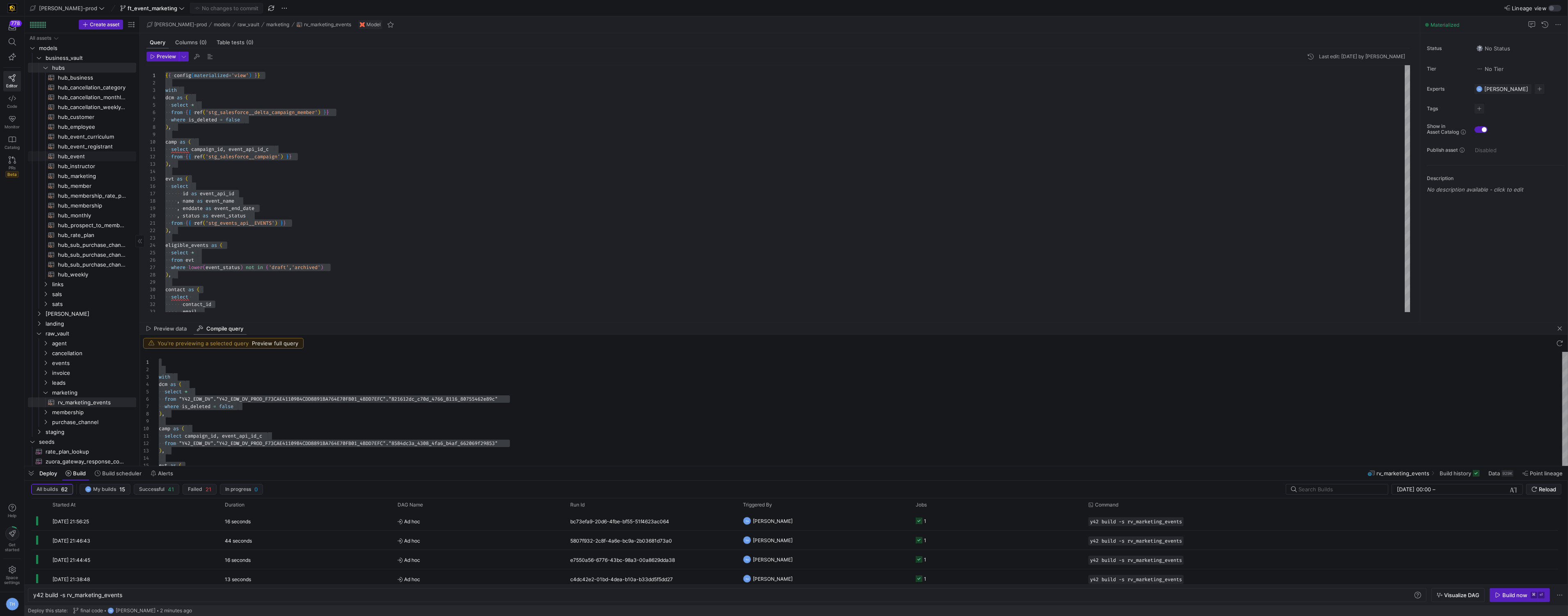
click at [97, 156] on span "hub_event​​​​​​​​​​" at bounding box center [92, 156] width 69 height 10
type textarea "y42 build -s hub_event"
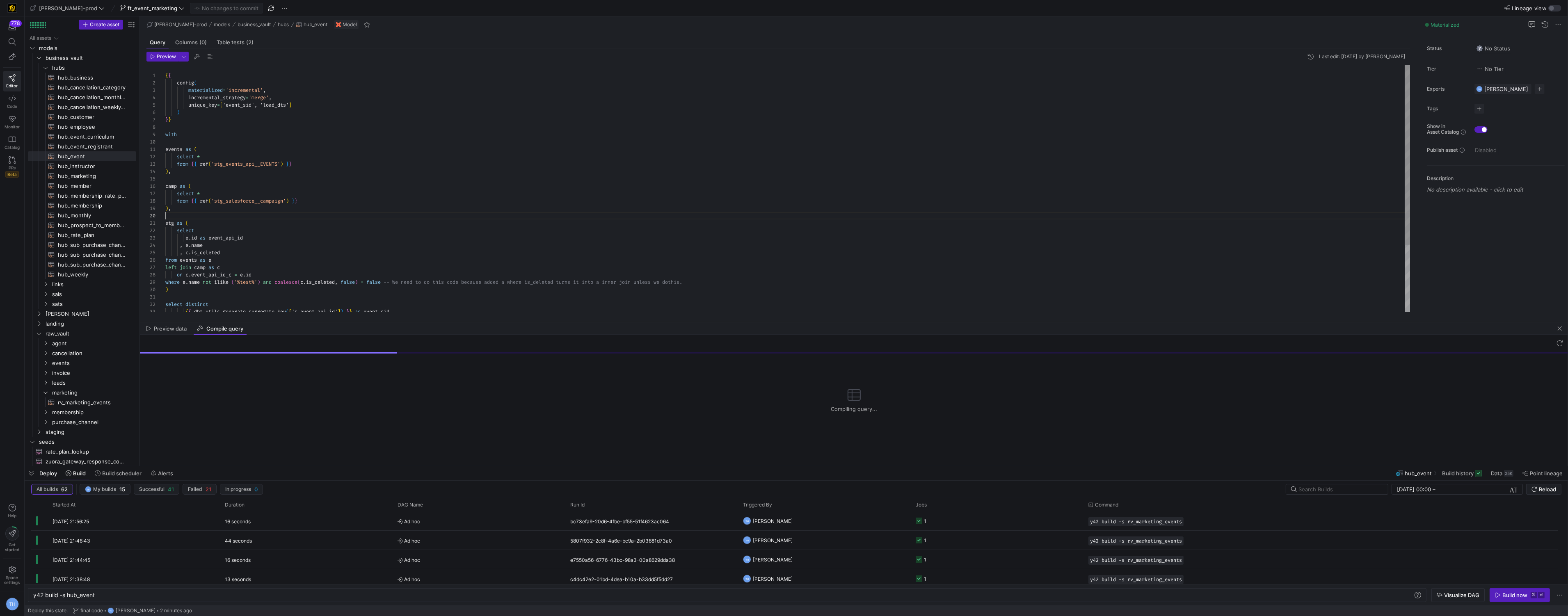
click at [242, 212] on div "{ { config ( materialized = 'incremental' , incremental_strategy = 'merge' , un…" at bounding box center [788, 234] width 1245 height 339
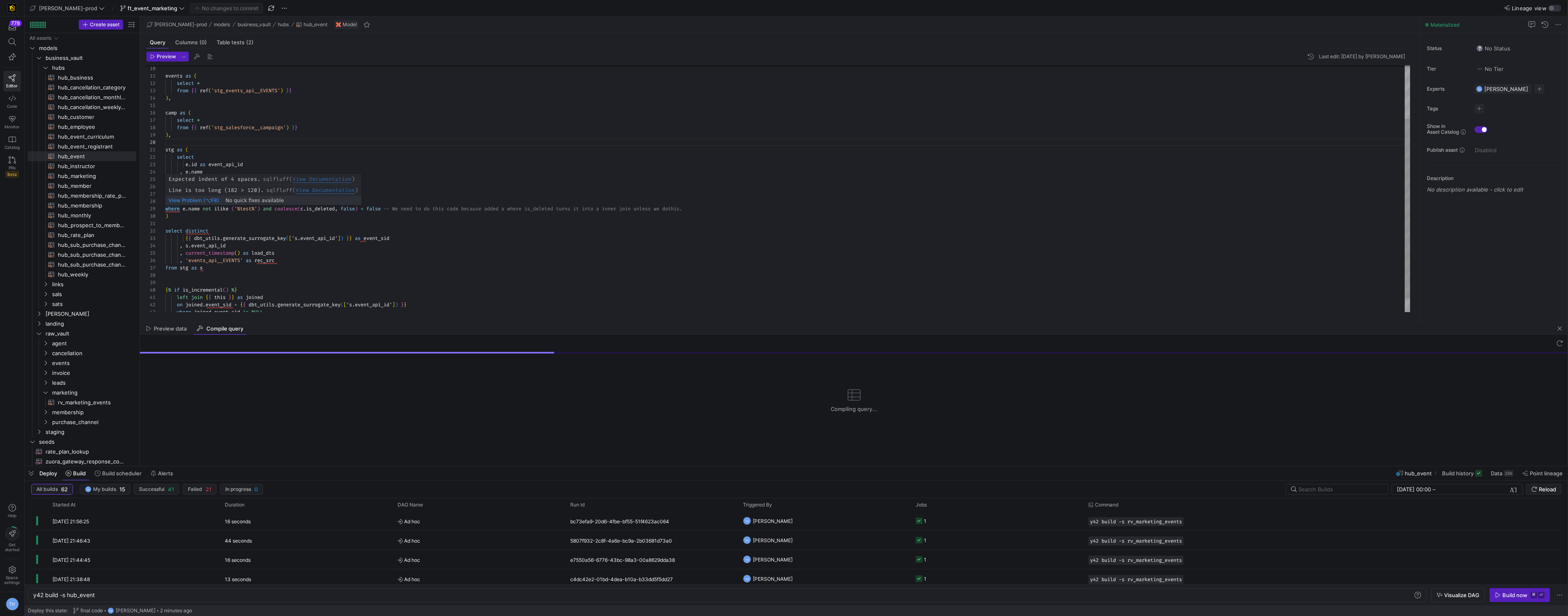
type textarea "stg as ( select e.id as event_api_id , e.name , c.is_deleted from events as e l…"
click at [218, 216] on div "events as ( select * from { { ref ( 'stg_events_api__EVENTS' ) } } ) , camp as …" at bounding box center [788, 161] width 1245 height 339
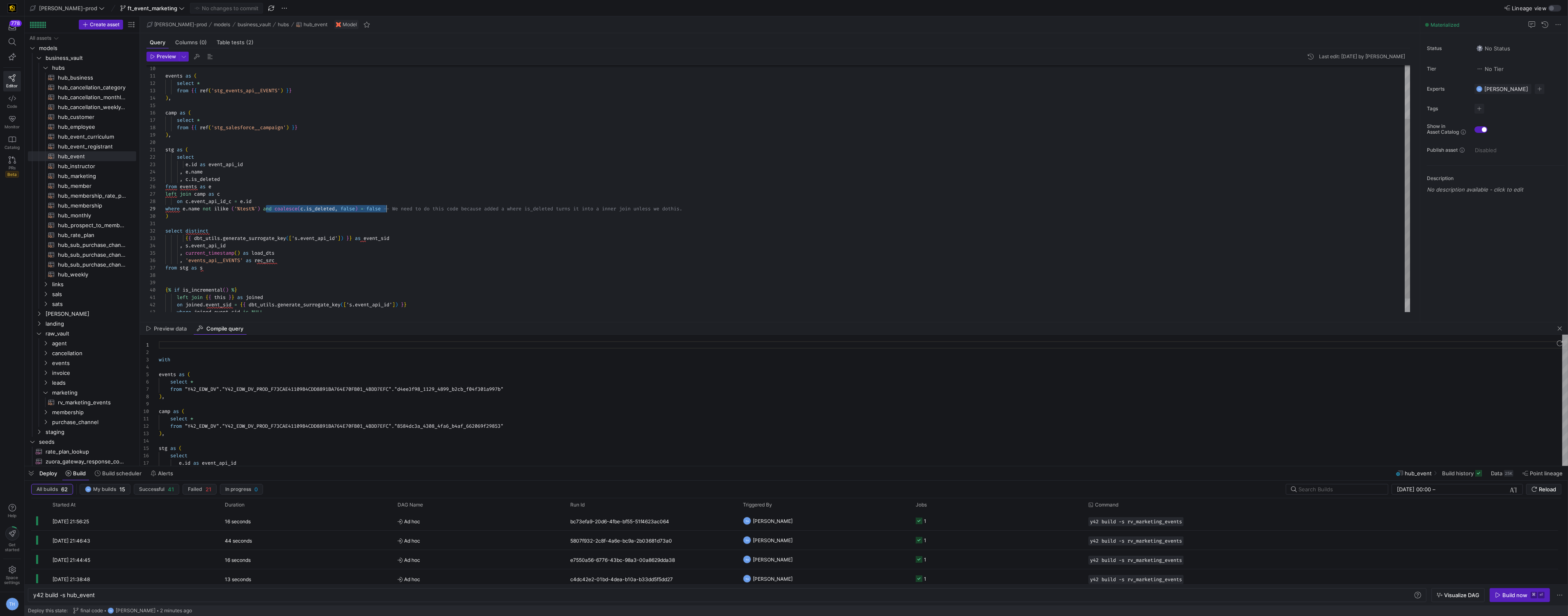
scroll to position [59, 224]
drag, startPoint x: 266, startPoint y: 209, endPoint x: 388, endPoint y: 210, distance: 122.0
click at [388, 210] on span "where e . name not ilike ( '%test%' ) and coalesce ( c . is_deleted , false ) =…" at bounding box center [424, 209] width 517 height 7
click at [229, 197] on div "events as ( select * from { { ref ( 'stg_events_api__EVENTS' ) } } ) , camp as …" at bounding box center [788, 161] width 1245 height 339
click at [236, 161] on div "events as ( select * from { { ref ( 'stg_events_api__EVENTS' ) } } ) , camp as …" at bounding box center [788, 161] width 1245 height 339
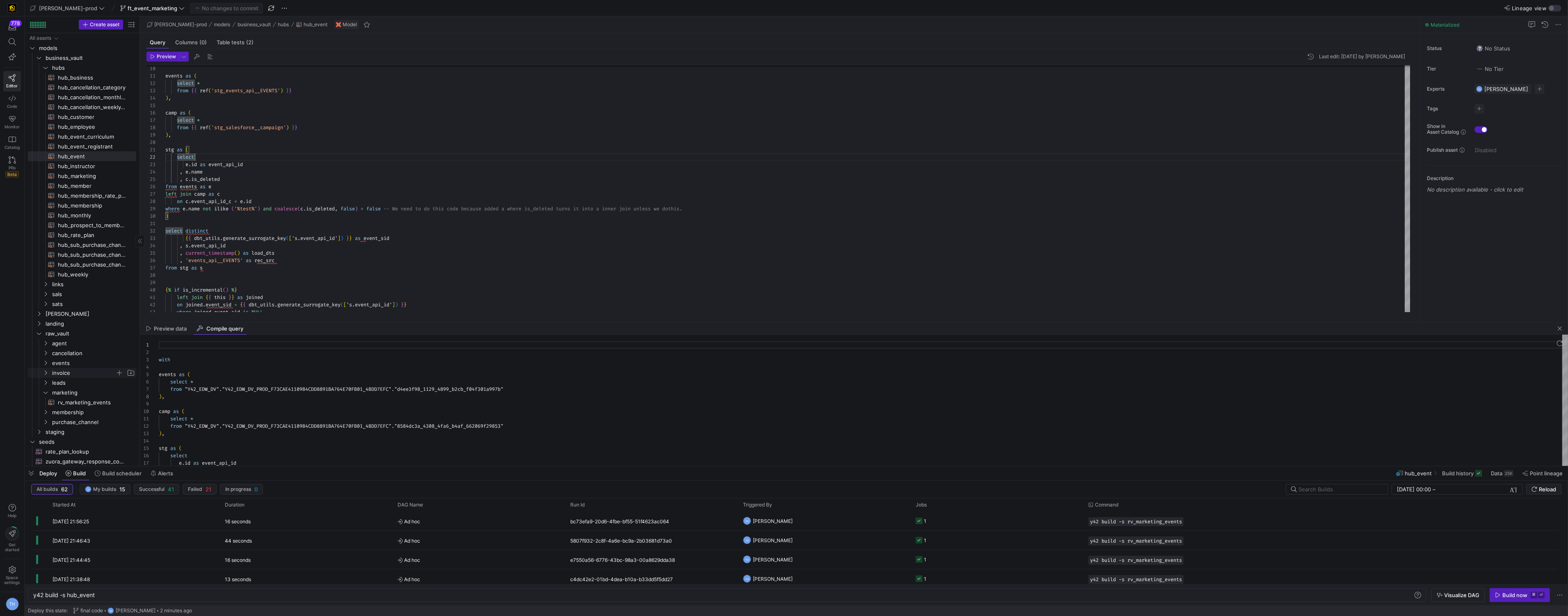
scroll to position [1, 0]
click at [70, 401] on span "rv_marketing_events​​​​​​​​​​" at bounding box center [92, 399] width 69 height 10
type textarea "y42 build -s rv_marketing_events"
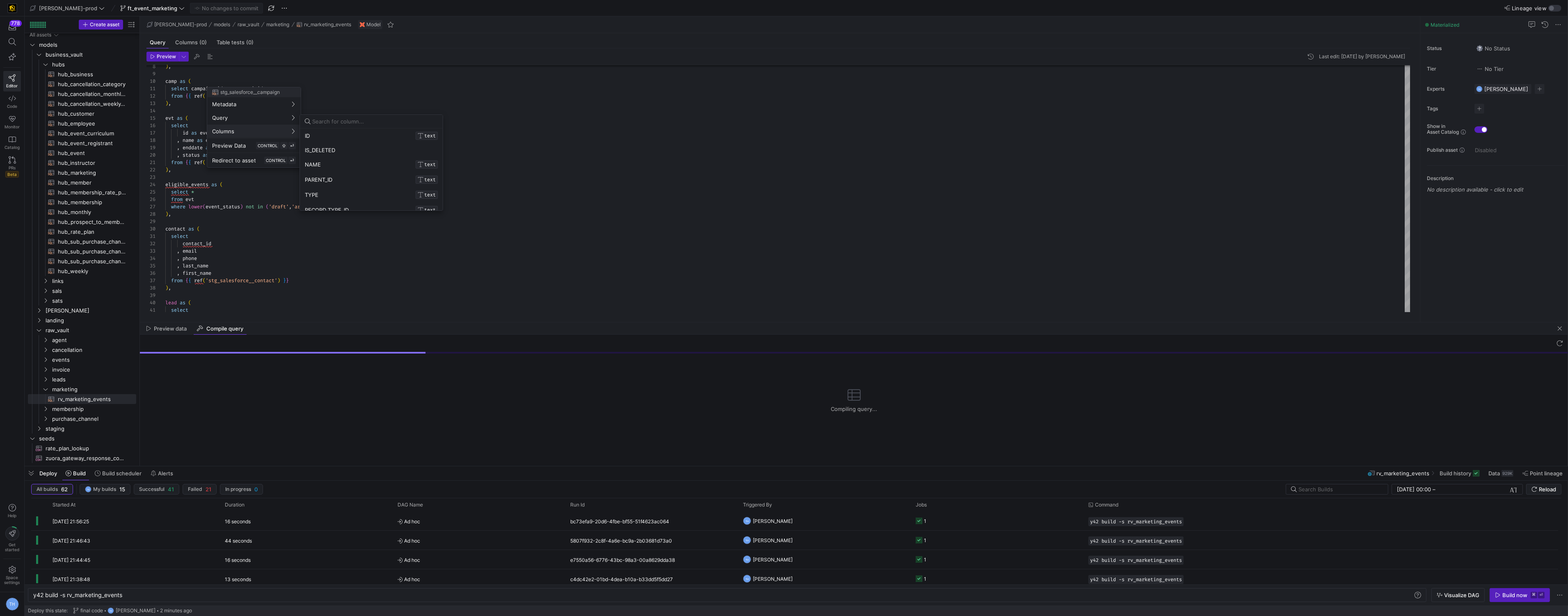
click at [186, 189] on div at bounding box center [784, 308] width 1568 height 616
click at [303, 163] on div "camp as ( select campaign_id , event_api_id_c from { { ref ( 'stg_salesforce__c…" at bounding box center [788, 491] width 1245 height 974
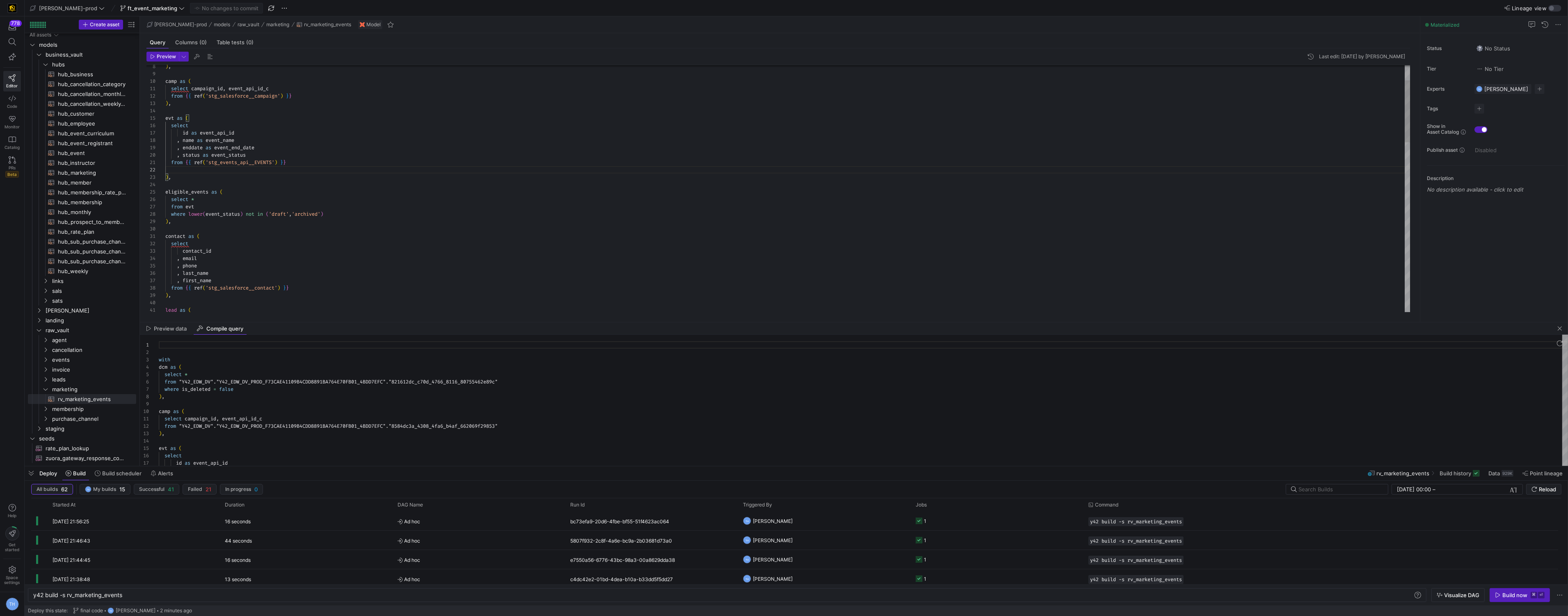
scroll to position [7, 215]
type textarea "from {{ ref('stg_events_api__EVENTS') }} where name not like ('test') and coale…"
click at [211, 4] on span "button" at bounding box center [226, 8] width 72 height 10
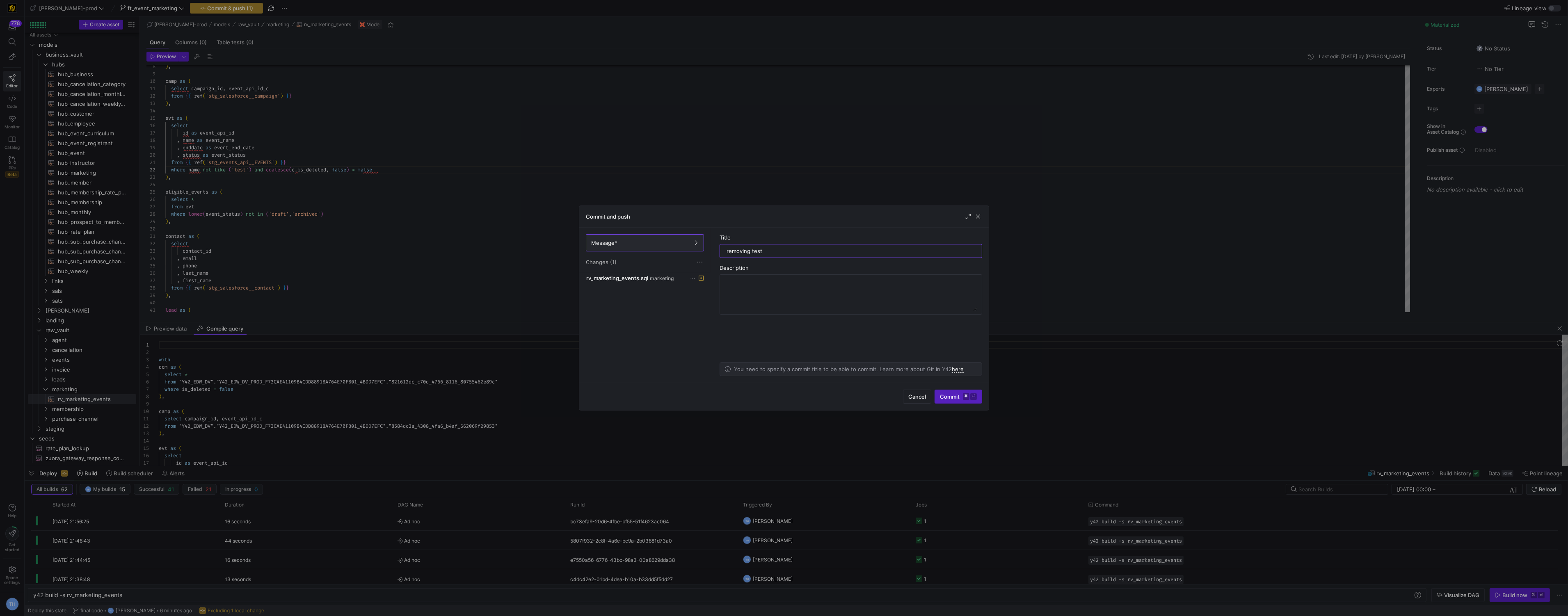
type input "removing tests"
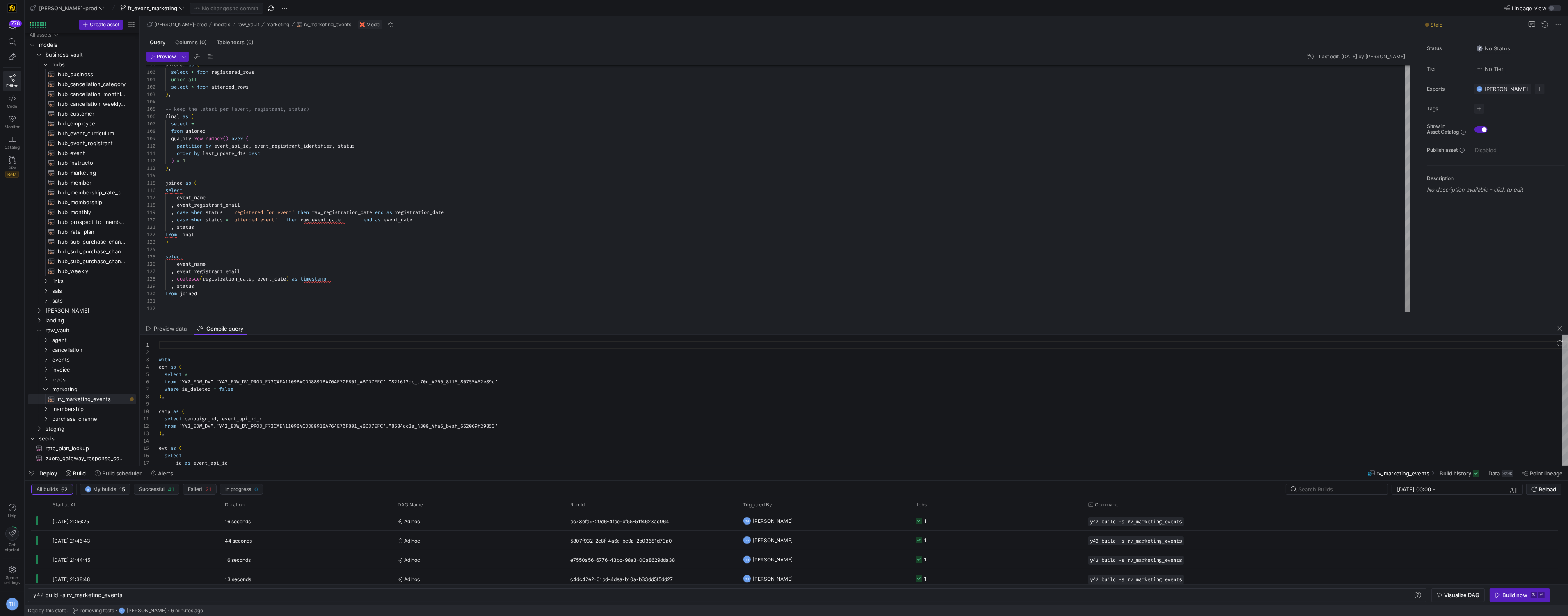
type textarea "order by last_update_dts desc ) = 1 ), joined as ( select event_name , event_re…"
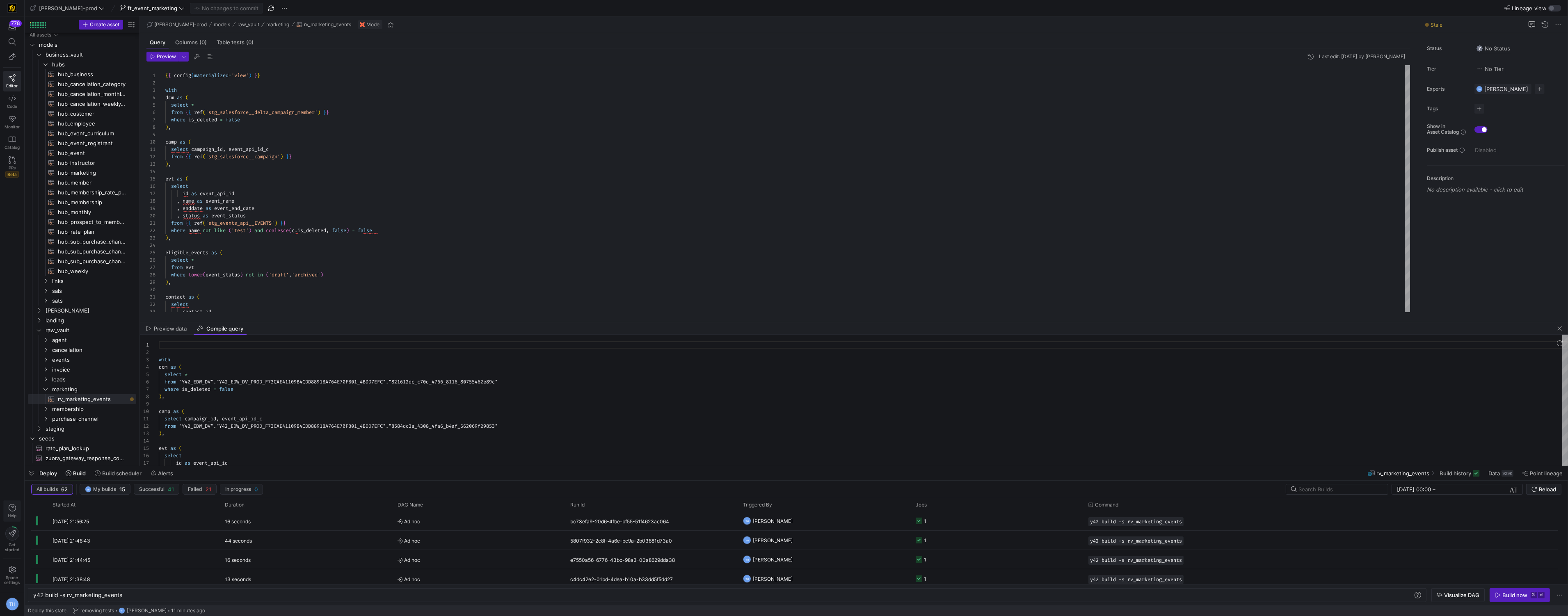
click at [18, 513] on span "button" at bounding box center [12, 511] width 17 height 21
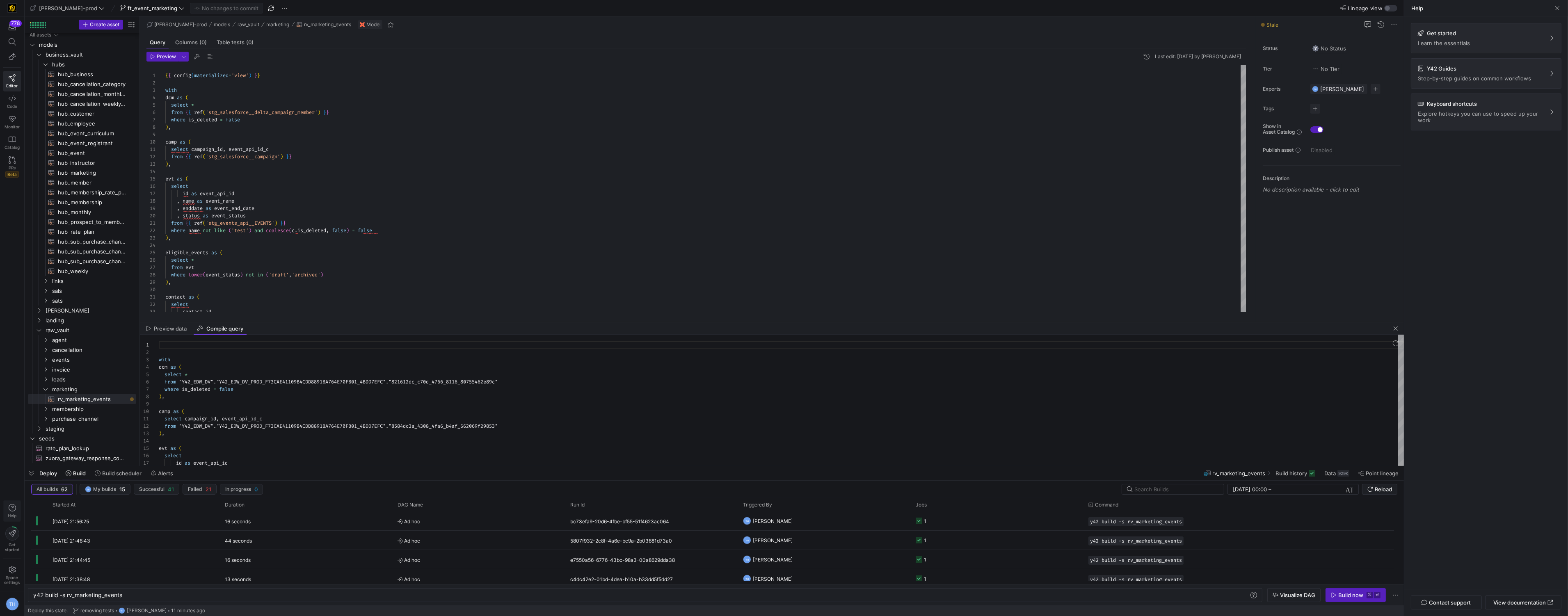
click at [5, 505] on span "button" at bounding box center [12, 511] width 17 height 21
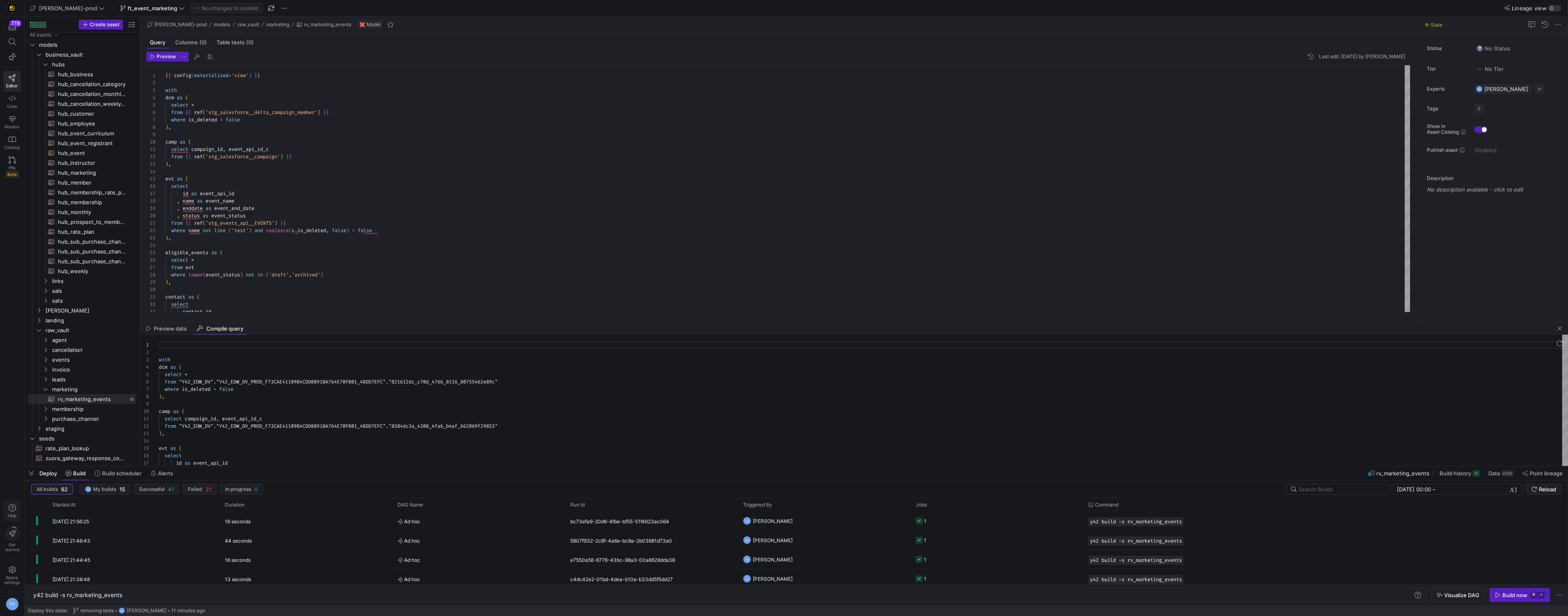
click at [17, 510] on span "Help" at bounding box center [12, 511] width 10 height 14
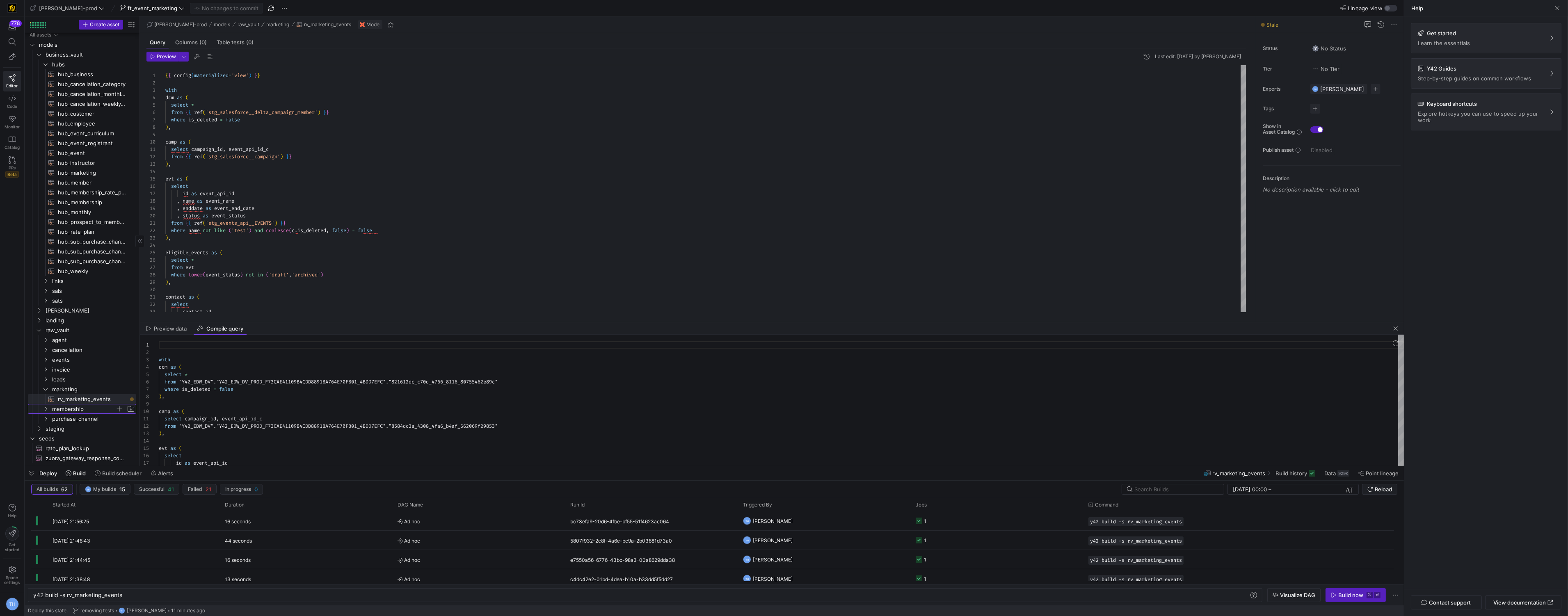
click at [77, 412] on span "membership" at bounding box center [84, 410] width 63 height 10
click at [82, 401] on span "rv_marketing_events​​​​​​​​​​" at bounding box center [92, 399] width 69 height 10
click at [73, 374] on link "leads" at bounding box center [82, 379] width 108 height 10
click at [74, 386] on span "rv_lead_fields​​​​​​​​​​" at bounding box center [92, 390] width 69 height 10
type textarea "y42 build -s rv_lead_fields"
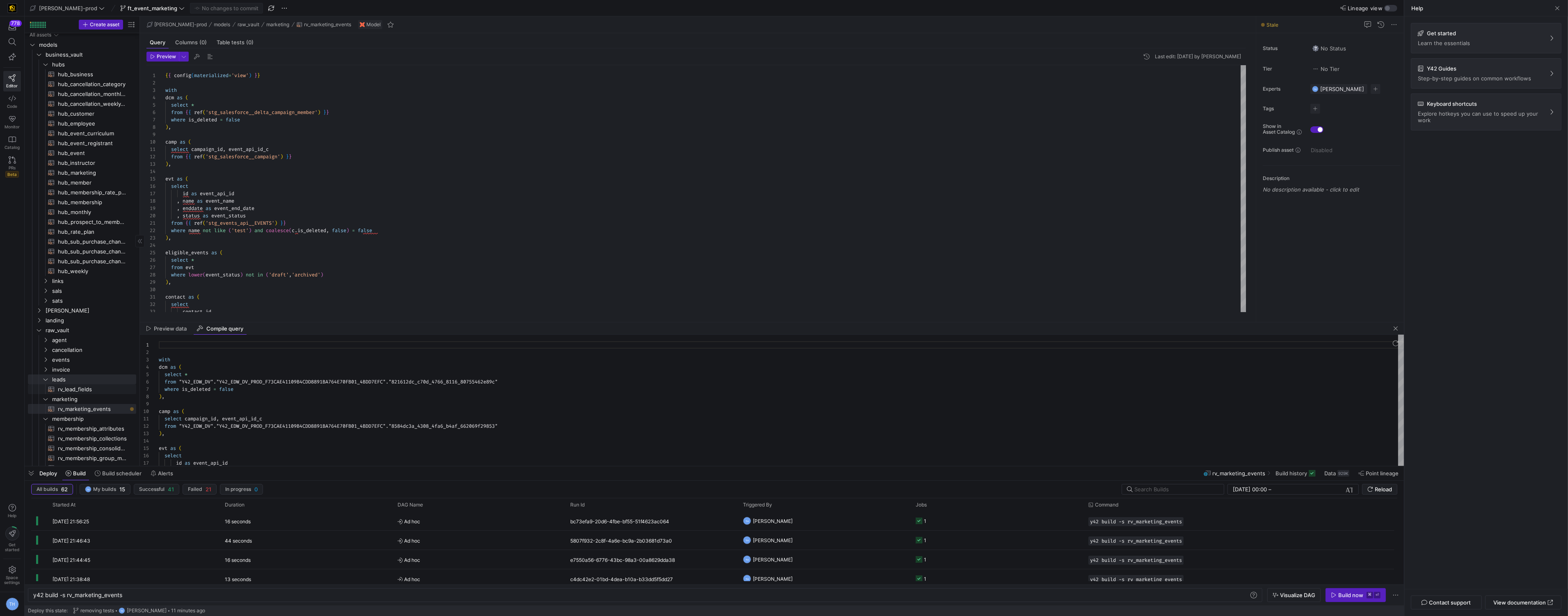
type textarea "with salesforce_account_first_touch AS ( select lower(lead_audience) as lead_au…"
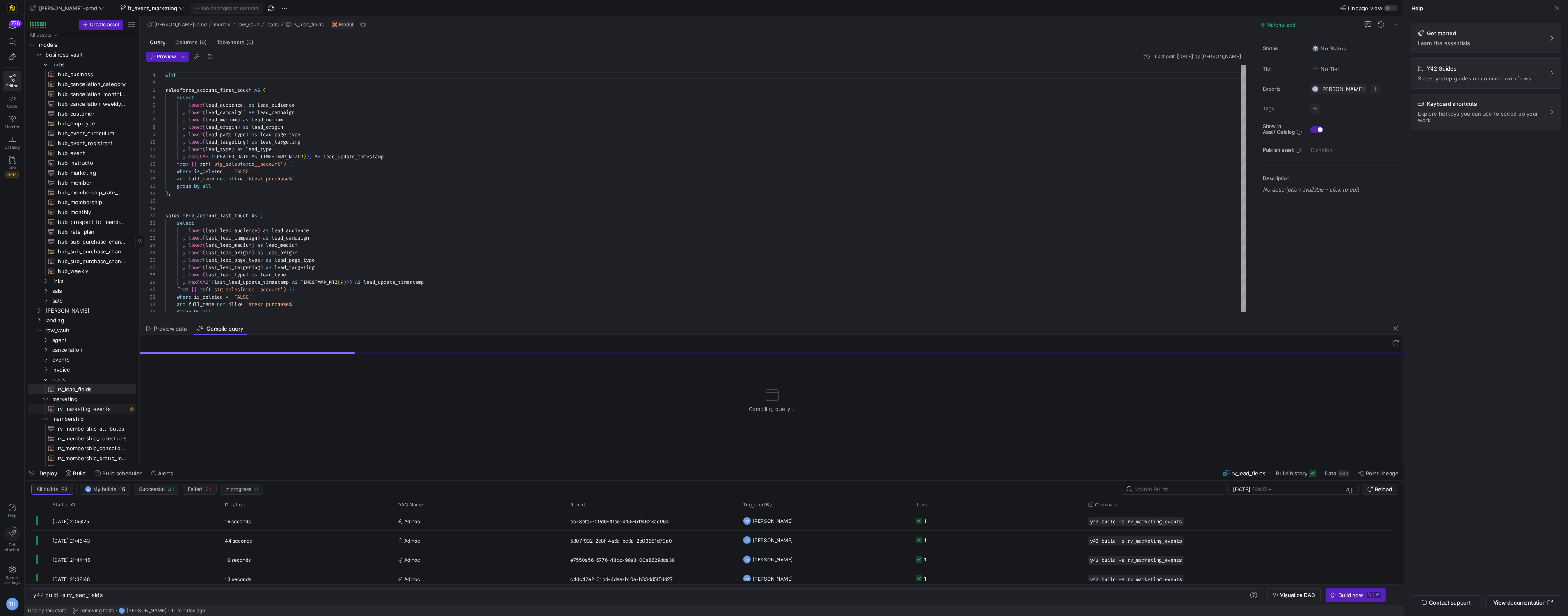
click at [77, 408] on span "rv_marketing_events​​​​​​​​​​" at bounding box center [92, 410] width 69 height 10
type textarea "y42 build -s rv_marketing_events"
type textarea "{{ config(materialized='view') }} with dcm as ( select * from {{ ref('stg_sales…"
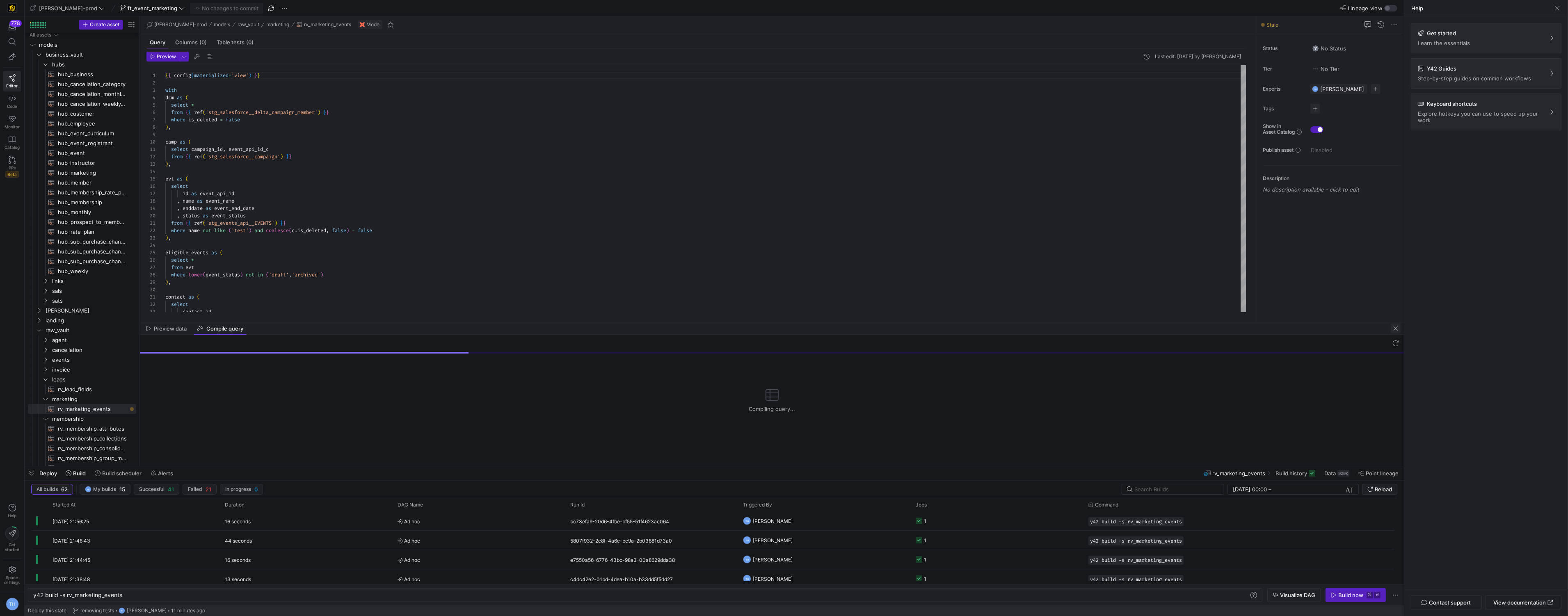
click at [1396, 327] on span "button" at bounding box center [1396, 329] width 10 height 10
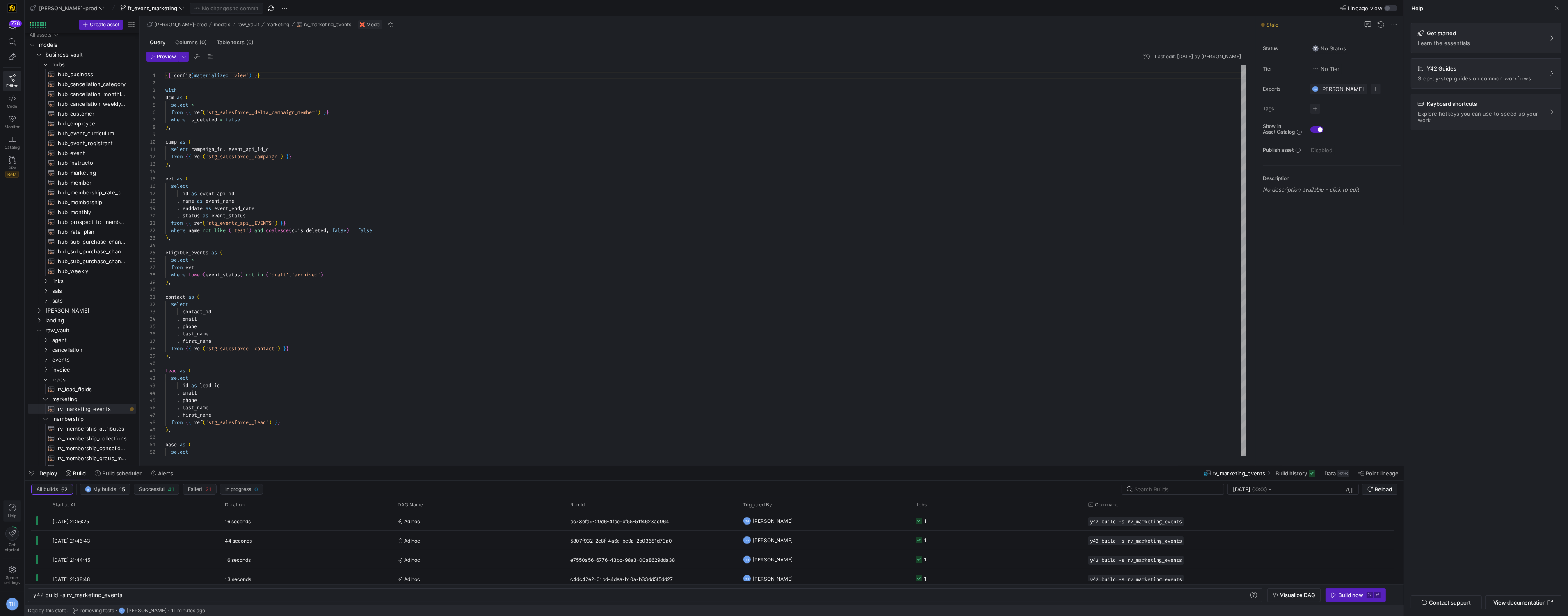
click at [11, 507] on icon "button" at bounding box center [12, 508] width 7 height 7
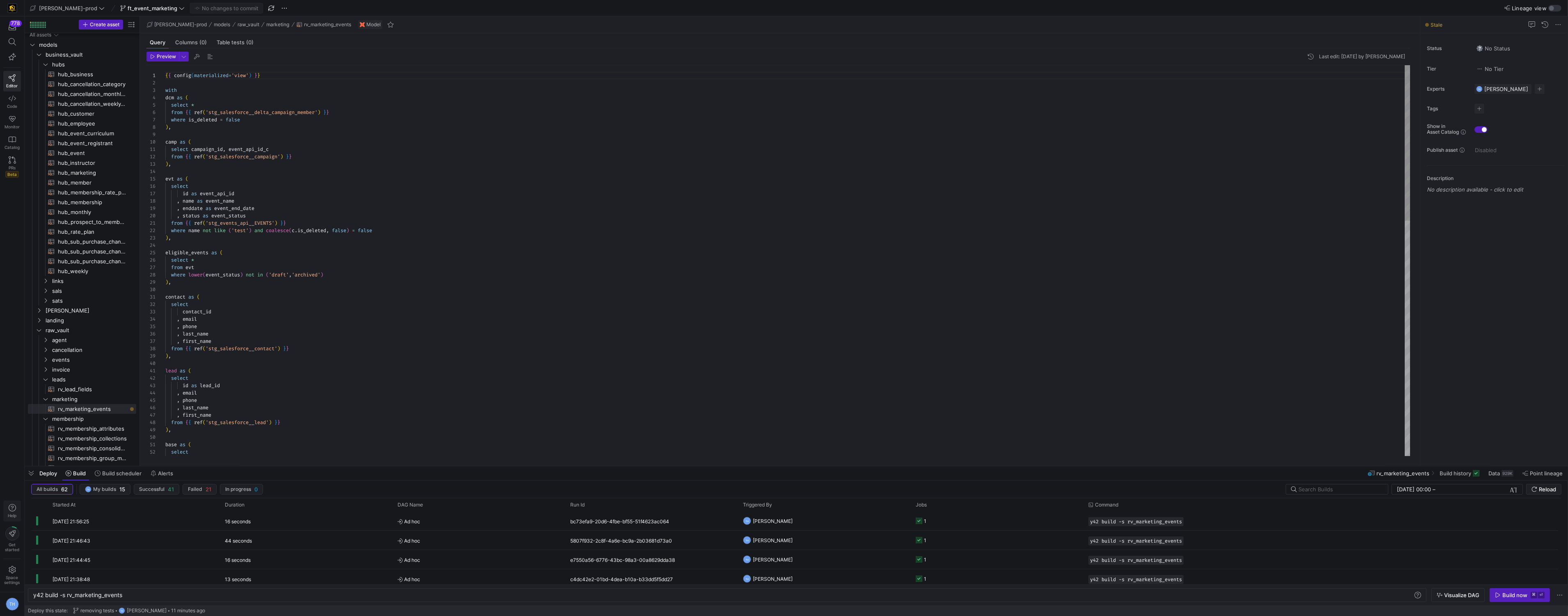
click at [11, 507] on icon "button" at bounding box center [12, 508] width 7 height 7
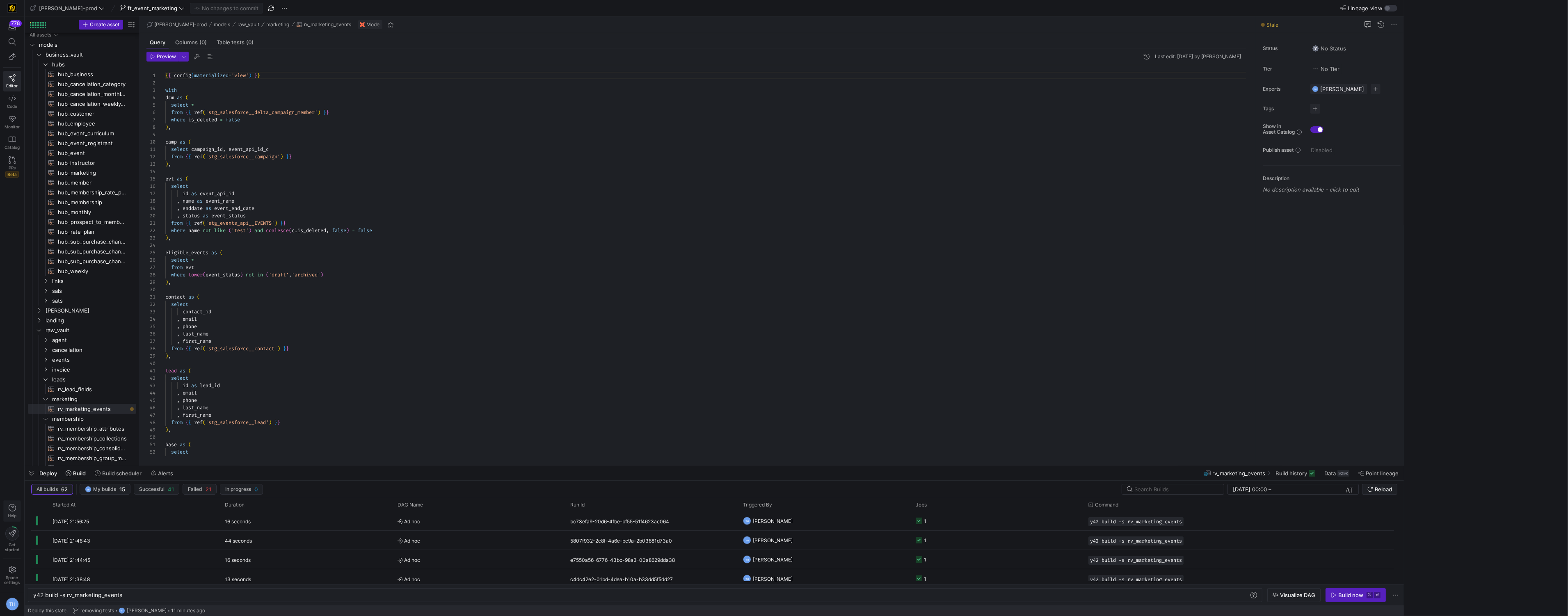
click at [11, 507] on icon "button" at bounding box center [12, 508] width 7 height 7
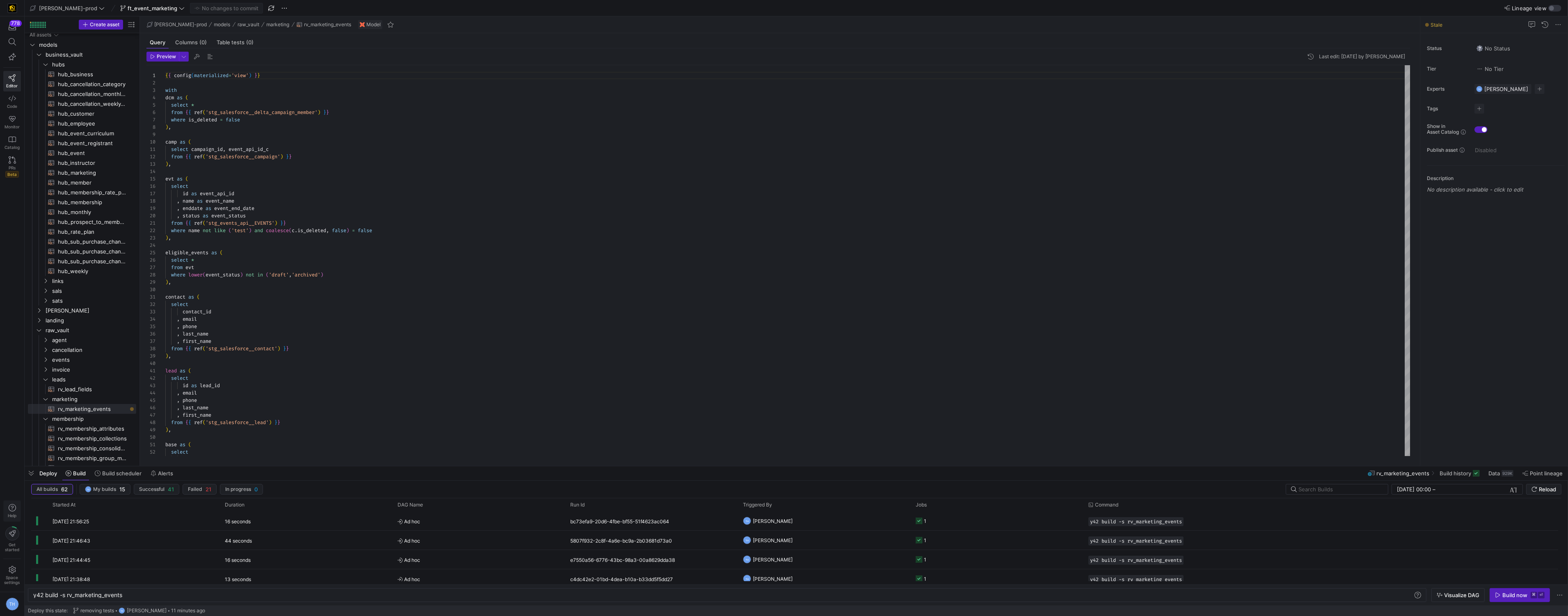
click at [11, 507] on icon "button" at bounding box center [12, 508] width 7 height 7
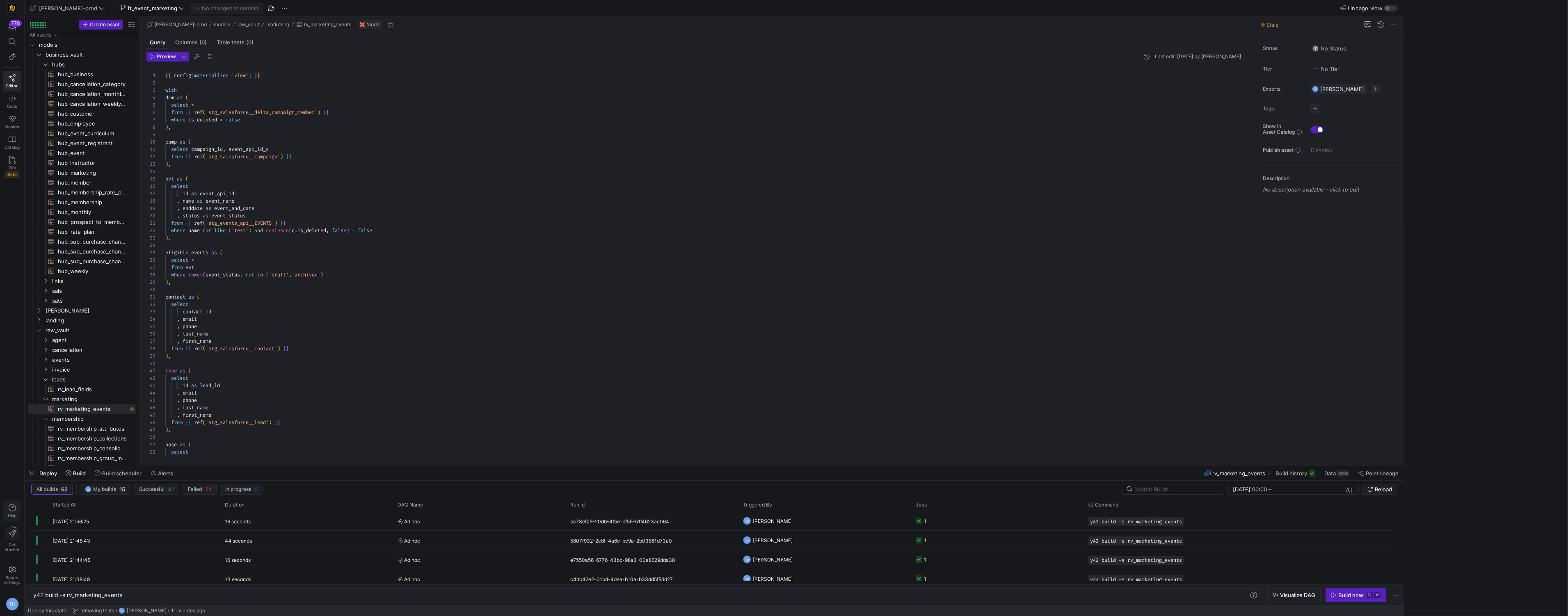
click at [11, 507] on icon "button" at bounding box center [12, 508] width 7 height 7
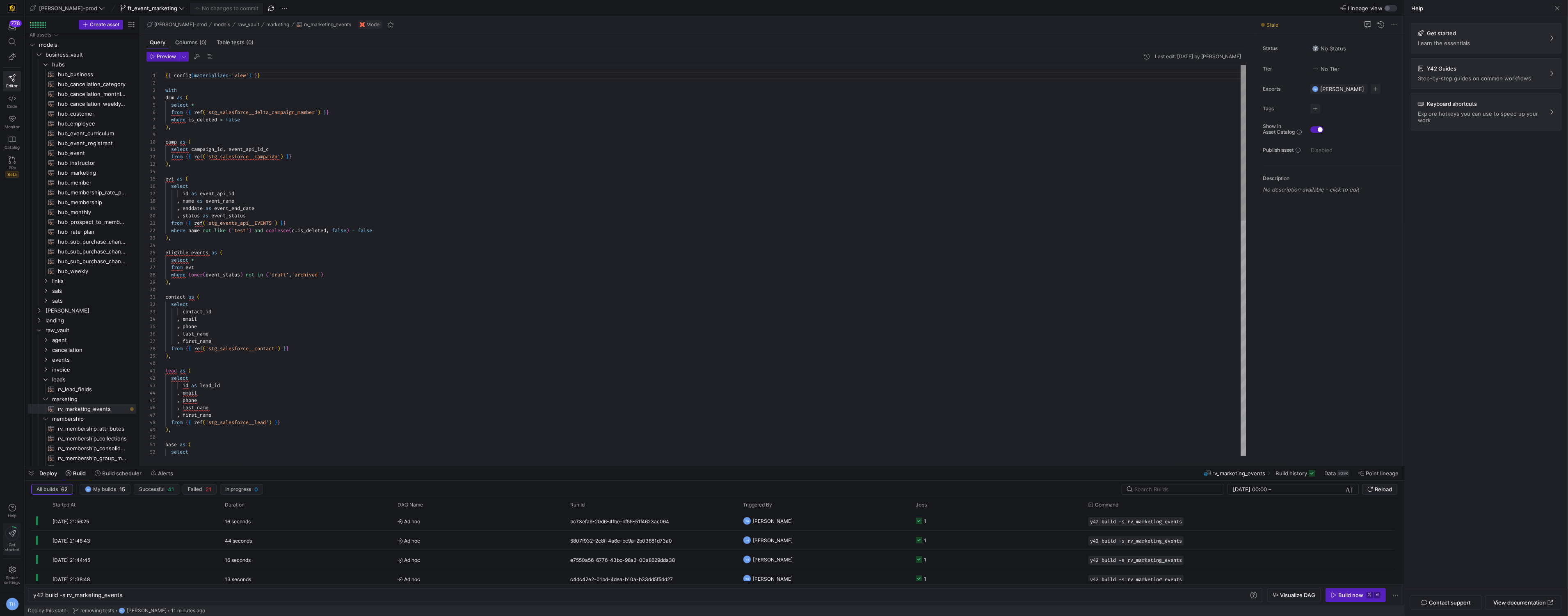
click at [7, 538] on circle at bounding box center [12, 534] width 13 height 13
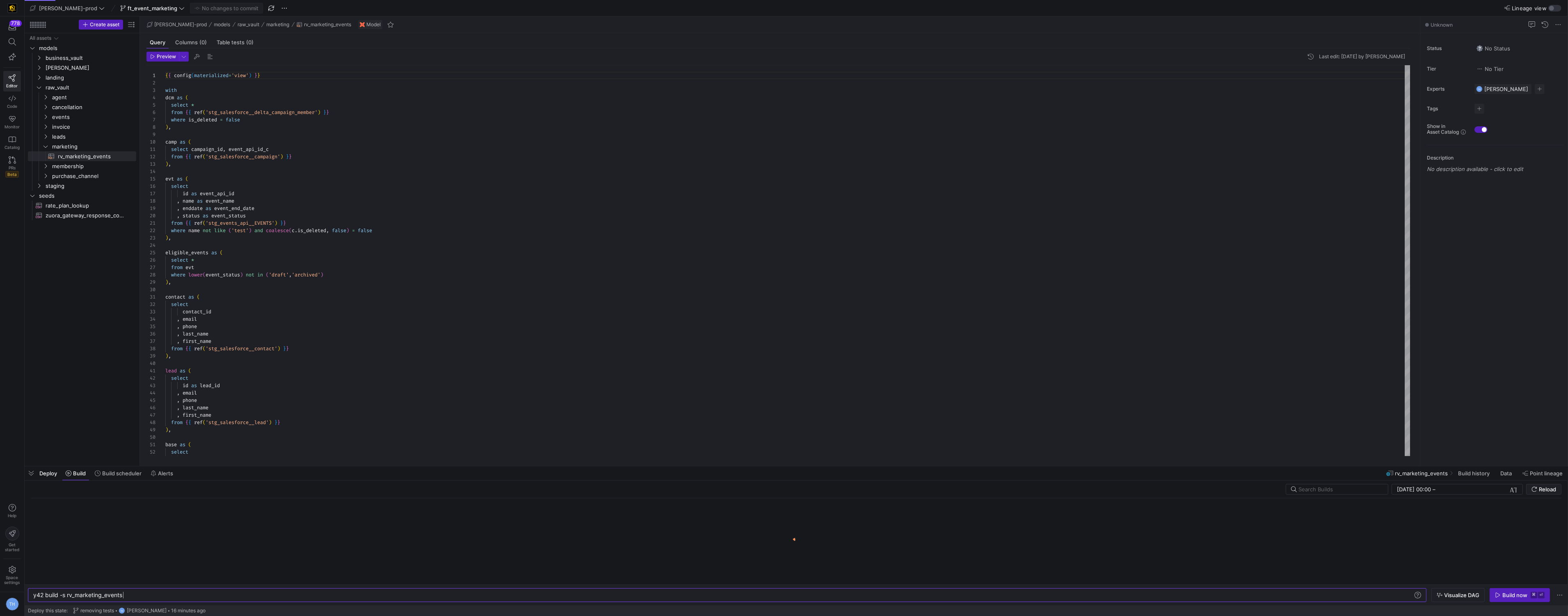
scroll to position [0, 89]
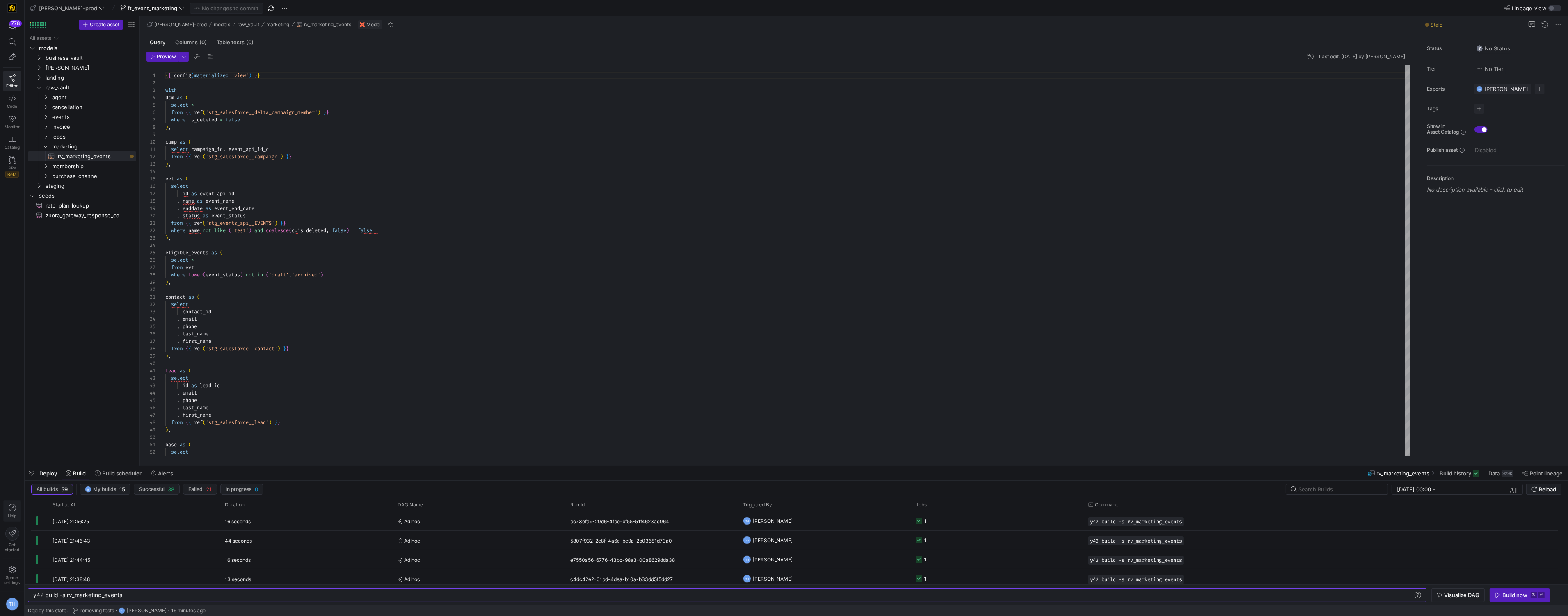
drag, startPoint x: 15, startPoint y: 500, endPoint x: 12, endPoint y: 506, distance: 6.7
click at [14, 503] on button "Help" at bounding box center [12, 511] width 18 height 21
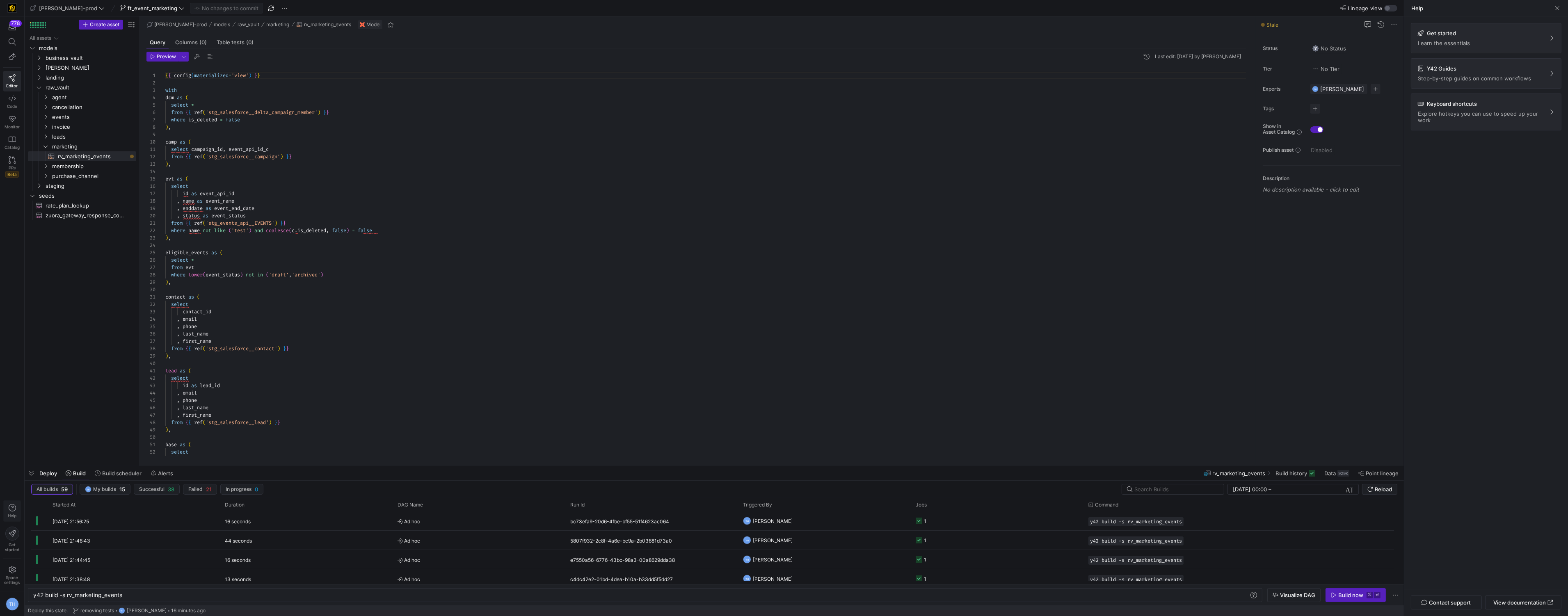
click at [12, 509] on icon "button" at bounding box center [12, 508] width 7 height 7
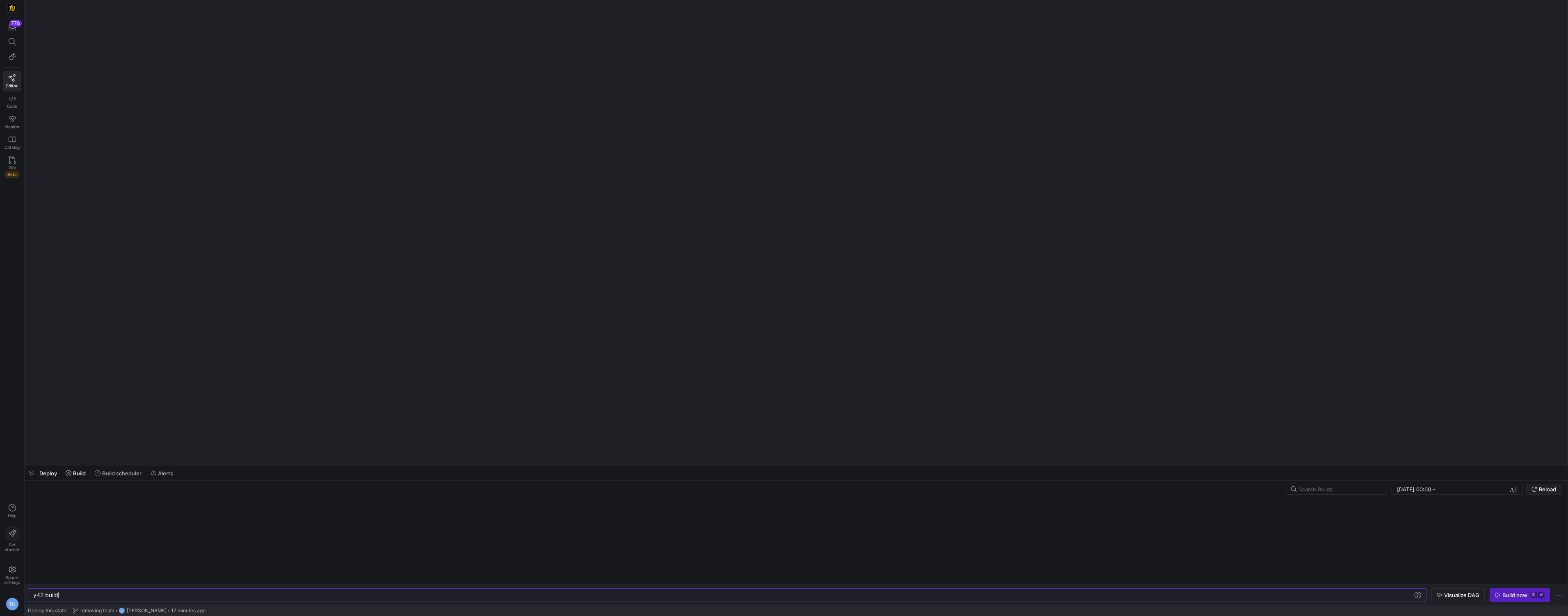
scroll to position [0, 24]
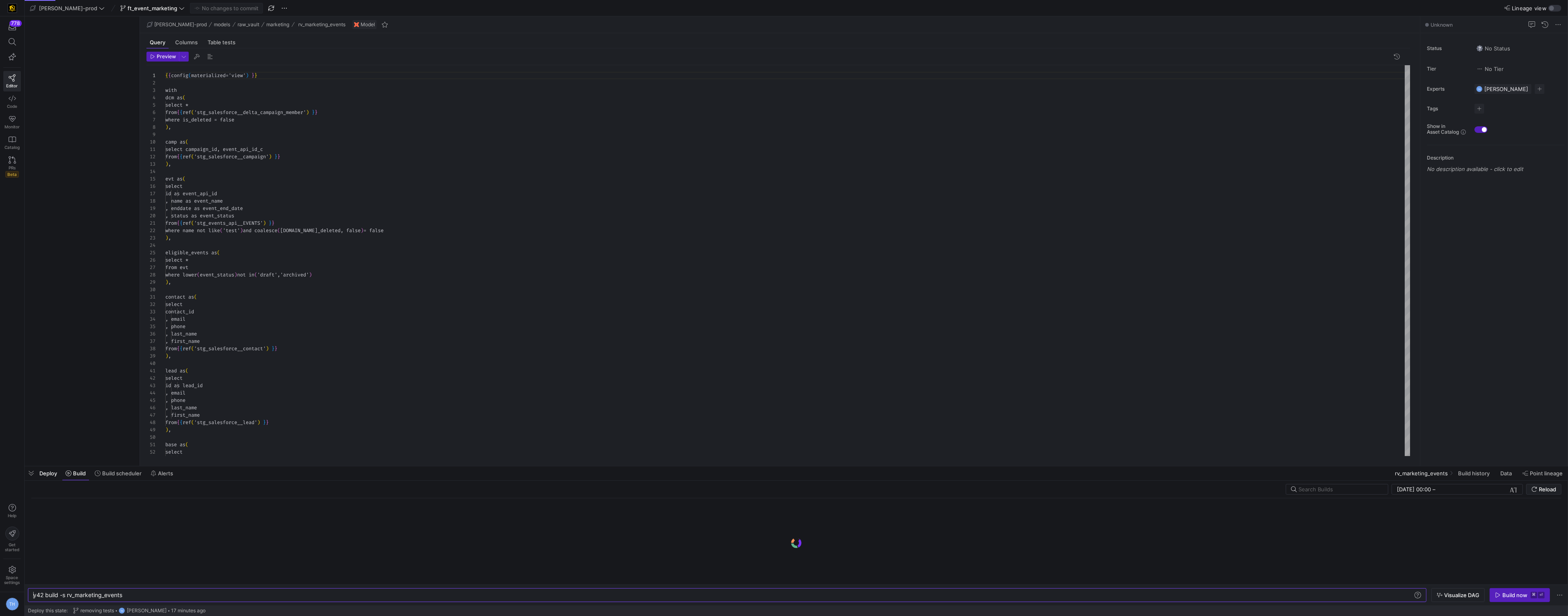
type textarea "y42 build -s rv_marketing_events"
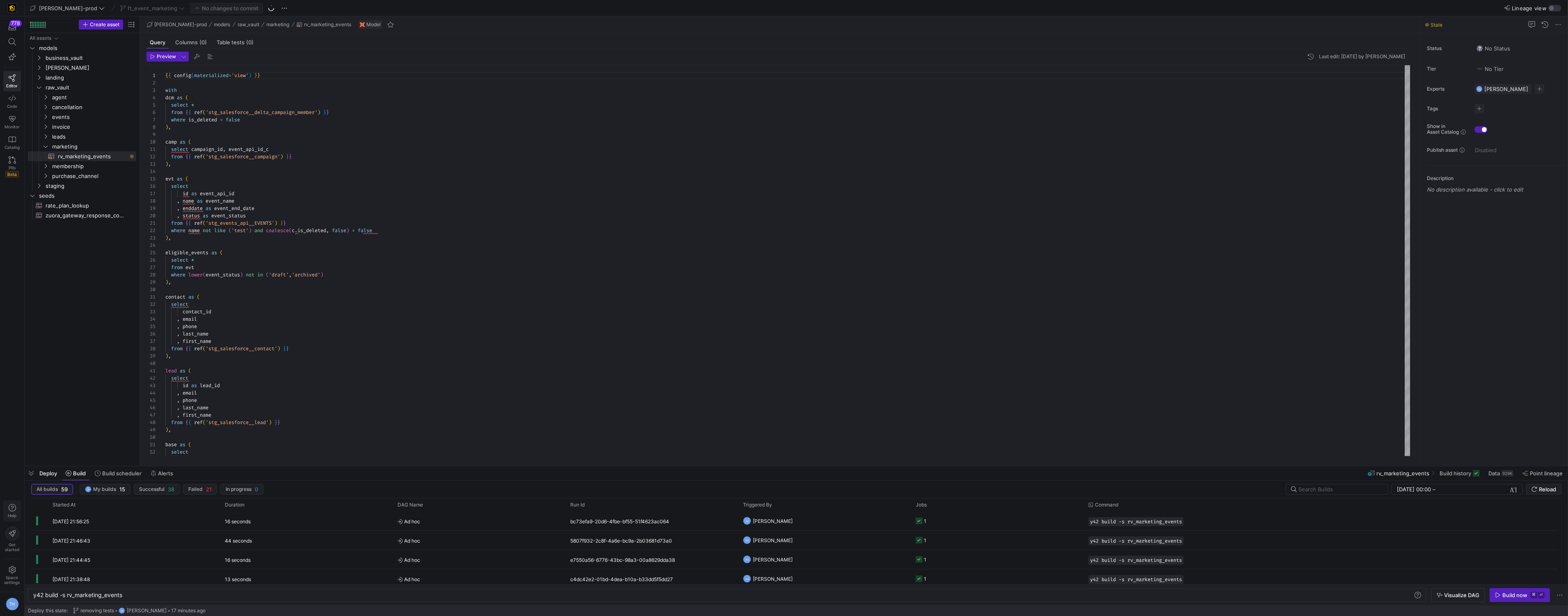
click at [13, 511] on icon "button" at bounding box center [12, 508] width 7 height 7
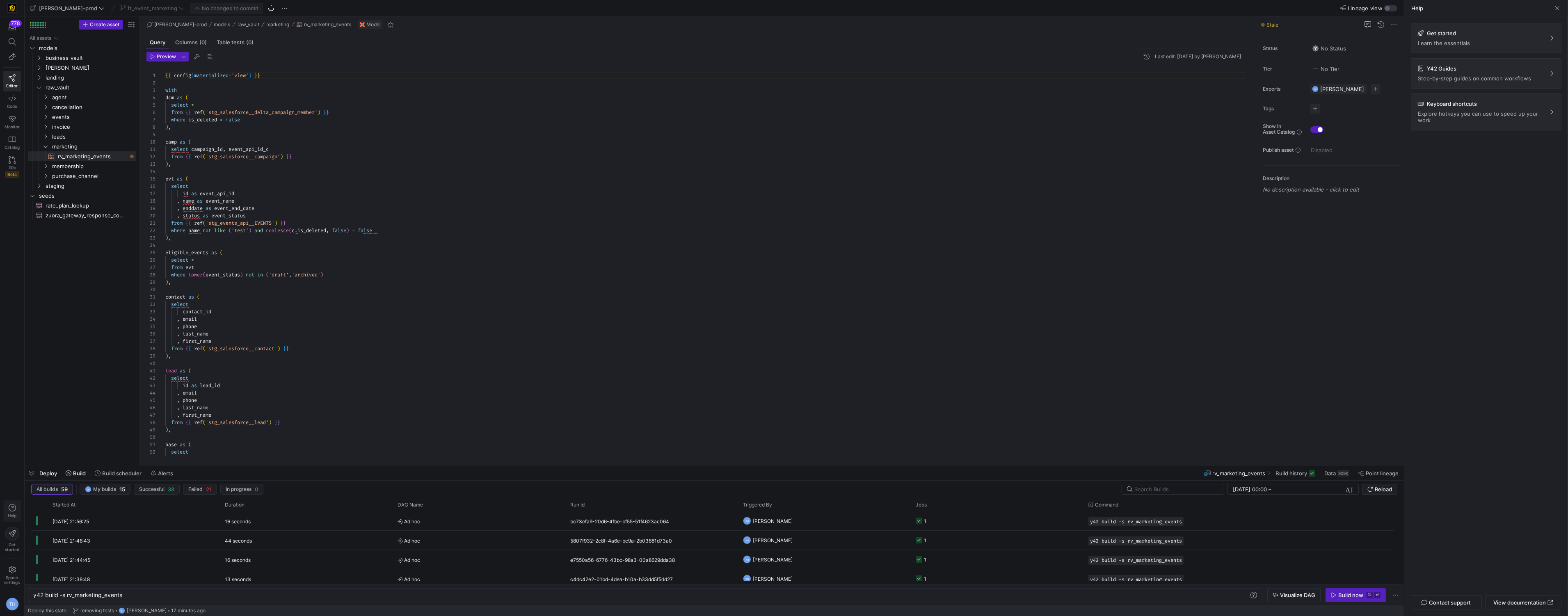
click at [13, 511] on icon "button" at bounding box center [12, 508] width 7 height 7
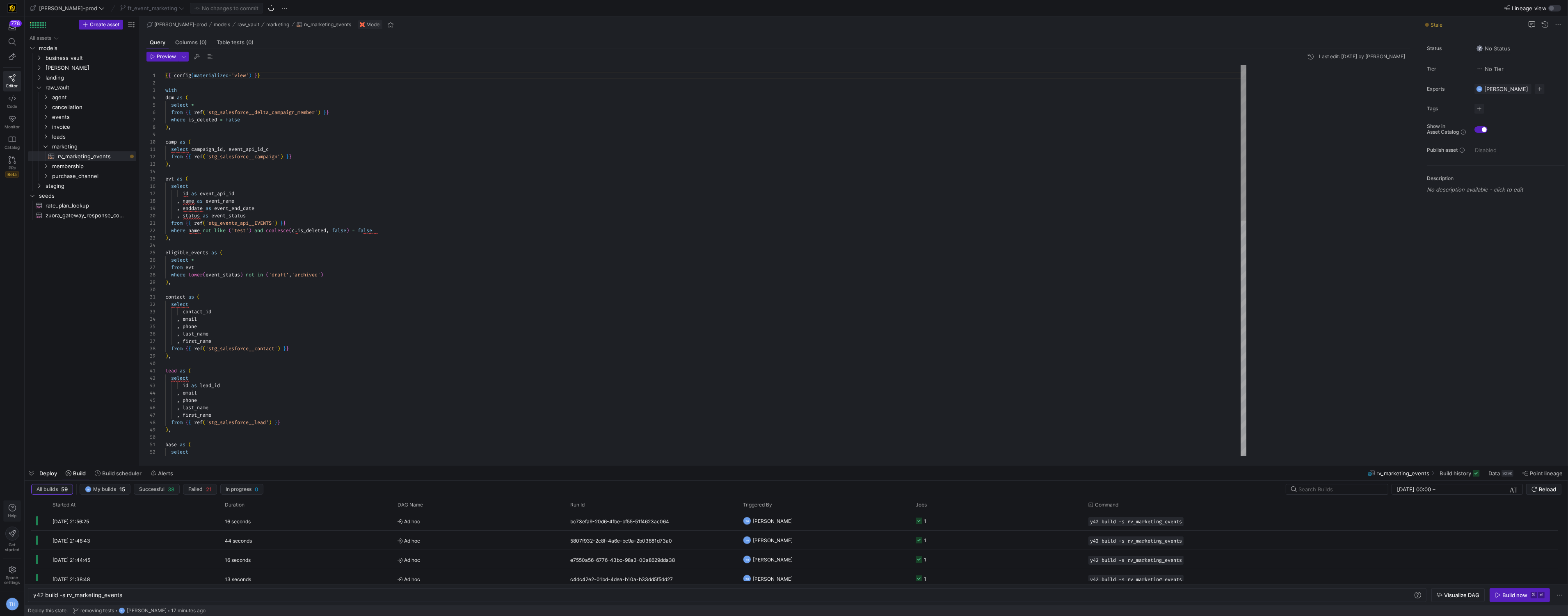
click at [13, 511] on icon "button" at bounding box center [12, 508] width 7 height 7
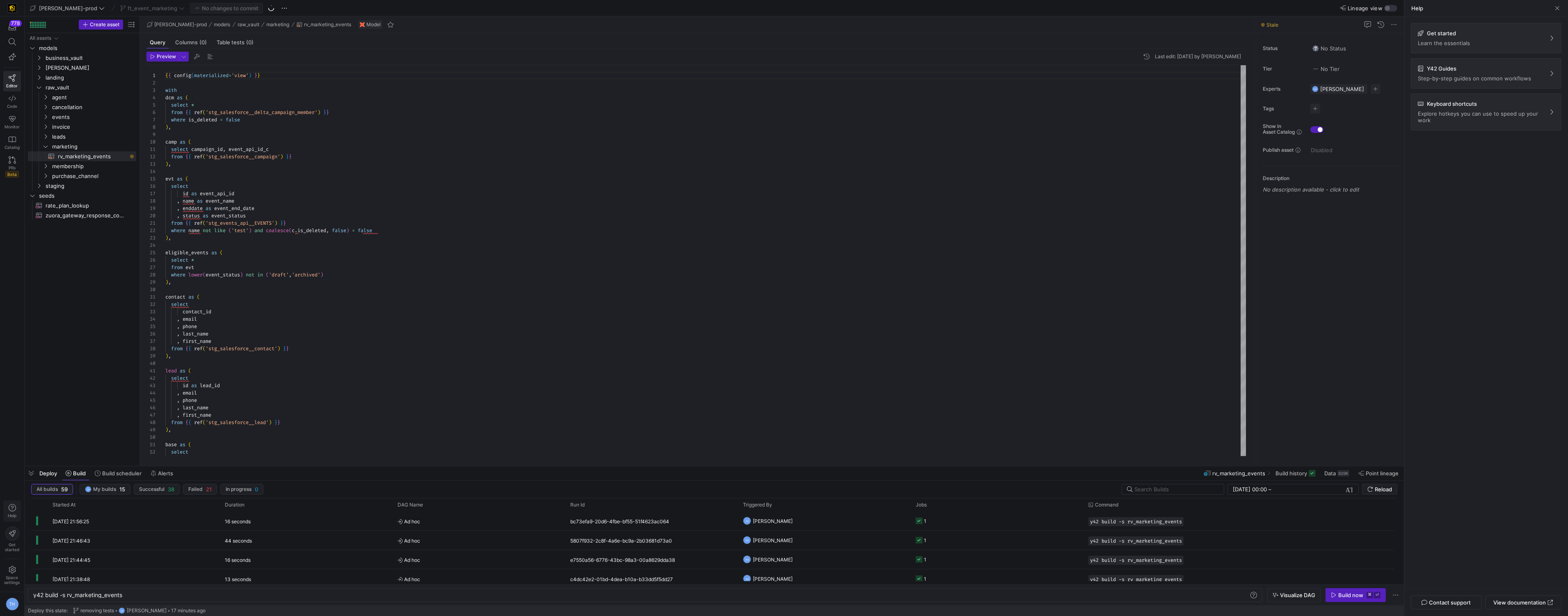
click at [13, 511] on icon "button" at bounding box center [12, 508] width 7 height 7
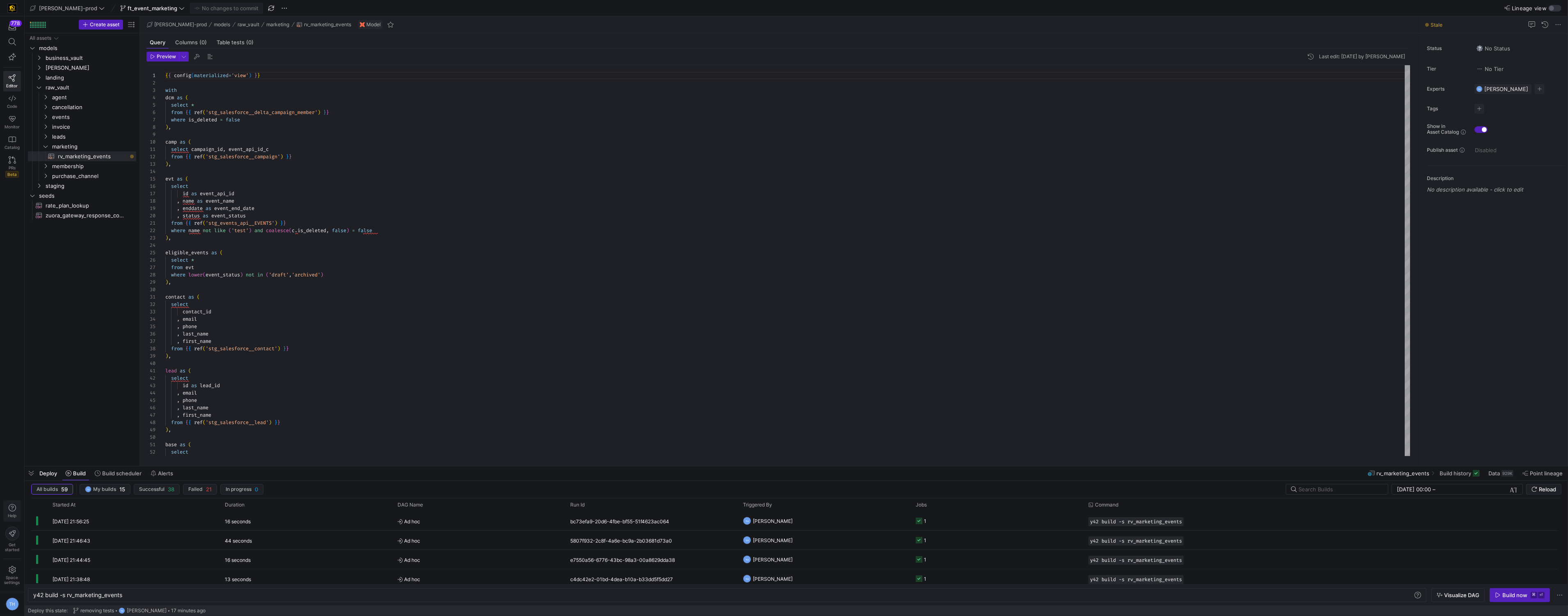
click at [13, 511] on icon "button" at bounding box center [12, 508] width 7 height 7
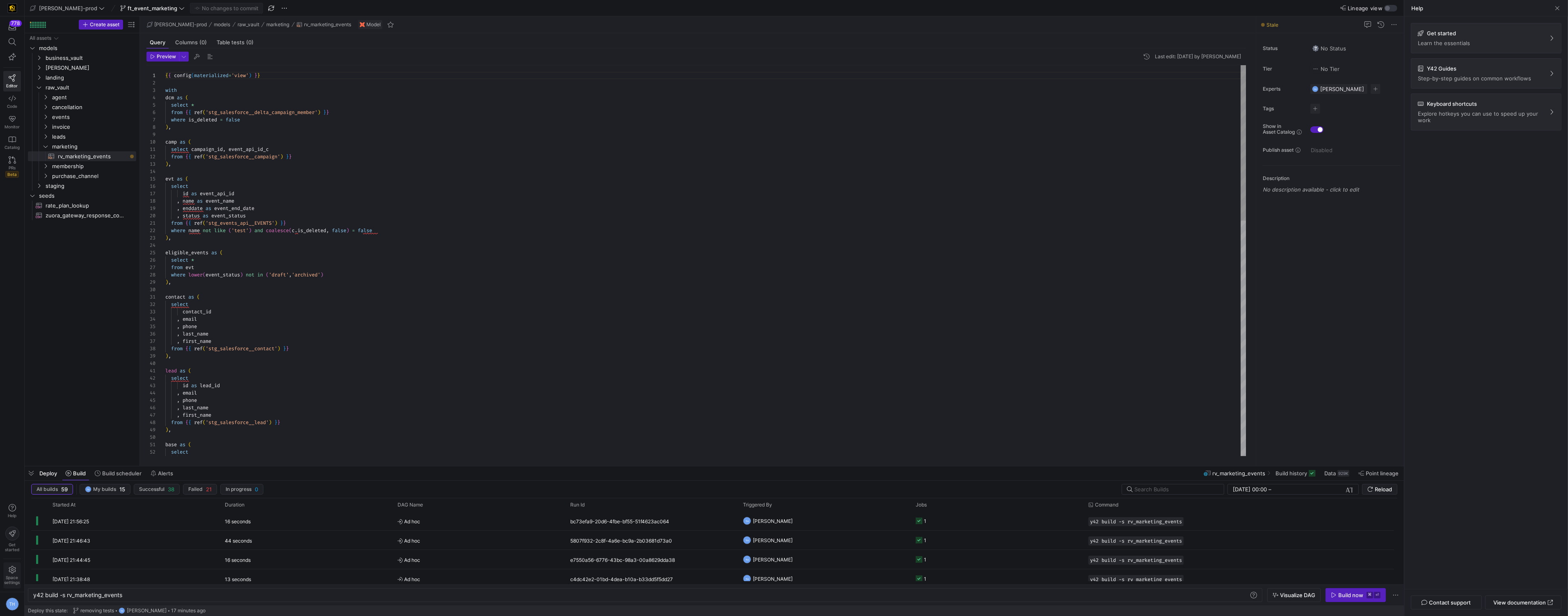
click at [11, 572] on icon at bounding box center [12, 570] width 7 height 7
click at [11, 573] on icon at bounding box center [12, 570] width 7 height 7
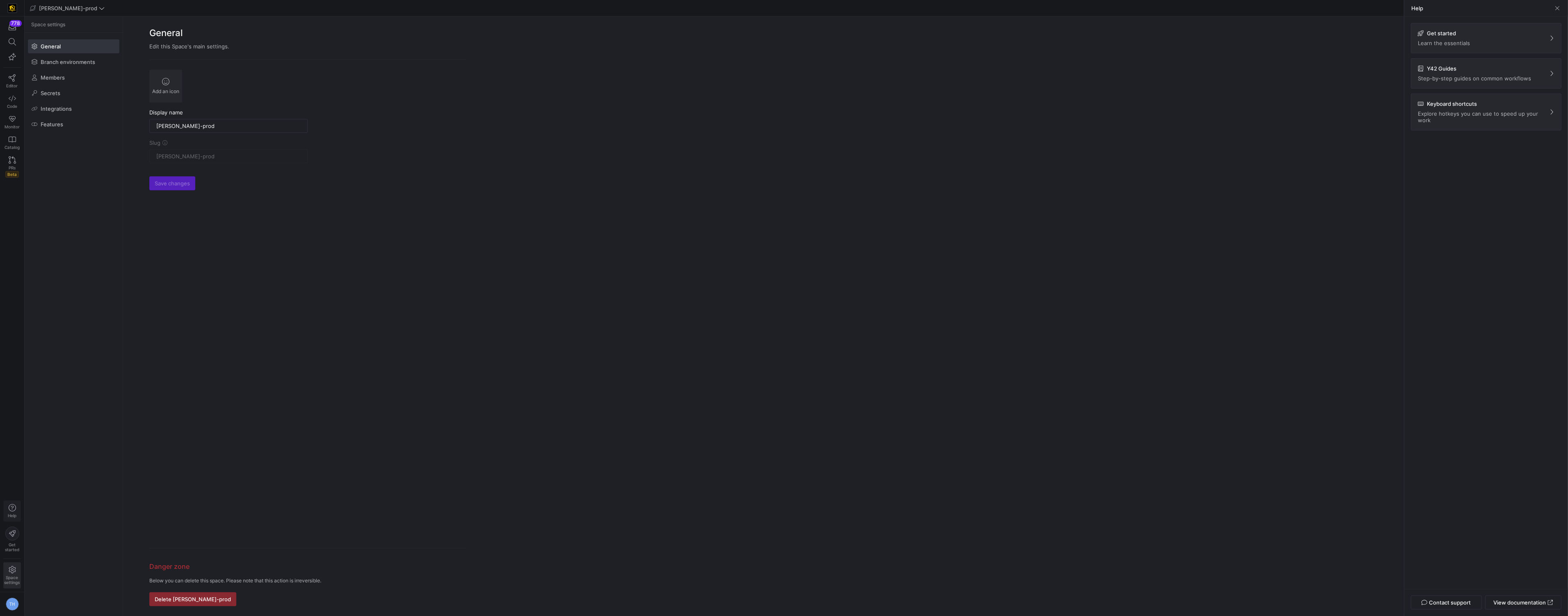
click at [13, 511] on icon "button" at bounding box center [12, 508] width 7 height 7
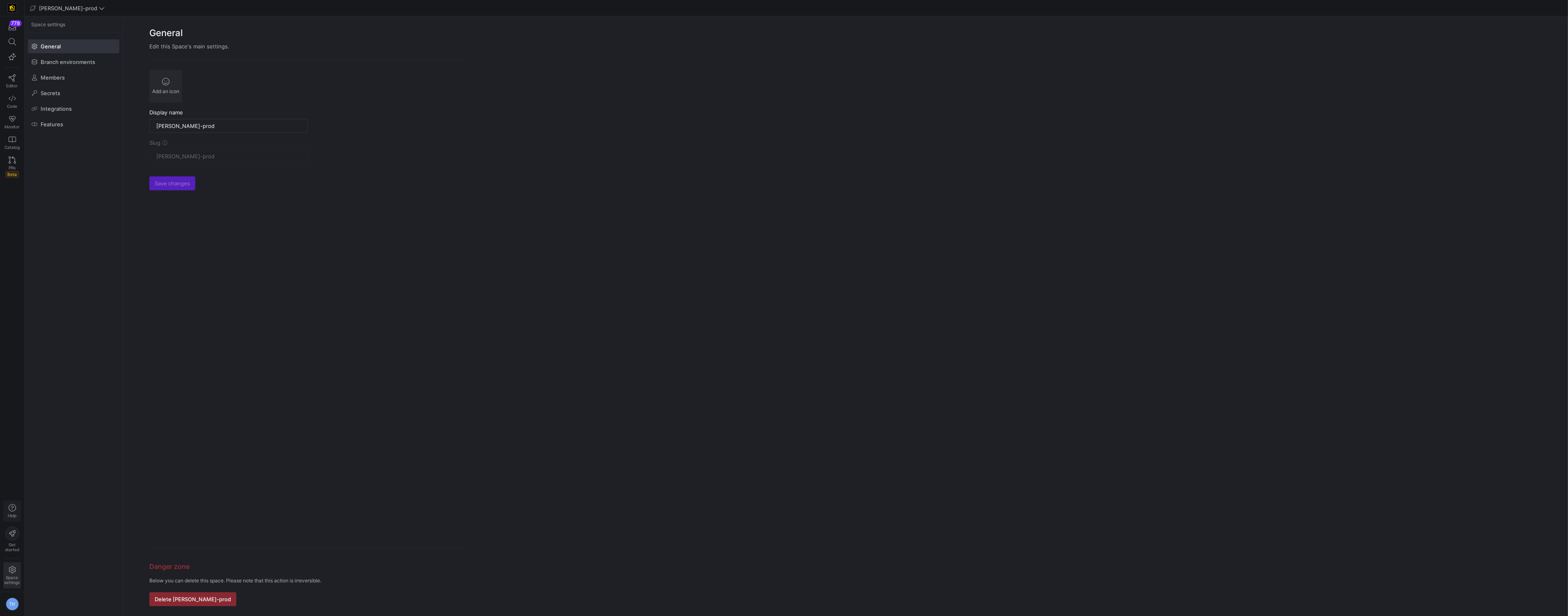
click at [13, 511] on icon "button" at bounding box center [12, 508] width 7 height 7
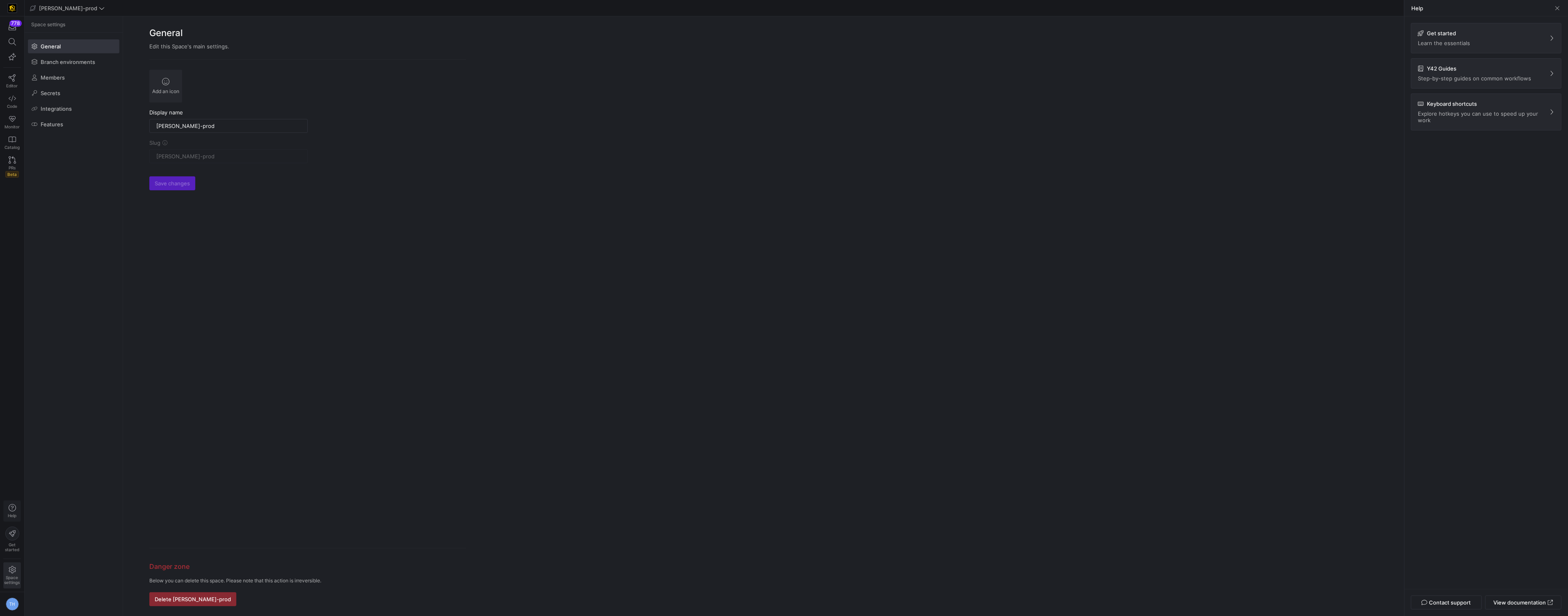
click at [13, 511] on icon "button" at bounding box center [12, 508] width 7 height 7
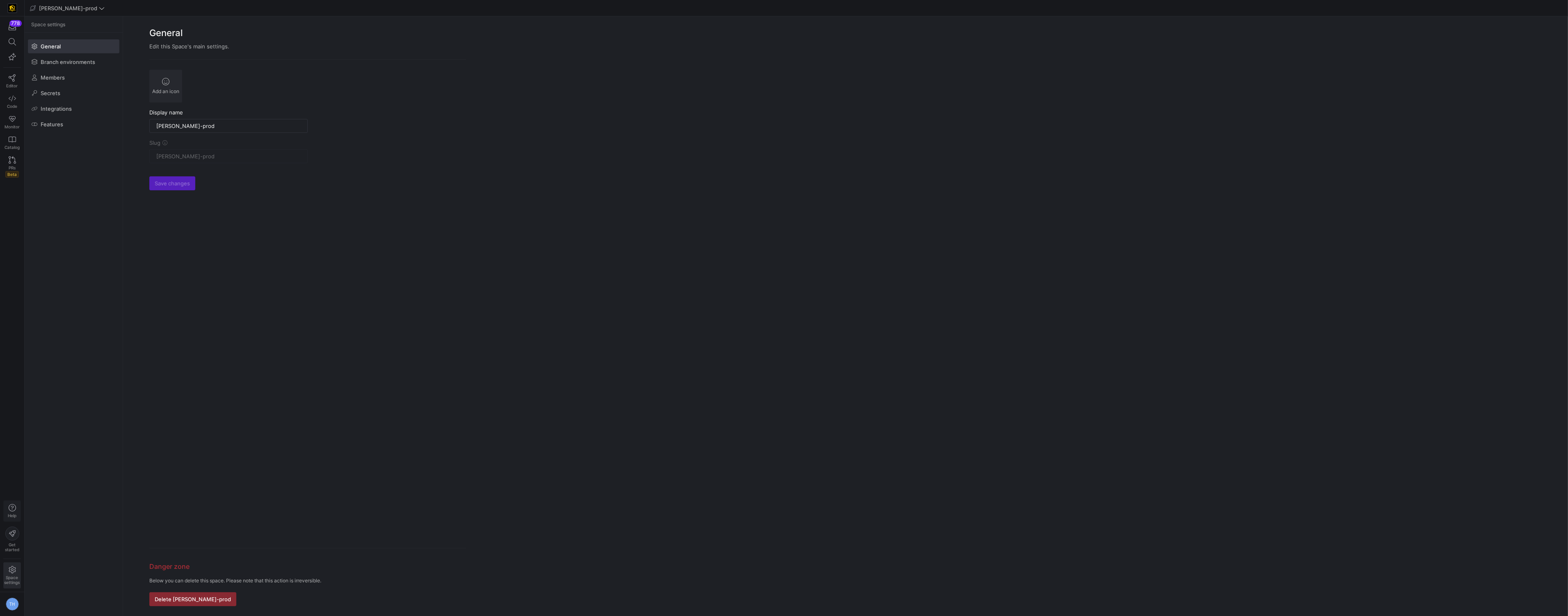
click at [13, 511] on icon "button" at bounding box center [12, 508] width 7 height 7
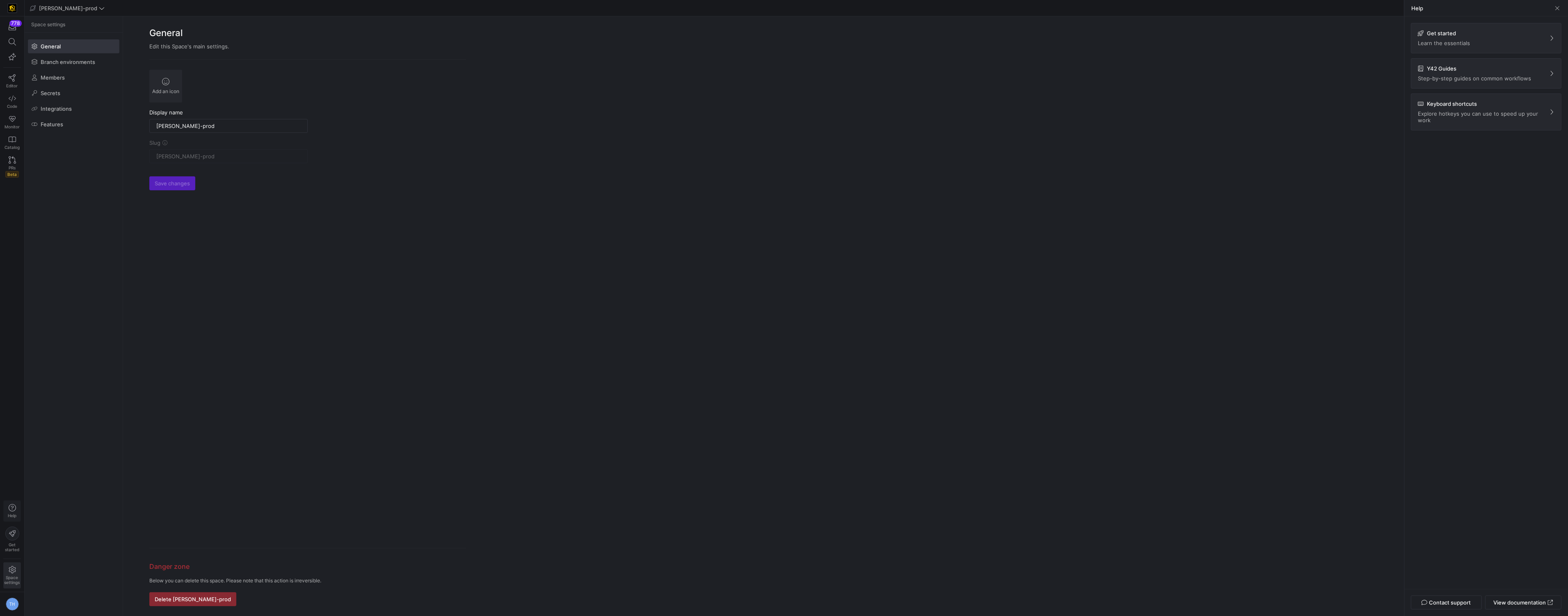
click at [13, 511] on icon "button" at bounding box center [12, 508] width 7 height 7
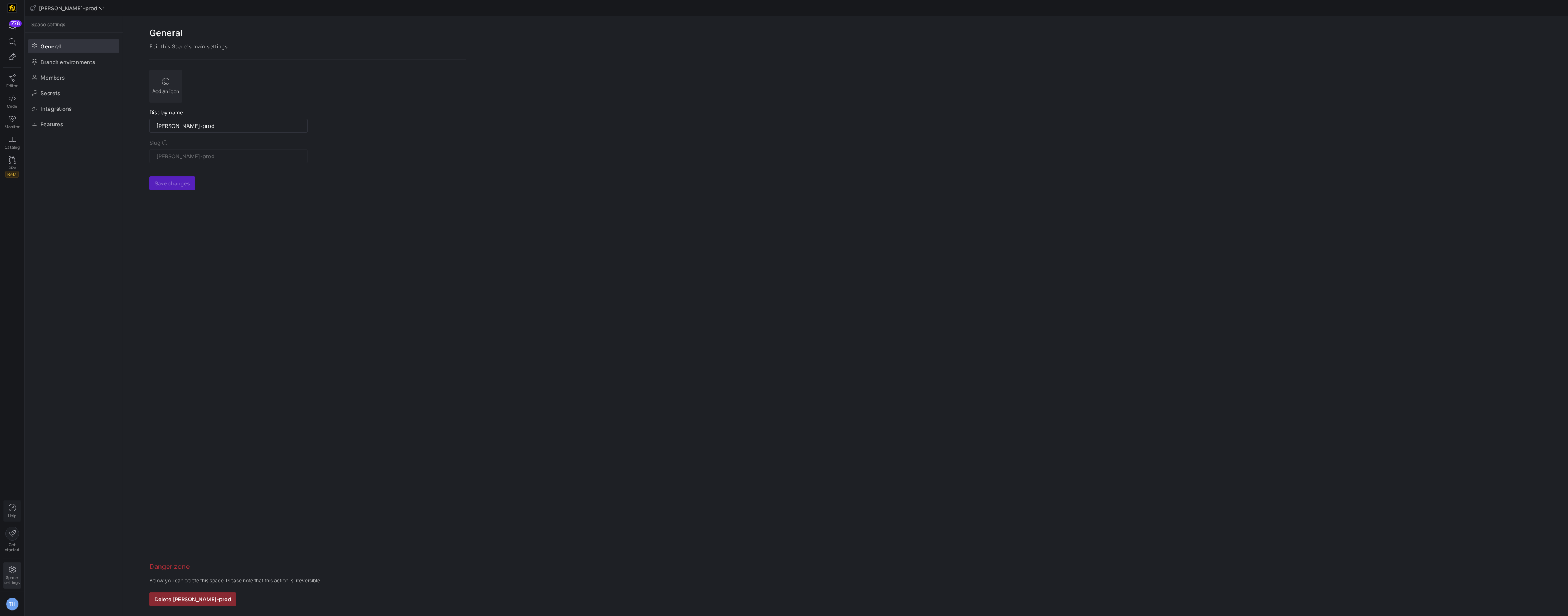
click at [13, 511] on icon "button" at bounding box center [12, 508] width 7 height 7
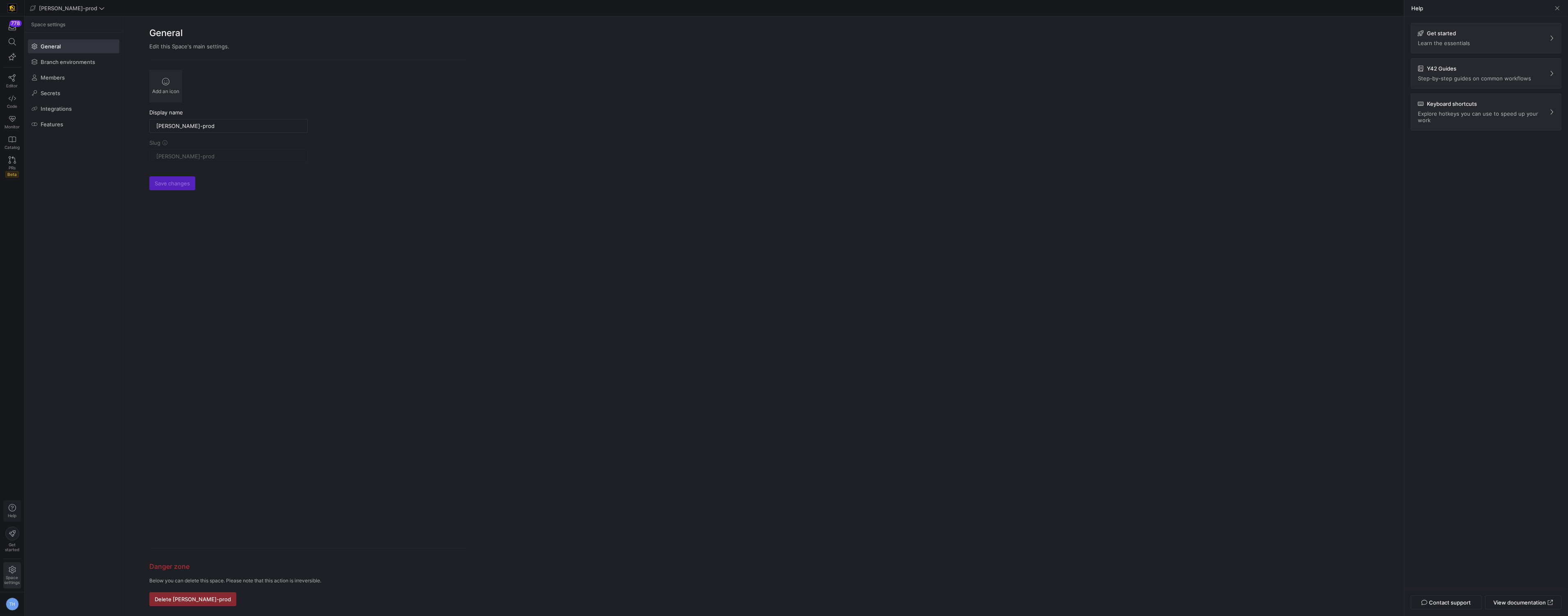
click at [13, 511] on icon "button" at bounding box center [12, 508] width 7 height 7
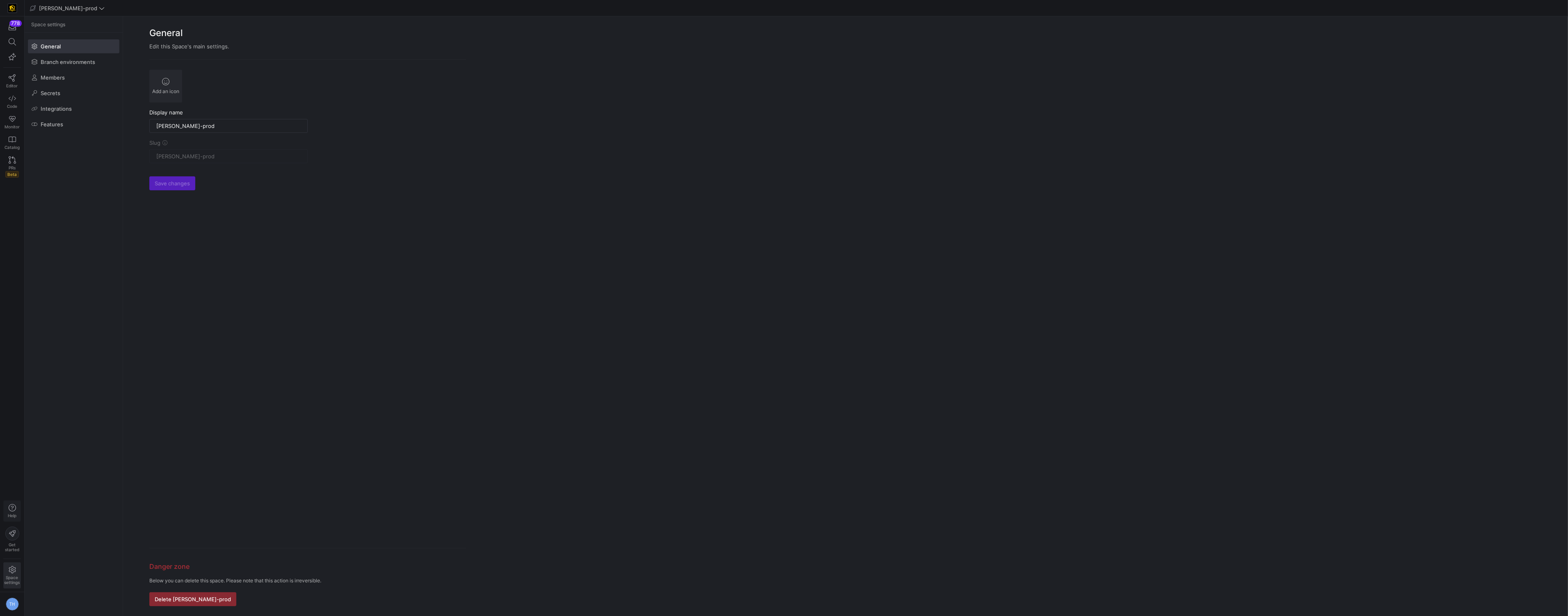
click at [13, 511] on icon "button" at bounding box center [12, 508] width 7 height 7
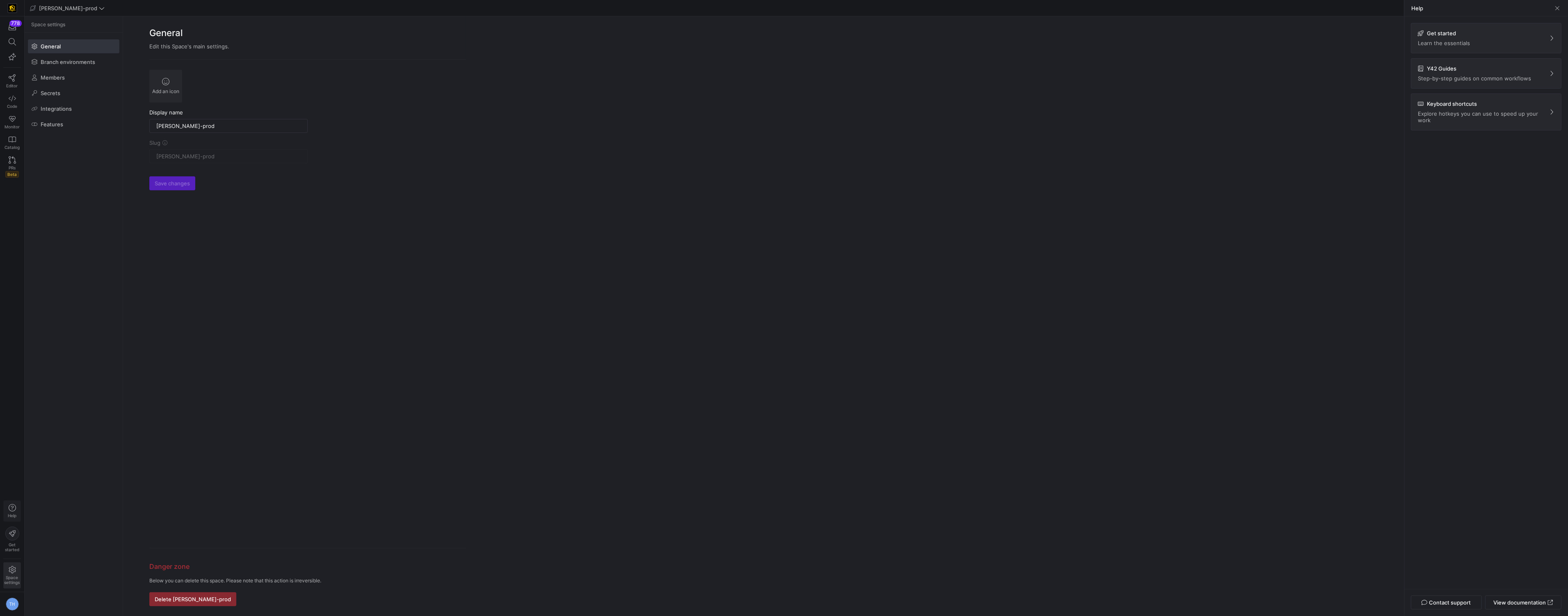
click at [13, 511] on icon "button" at bounding box center [12, 508] width 7 height 7
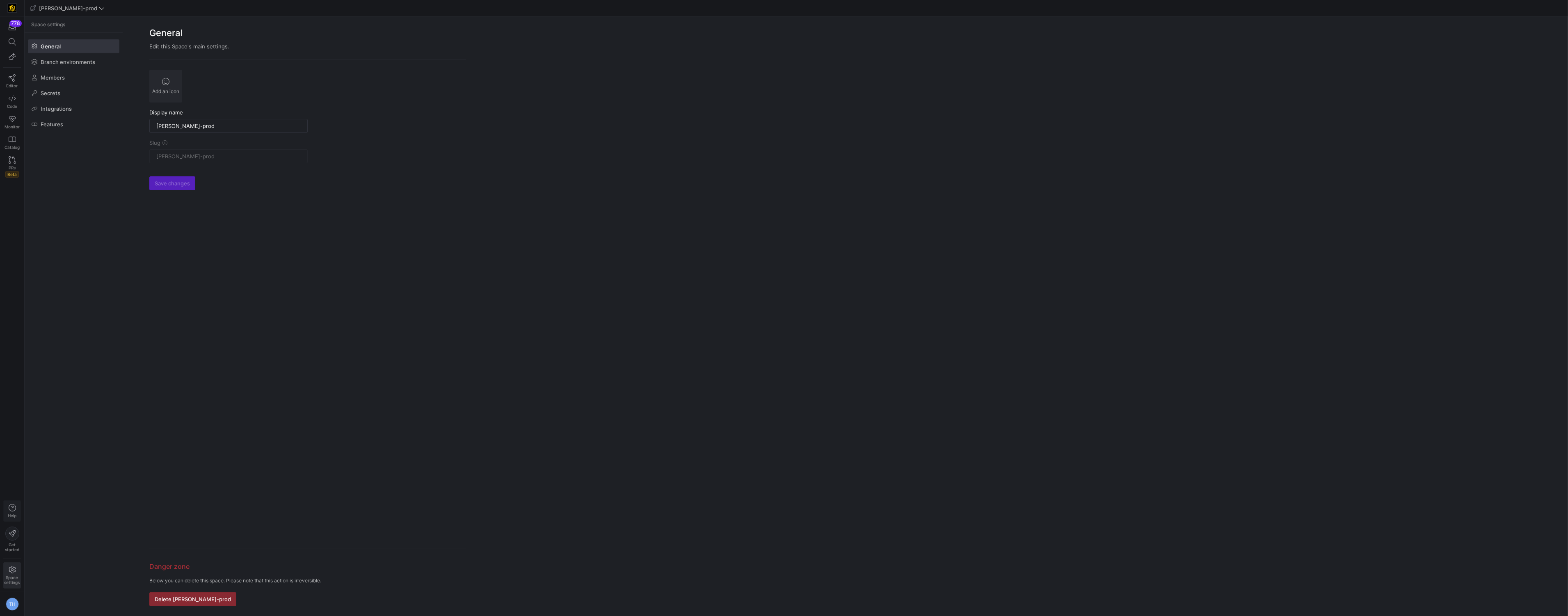
click at [13, 511] on icon "button" at bounding box center [12, 508] width 7 height 7
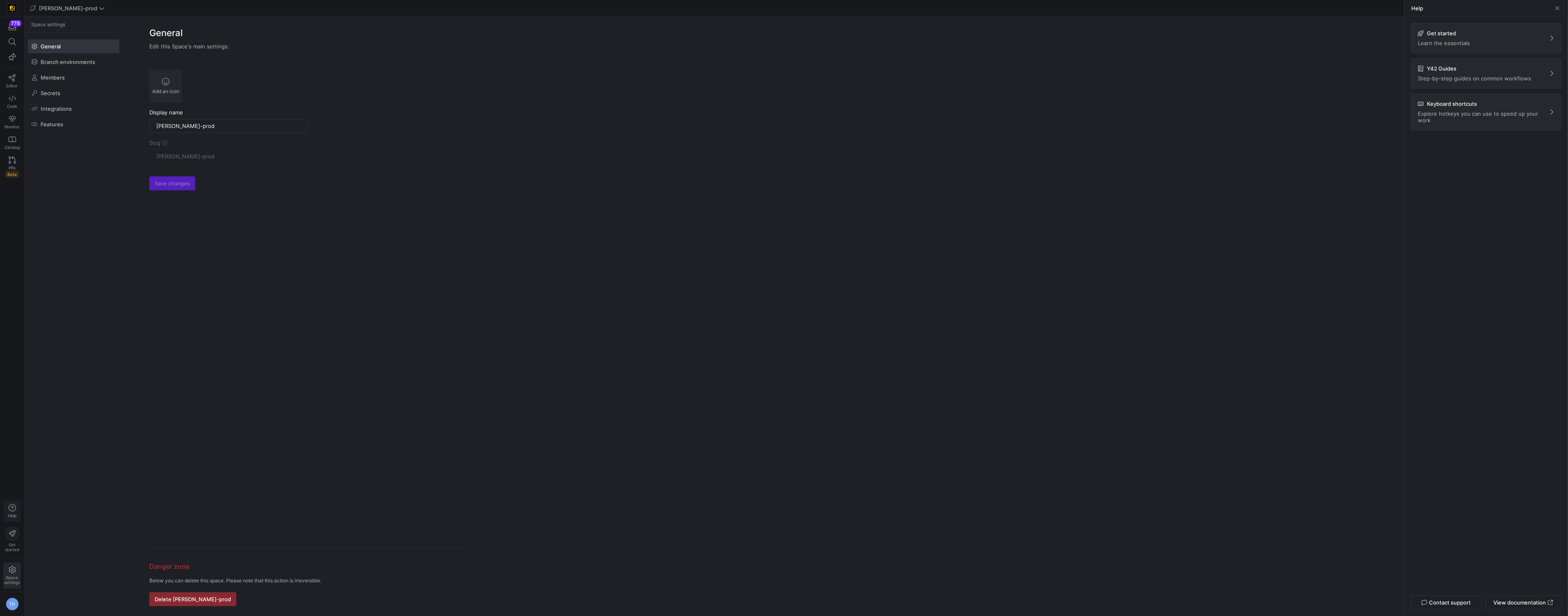
click at [13, 511] on icon "button" at bounding box center [12, 508] width 7 height 7
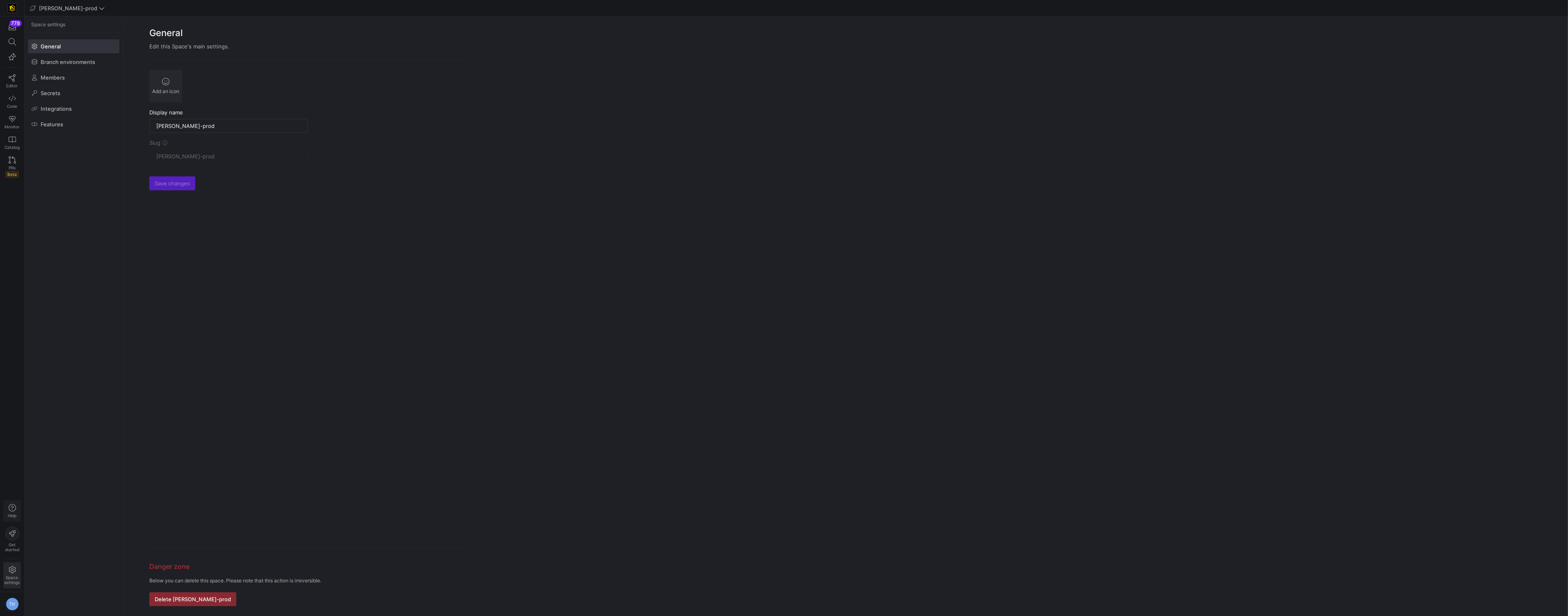
click at [13, 511] on icon "button" at bounding box center [12, 508] width 7 height 7
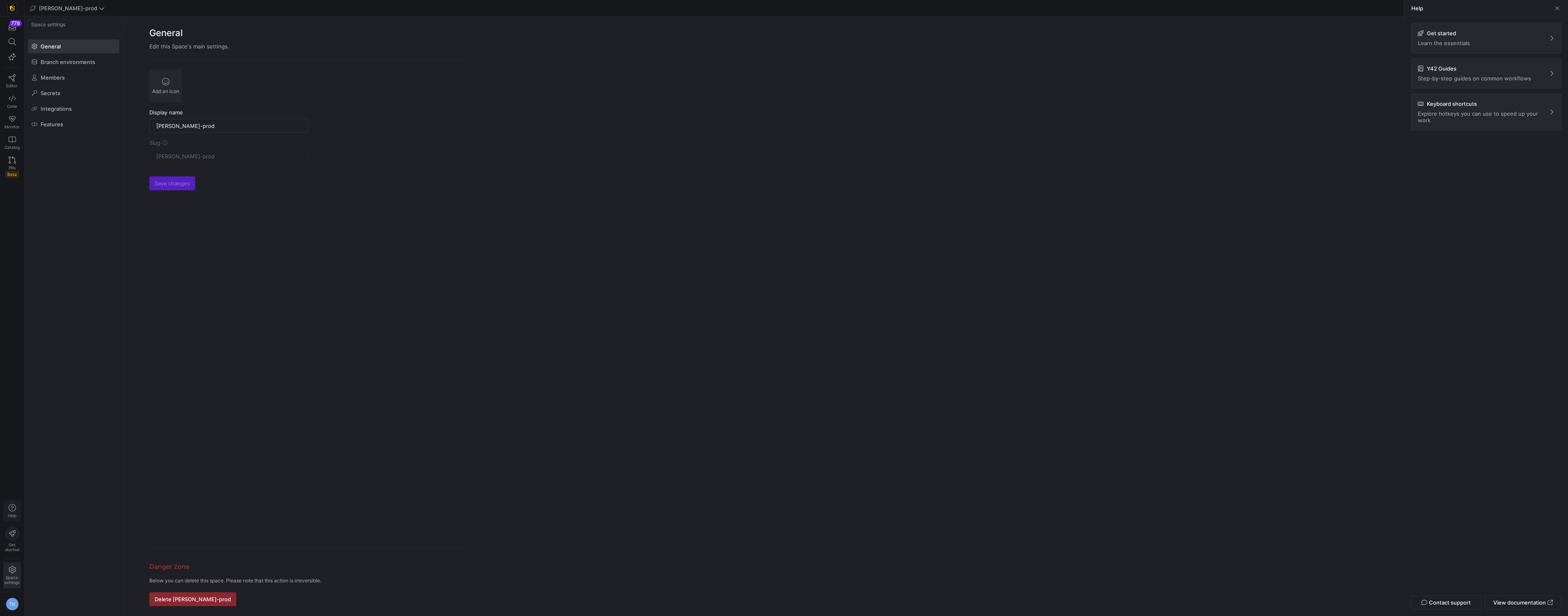
click at [13, 511] on icon "button" at bounding box center [12, 508] width 7 height 7
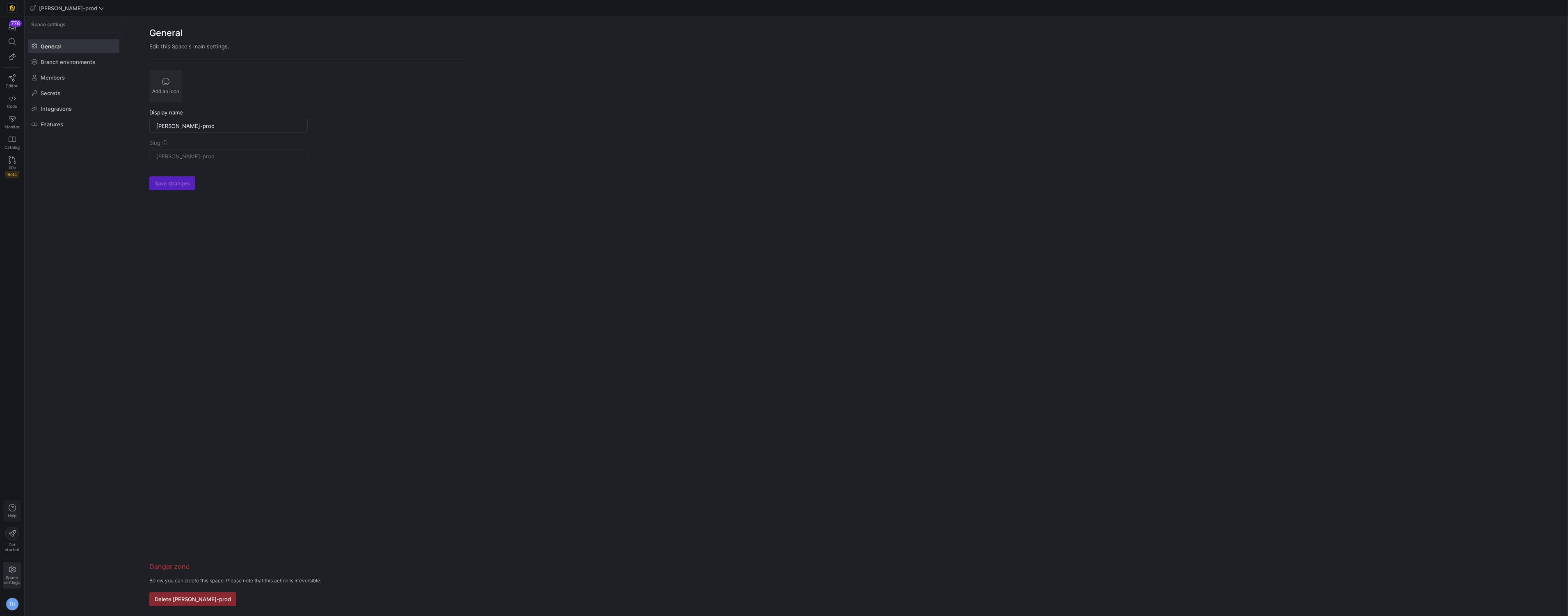
click at [13, 508] on icon "button" at bounding box center [12, 508] width 7 height 7
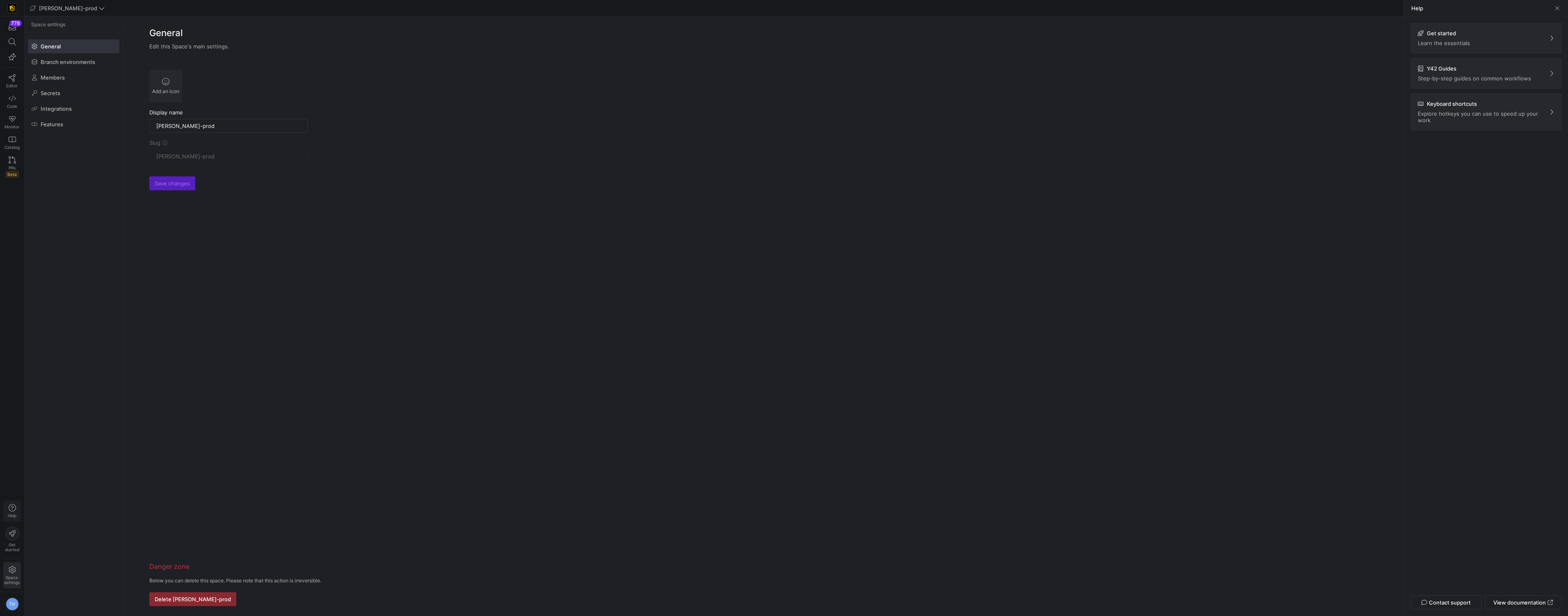
click at [13, 504] on icon "button" at bounding box center [12, 508] width 7 height 7
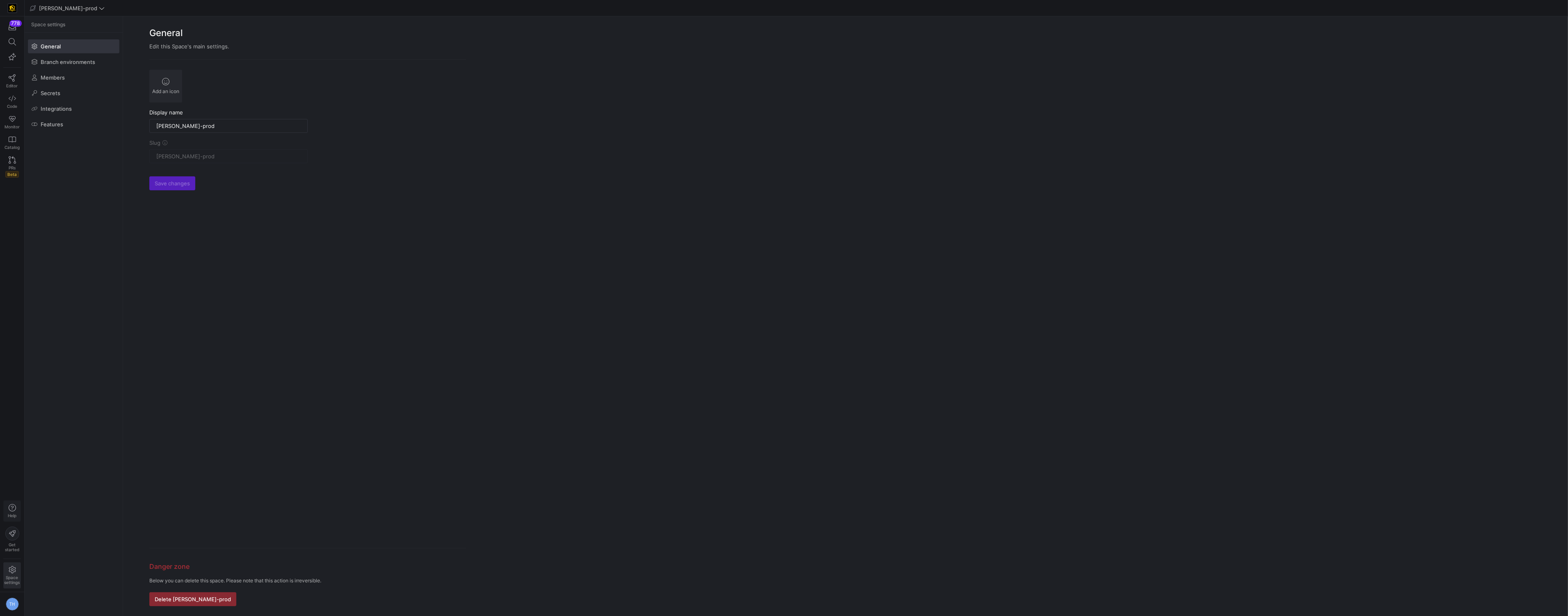
click at [13, 504] on icon "button" at bounding box center [12, 508] width 7 height 7
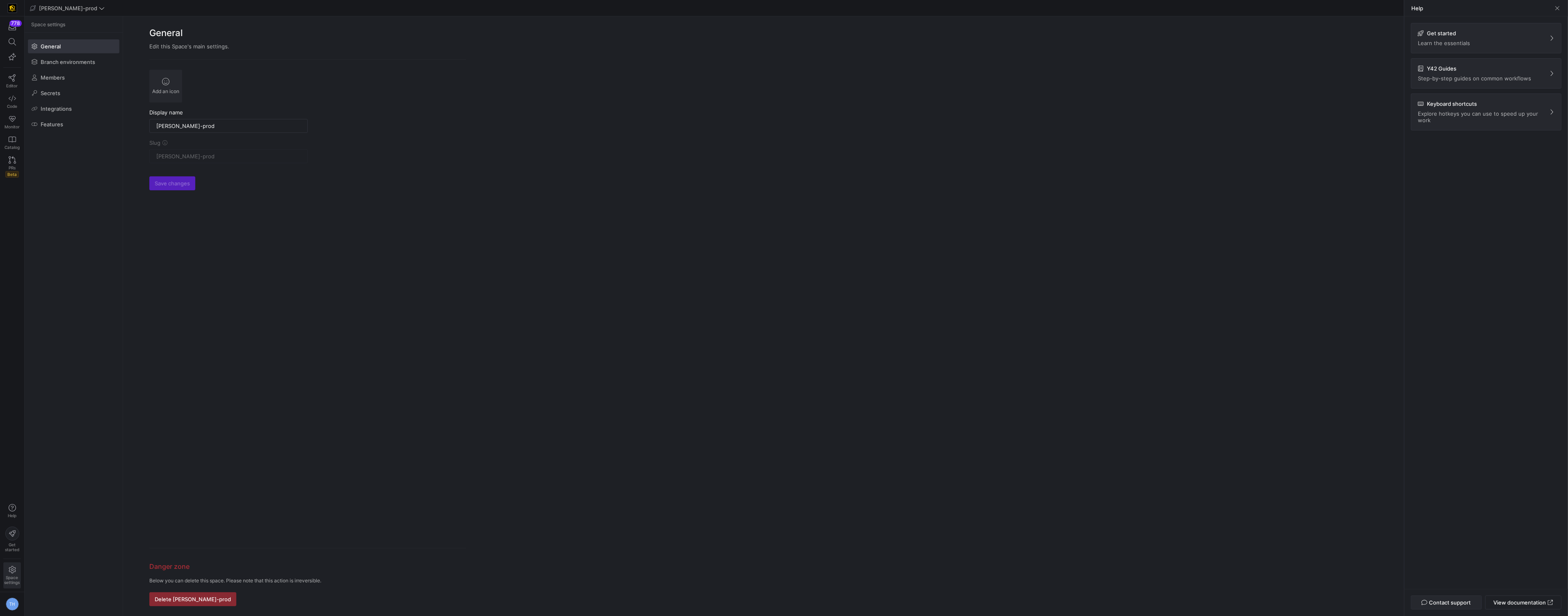
click at [1423, 603] on icon "button" at bounding box center [1424, 602] width 5 height 5
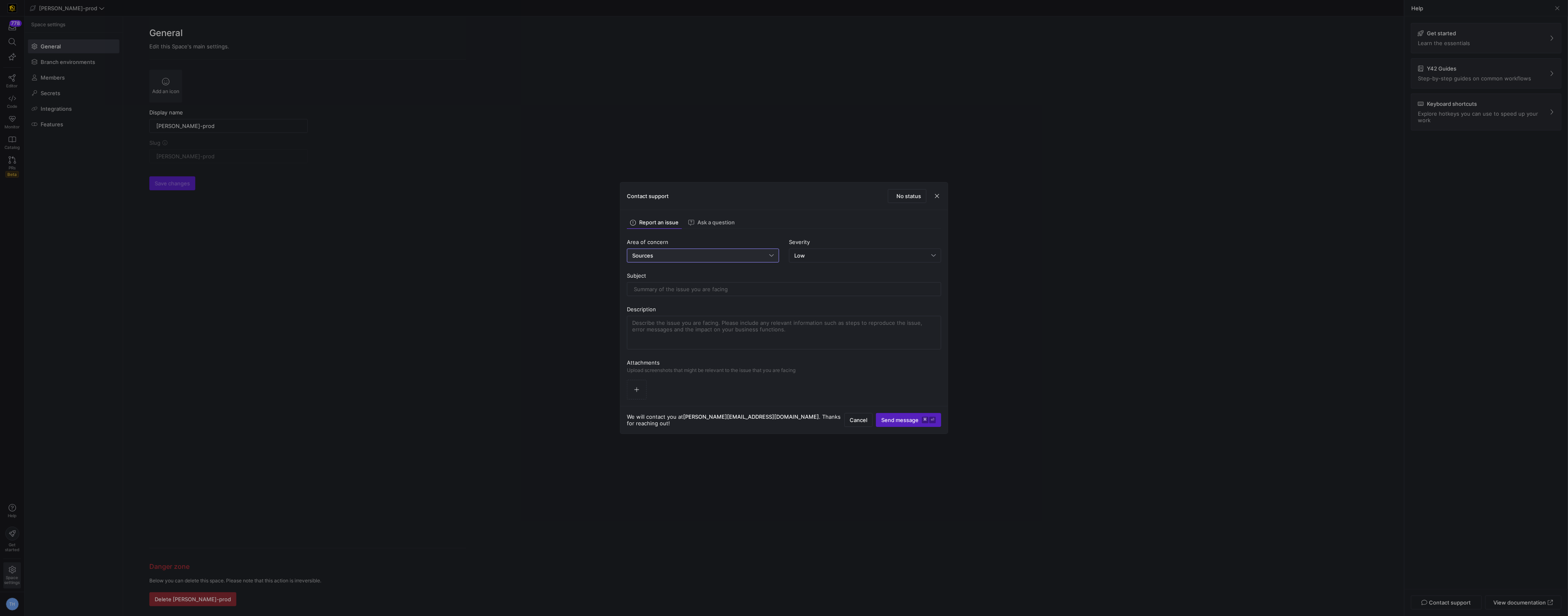
click at [708, 254] on div "Sources" at bounding box center [701, 256] width 137 height 7
click at [672, 301] on span "Data Catalog" at bounding box center [703, 304] width 145 height 7
click at [816, 257] on div "Low" at bounding box center [863, 256] width 137 height 7
click at [834, 279] on mat-option "Normal Partial service failure" at bounding box center [865, 284] width 152 height 13
click at [734, 293] on div at bounding box center [783, 289] width 300 height 13
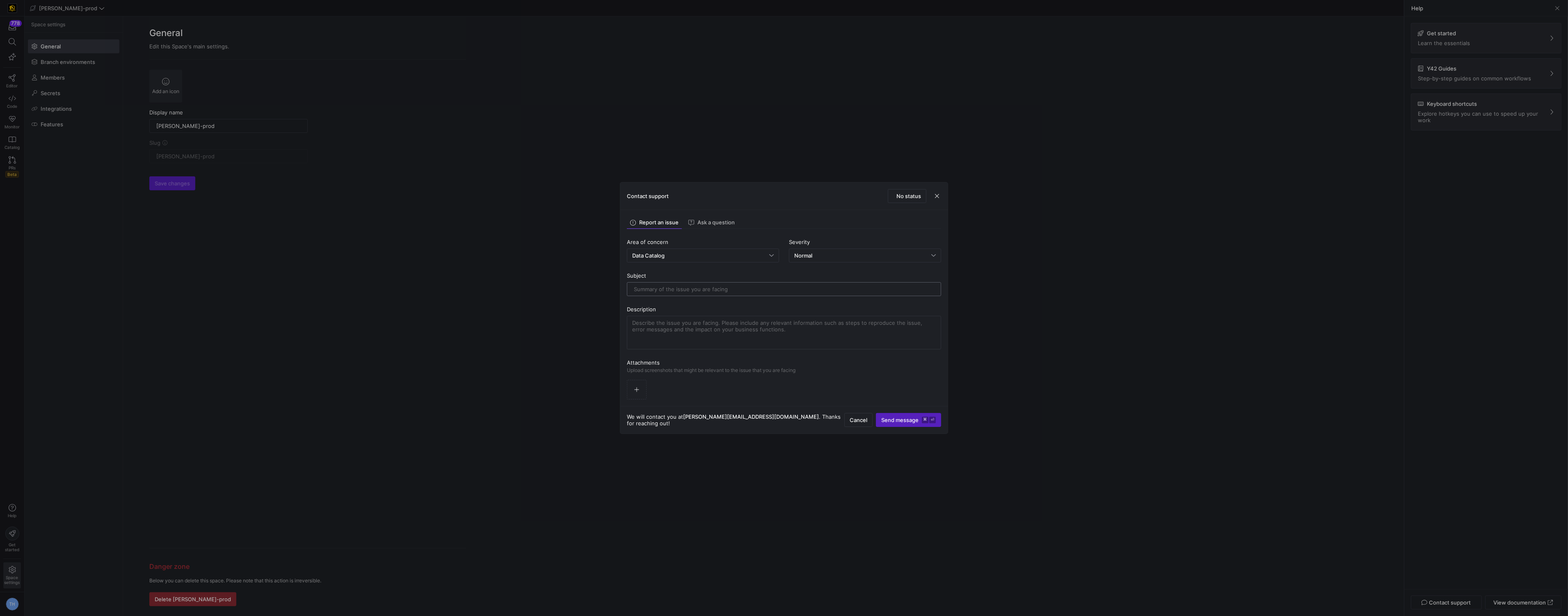
click at [734, 290] on input "text" at bounding box center [783, 289] width 300 height 7
type input "G"
type input "N"
type input "D"
type input "Snowflake guids that are created are not working."
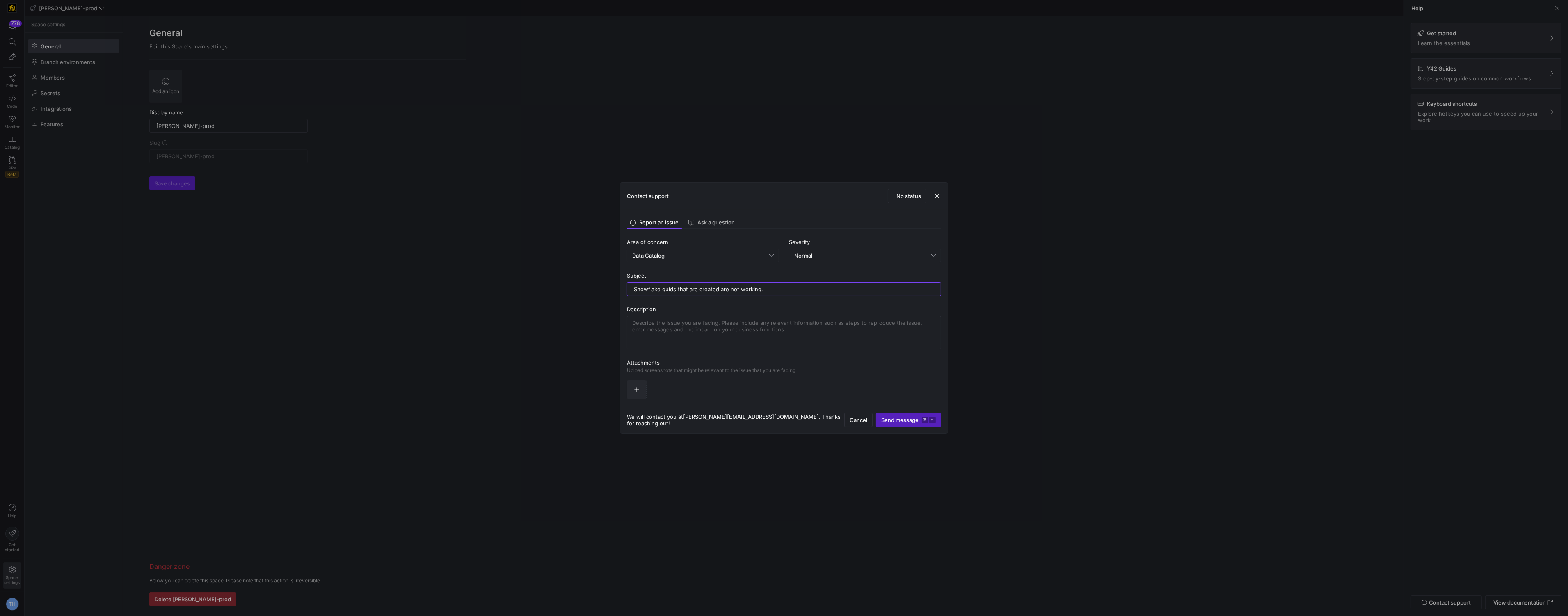
click at [639, 387] on icon "button" at bounding box center [636, 390] width 5 height 5
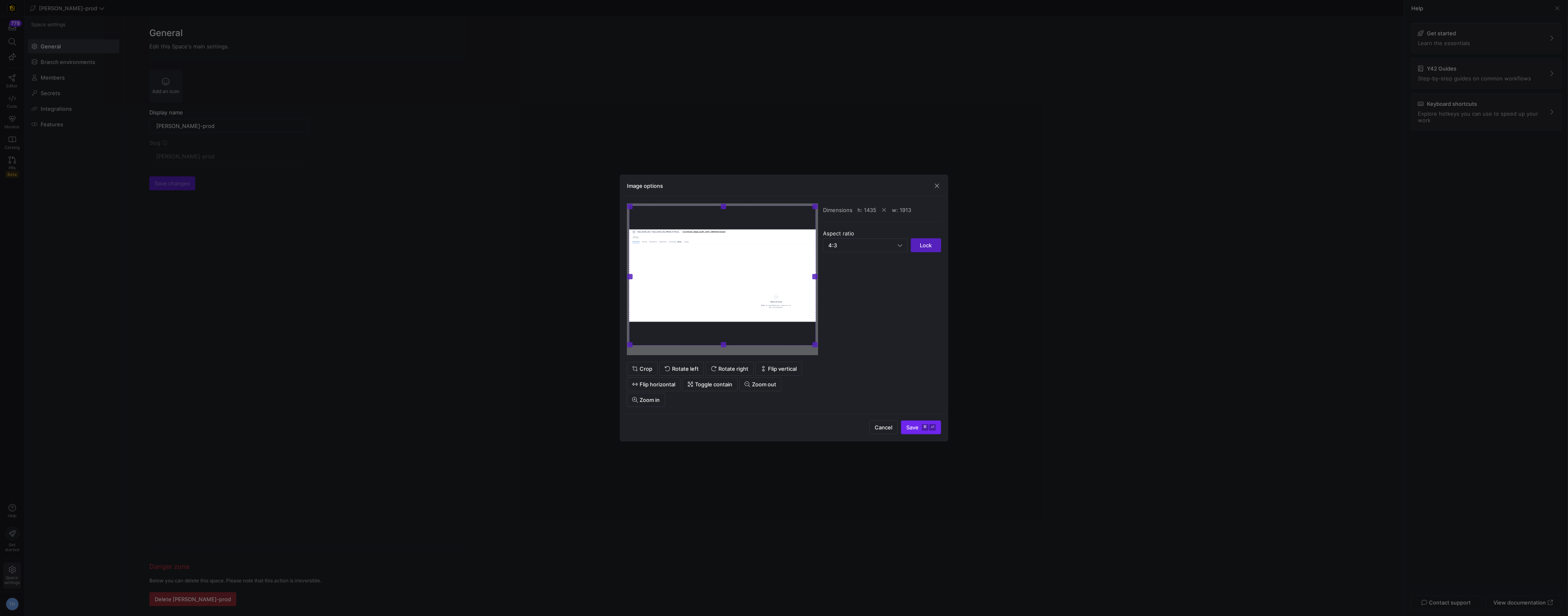
click at [923, 431] on span "submit" at bounding box center [921, 428] width 40 height 13
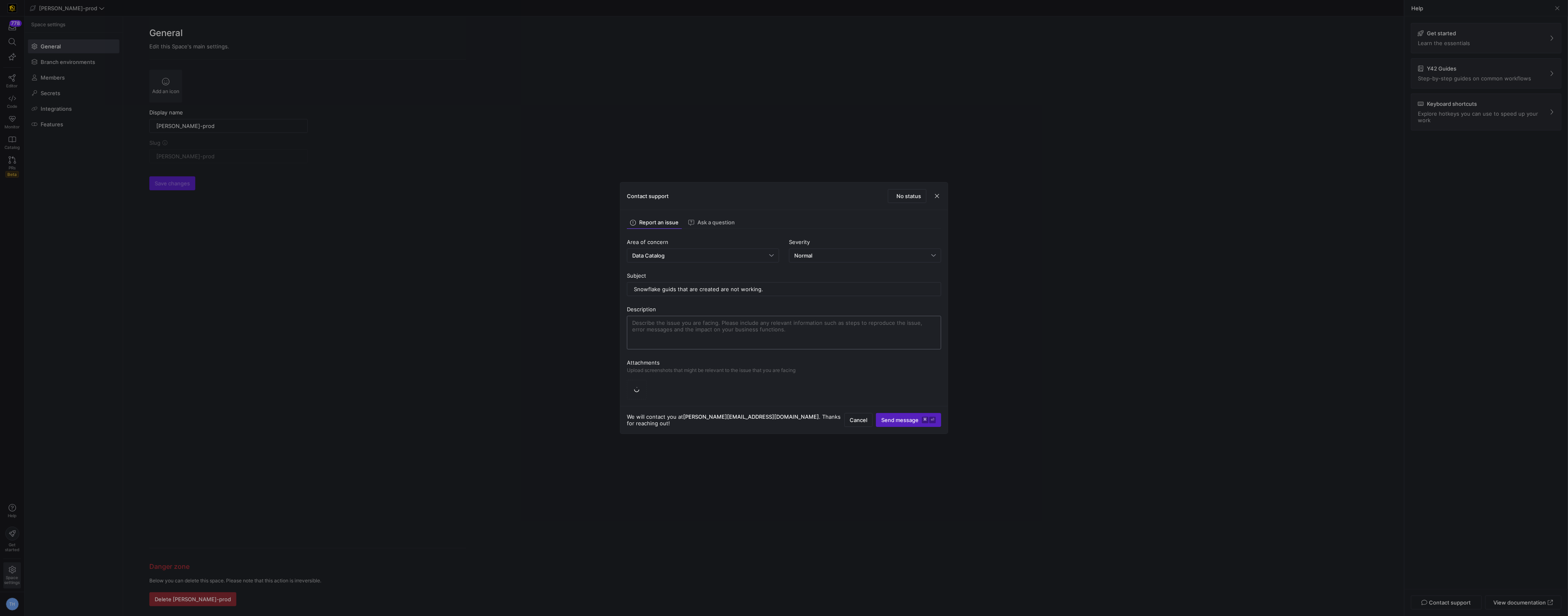
click at [705, 324] on textarea at bounding box center [784, 332] width 304 height 26
type textarea "After I"
click at [508, 102] on div at bounding box center [784, 308] width 1568 height 616
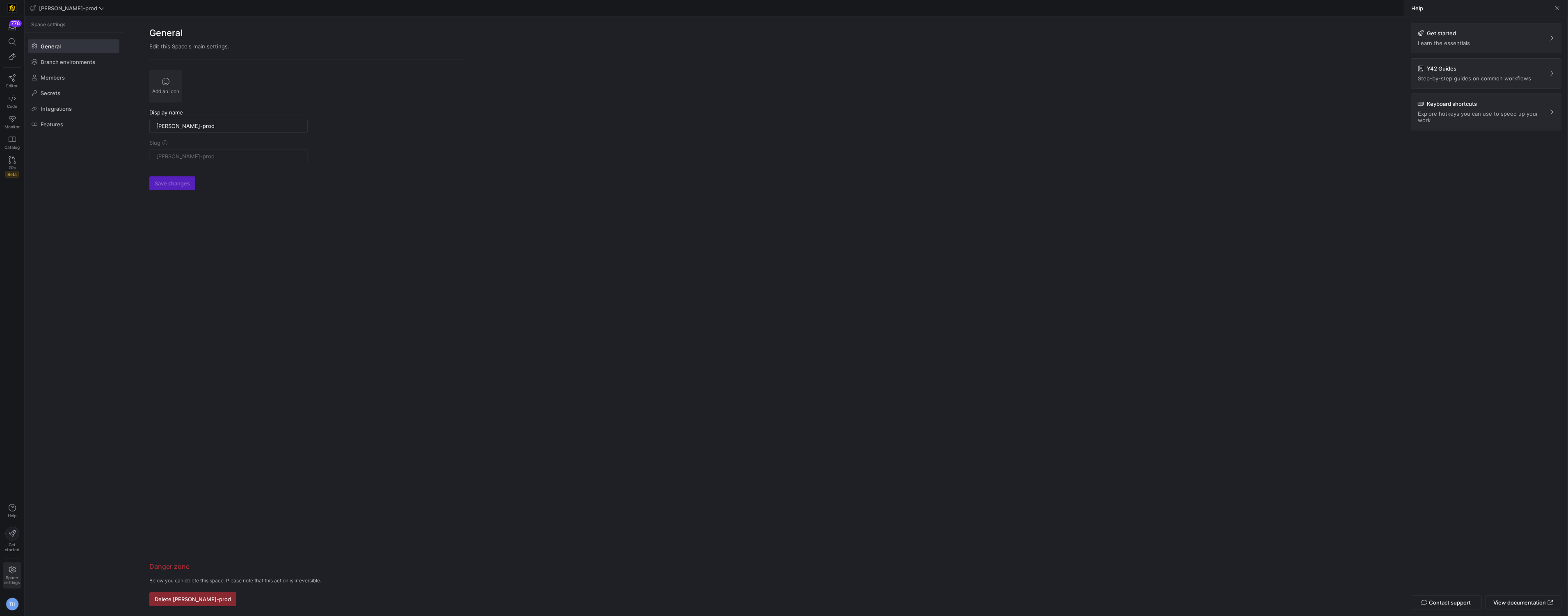
click at [508, 102] on y42-org-space-settings-general "General Edit this Space's main settings. Add an icon Display name [PERSON_NAME]…" at bounding box center [763, 316] width 1281 height 600
click at [14, 74] on icon at bounding box center [12, 78] width 7 height 7
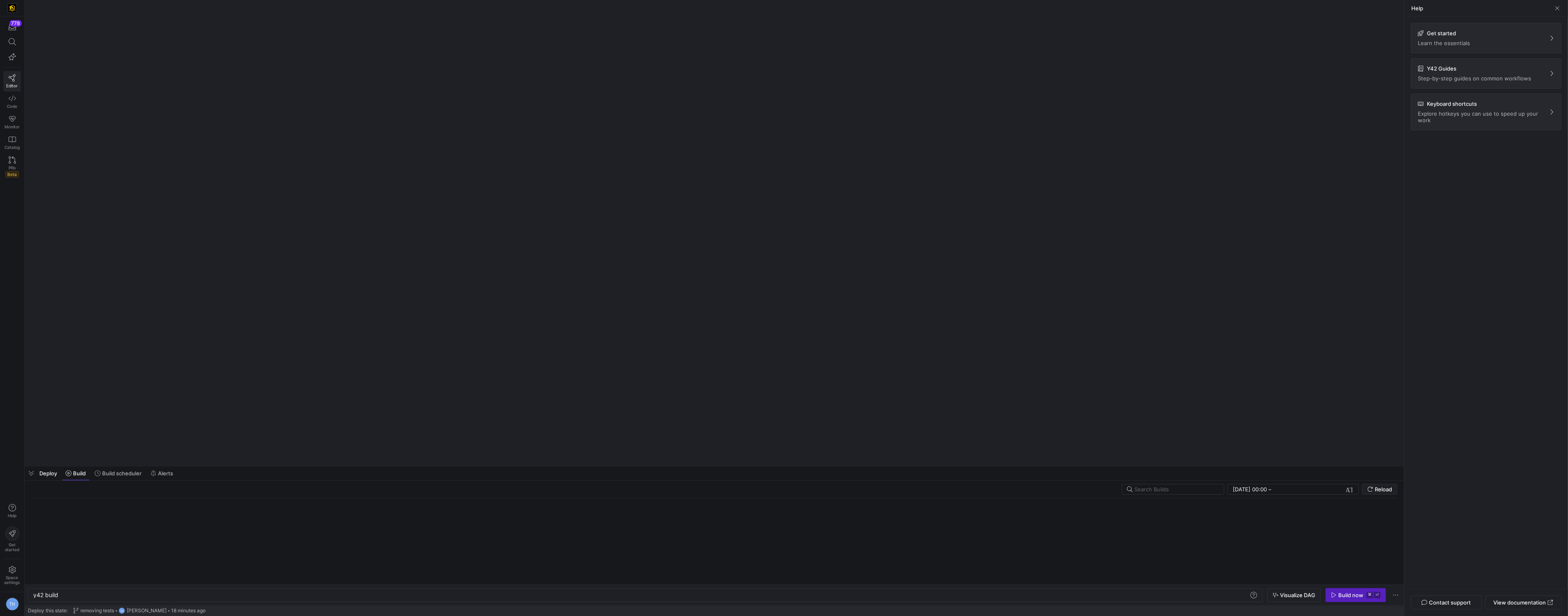
scroll to position [0, 24]
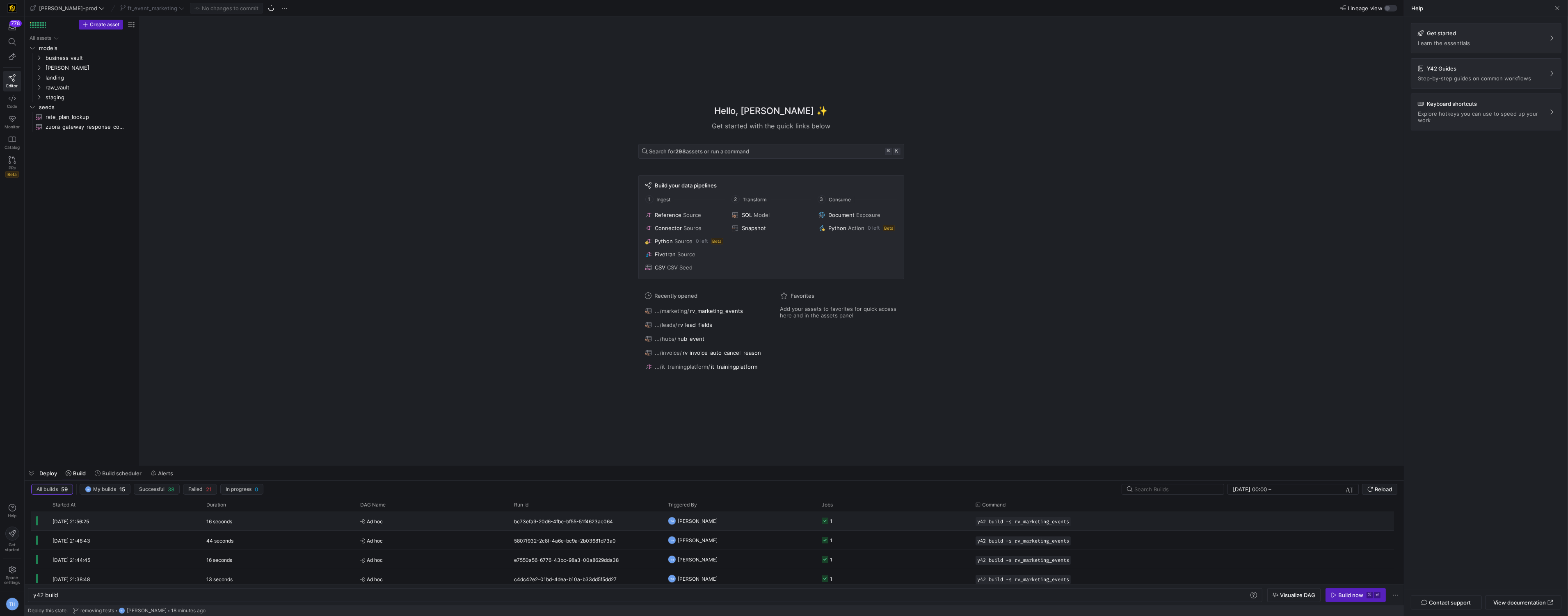
click at [847, 516] on y42-job-status-cell-renderer "1" at bounding box center [894, 521] width 144 height 18
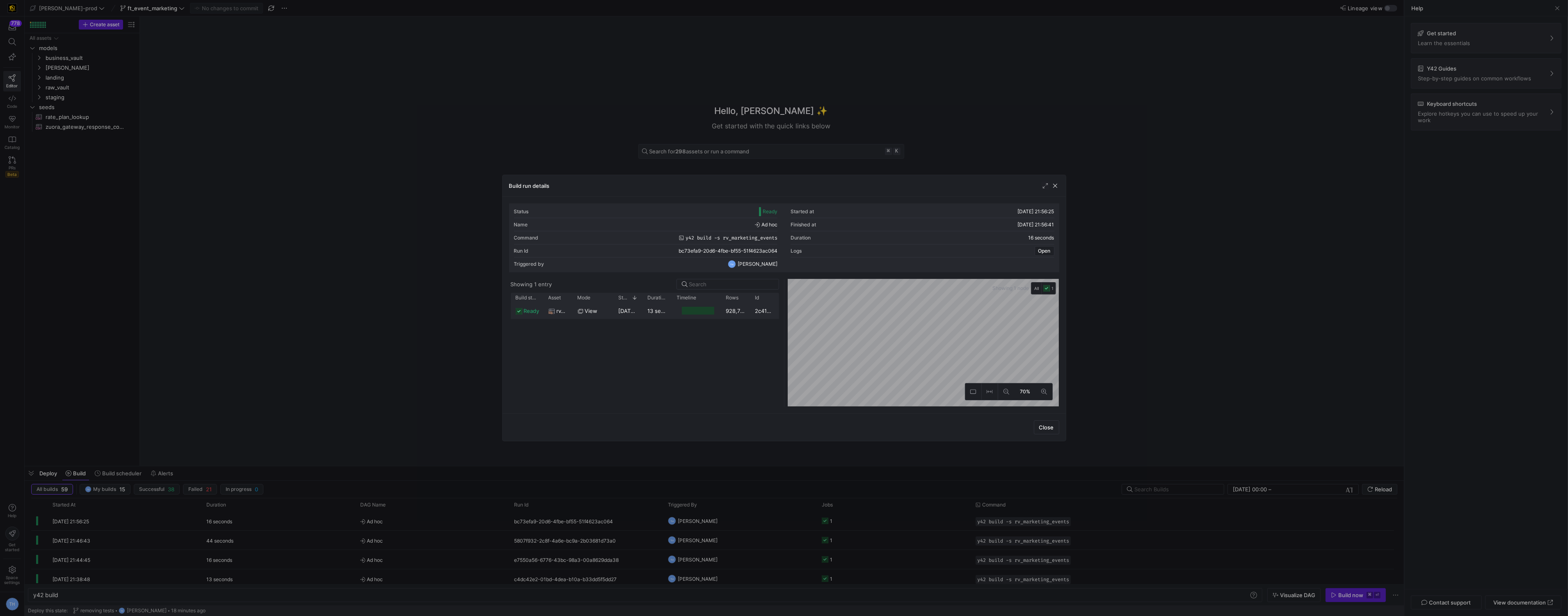
click at [698, 313] on div "Press SPACE to select this row." at bounding box center [698, 310] width 32 height 8
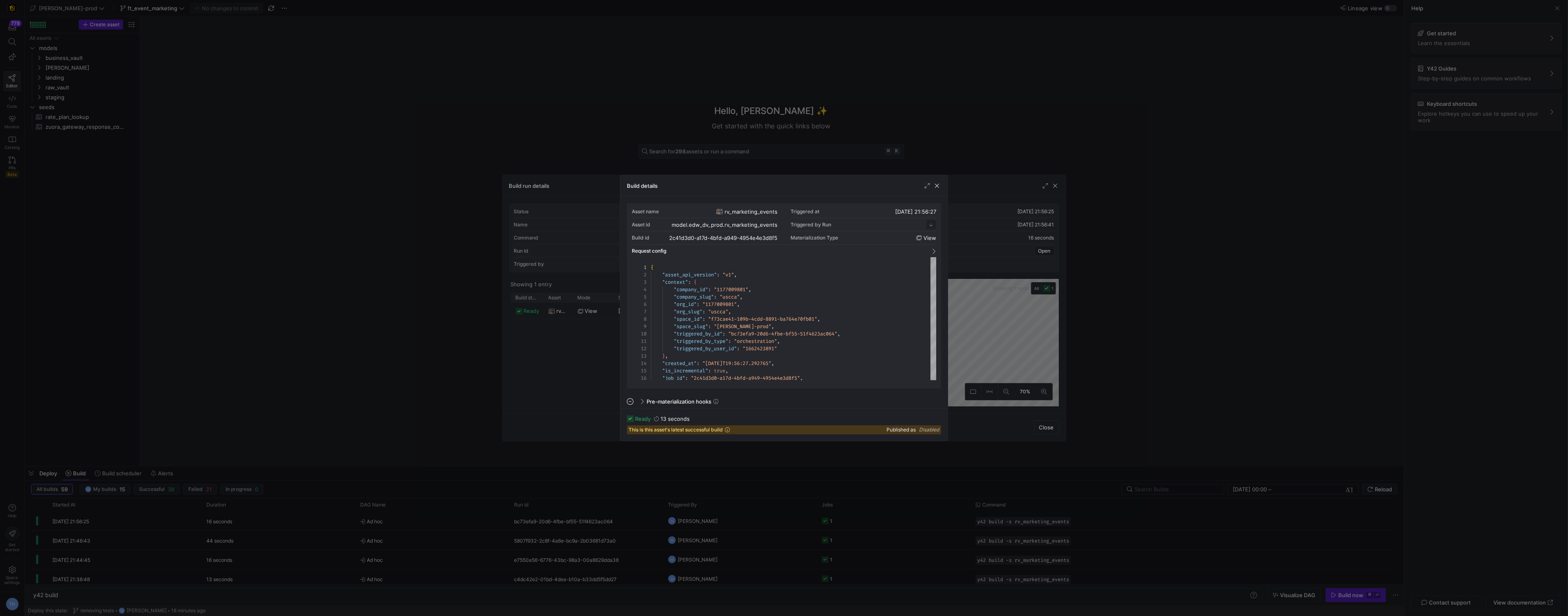
scroll to position [74, 0]
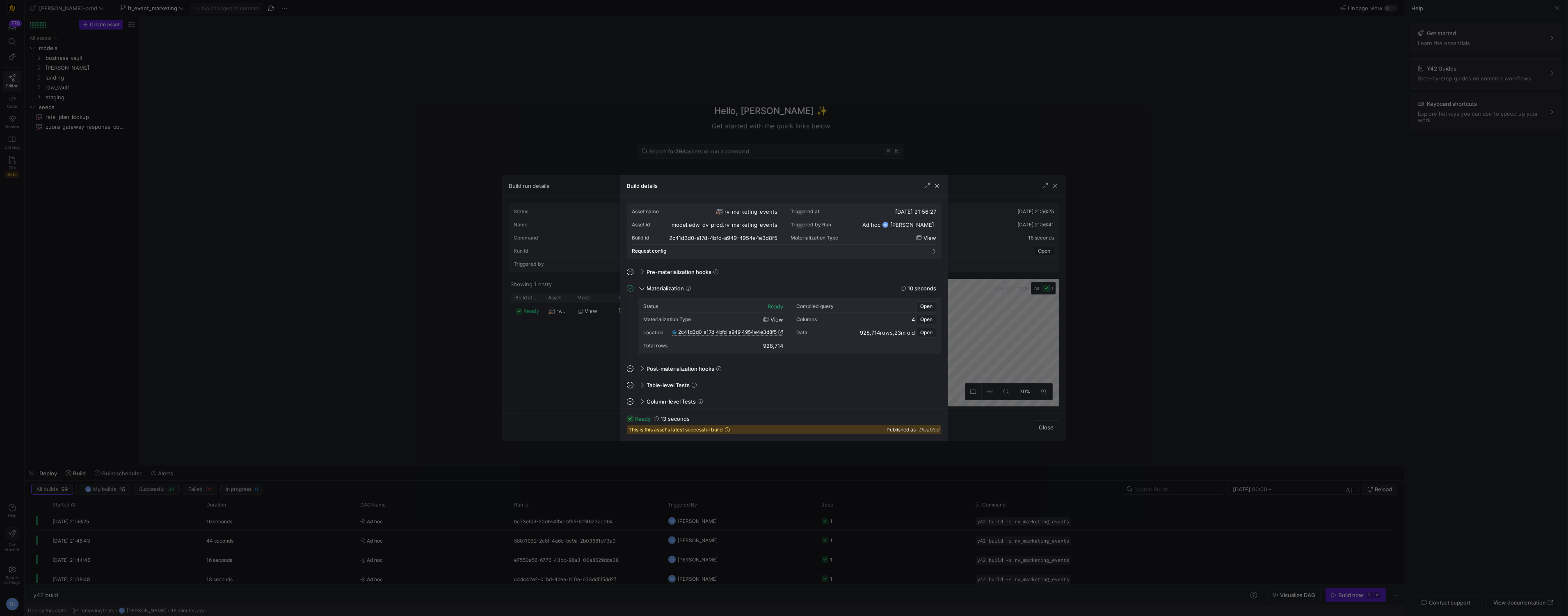
click at [715, 332] on span "2c41d3d0_a17d_4bfd_a949_4954e4e3d8f5" at bounding box center [727, 332] width 99 height 5
click at [854, 123] on div at bounding box center [784, 308] width 1568 height 616
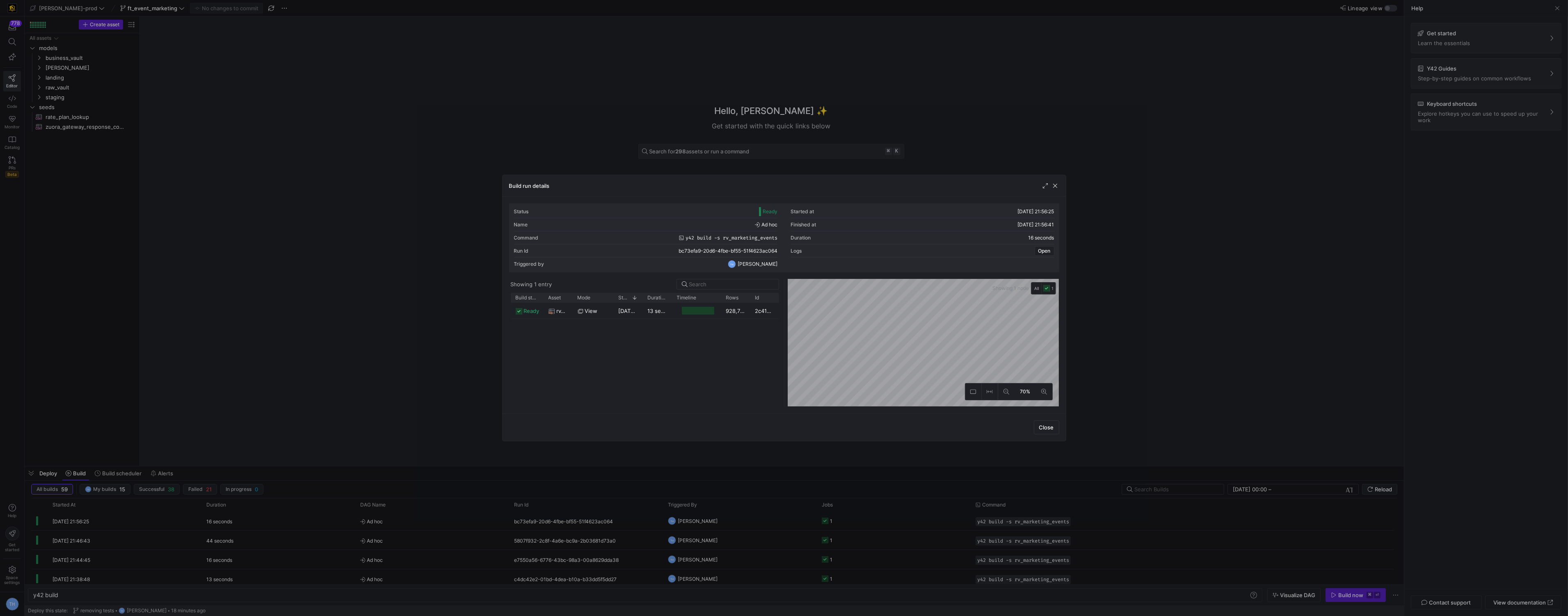
click at [854, 123] on div at bounding box center [784, 308] width 1568 height 616
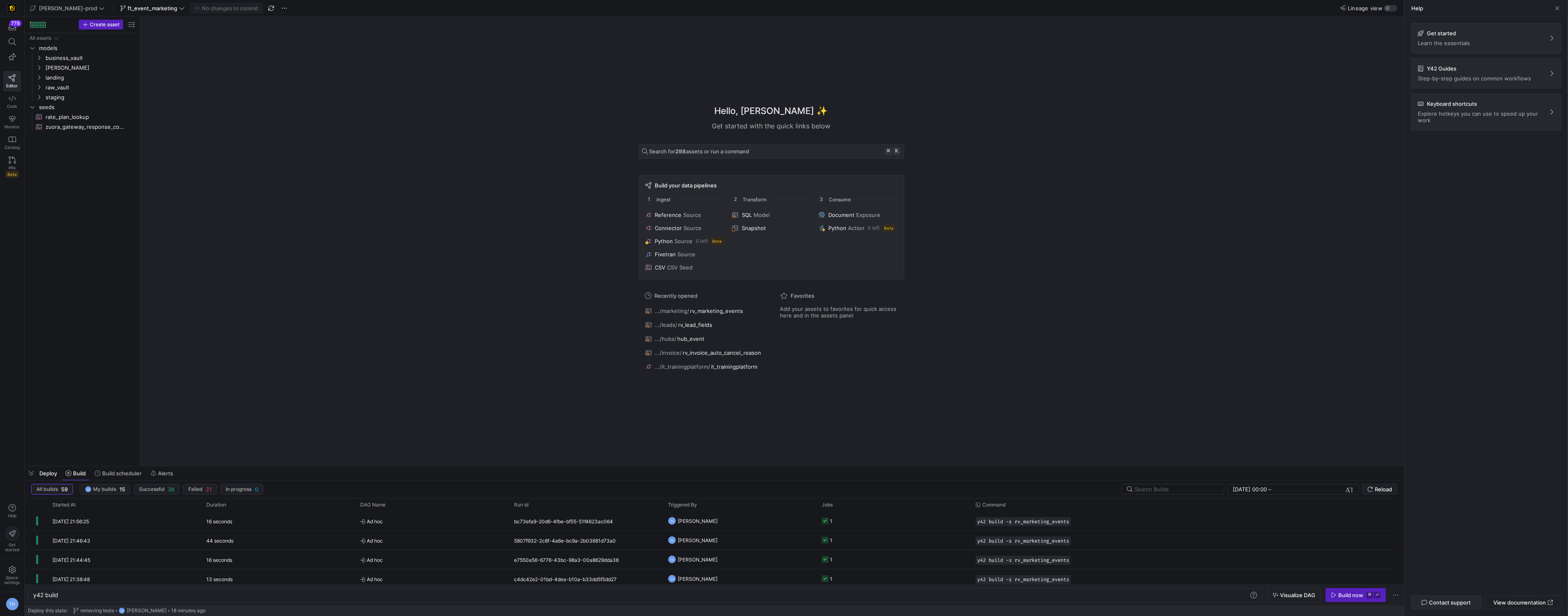
click at [1433, 603] on span "Contact support" at bounding box center [1450, 603] width 42 height 7
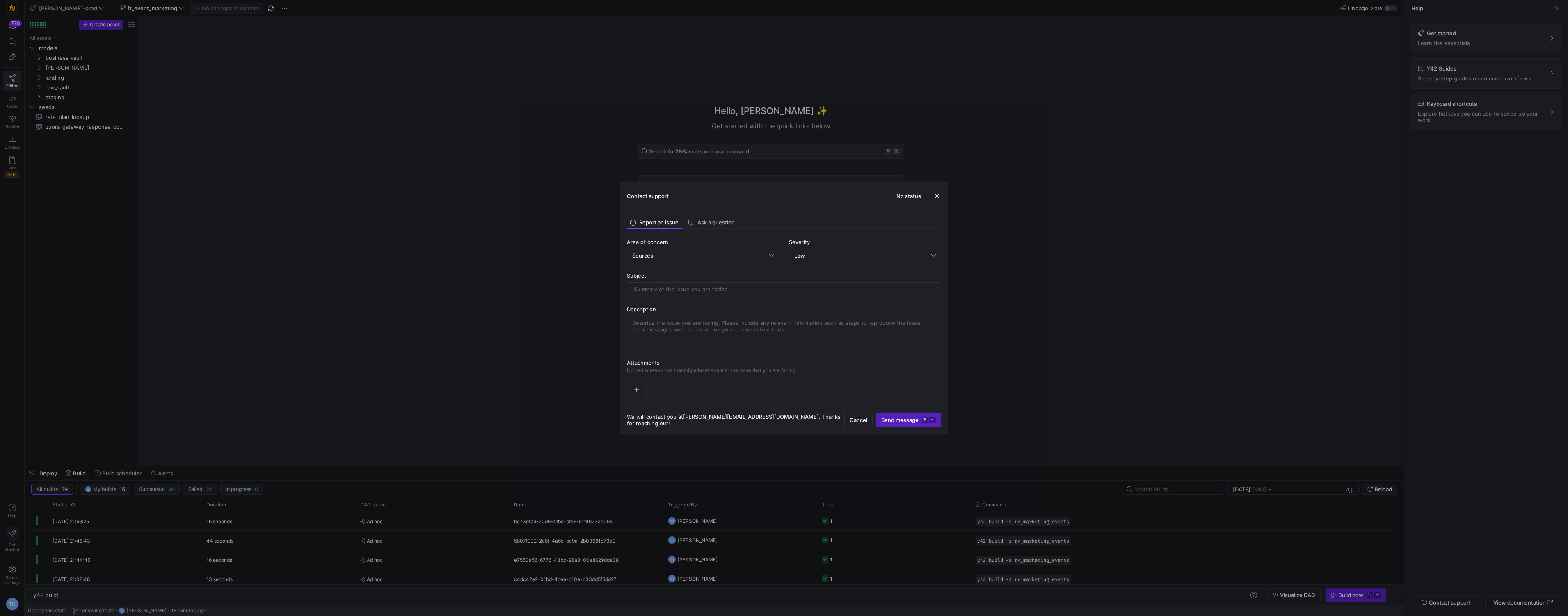
click at [435, 48] on div at bounding box center [784, 308] width 1568 height 616
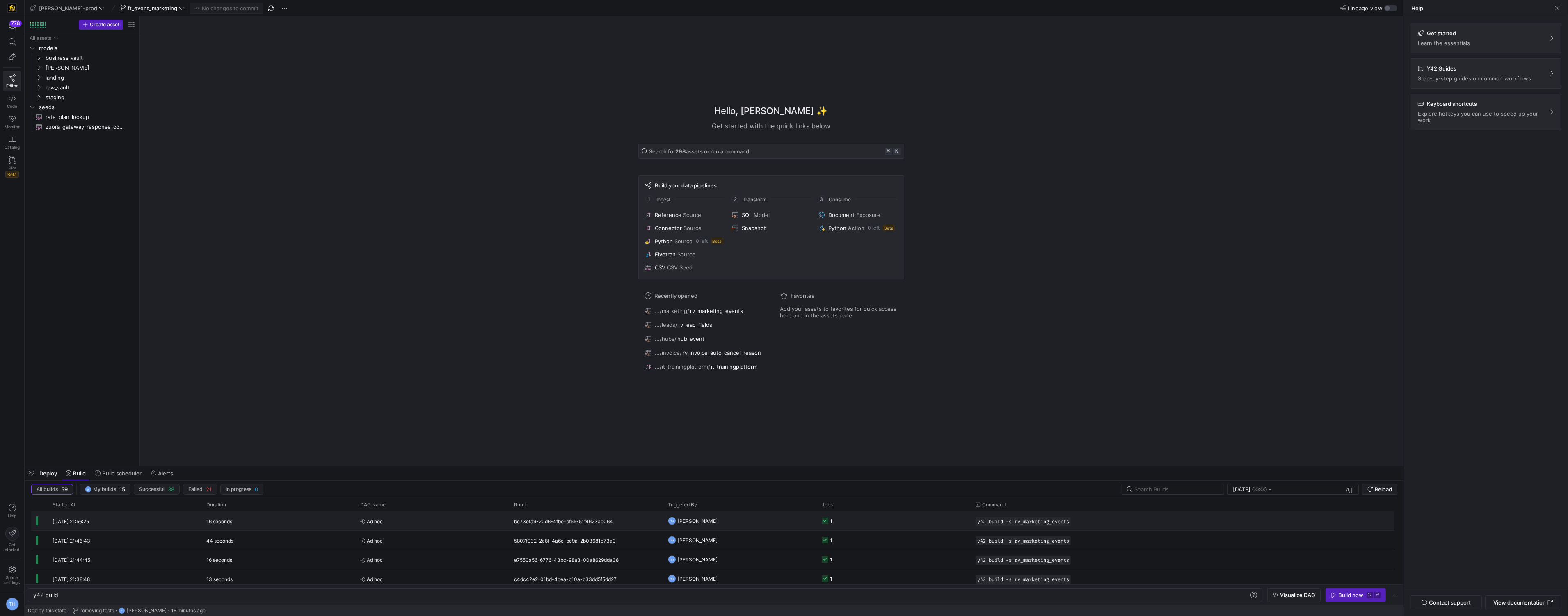
click at [474, 521] on span "Ad hoc" at bounding box center [432, 522] width 144 height 19
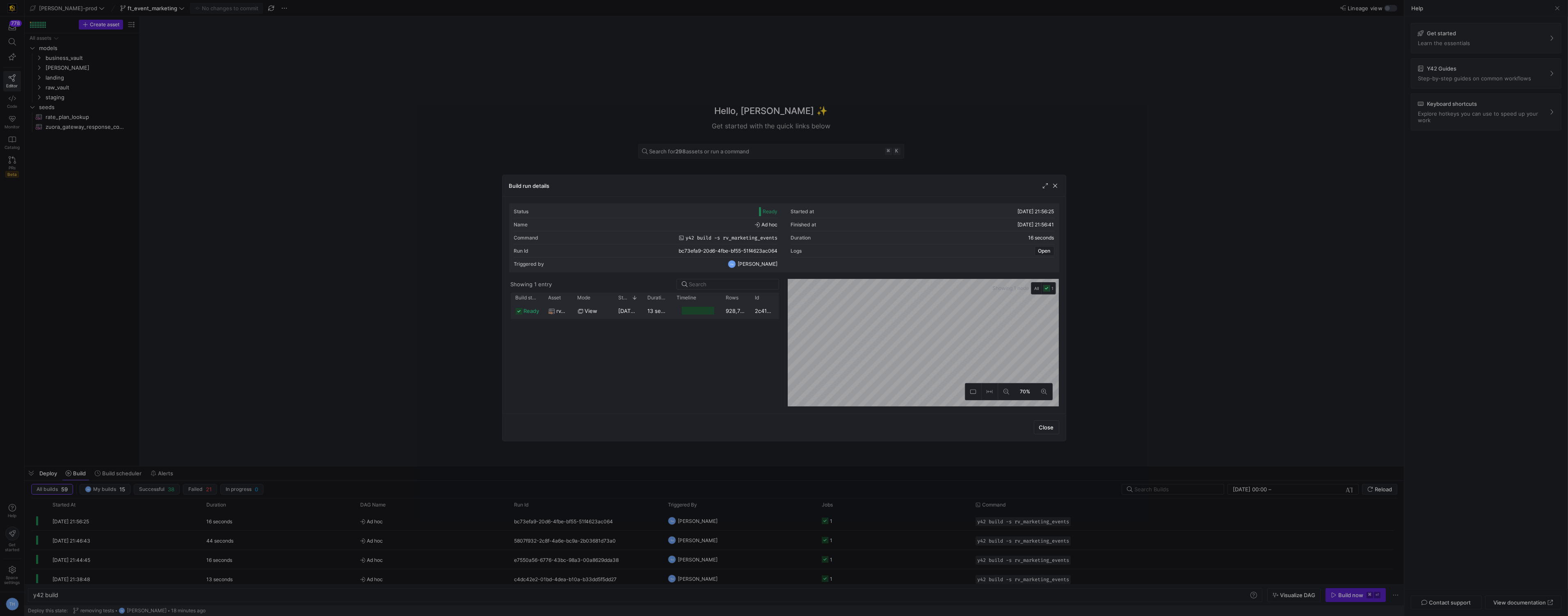
click at [693, 309] on div at bounding box center [698, 310] width 32 height 8
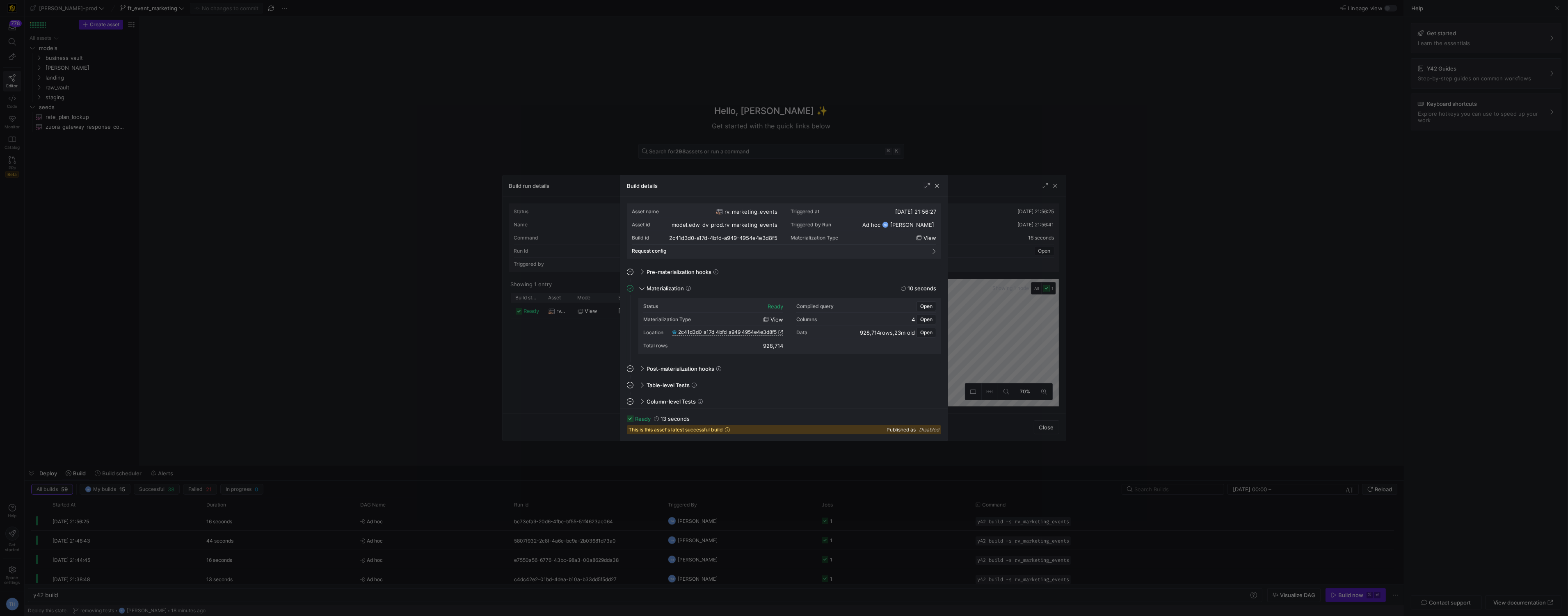
click at [1247, 296] on div at bounding box center [784, 308] width 1568 height 616
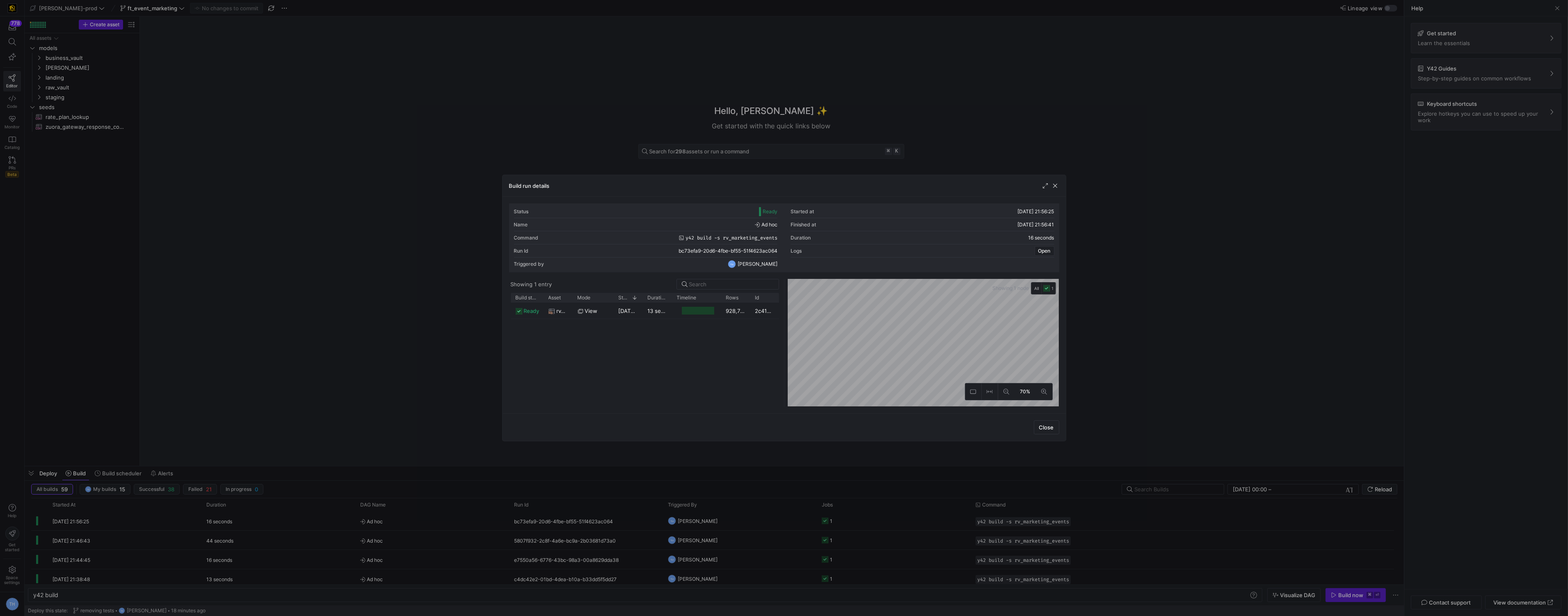
click at [1395, 448] on div at bounding box center [784, 308] width 1568 height 616
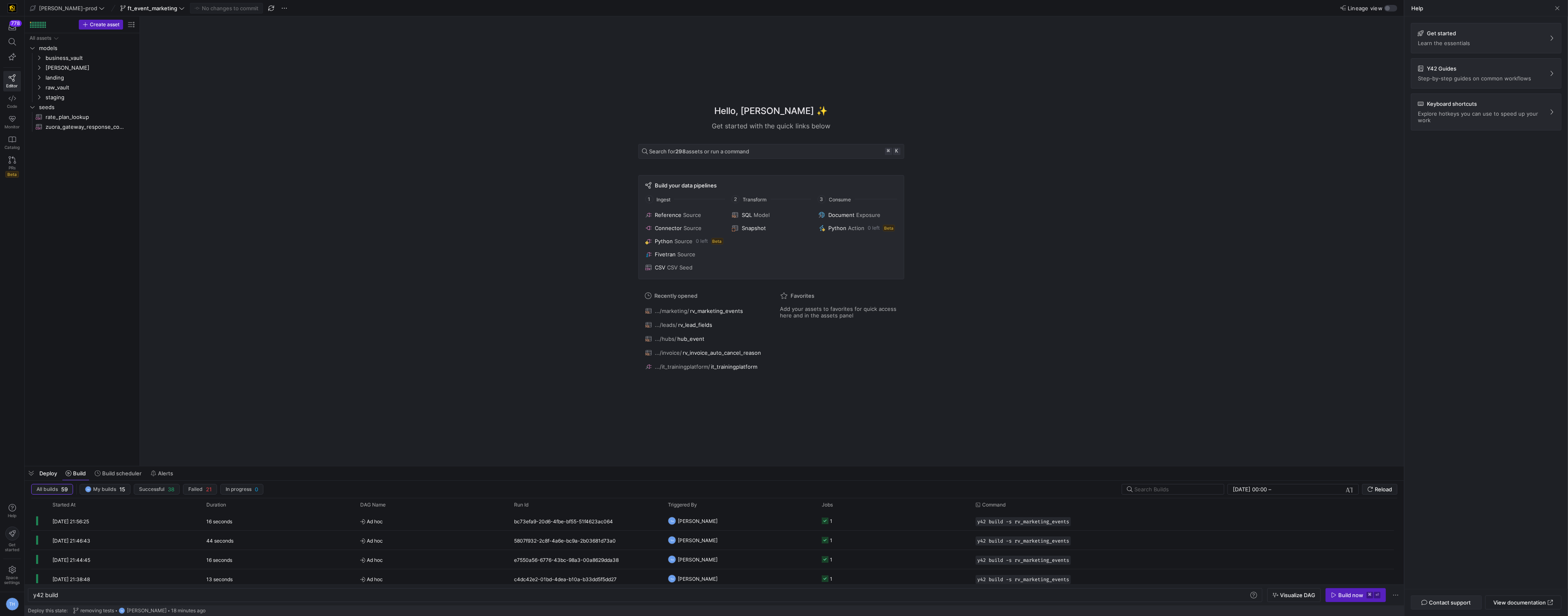
click at [1455, 598] on span "button" at bounding box center [1446, 603] width 70 height 13
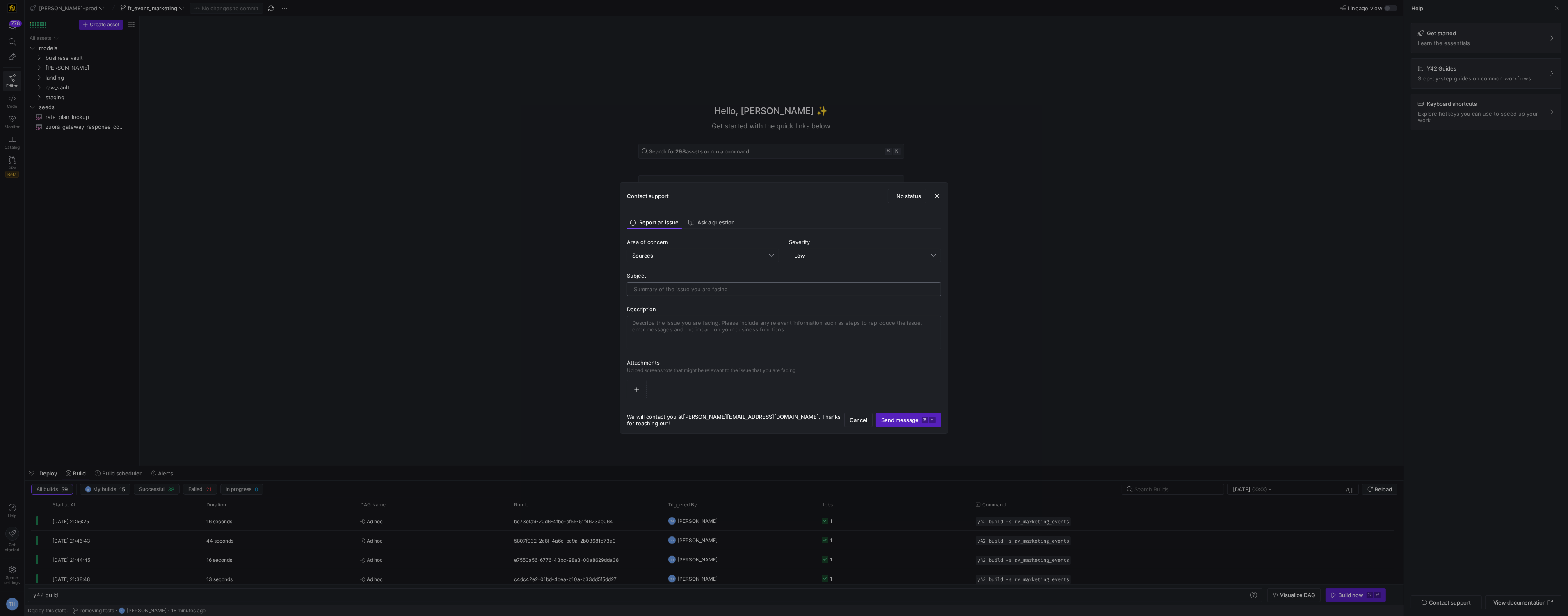
click at [687, 286] on input "text" at bounding box center [783, 289] width 300 height 7
click at [690, 323] on textarea at bounding box center [784, 332] width 304 height 26
click at [630, 390] on span "button" at bounding box center [637, 390] width 19 height 19
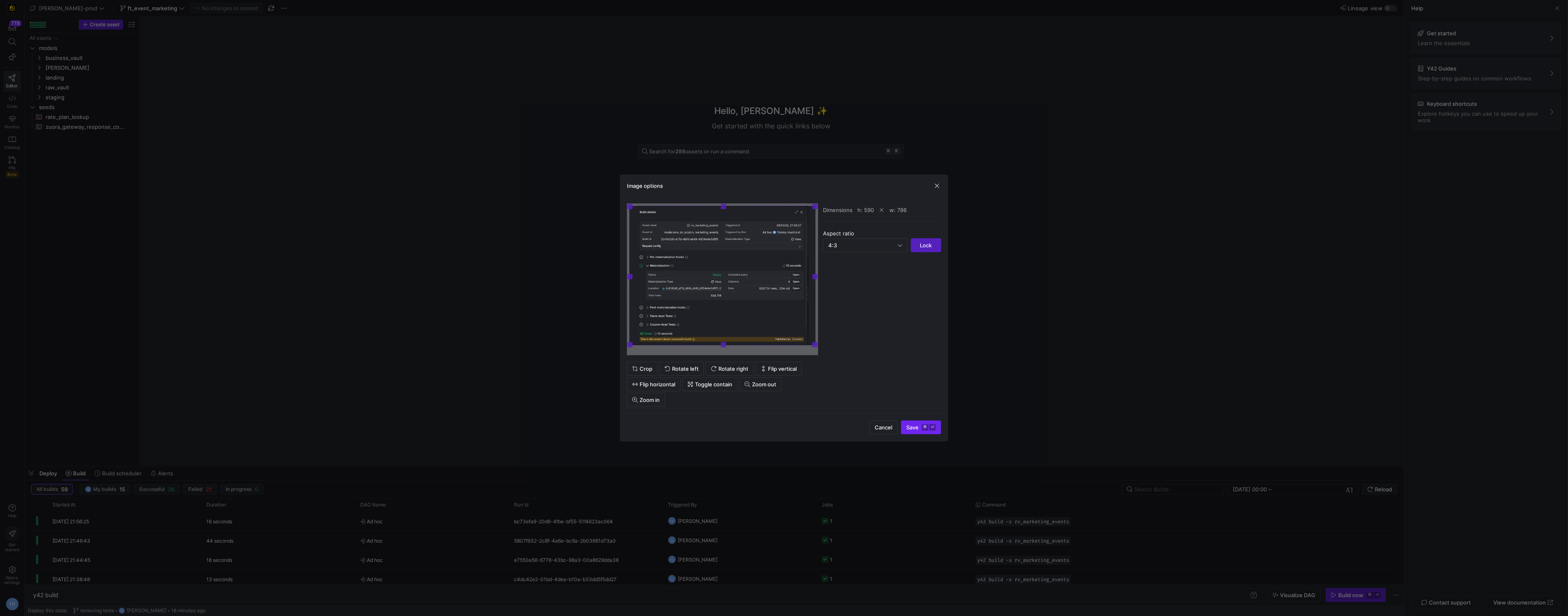
click at [919, 425] on span "Save ⌘ ⏎" at bounding box center [921, 427] width 30 height 7
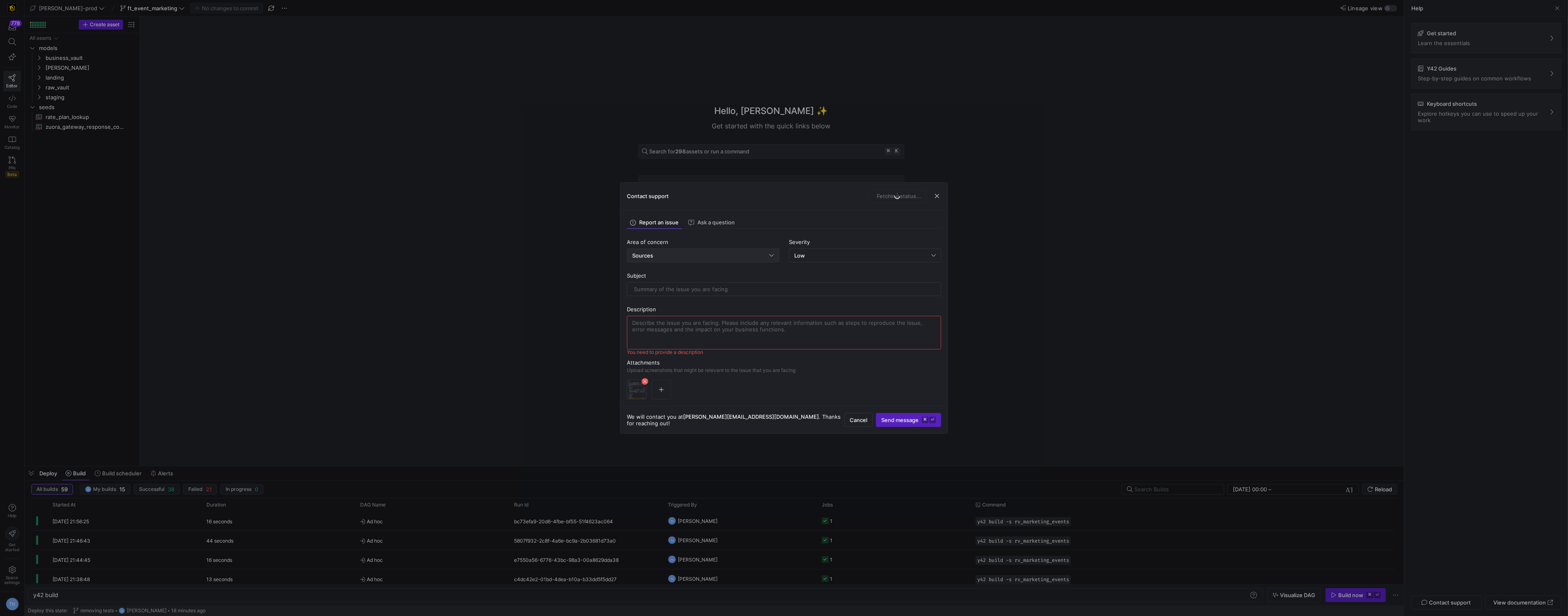
click at [684, 257] on div "Sources" at bounding box center [701, 256] width 137 height 7
click at [675, 294] on span "Data Catalog" at bounding box center [703, 295] width 145 height 7
click at [839, 240] on div "Severity" at bounding box center [865, 242] width 152 height 7
click at [839, 251] on div "Low" at bounding box center [865, 256] width 142 height 13
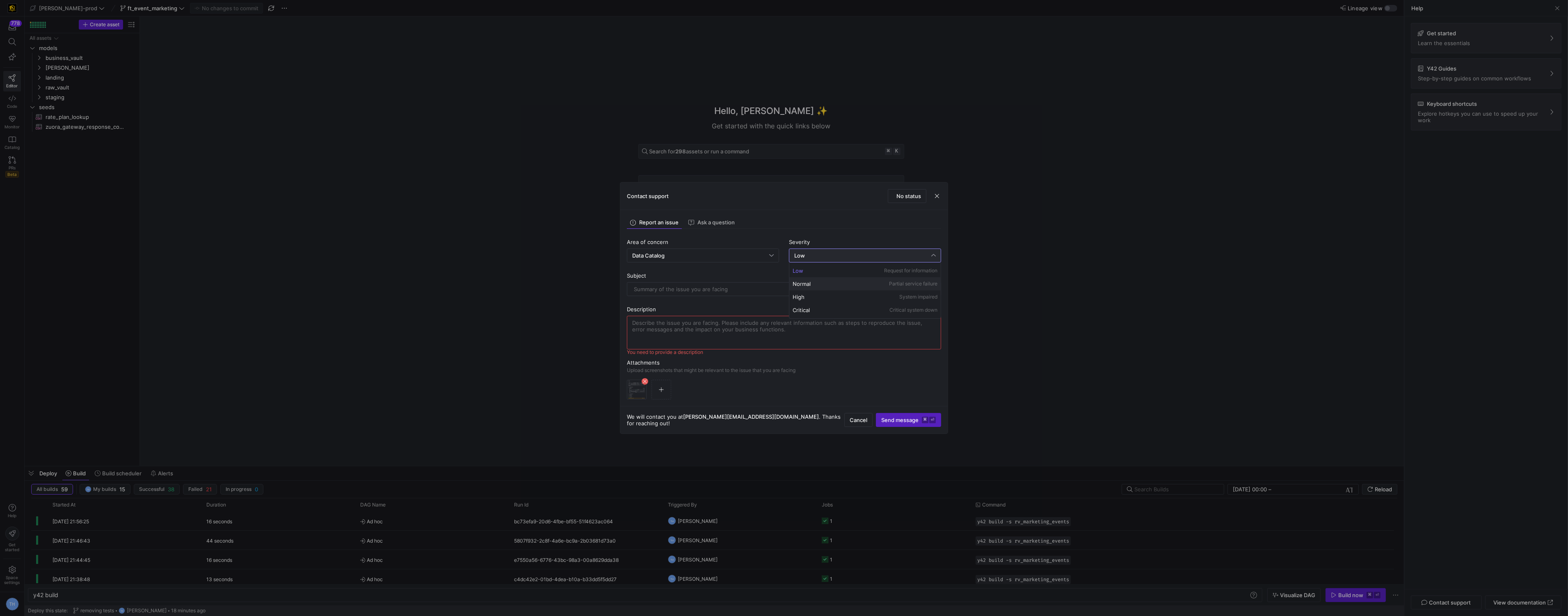
click at [839, 285] on div "Normal Partial service failure" at bounding box center [865, 284] width 145 height 7
click at [743, 282] on div at bounding box center [783, 289] width 300 height 13
click at [743, 289] on input "text" at bounding box center [783, 289] width 300 height 7
type input "W"
type input "S"
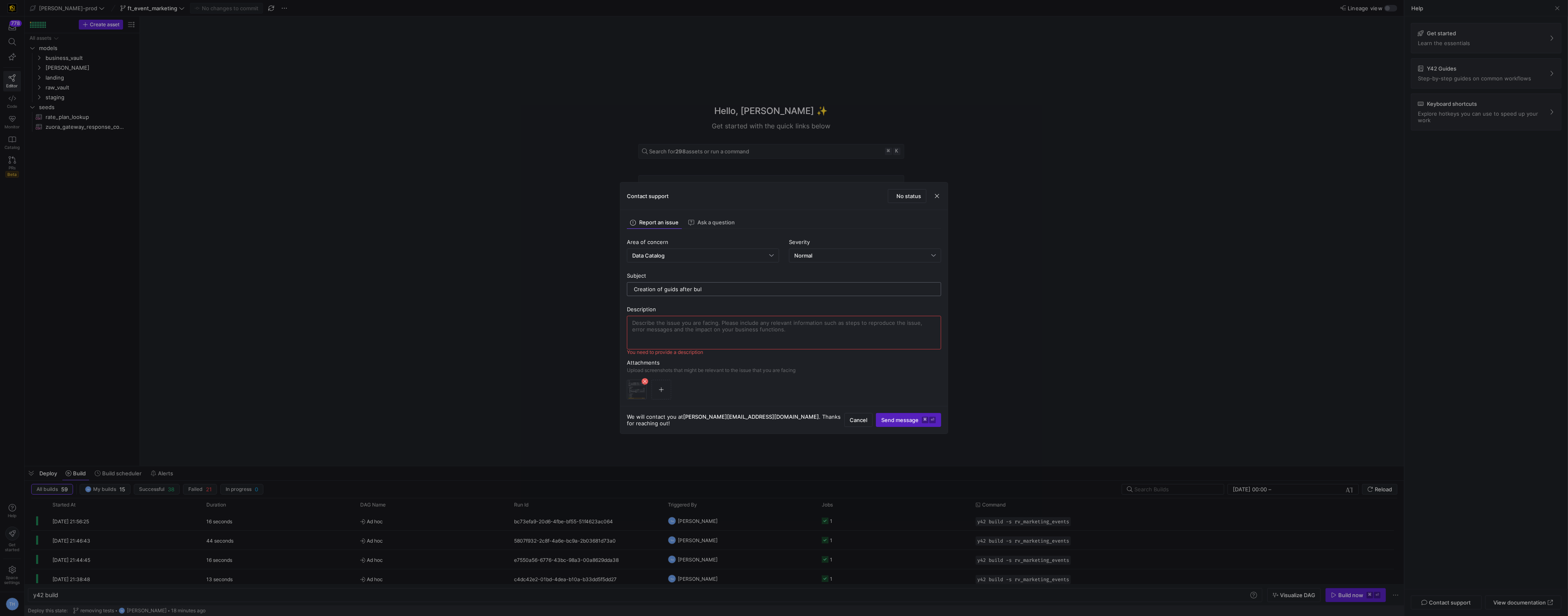
drag, startPoint x: 712, startPoint y: 290, endPoint x: 660, endPoint y: 289, distance: 52.0
click at [660, 289] on input "Creation of guids after bul" at bounding box center [783, 289] width 300 height 7
type input "Creation of snowflake guids after building in y42 is not working."
click at [662, 339] on textarea at bounding box center [784, 332] width 304 height 26
type textarea "After I build a model and try to get the guid from the snowflake loaction it ta…"
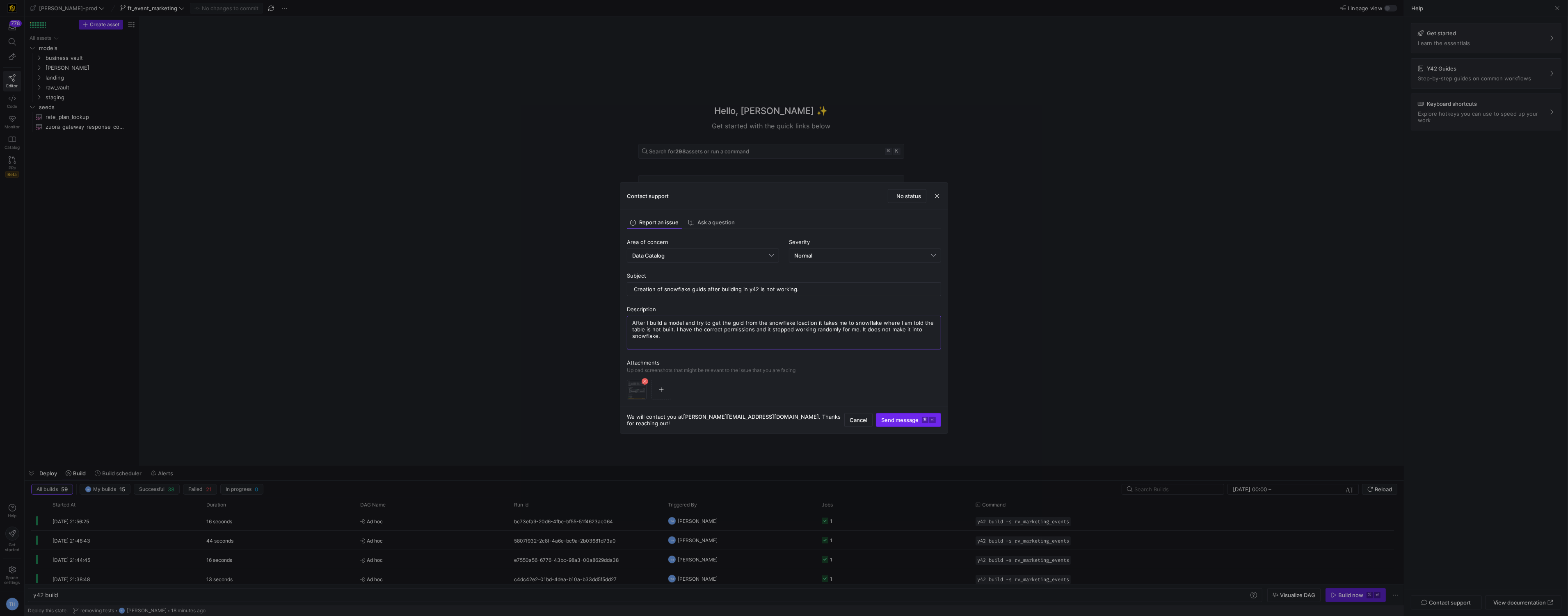
click at [904, 421] on span "Send message ⌘ ⏎" at bounding box center [909, 420] width 55 height 7
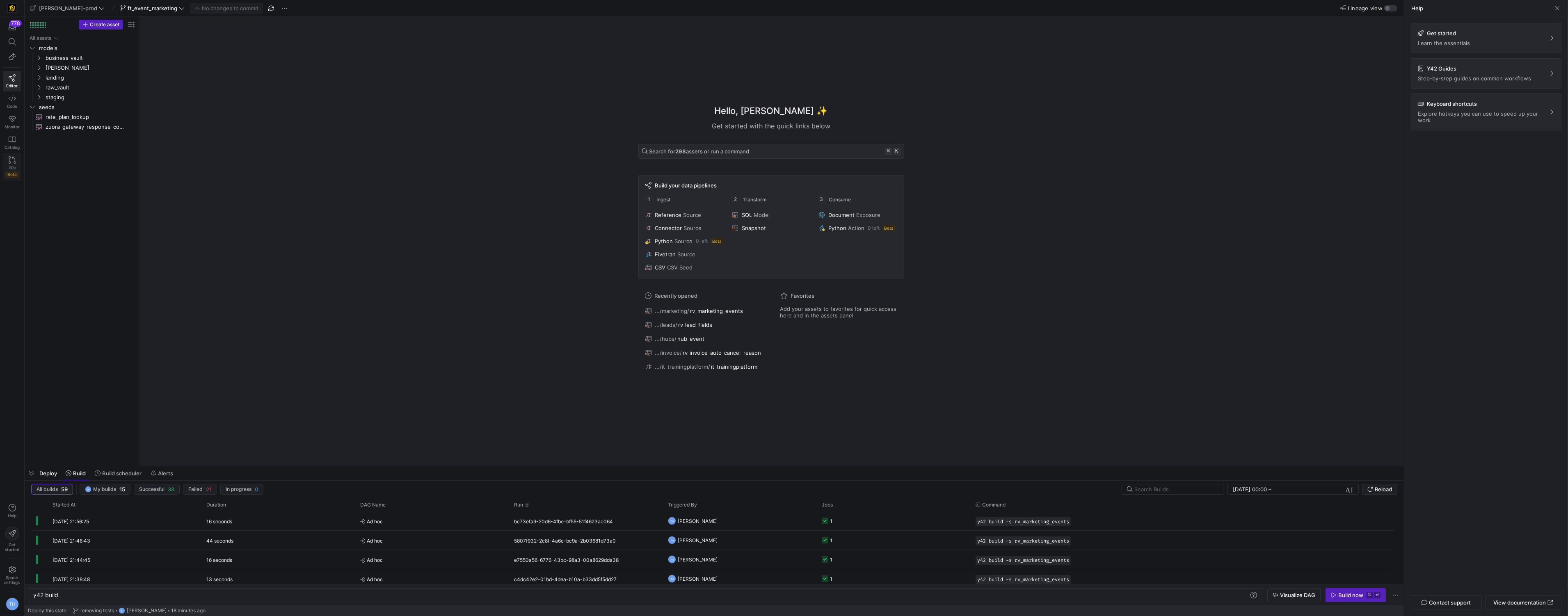
click at [10, 167] on span "PRs" at bounding box center [12, 168] width 7 height 5
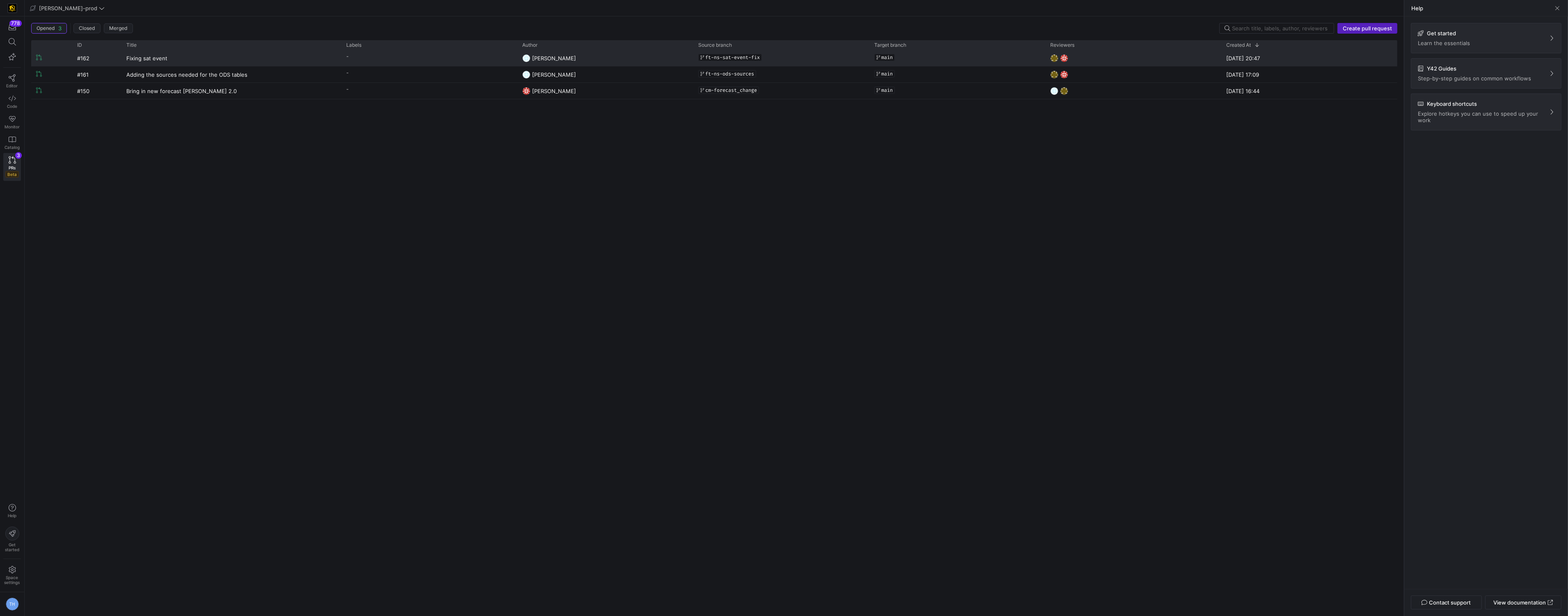
click at [441, 55] on y42-pull-request-list-view-label-cell-renderer "-" at bounding box center [429, 57] width 166 height 12
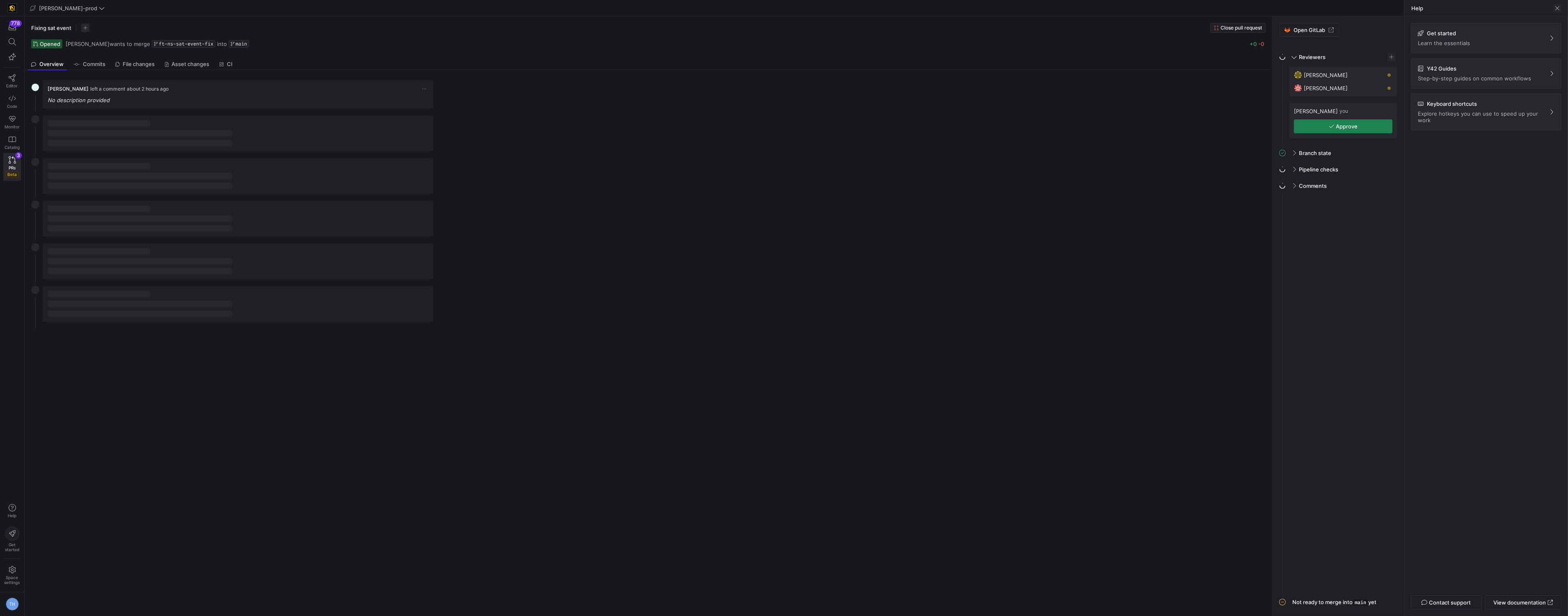
click at [1561, 10] on span at bounding box center [1557, 8] width 8 height 8
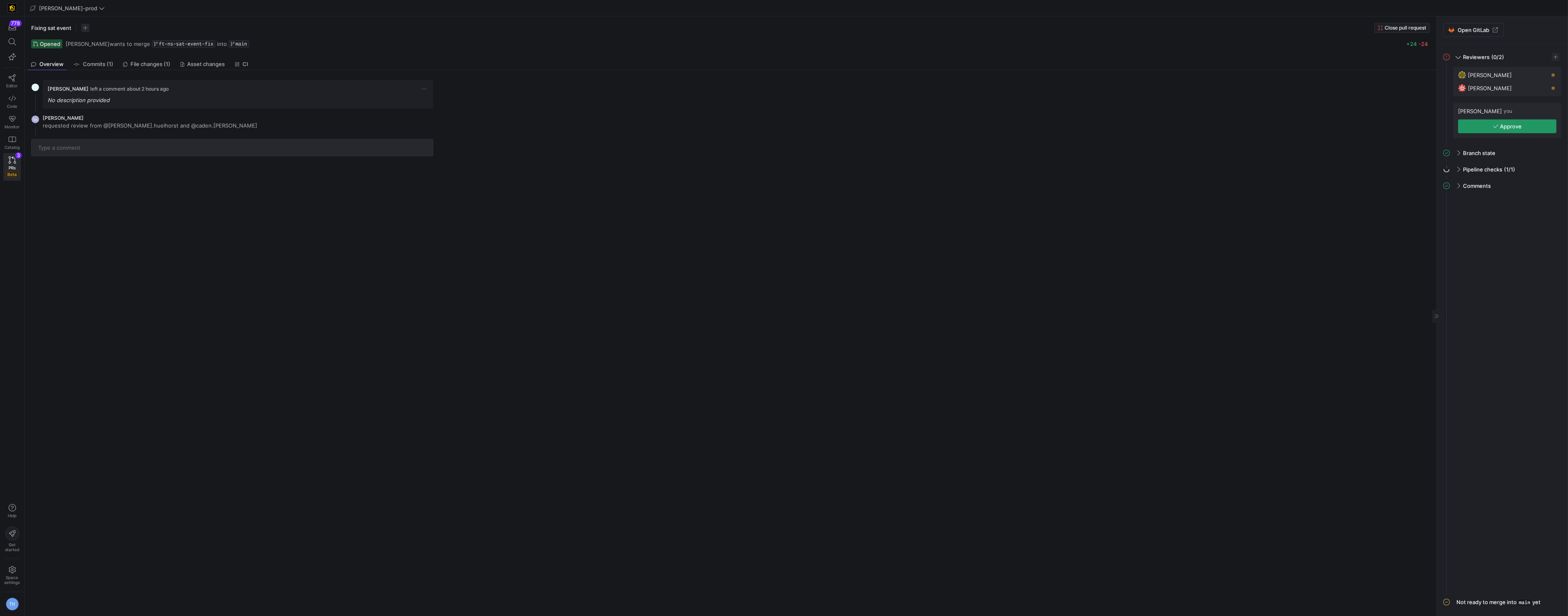
click at [1476, 122] on span "button" at bounding box center [1507, 127] width 97 height 13
click at [14, 161] on icon at bounding box center [12, 160] width 7 height 7
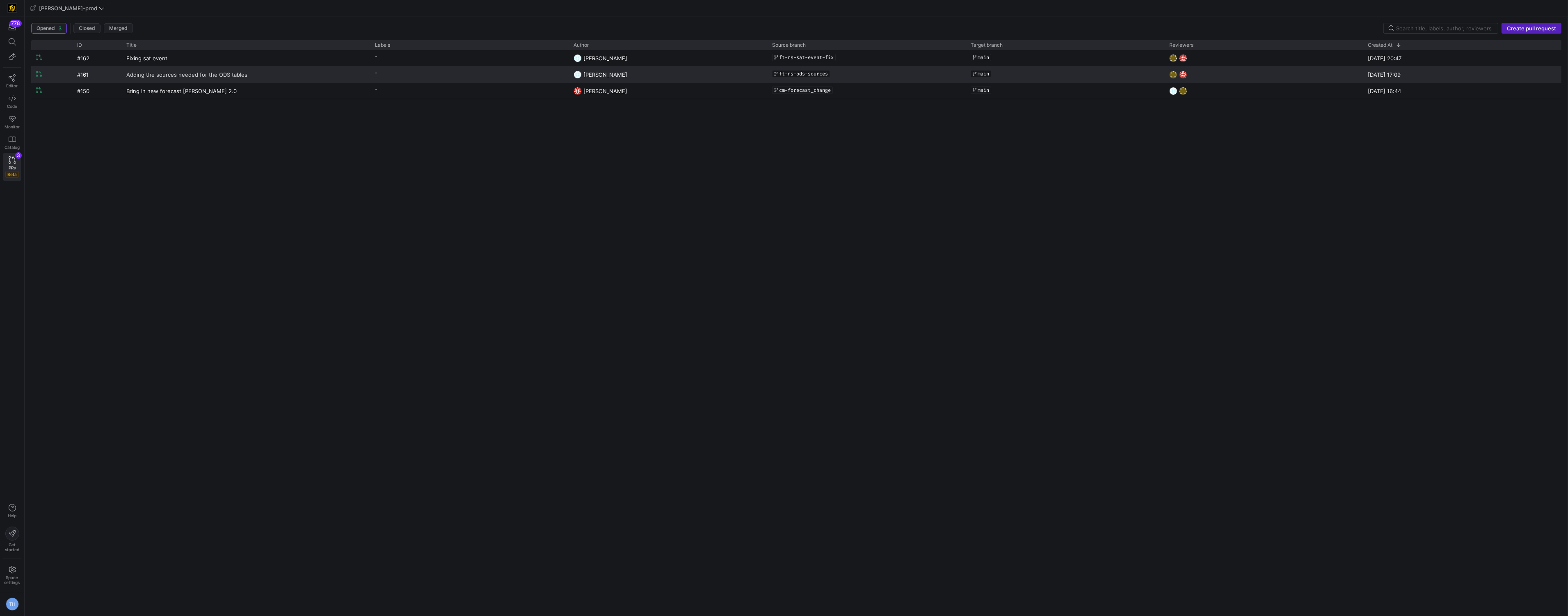
click at [275, 73] on link "Adding the sources needed for the ODS tables" at bounding box center [246, 74] width 239 height 15
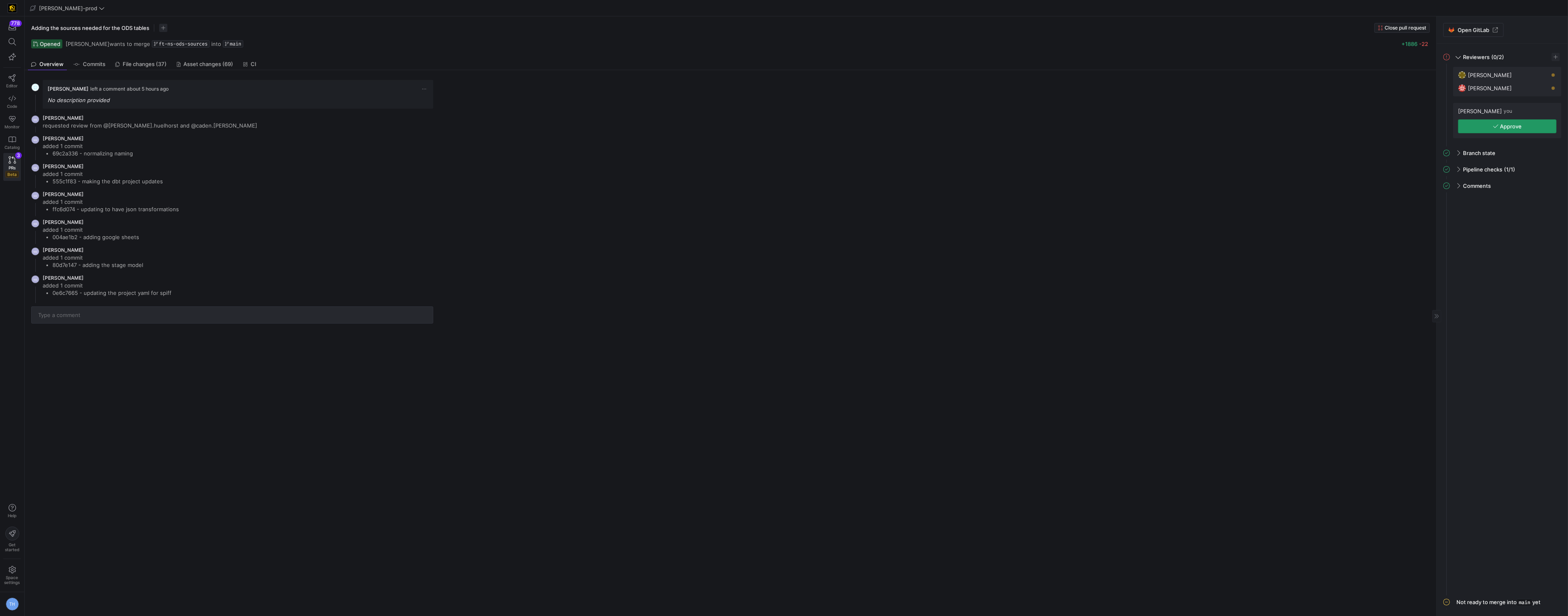
click at [1483, 125] on span "button" at bounding box center [1507, 127] width 97 height 13
click at [161, 62] on span "File changes (37)" at bounding box center [157, 64] width 44 height 5
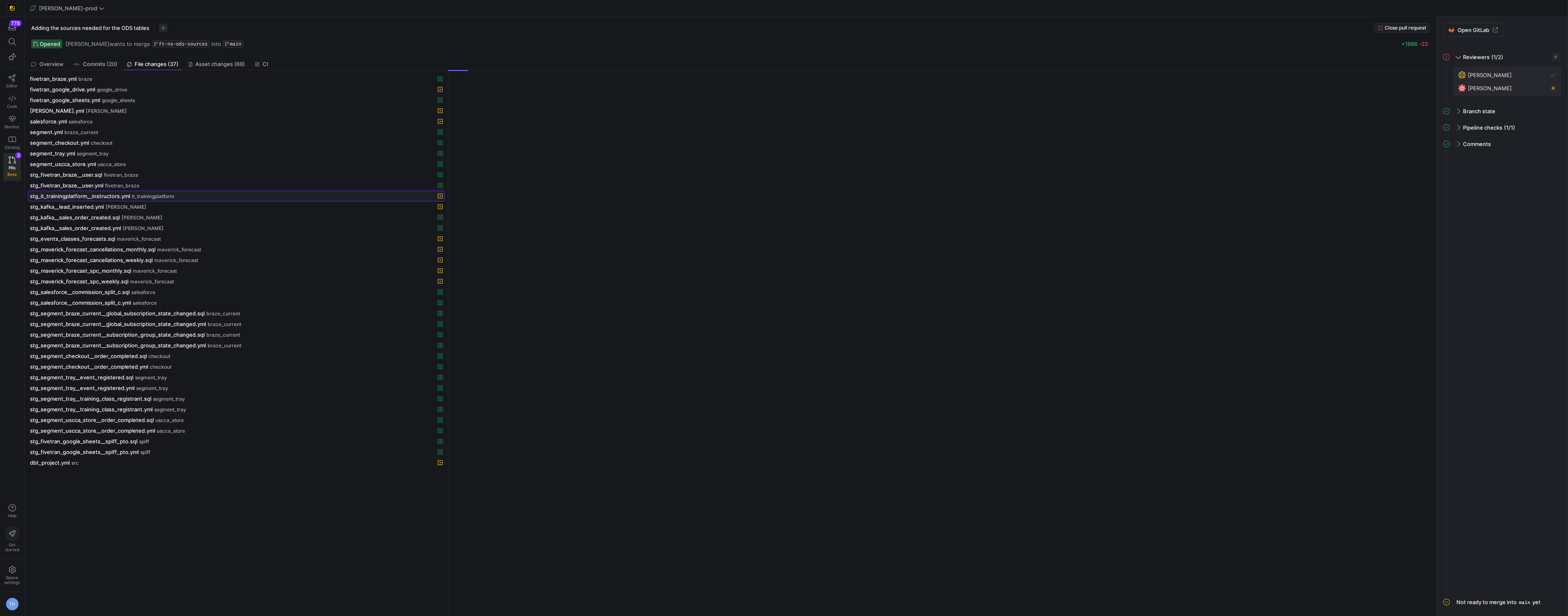
click at [102, 195] on span "stg_it_trainingplatform__instructors.yml" at bounding box center [80, 196] width 100 height 7
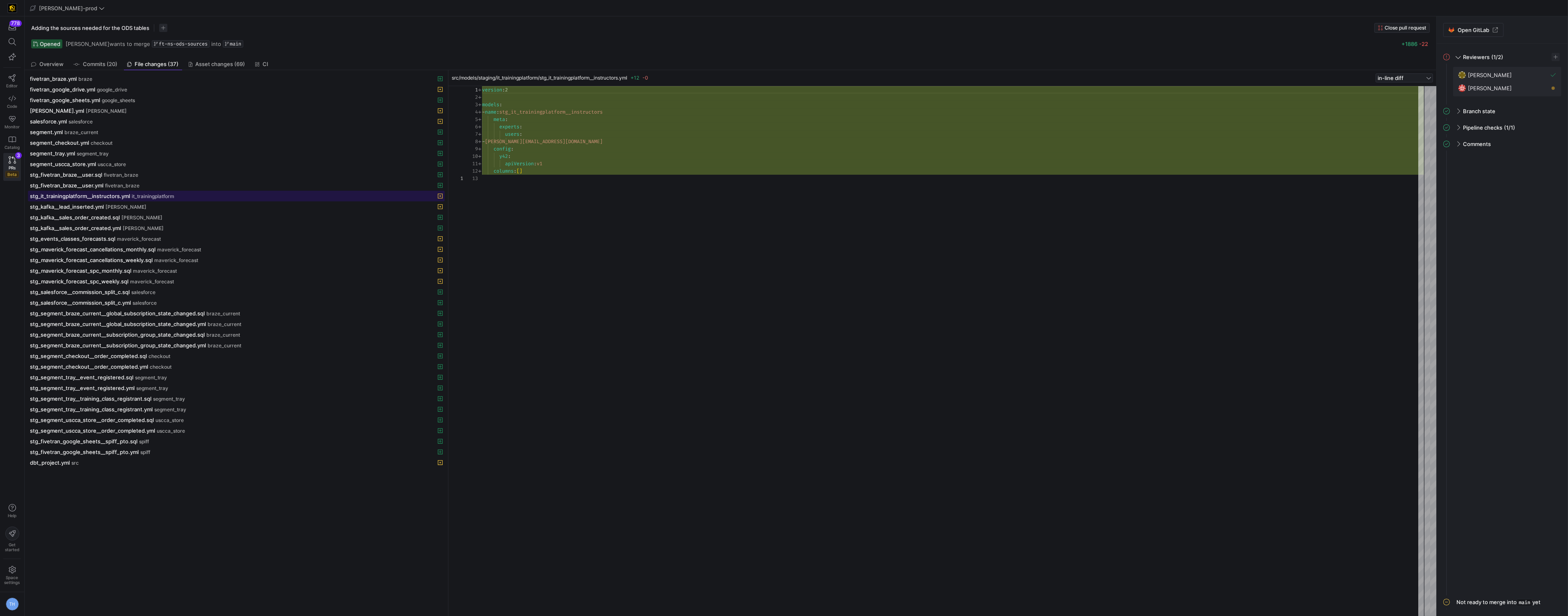
scroll to position [74, 0]
click at [103, 201] on span at bounding box center [236, 196] width 416 height 10
click at [104, 206] on span "stg_kafka__lead_inserted.yml" at bounding box center [66, 206] width 74 height 7
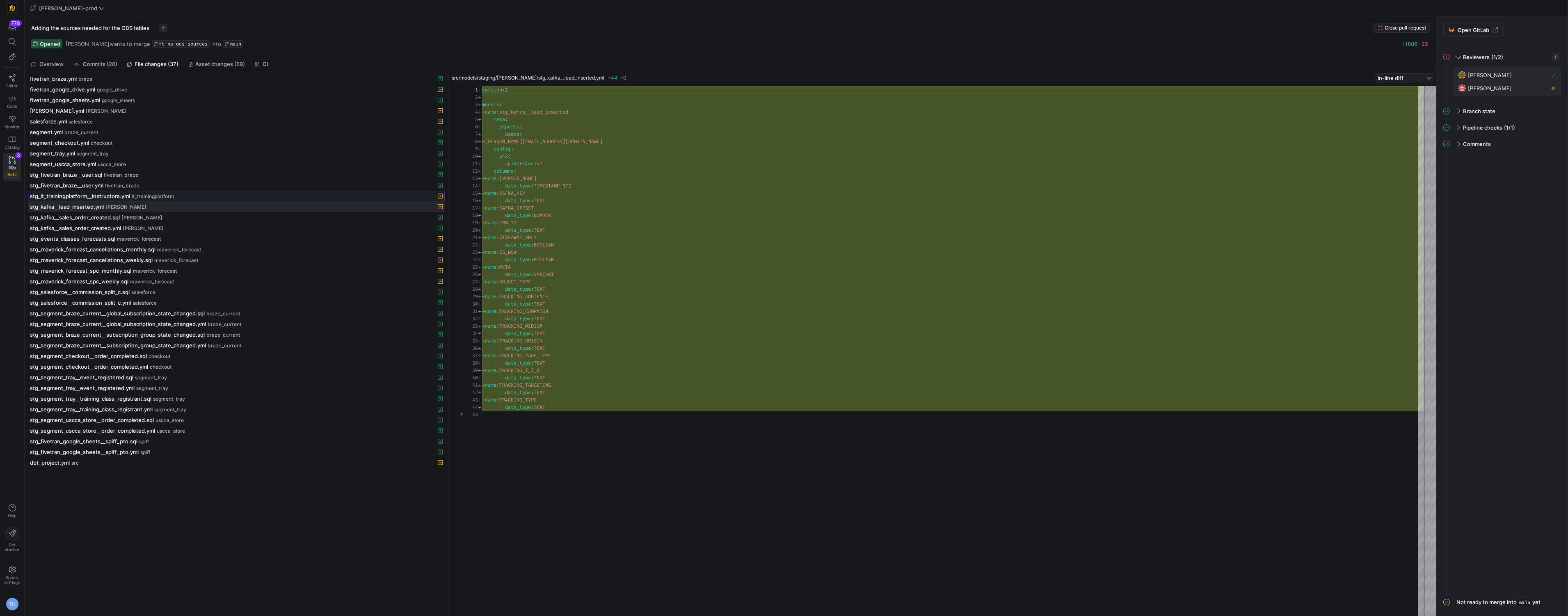
click at [122, 192] on span at bounding box center [236, 196] width 416 height 10
click at [136, 205] on div "stg_kafka__lead_inserted.yml [PERSON_NAME]" at bounding box center [227, 206] width 394 height 7
click at [152, 188] on div "stg_fivetran_braze__user.yml fivetran_braze" at bounding box center [227, 185] width 394 height 7
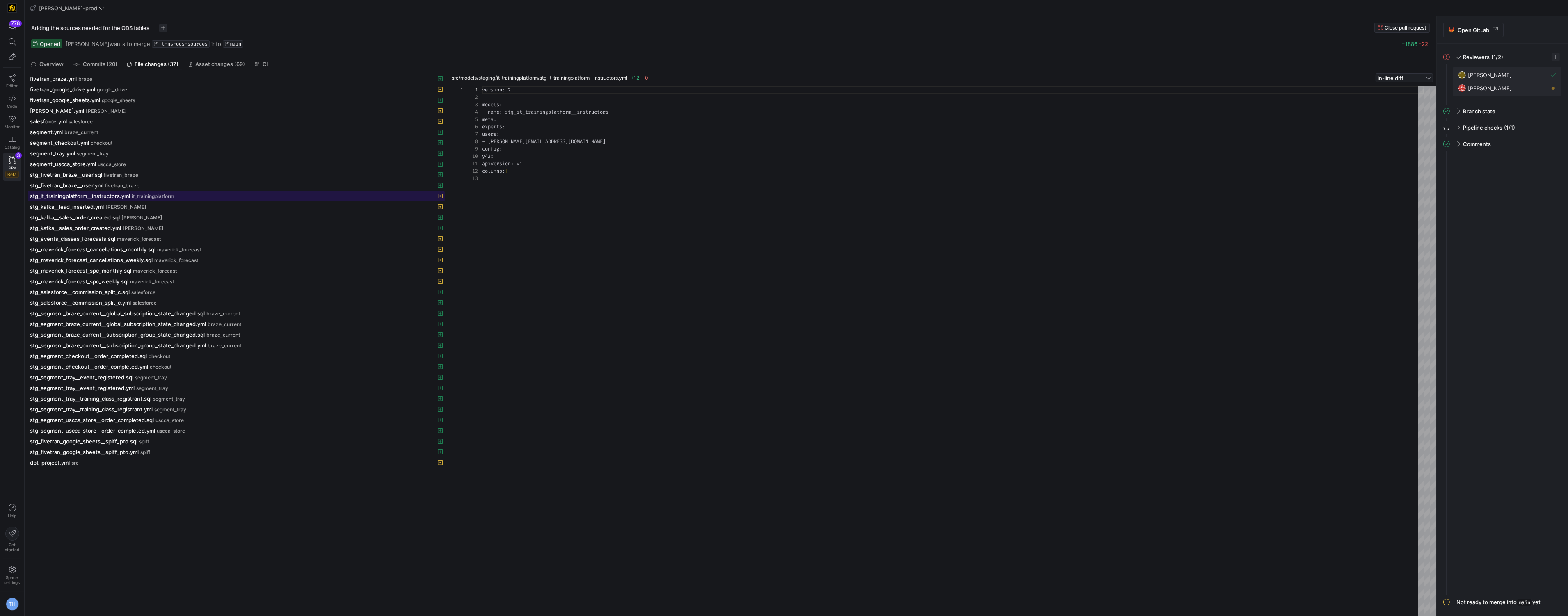
click at [152, 197] on span "it_trainingplatform" at bounding box center [153, 196] width 43 height 5
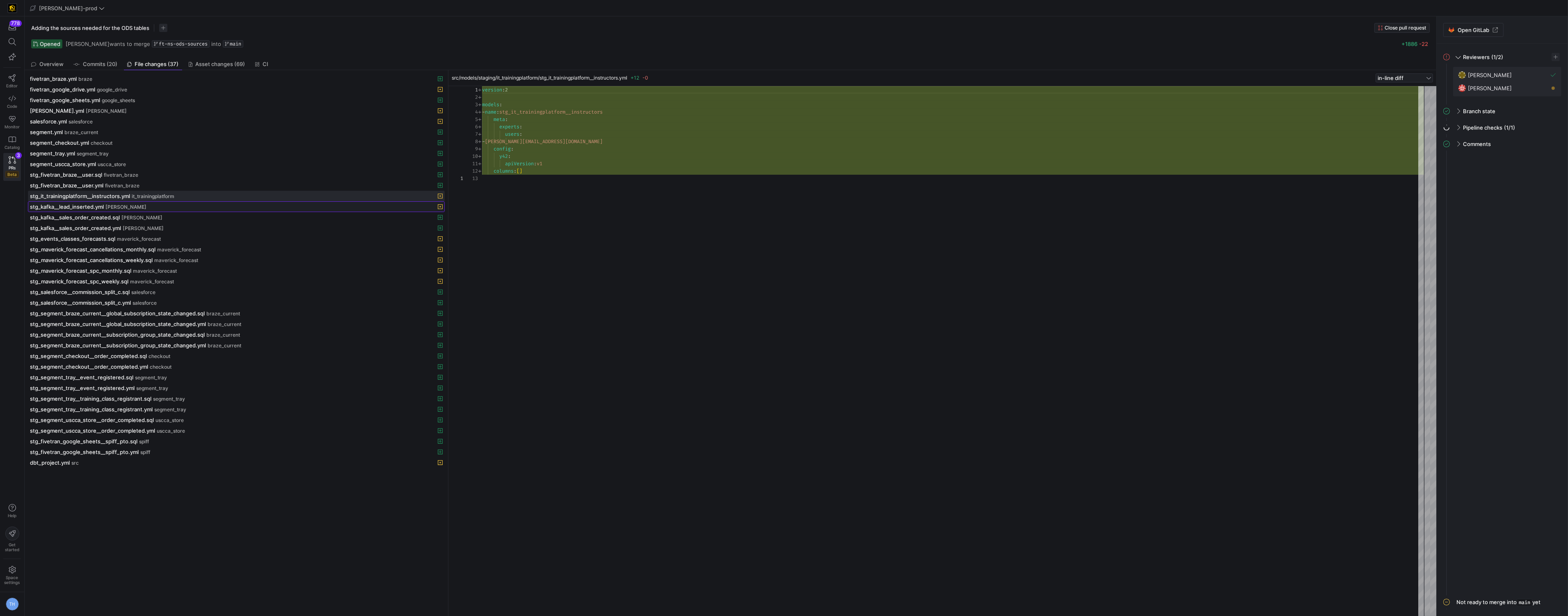
click at [153, 208] on div "stg_kafka__lead_inserted.yml [PERSON_NAME]" at bounding box center [227, 206] width 394 height 7
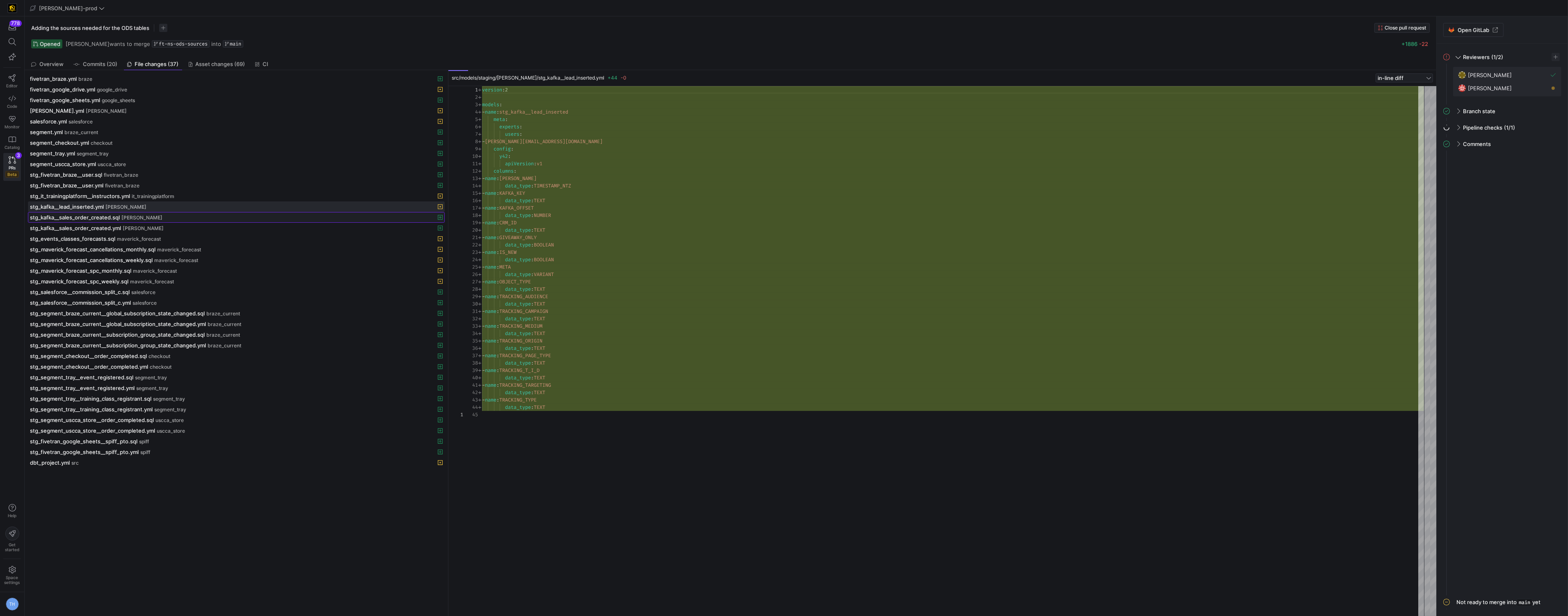
click at [156, 220] on div "stg_kafka__sales_order_created.sql [PERSON_NAME]" at bounding box center [227, 217] width 394 height 7
click at [159, 250] on span "maverick_forecast" at bounding box center [179, 250] width 44 height 5
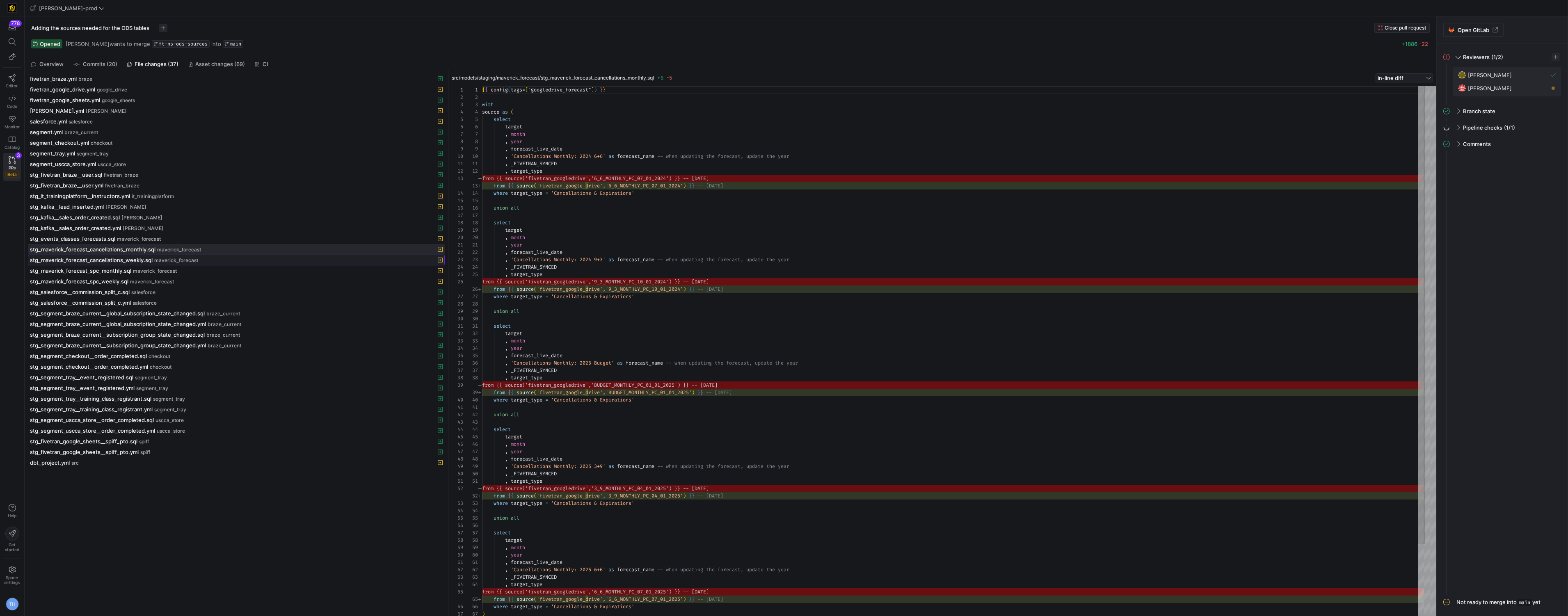
click at [158, 263] on span "maverick_forecast" at bounding box center [176, 260] width 44 height 5
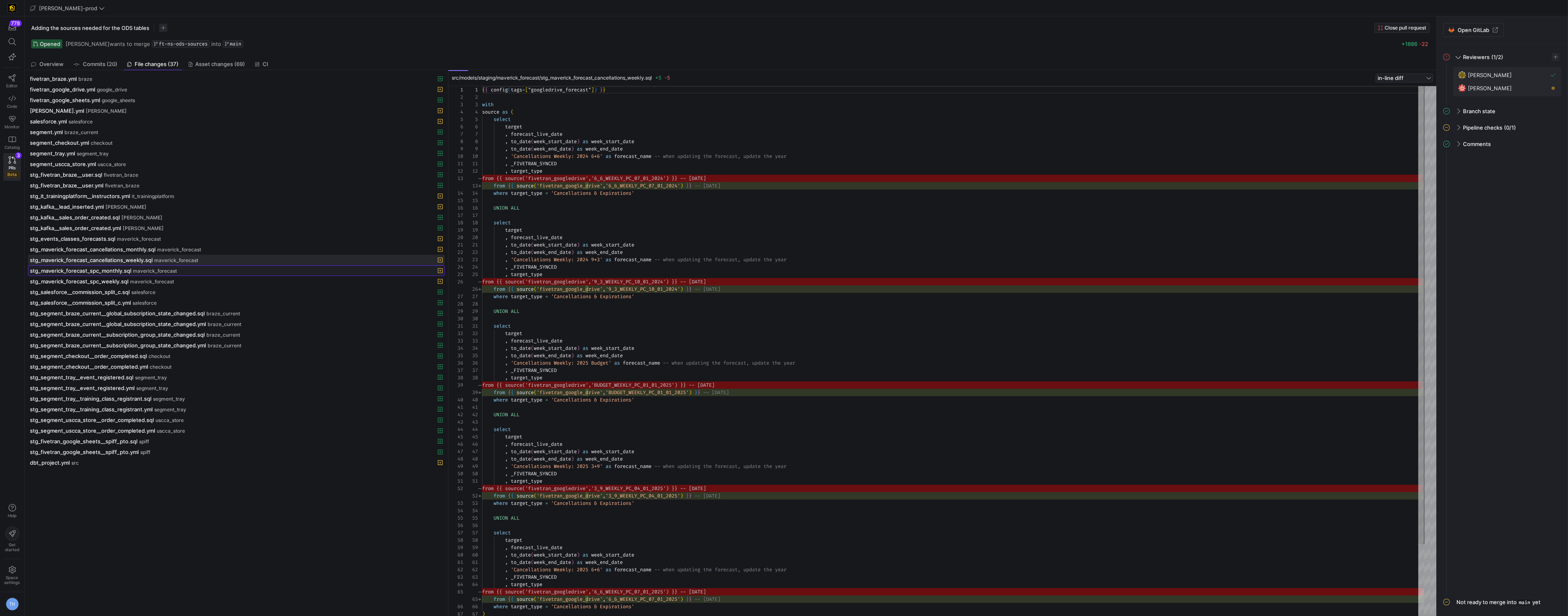
click at [158, 274] on span "maverick_forecast" at bounding box center [155, 271] width 44 height 5
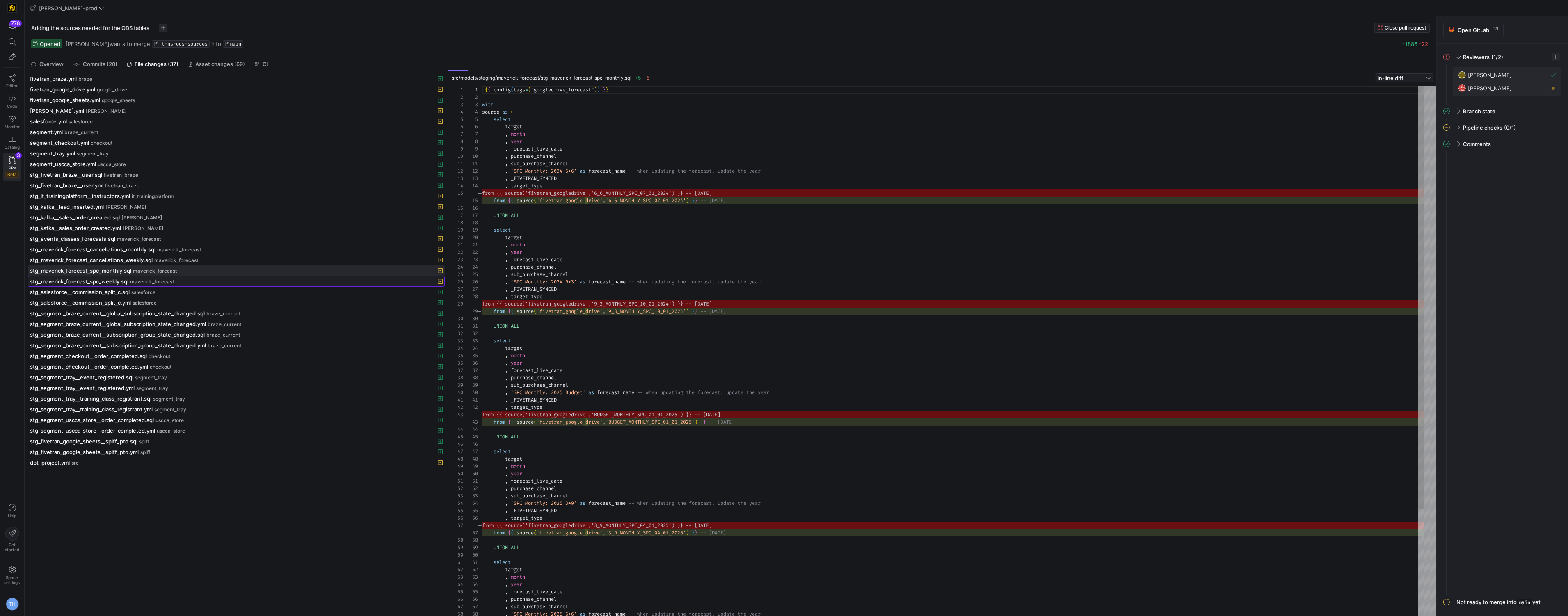
click at [155, 285] on span "maverick_forecast" at bounding box center [152, 281] width 44 height 5
click at [161, 274] on span "maverick_forecast" at bounding box center [155, 271] width 44 height 5
click at [186, 210] on div "stg_kafka__lead_inserted.yml [PERSON_NAME]" at bounding box center [227, 206] width 394 height 7
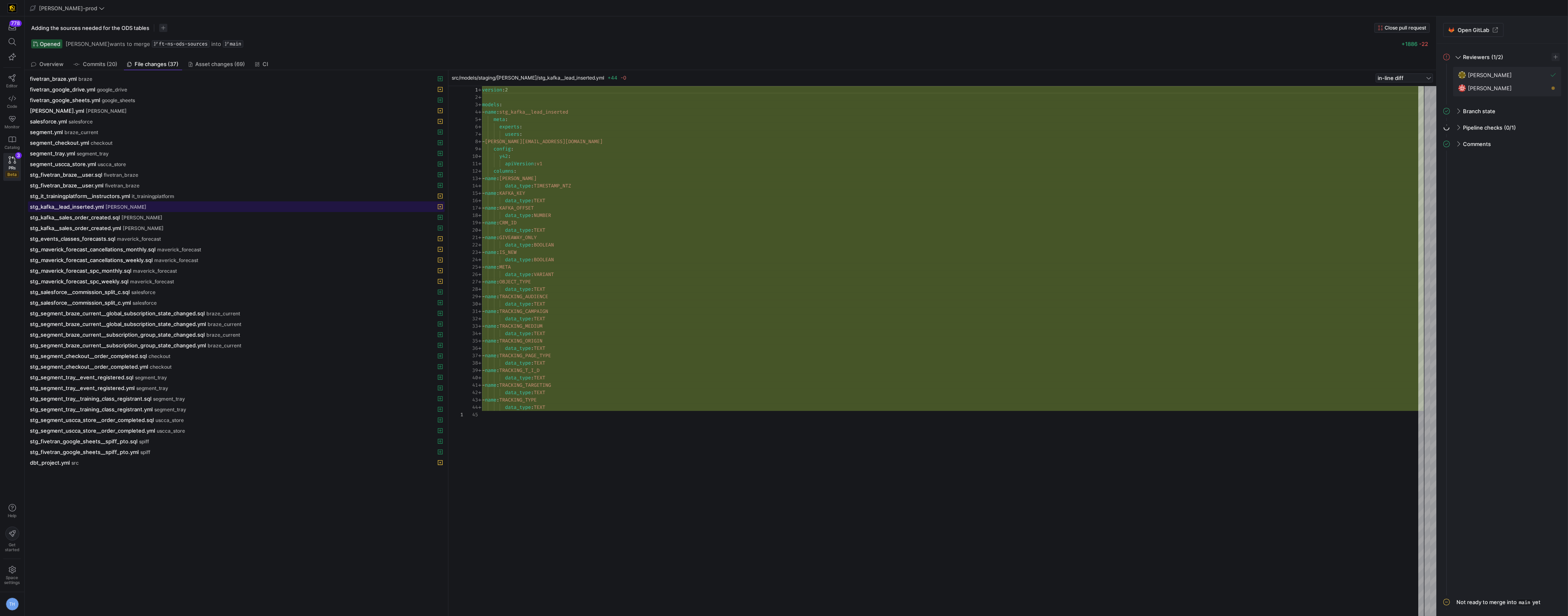
click at [186, 203] on span at bounding box center [236, 207] width 416 height 10
click at [192, 129] on span at bounding box center [236, 132] width 416 height 10
click at [192, 119] on div "salesforce.yml salesforce" at bounding box center [227, 121] width 394 height 7
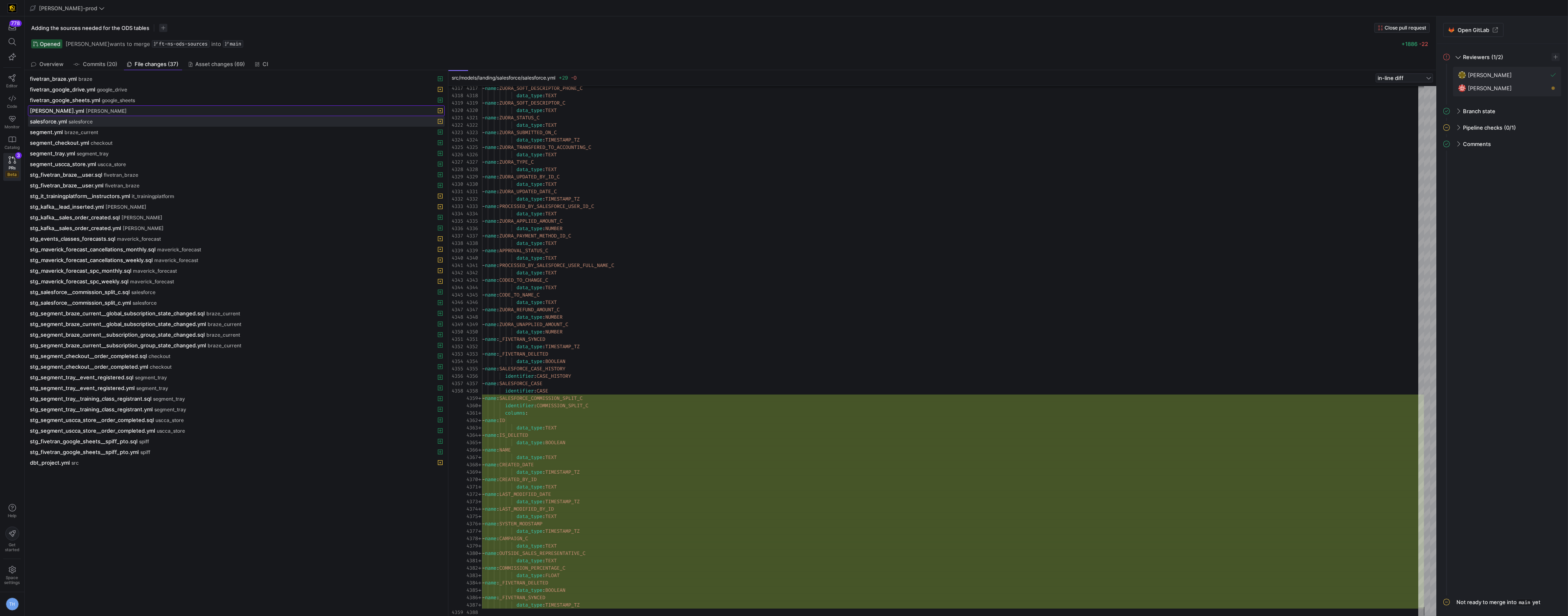
click at [177, 111] on div "[PERSON_NAME].yml [PERSON_NAME]" at bounding box center [227, 111] width 394 height 7
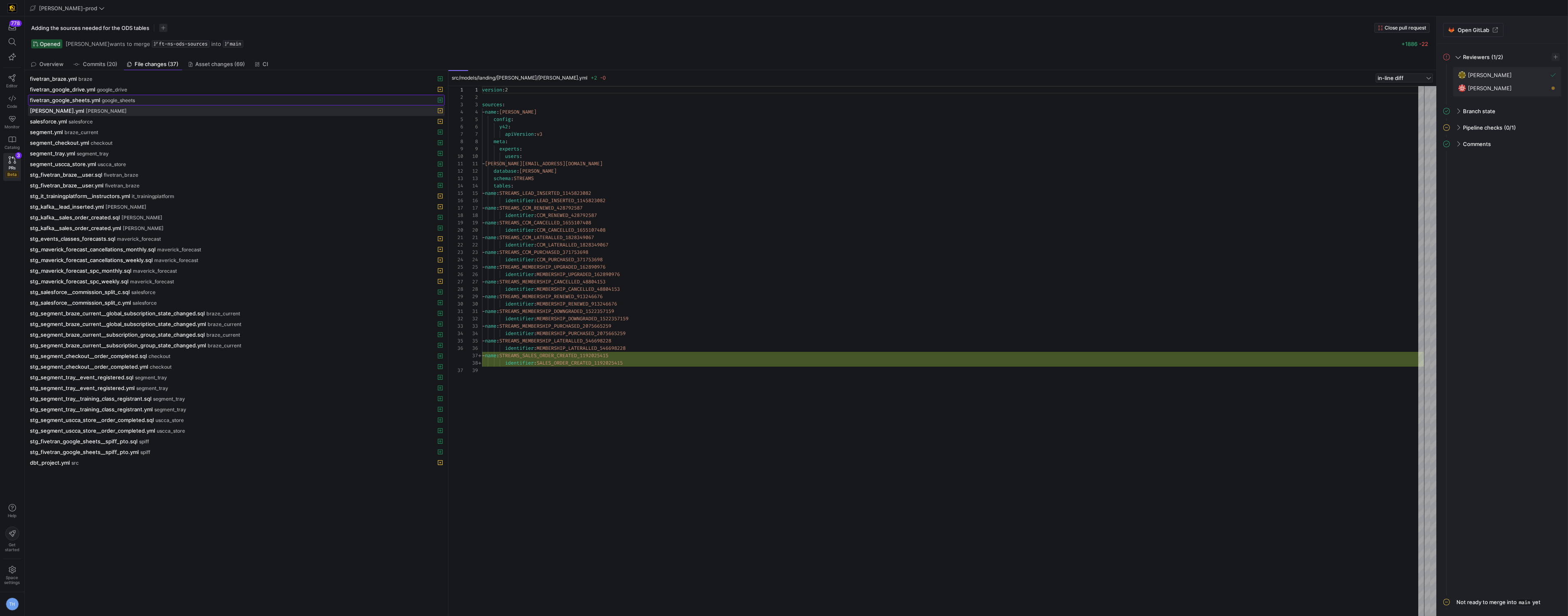
click at [147, 99] on div "fivetran_google_sheets.yml google_sheets" at bounding box center [227, 100] width 394 height 7
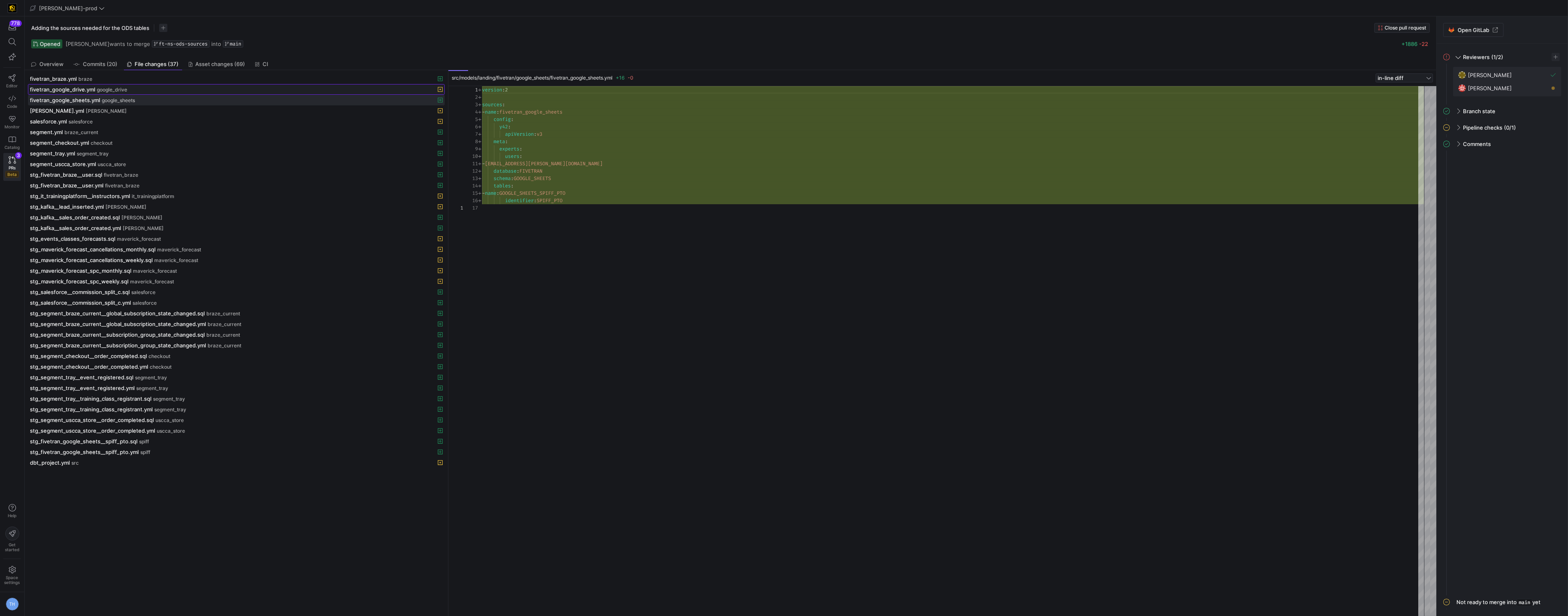
click at [149, 88] on div "fivetran_google_drive.yml google_drive" at bounding box center [227, 89] width 394 height 7
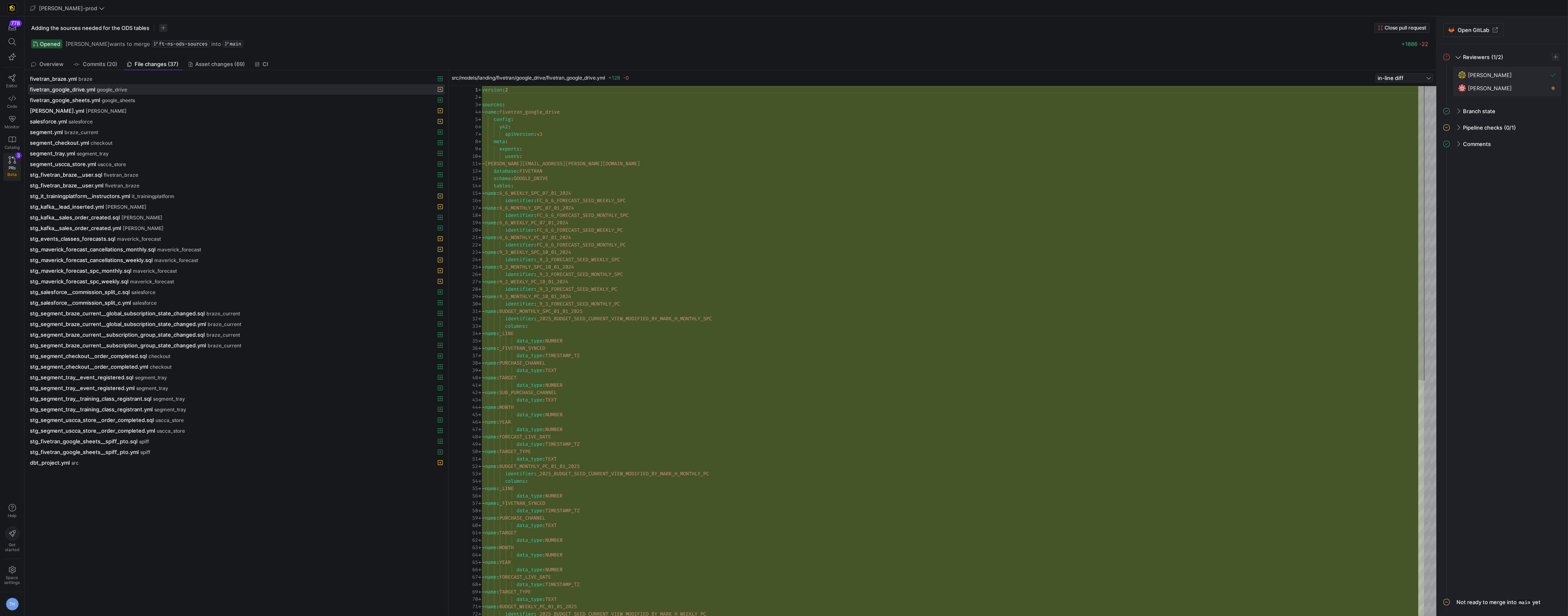
click at [10, 166] on span "PRs" at bounding box center [12, 168] width 7 height 5
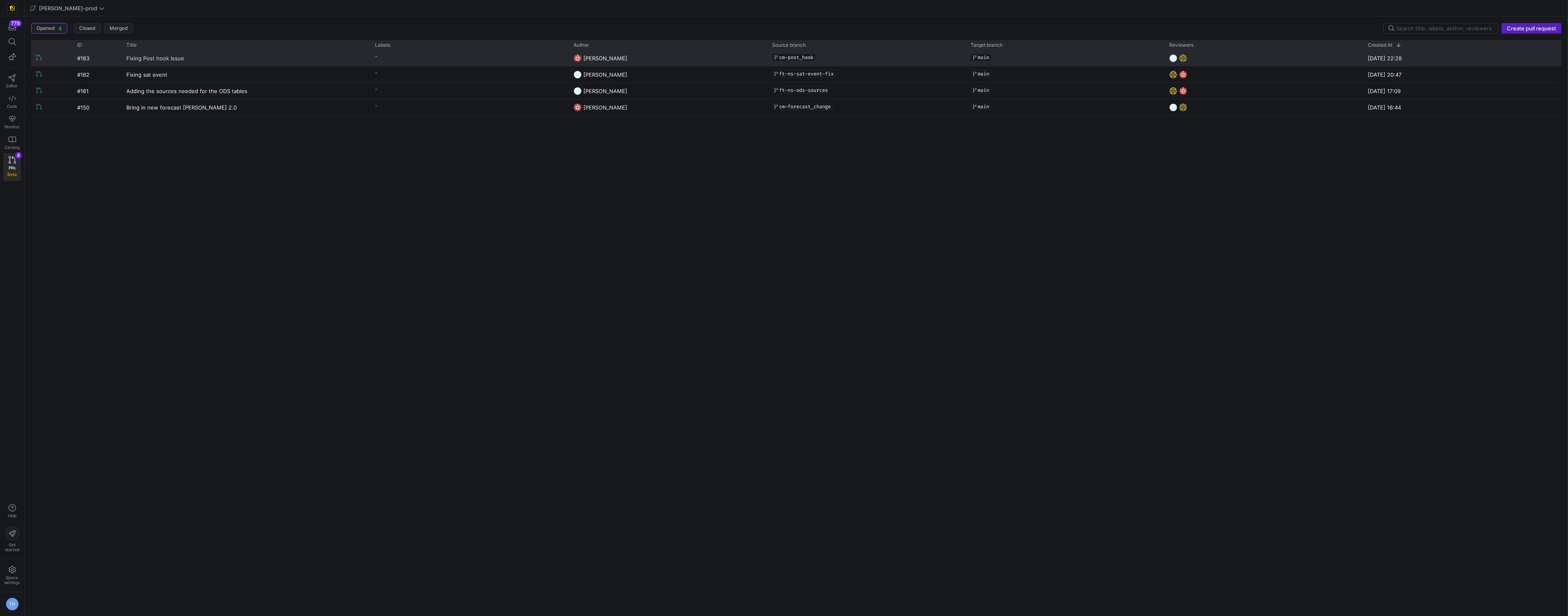
click at [314, 54] on link "Fixing Post hook Issue" at bounding box center [246, 58] width 239 height 15
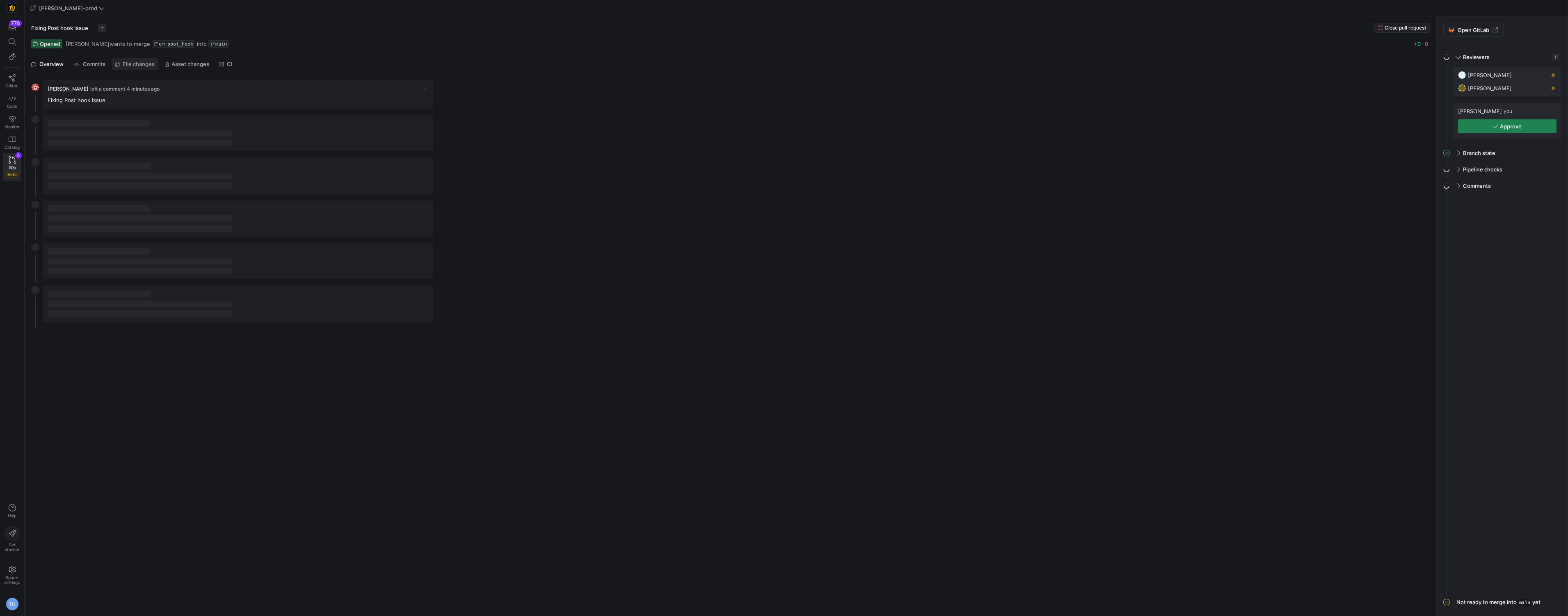
click at [144, 68] on link "File changes" at bounding box center [135, 65] width 46 height 12
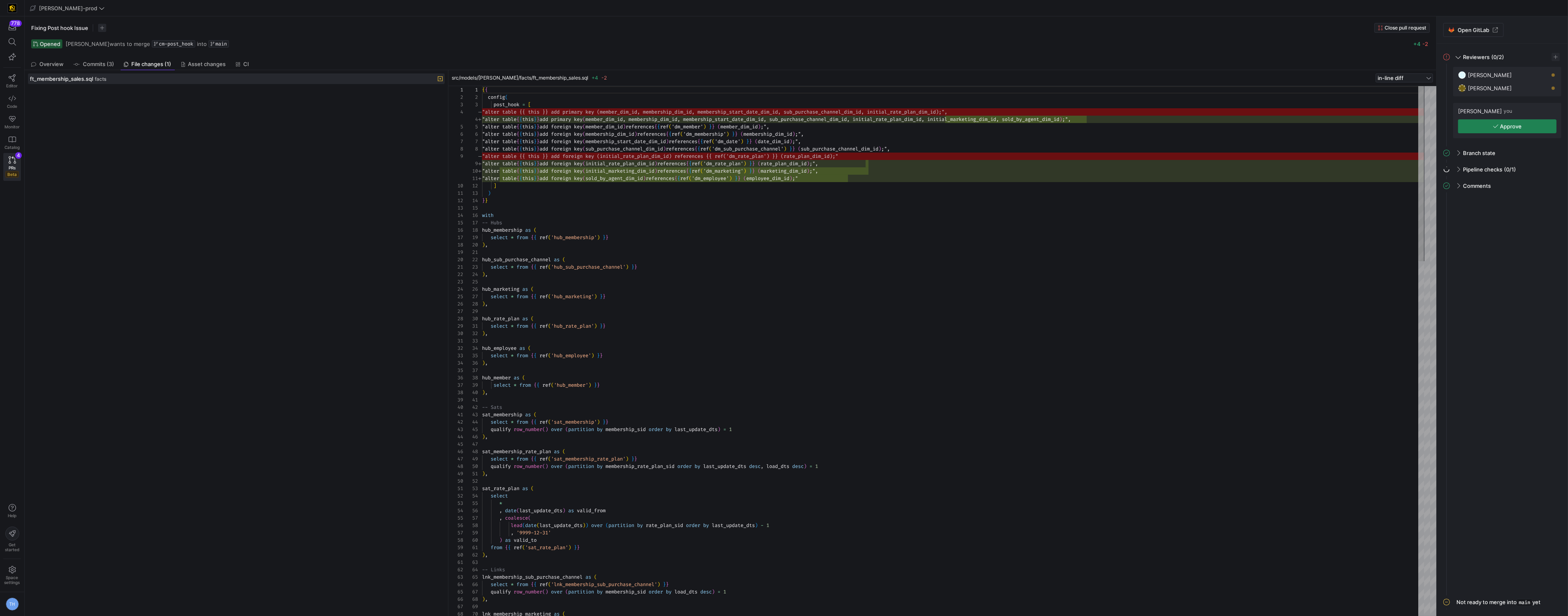
scroll to position [44, 0]
click at [180, 88] on div "ft_membership_sales.sql facts" at bounding box center [236, 343] width 417 height 539
click at [1474, 125] on span "button" at bounding box center [1507, 127] width 97 height 13
